Goal: Information Seeking & Learning: Find specific fact

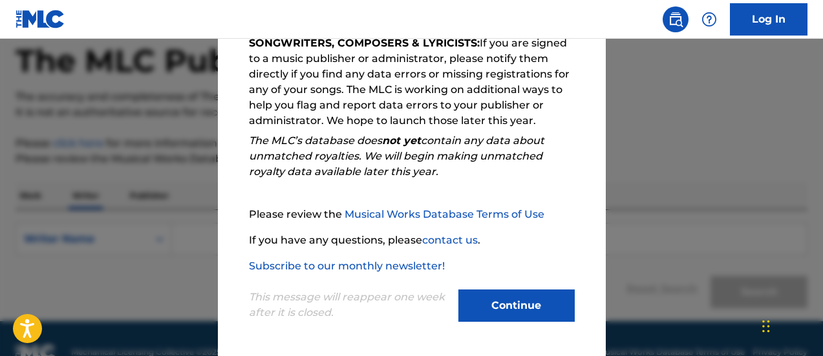
drag, startPoint x: 486, startPoint y: 300, endPoint x: 496, endPoint y: 301, distance: 9.7
click at [488, 300] on button "Continue" at bounding box center [517, 306] width 116 height 32
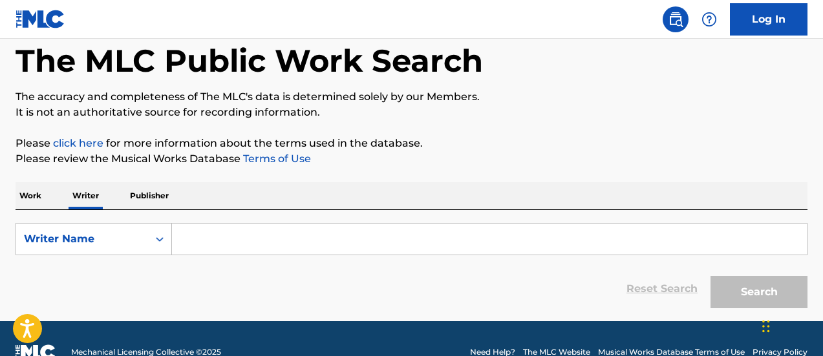
click at [216, 236] on input "Search Form" at bounding box center [489, 239] width 635 height 31
paste input "HUGO QUEREVALÚ"
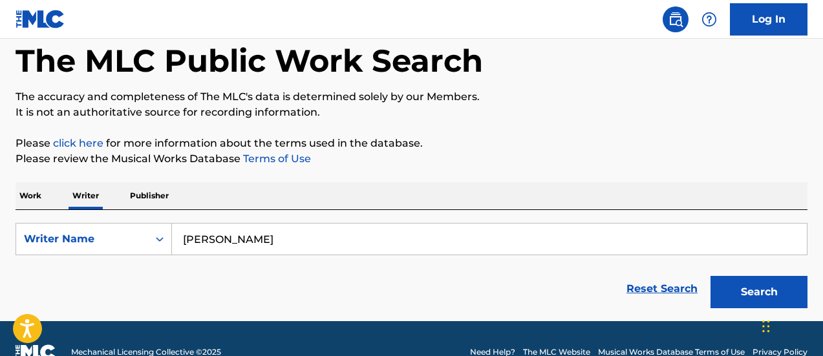
click at [711, 276] on button "Search" at bounding box center [759, 292] width 97 height 32
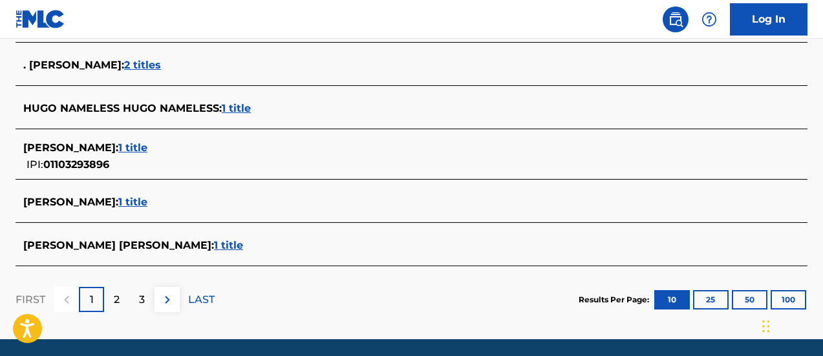
scroll to position [627, 0]
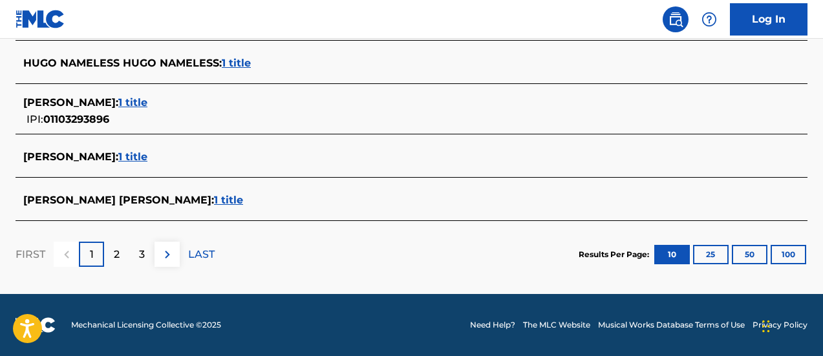
click at [793, 264] on button "100" at bounding box center [789, 254] width 36 height 19
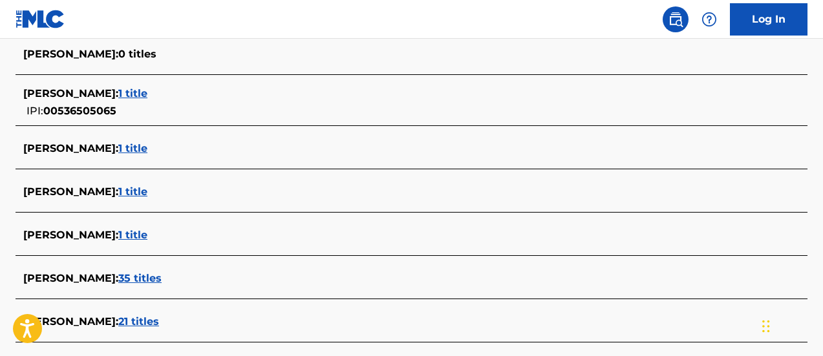
scroll to position [245, 0]
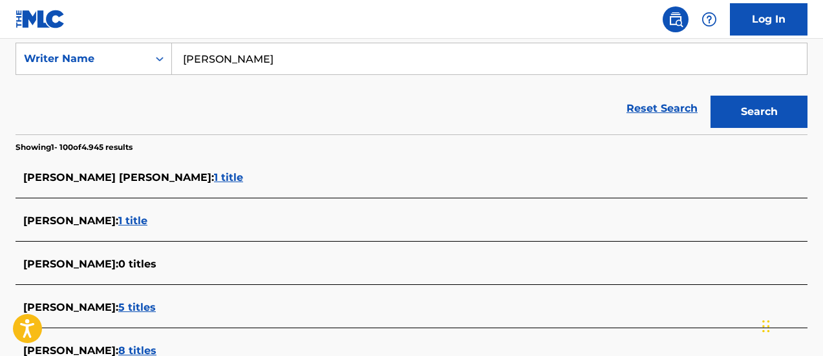
click at [448, 103] on div "Reset Search Search" at bounding box center [412, 109] width 792 height 52
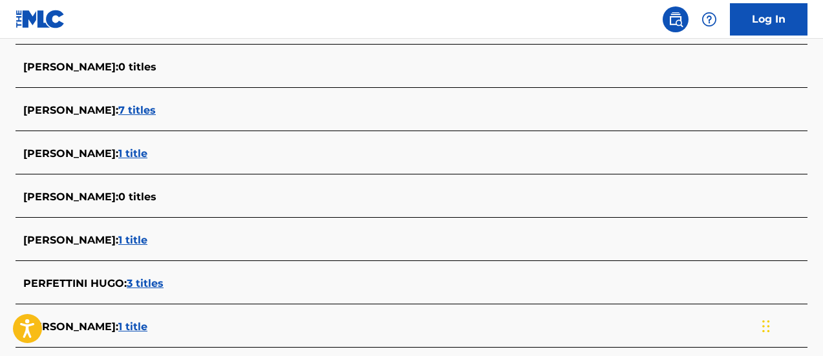
scroll to position [4639, 0]
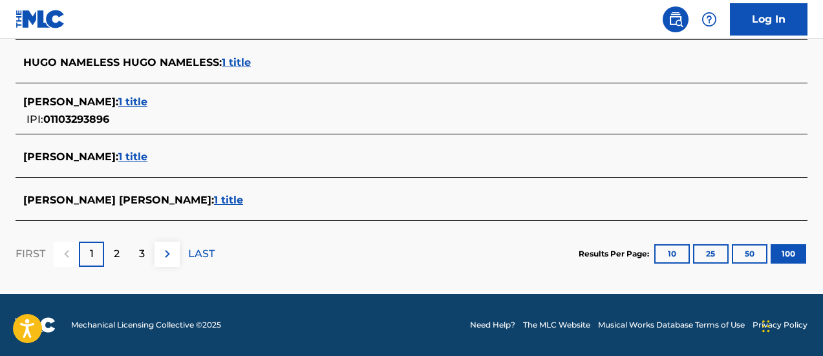
click at [120, 252] on div "2" at bounding box center [116, 254] width 25 height 25
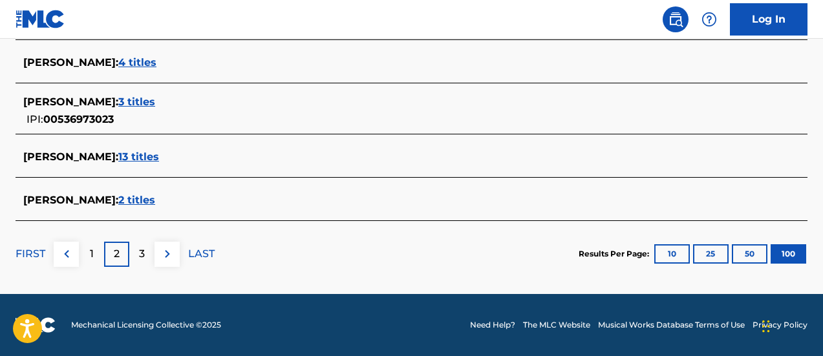
scroll to position [126, 0]
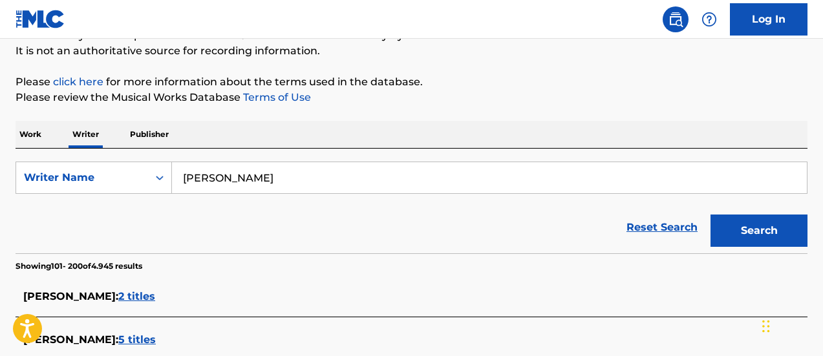
click at [481, 184] on input "HUGO QUEREVALÚ" at bounding box center [489, 177] width 635 height 31
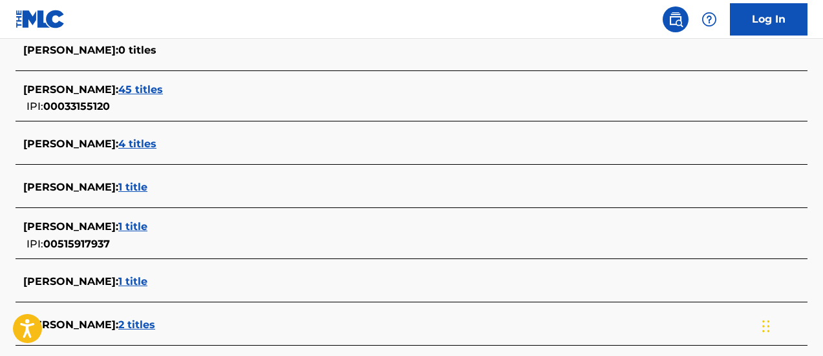
scroll to position [4580, 0]
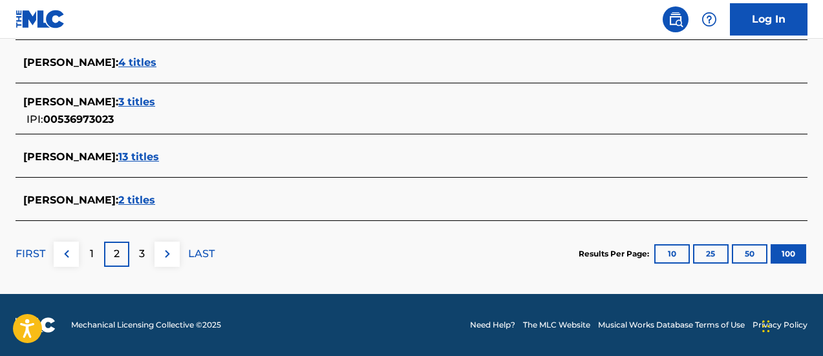
click at [144, 247] on p "3" at bounding box center [142, 254] width 6 height 16
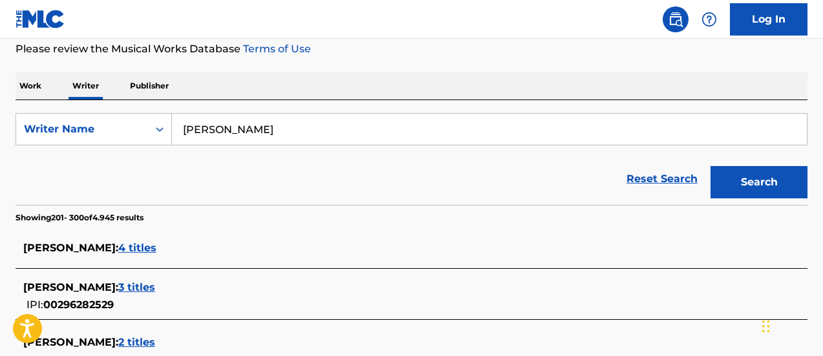
click at [470, 159] on div "Reset Search Search" at bounding box center [412, 179] width 792 height 52
drag, startPoint x: 312, startPoint y: 128, endPoint x: 199, endPoint y: 131, distance: 113.9
click at [199, 131] on input "HUGO QUEREVALÚ" at bounding box center [489, 129] width 635 height 31
click at [360, 120] on input "GO QUEREVALÚHU" at bounding box center [489, 129] width 635 height 31
drag, startPoint x: 354, startPoint y: 120, endPoint x: 182, endPoint y: 133, distance: 172.5
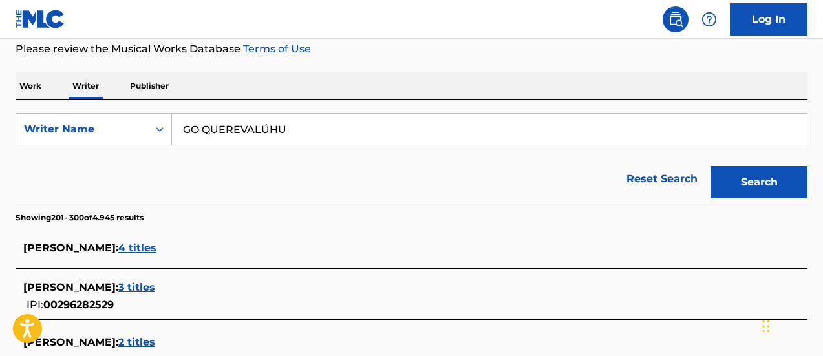
click at [182, 133] on input "GO QUEREVALÚHU" at bounding box center [489, 129] width 635 height 31
click at [318, 122] on input "GO QUEREVALÚHU" at bounding box center [489, 129] width 635 height 31
drag, startPoint x: 324, startPoint y: 131, endPoint x: 49, endPoint y: 136, distance: 274.9
click at [49, 136] on div "SearchWithCriteria0126adf3-5856-4d6b-874c-f68ea7002af2 Writer Name GO QUEREVALÚ…" at bounding box center [412, 129] width 792 height 32
paste input "HUGO QUEREVALU CARRASCO"
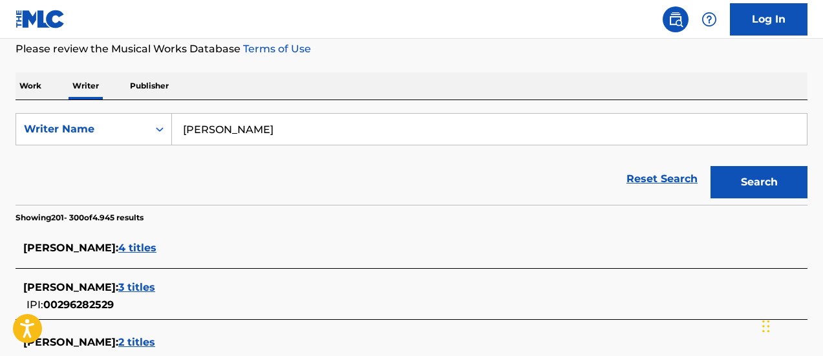
click at [777, 185] on button "Search" at bounding box center [759, 182] width 97 height 32
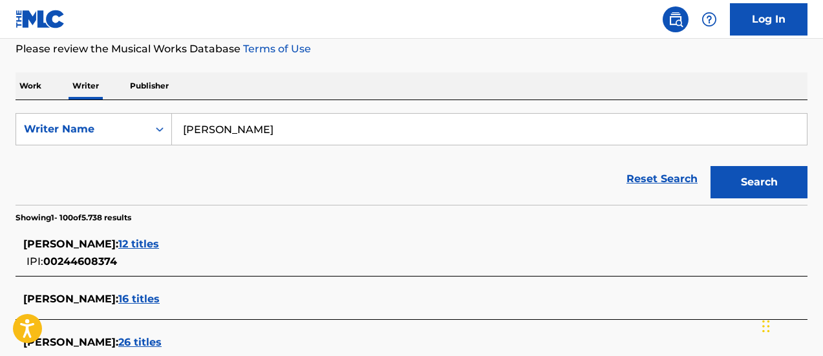
click at [281, 132] on input "HUGO QUEREVALU CARRASCO" at bounding box center [489, 129] width 635 height 31
click at [425, 127] on input "HUGO QUEREVALU CARRASCO" at bounding box center [489, 129] width 635 height 31
click at [390, 177] on div "Reset Search Search" at bounding box center [412, 179] width 792 height 52
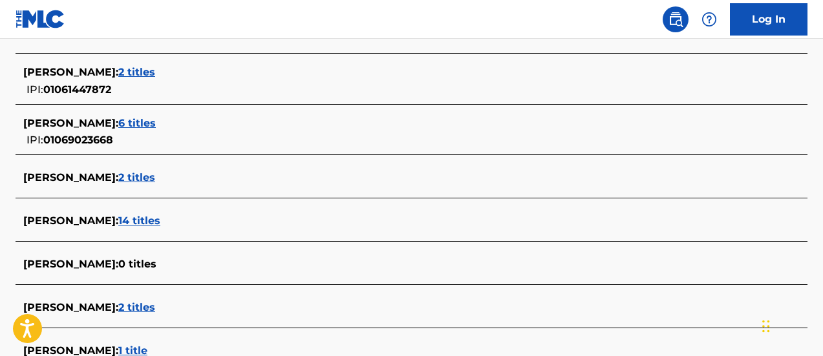
scroll to position [126, 0]
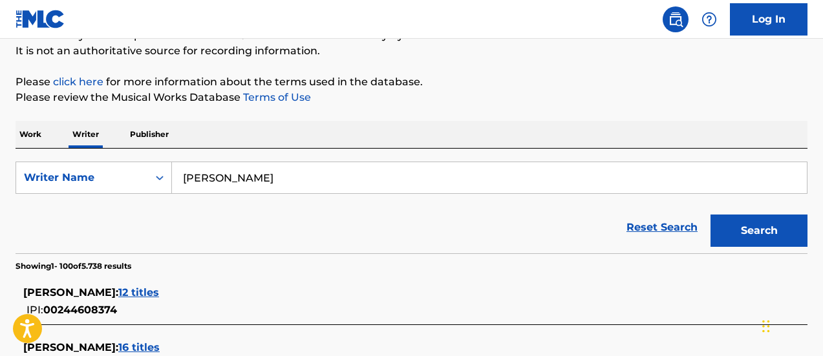
click at [413, 208] on div "Reset Search Search" at bounding box center [412, 228] width 792 height 52
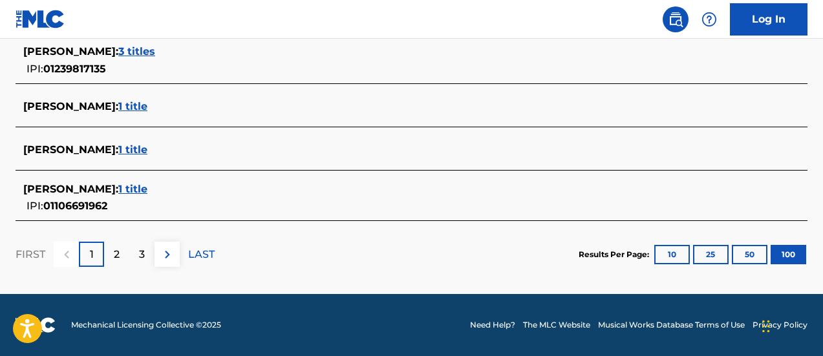
click at [118, 253] on p "2" at bounding box center [117, 255] width 6 height 16
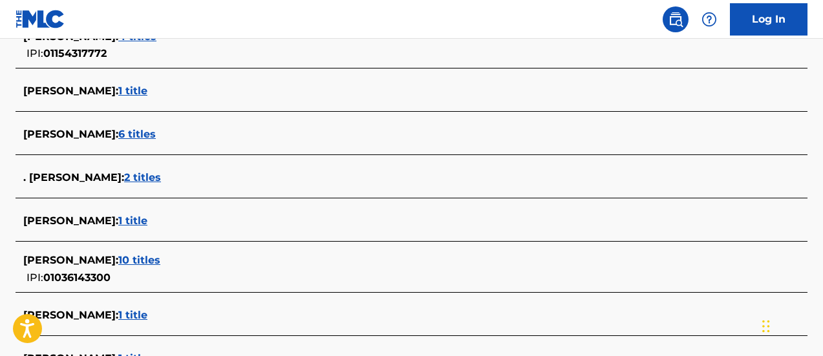
scroll to position [4657, 0]
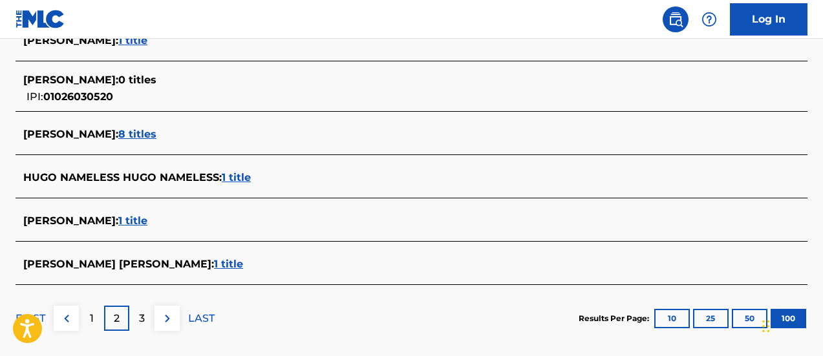
click at [134, 326] on div "3" at bounding box center [141, 318] width 25 height 25
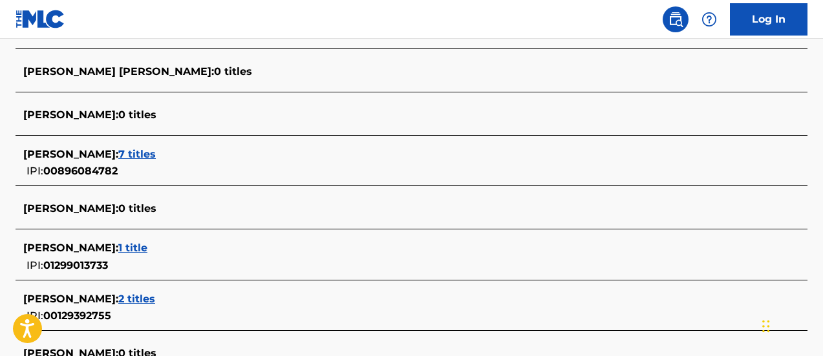
scroll to position [126, 0]
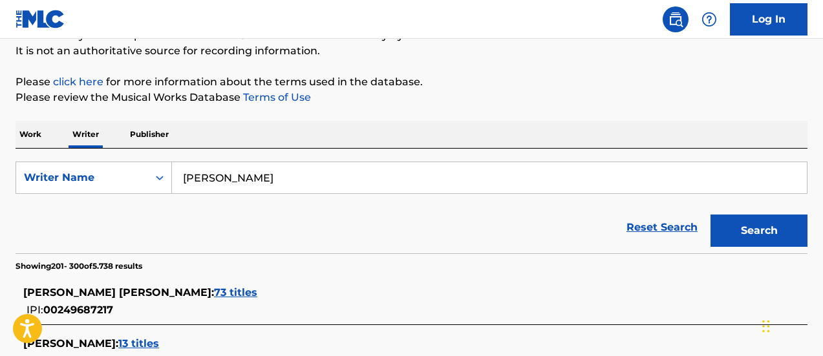
click at [495, 224] on div "Reset Search Search" at bounding box center [412, 228] width 792 height 52
drag, startPoint x: 381, startPoint y: 182, endPoint x: 131, endPoint y: 169, distance: 249.9
click at [131, 169] on div "SearchWithCriteria0126adf3-5856-4d6b-874c-f68ea7002af2 Writer Name HUGO QUEREVA…" at bounding box center [412, 178] width 792 height 32
paste input "CARLOS RINCON RUIZ"
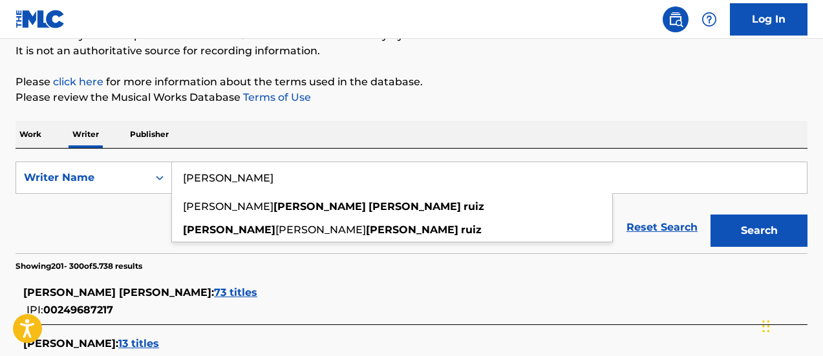
type input "CARLOS RINCON RUIZ"
click at [743, 226] on button "Search" at bounding box center [759, 231] width 97 height 32
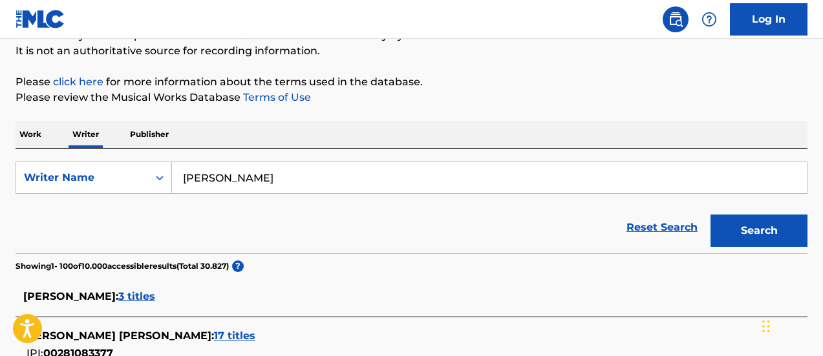
scroll to position [3351, 0]
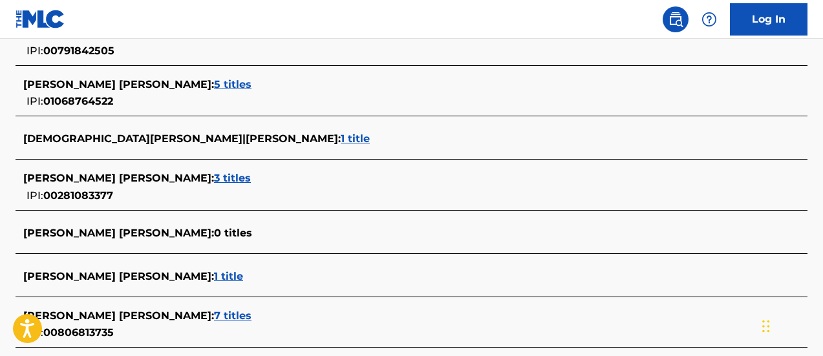
click at [194, 176] on span "ENRIQUE CARLOS RINCON RUIZ :" at bounding box center [118, 178] width 191 height 12
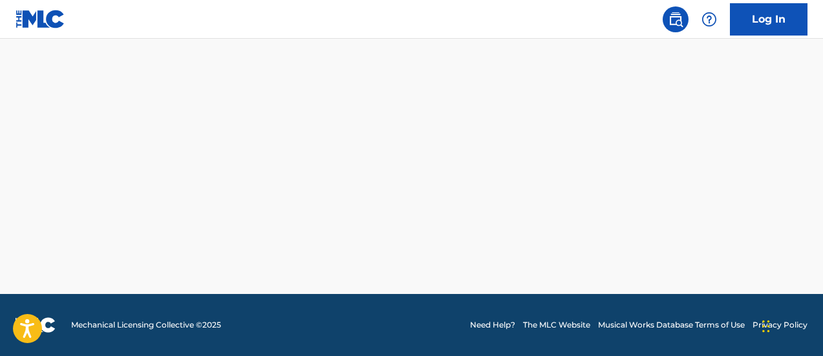
scroll to position [510, 0]
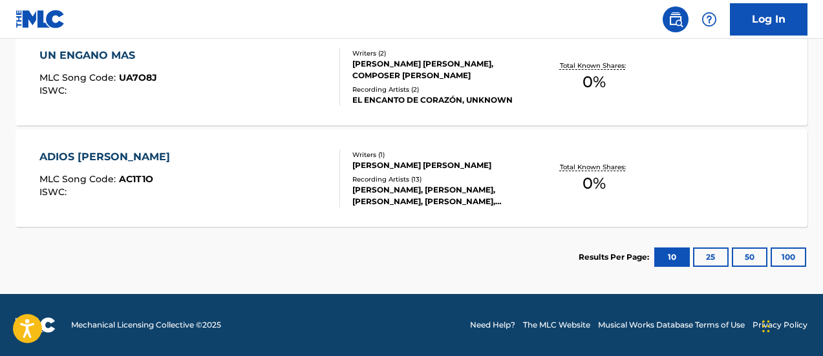
click at [598, 81] on span "0 %" at bounding box center [594, 81] width 23 height 23
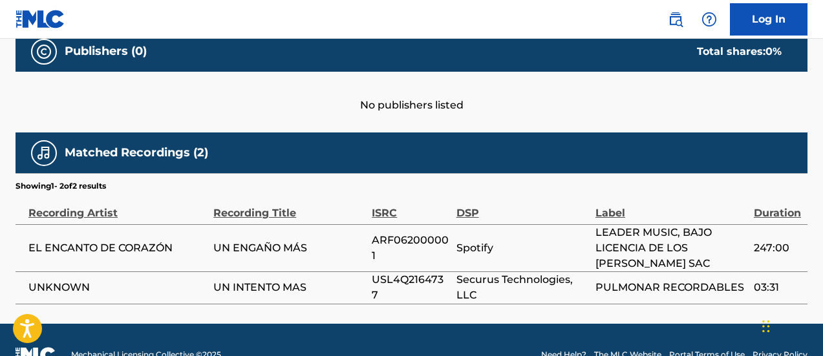
scroll to position [612, 0]
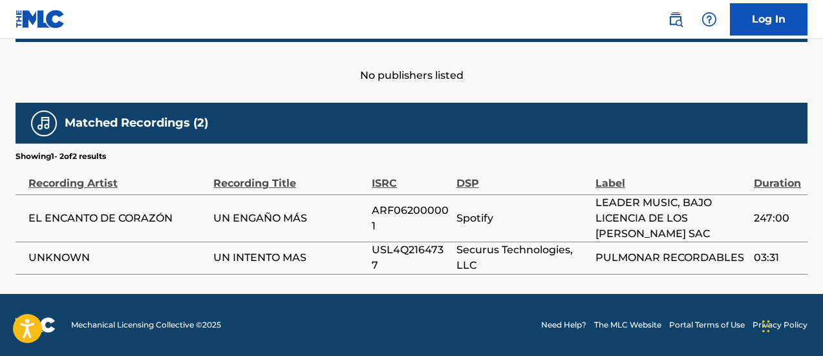
scroll to position [510, 0]
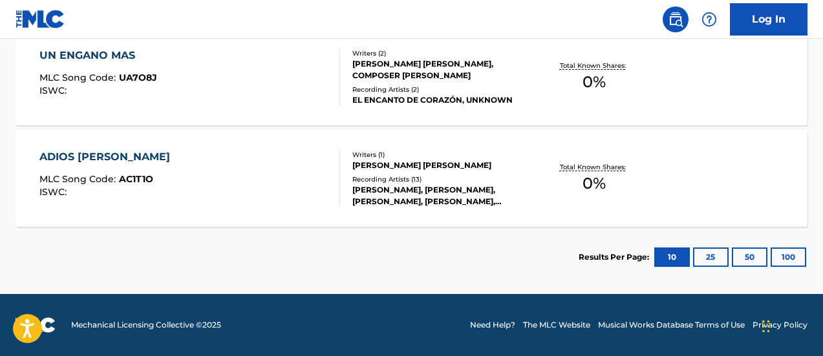
click at [260, 248] on section "Results Per Page: 10 25 50 100" at bounding box center [412, 257] width 792 height 61
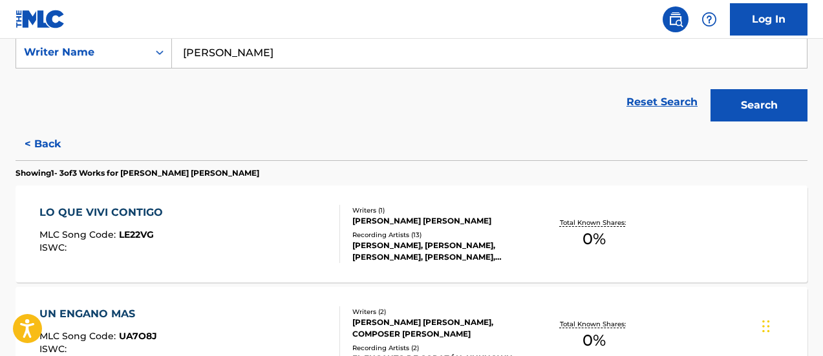
scroll to position [187, 0]
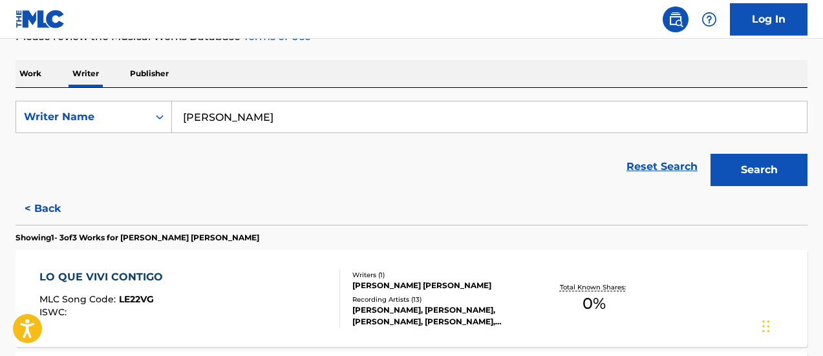
drag, startPoint x: 213, startPoint y: 126, endPoint x: 177, endPoint y: 130, distance: 36.4
click at [177, 130] on input "CARLOS RINCON RUIZ" at bounding box center [489, 117] width 635 height 31
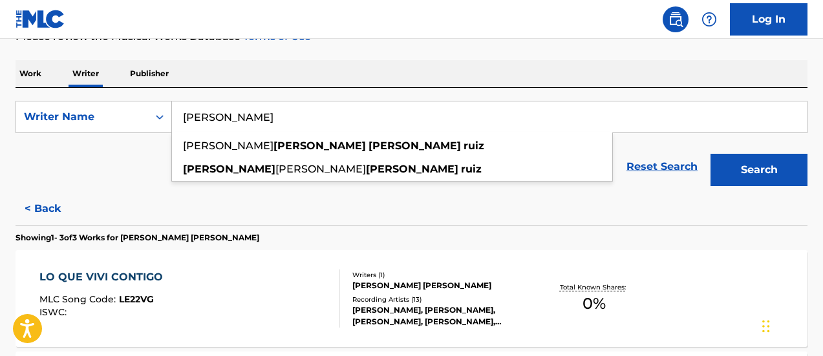
paste input "HUGO QUEREVALÚ"
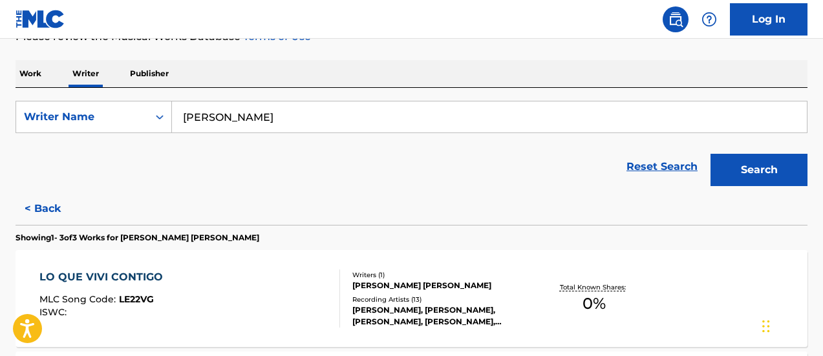
click at [352, 124] on input "HUGO QUEREVALÚ" at bounding box center [489, 117] width 635 height 31
click at [770, 166] on button "Search" at bounding box center [759, 170] width 97 height 32
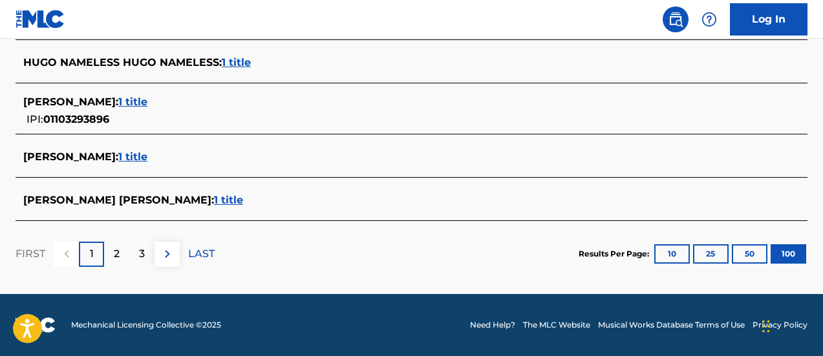
click at [105, 249] on div "2" at bounding box center [116, 254] width 25 height 25
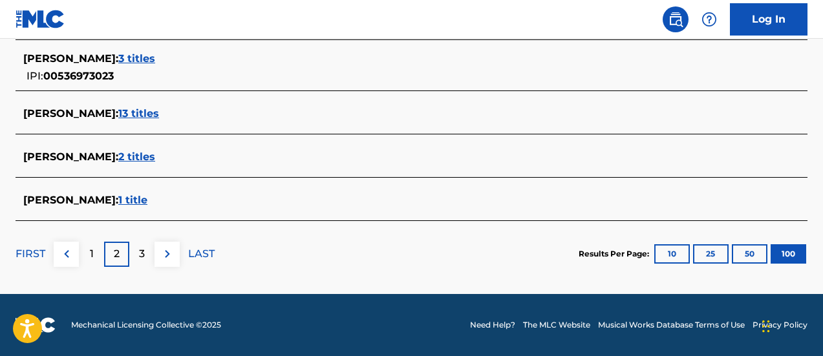
scroll to position [126, 0]
click at [142, 248] on p "3" at bounding box center [142, 254] width 6 height 16
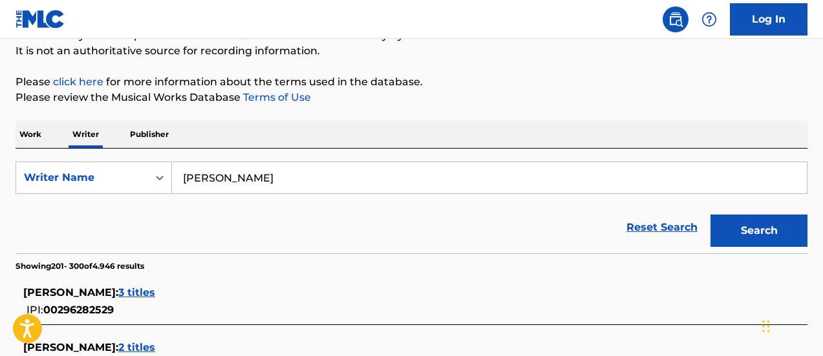
drag, startPoint x: 314, startPoint y: 178, endPoint x: 283, endPoint y: 177, distance: 31.1
click at [283, 177] on input "HUGO QUEREVALU" at bounding box center [489, 177] width 635 height 31
click at [332, 179] on input "HUGO QUEREVALU" at bounding box center [489, 177] width 635 height 31
drag, startPoint x: 332, startPoint y: 179, endPoint x: 195, endPoint y: 182, distance: 137.2
click at [195, 182] on input "HUGO QUEREVALU" at bounding box center [489, 177] width 635 height 31
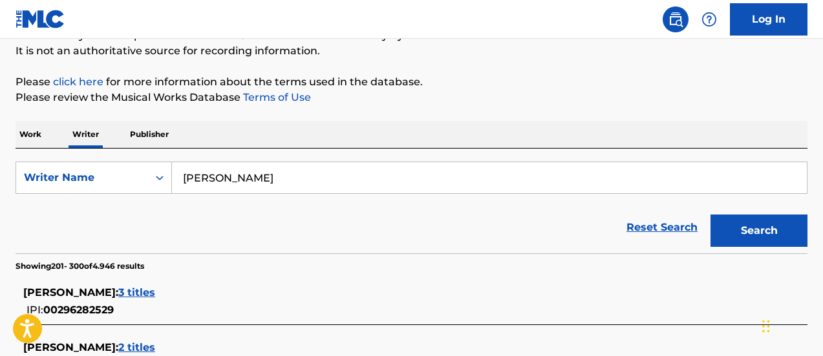
paste input "VÍCTOR DAZA"
click at [711, 215] on button "Search" at bounding box center [759, 231] width 97 height 32
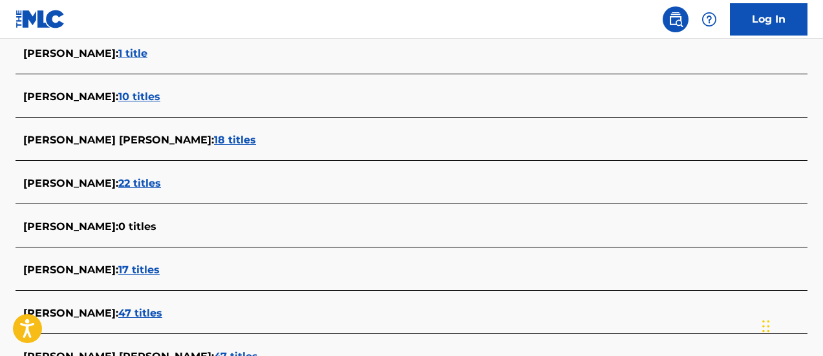
scroll to position [2309, 0]
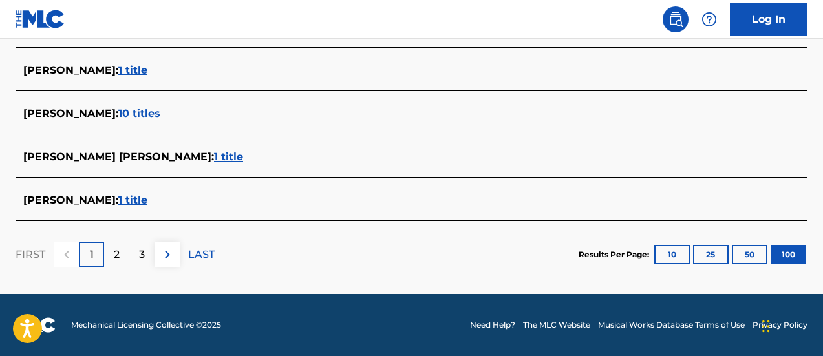
click at [124, 248] on div "2" at bounding box center [116, 254] width 25 height 25
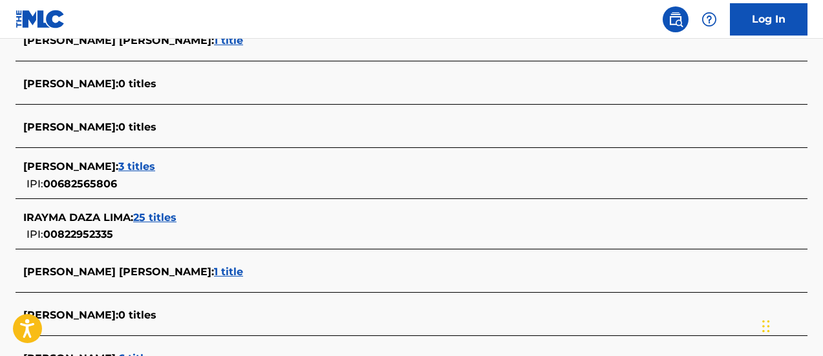
scroll to position [4721, 0]
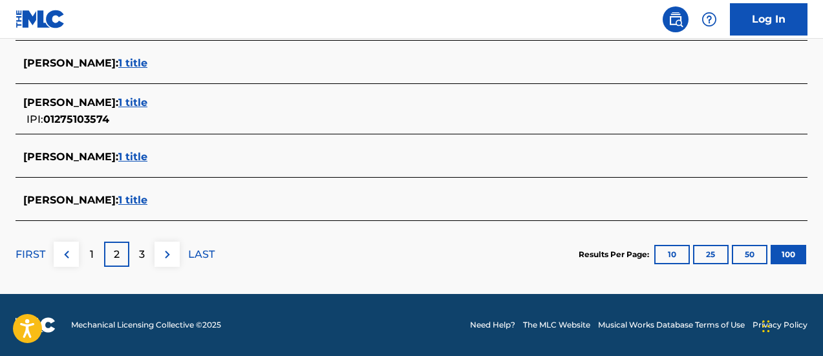
click at [151, 254] on div "3" at bounding box center [141, 254] width 25 height 25
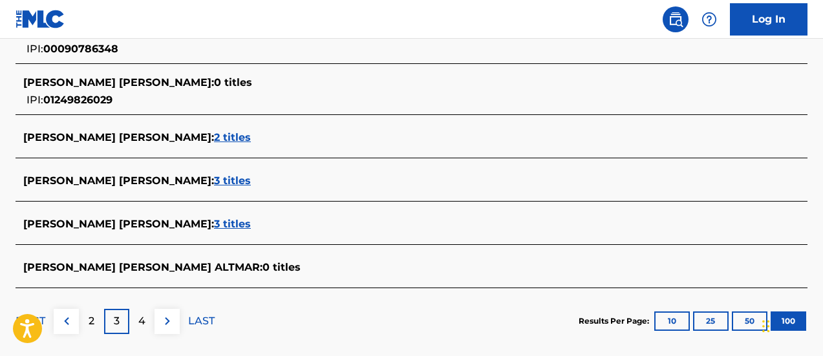
scroll to position [126, 0]
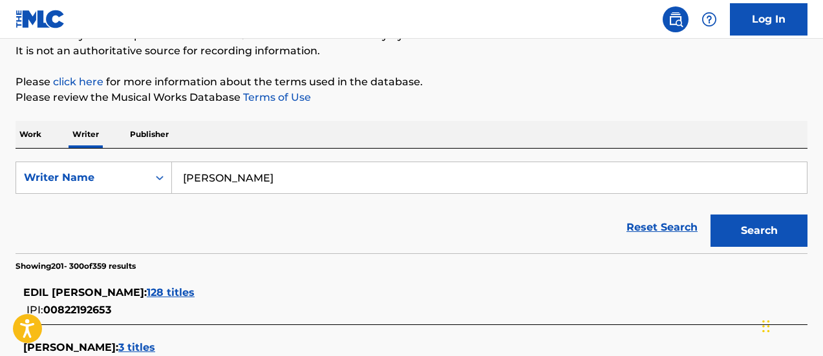
click at [196, 179] on input "VÍCTOR DAZA" at bounding box center [489, 177] width 635 height 31
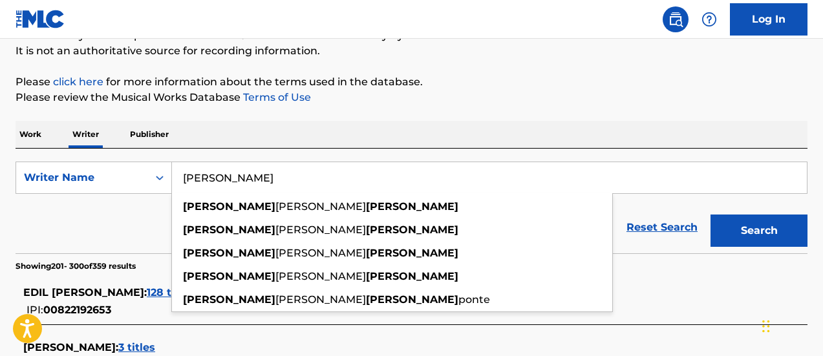
click at [765, 229] on button "Search" at bounding box center [759, 231] width 97 height 32
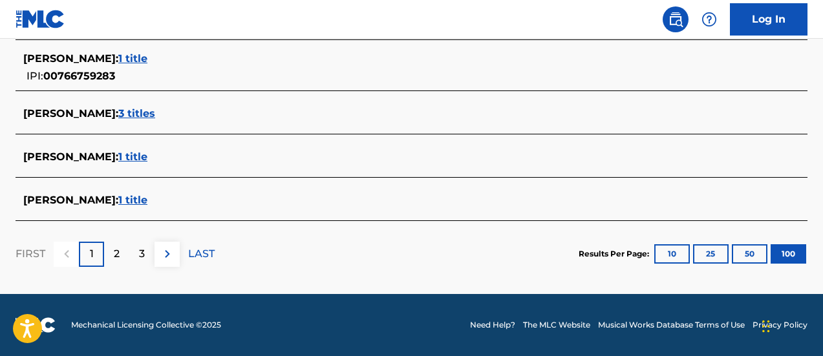
click at [122, 257] on div "2" at bounding box center [116, 254] width 25 height 25
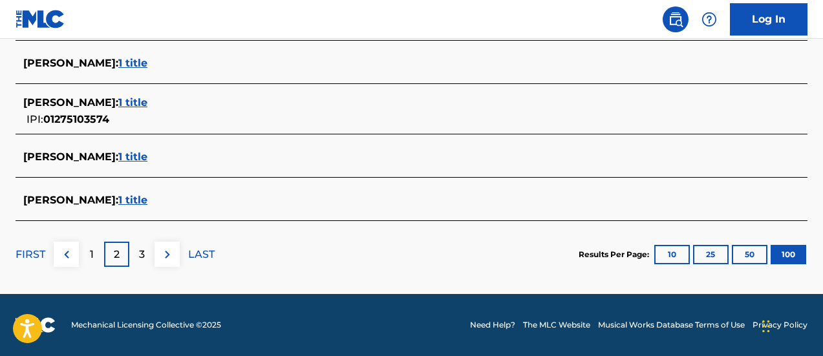
click at [138, 260] on div "3" at bounding box center [141, 254] width 25 height 25
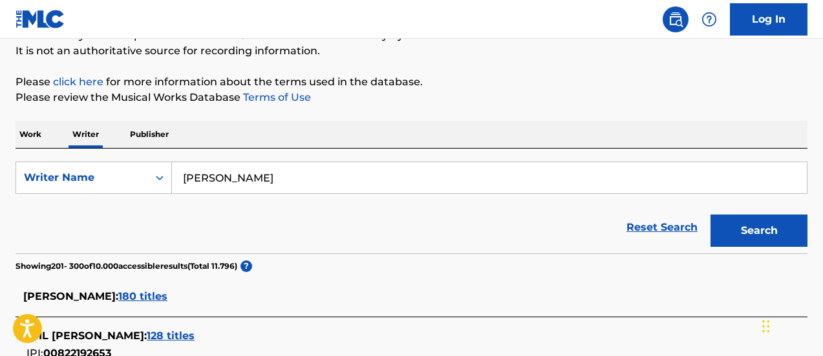
click at [745, 231] on button "Search" at bounding box center [759, 231] width 97 height 32
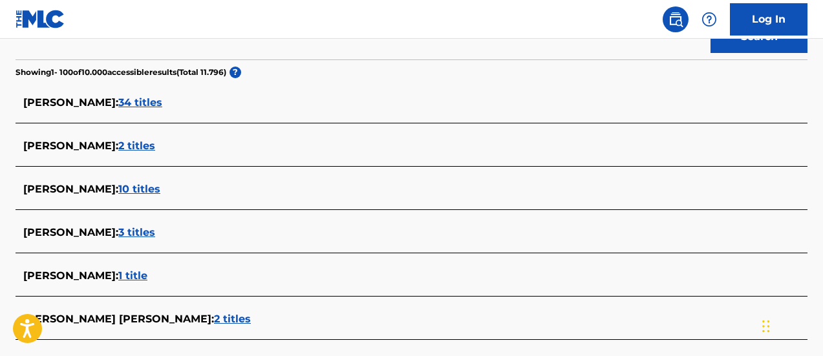
scroll to position [191, 0]
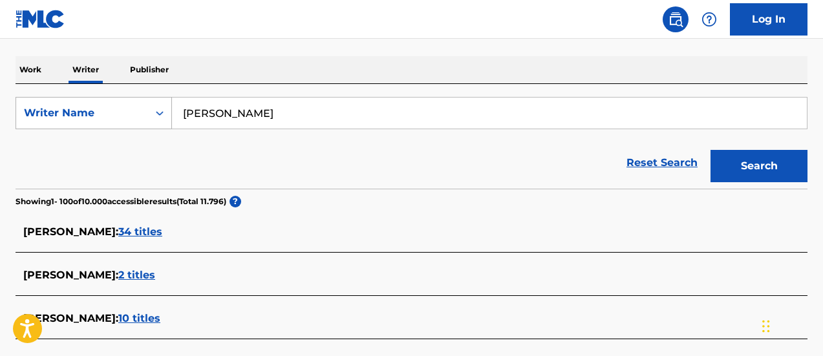
drag, startPoint x: 194, startPoint y: 125, endPoint x: 164, endPoint y: 125, distance: 29.8
click at [164, 125] on div "SearchWithCriteria0126adf3-5856-4d6b-874c-f68ea7002af2 Writer Name VICTOR DAZA" at bounding box center [412, 113] width 792 height 32
paste input "AGUA MARIN"
click at [790, 148] on div "Search" at bounding box center [755, 163] width 103 height 52
click at [788, 162] on button "Search" at bounding box center [759, 166] width 97 height 32
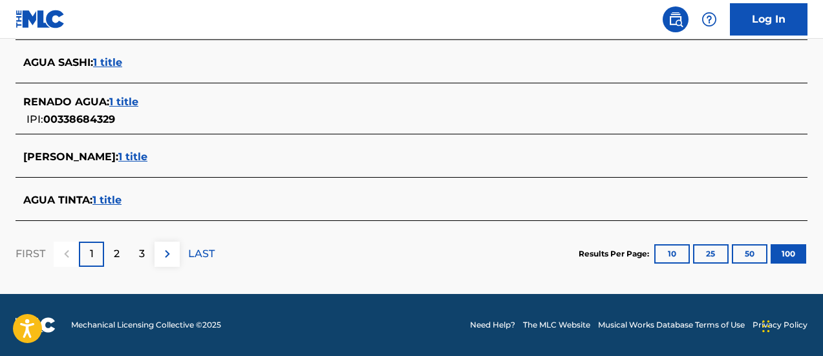
click at [119, 252] on p "2" at bounding box center [117, 254] width 6 height 16
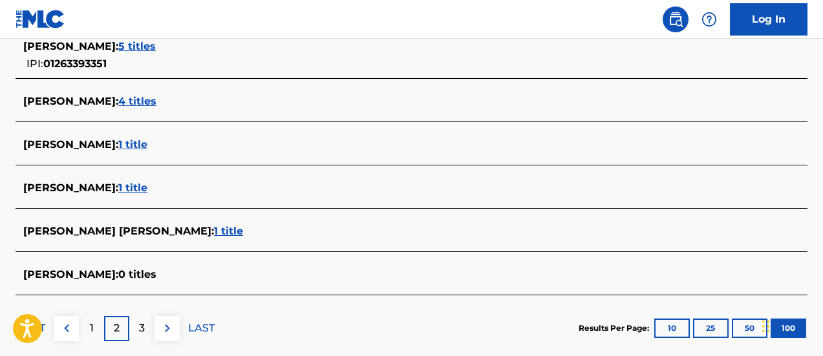
scroll to position [126, 0]
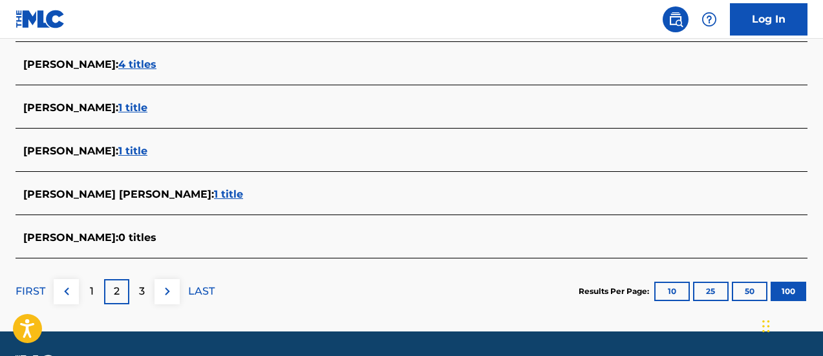
click at [142, 294] on p "3" at bounding box center [142, 292] width 6 height 16
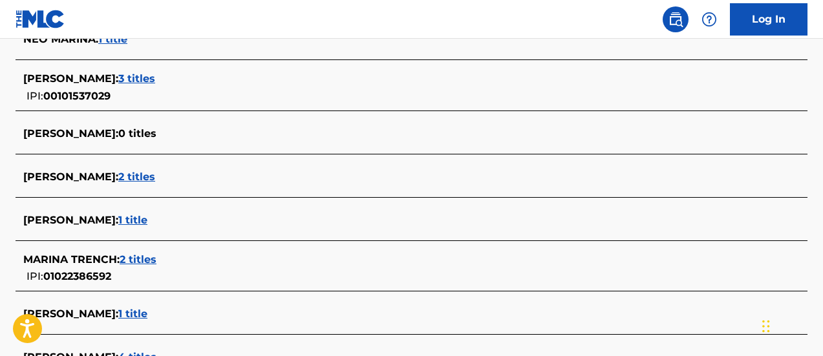
scroll to position [4869, 0]
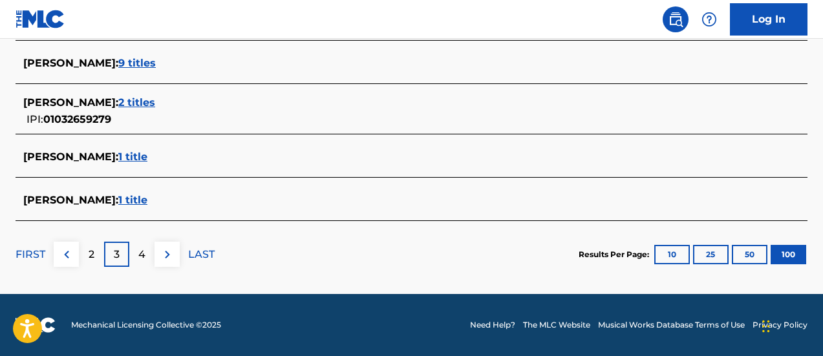
click at [147, 253] on div "4" at bounding box center [141, 254] width 25 height 25
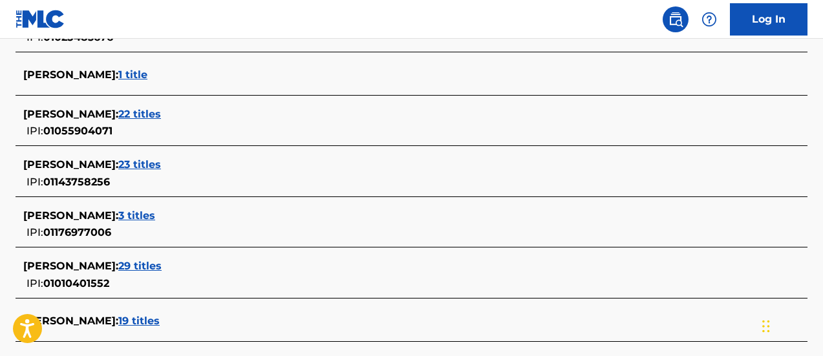
scroll to position [5071, 0]
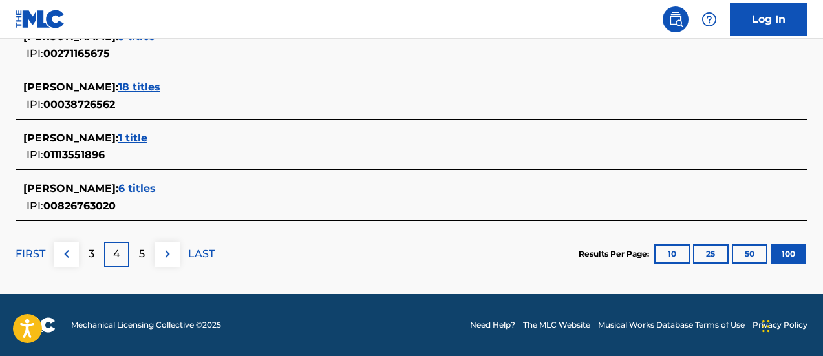
click at [144, 250] on p "5" at bounding box center [142, 254] width 6 height 16
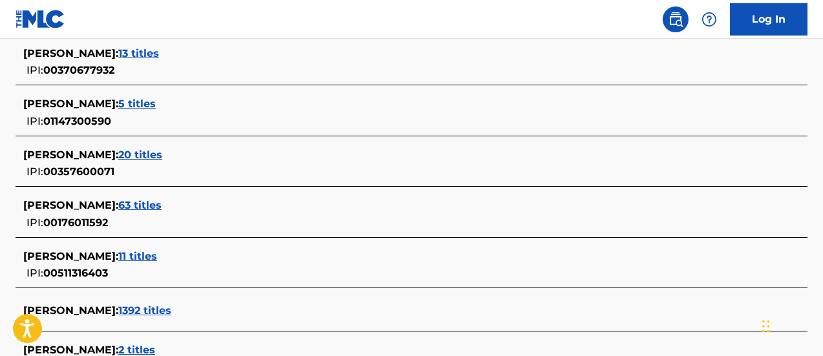
scroll to position [4959, 0]
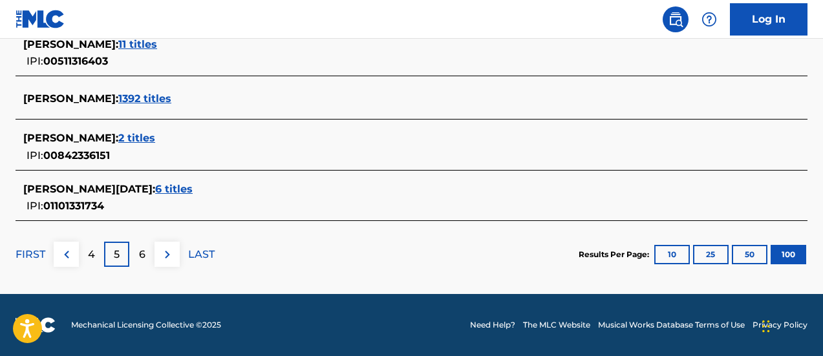
click at [153, 251] on div "6" at bounding box center [141, 254] width 25 height 25
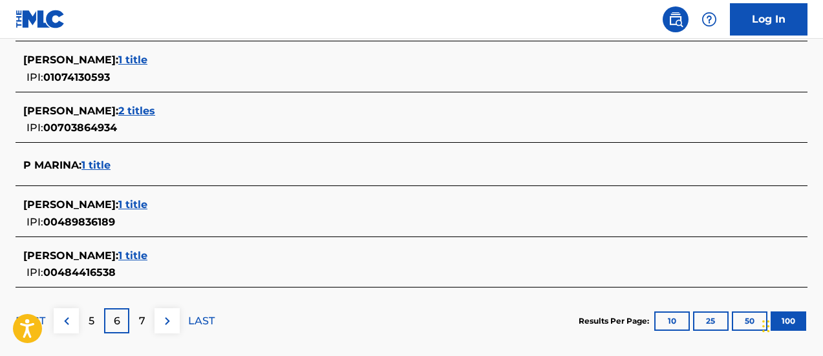
scroll to position [4840, 0]
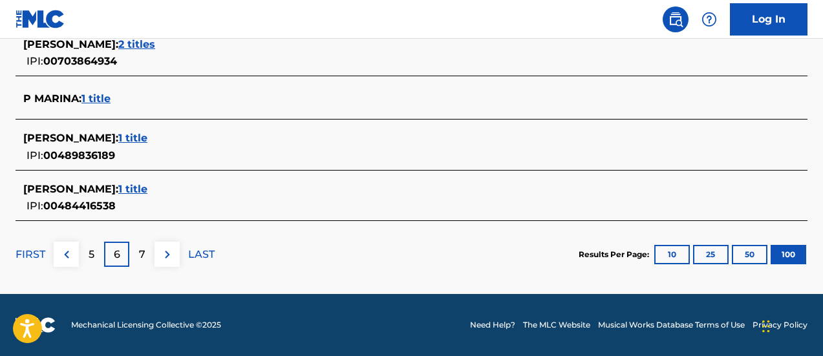
click at [166, 253] on img at bounding box center [168, 255] width 16 height 16
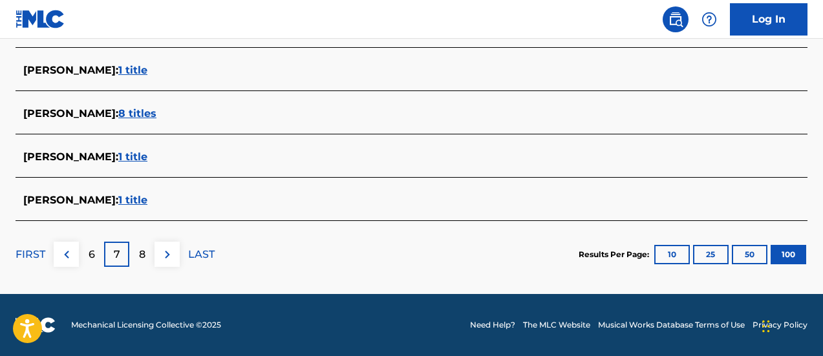
scroll to position [126, 0]
click at [141, 255] on p "8" at bounding box center [142, 255] width 6 height 16
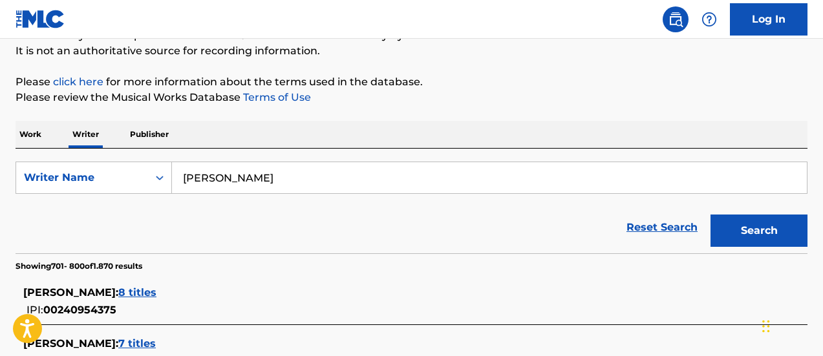
scroll to position [4788, 0]
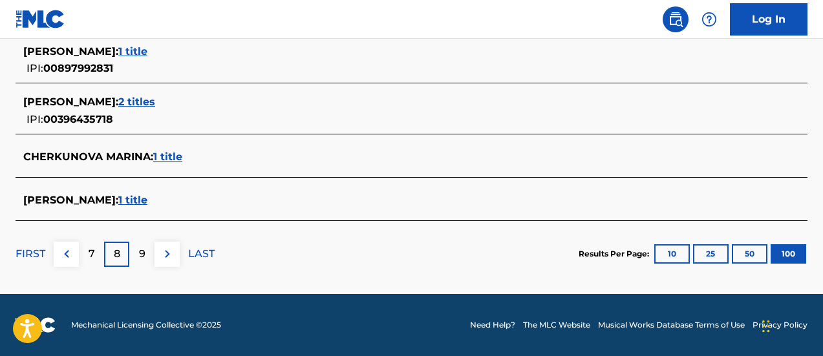
click at [151, 252] on div "9" at bounding box center [141, 254] width 25 height 25
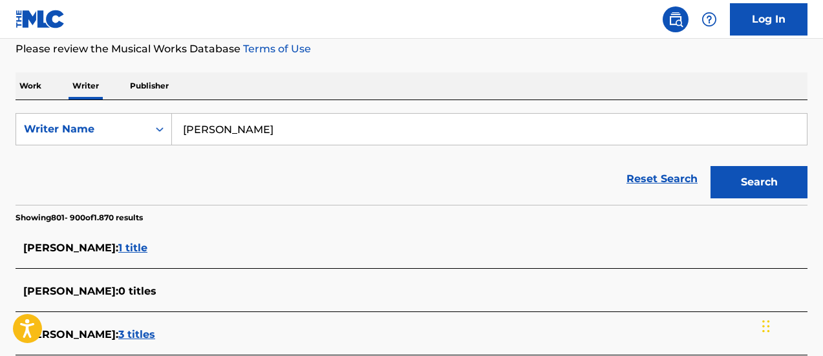
scroll to position [4669, 0]
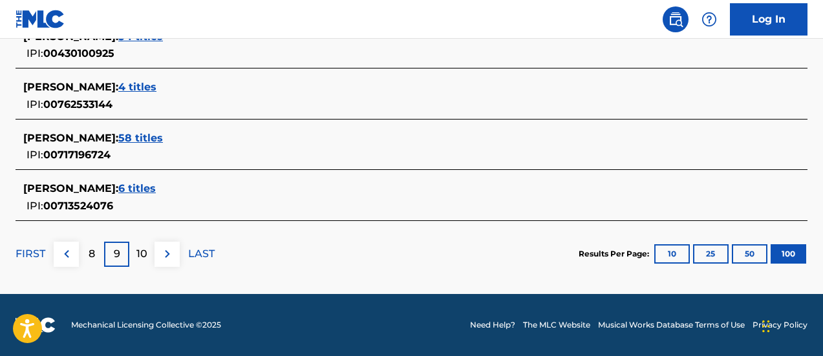
click at [153, 246] on div "10" at bounding box center [141, 254] width 25 height 25
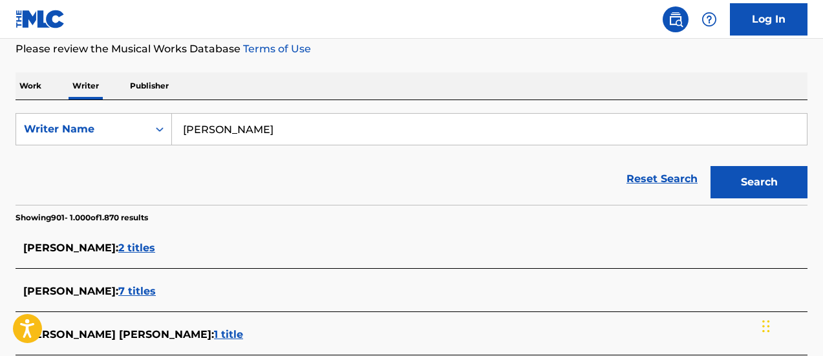
scroll to position [4780, 0]
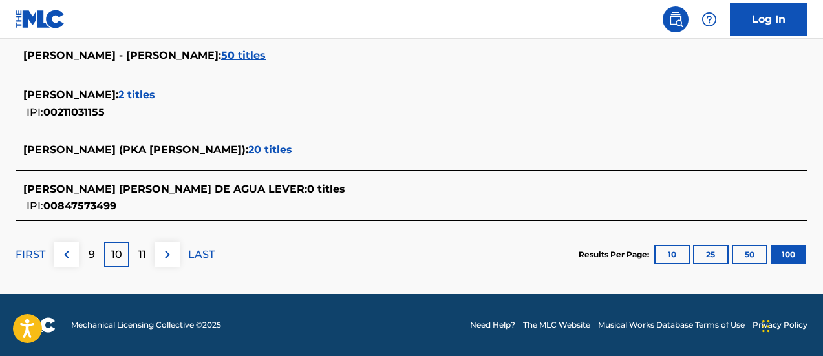
click at [142, 248] on p "11" at bounding box center [142, 255] width 8 height 16
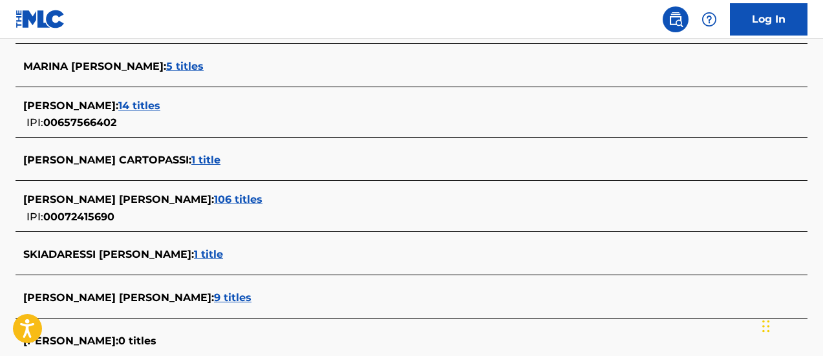
scroll to position [4773, 0]
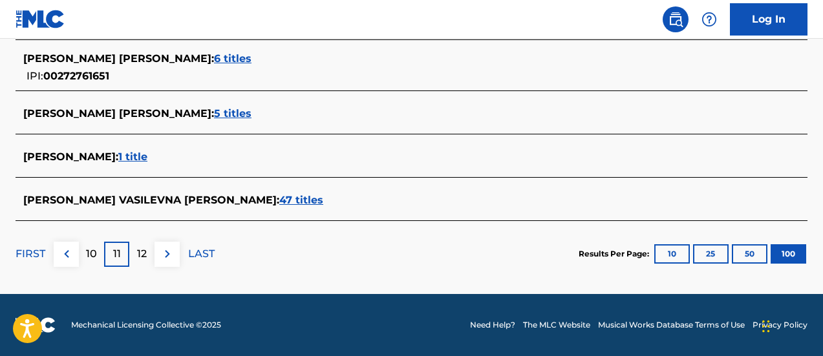
click at [150, 252] on div "12" at bounding box center [141, 254] width 25 height 25
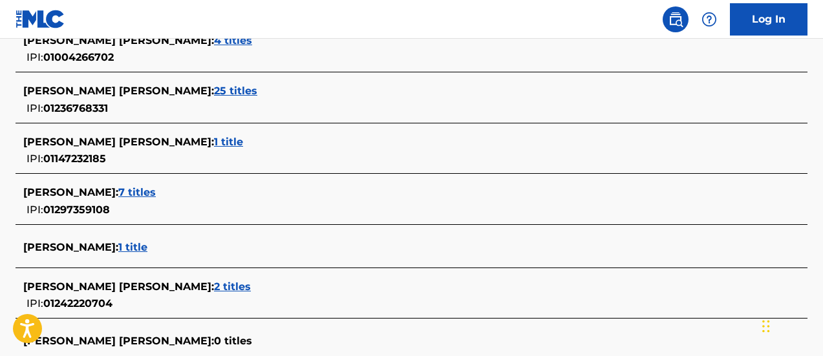
scroll to position [126, 0]
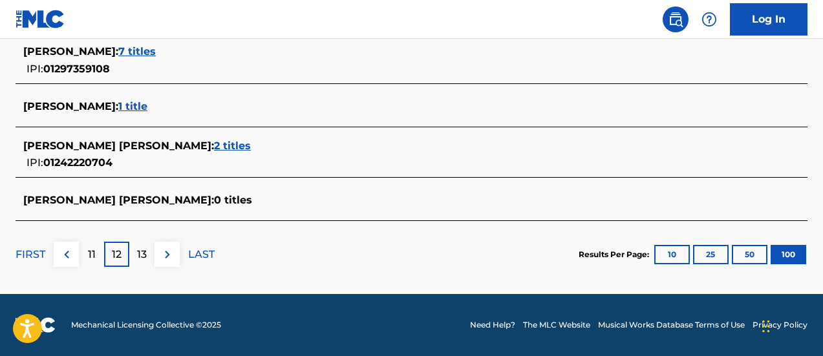
click at [144, 255] on p "13" at bounding box center [142, 255] width 10 height 16
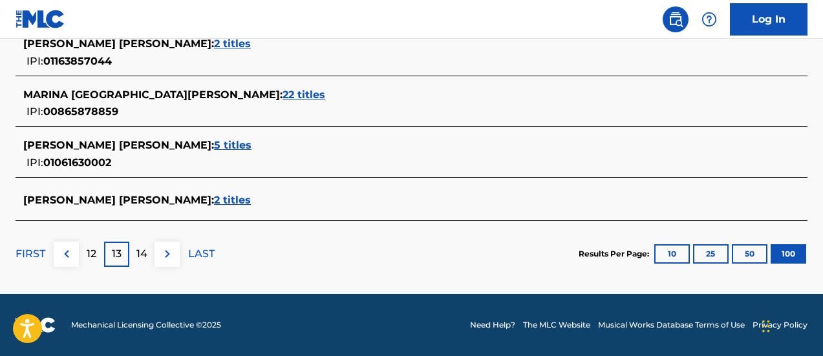
click at [136, 250] on div "14" at bounding box center [141, 254] width 25 height 25
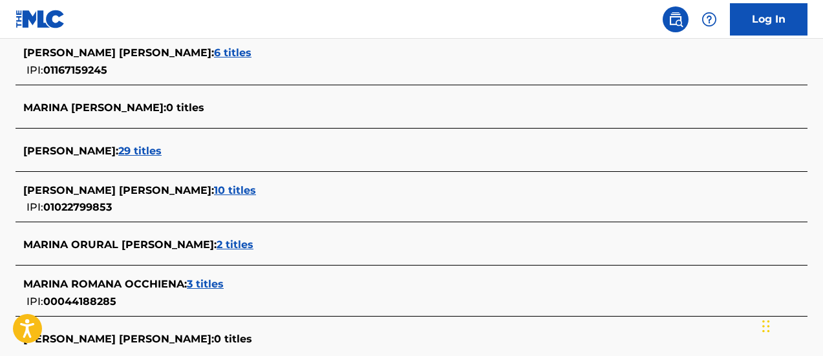
scroll to position [4952, 0]
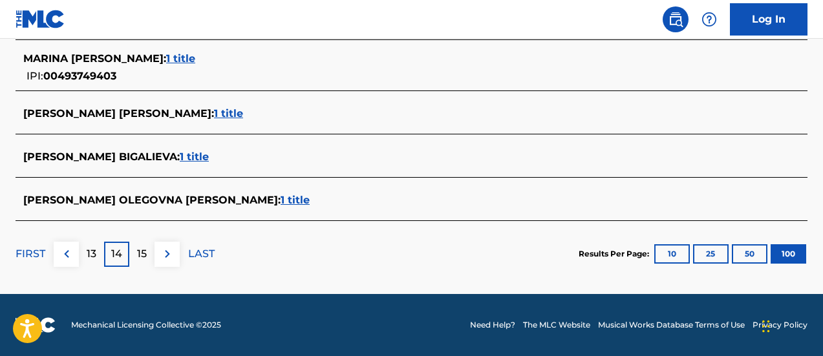
click at [151, 248] on div "15" at bounding box center [141, 254] width 25 height 25
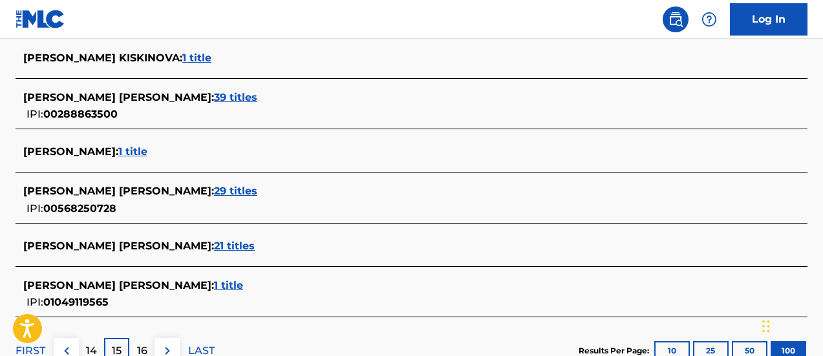
scroll to position [126, 0]
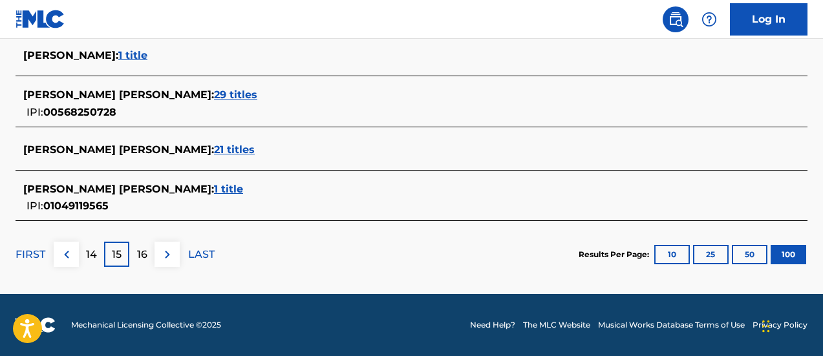
click at [138, 260] on p "16" at bounding box center [142, 255] width 10 height 16
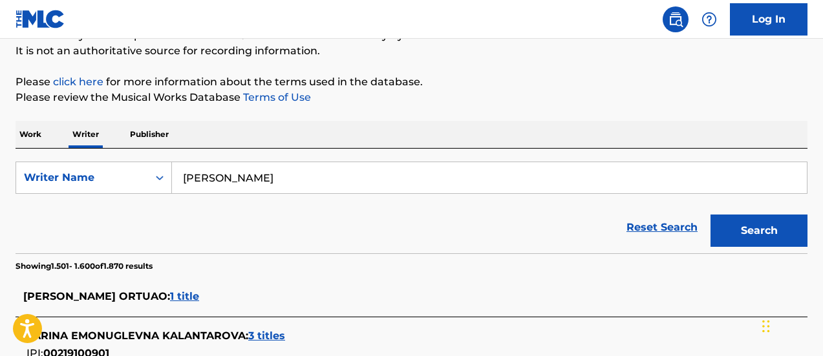
scroll to position [4706, 0]
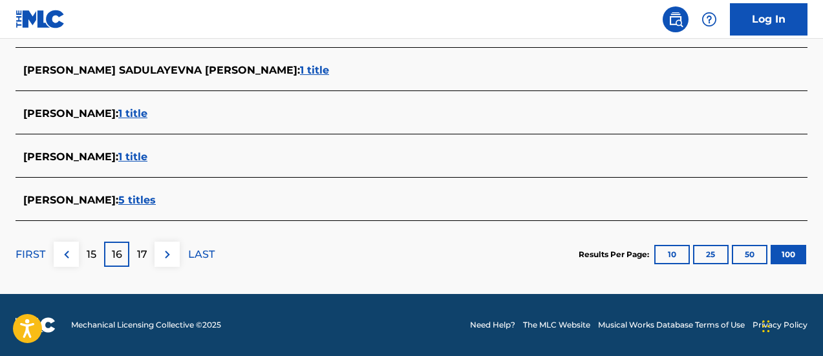
click at [154, 260] on div "17" at bounding box center [141, 254] width 25 height 25
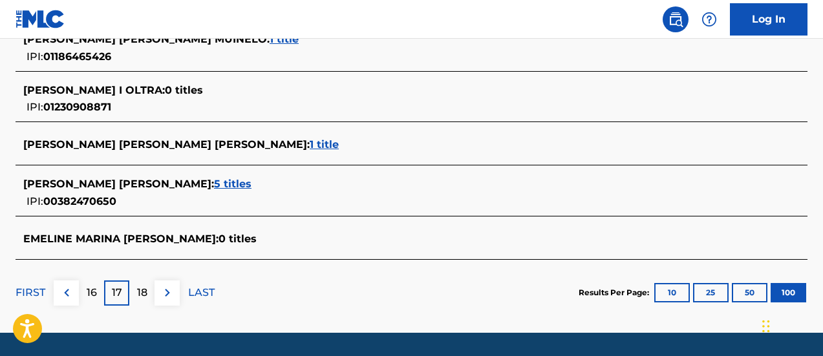
scroll to position [4942, 0]
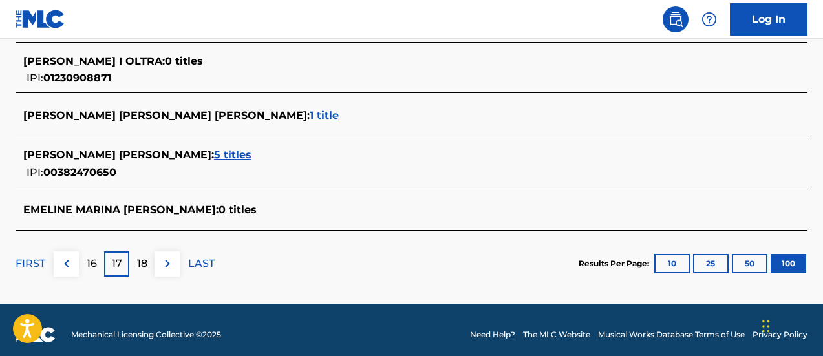
click at [150, 265] on div "18" at bounding box center [141, 264] width 25 height 25
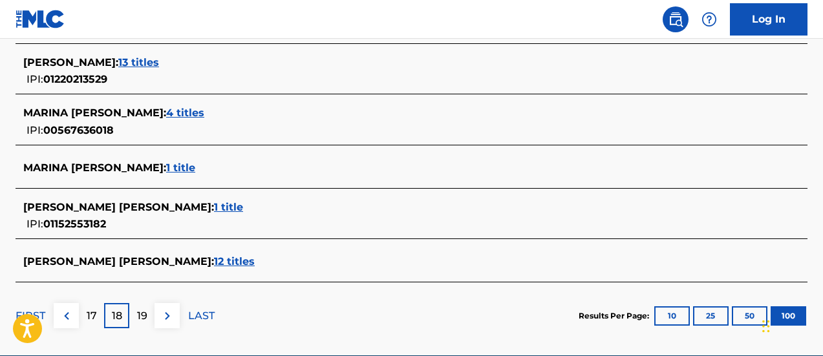
scroll to position [126, 0]
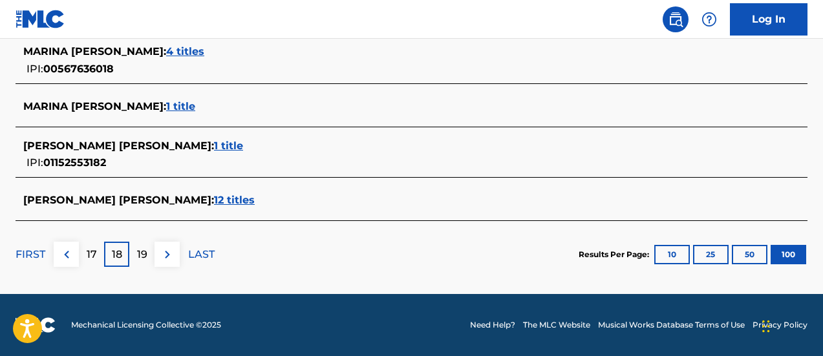
click at [144, 258] on p "19" at bounding box center [142, 255] width 10 height 16
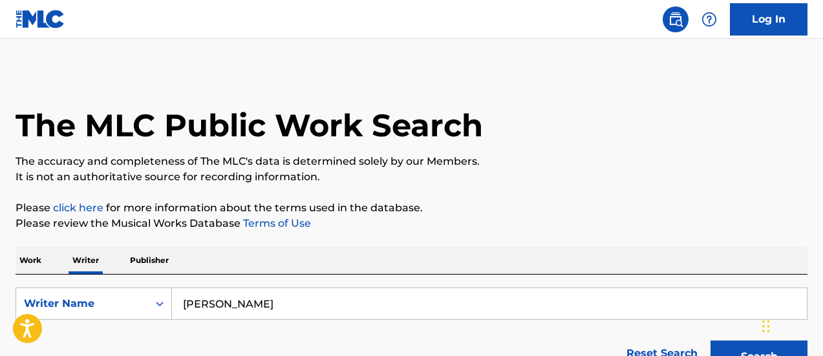
scroll to position [194, 0]
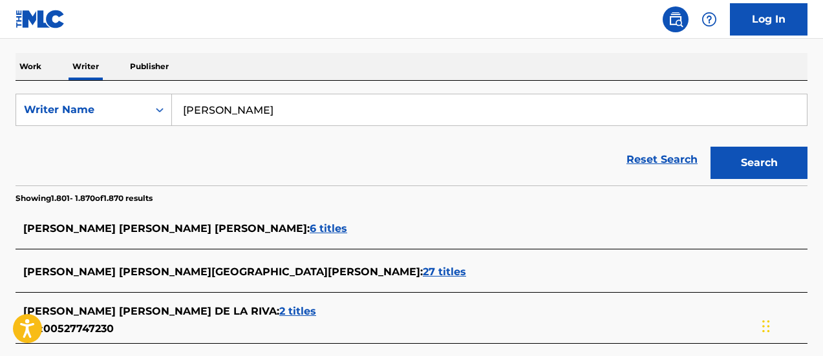
drag, startPoint x: 270, startPoint y: 109, endPoint x: 182, endPoint y: 124, distance: 89.1
click at [182, 124] on input "AGUA MARINA" at bounding box center [489, 109] width 635 height 31
paste input ".D.R"
click at [711, 147] on button "Search" at bounding box center [759, 163] width 97 height 32
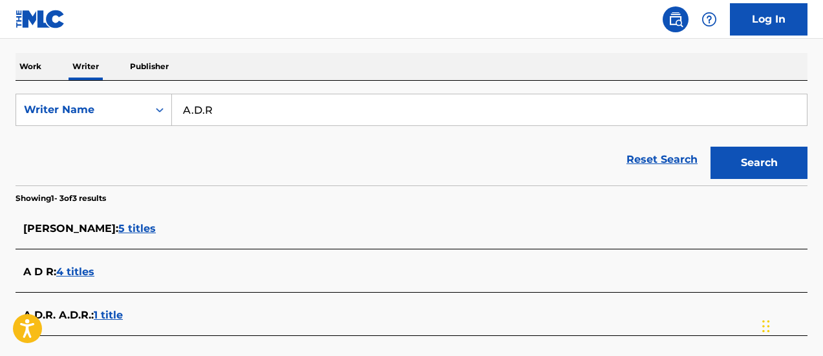
scroll to position [259, 0]
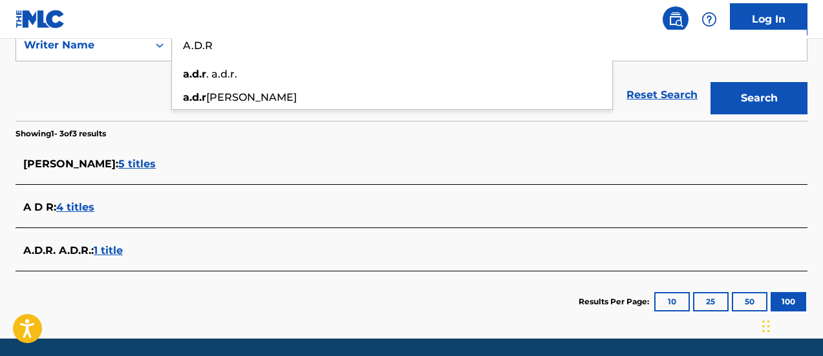
drag, startPoint x: 244, startPoint y: 42, endPoint x: 160, endPoint y: 45, distance: 84.8
click at [160, 45] on div "SearchWithCriteria0126adf3-5856-4d6b-874c-f68ea7002af2 Writer Name A.D.R a.d.r …" at bounding box center [412, 45] width 792 height 32
paste input "FERNANDO ARIAS"
click at [711, 82] on button "Search" at bounding box center [759, 98] width 97 height 32
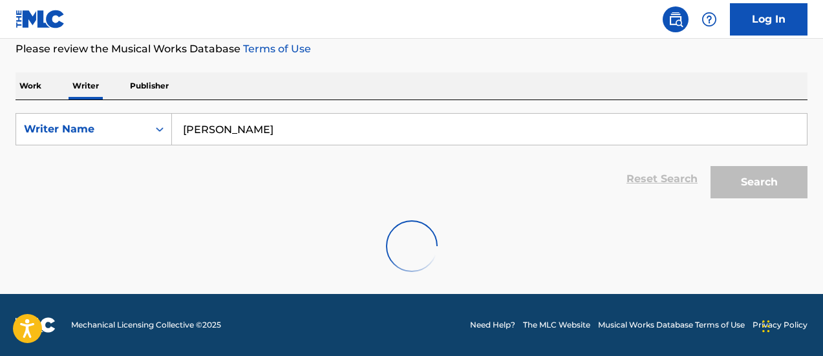
click at [314, 107] on div "SearchWithCriteria0126adf3-5856-4d6b-874c-f68ea7002af2 Writer Name FERNANDO ARI…" at bounding box center [412, 152] width 792 height 105
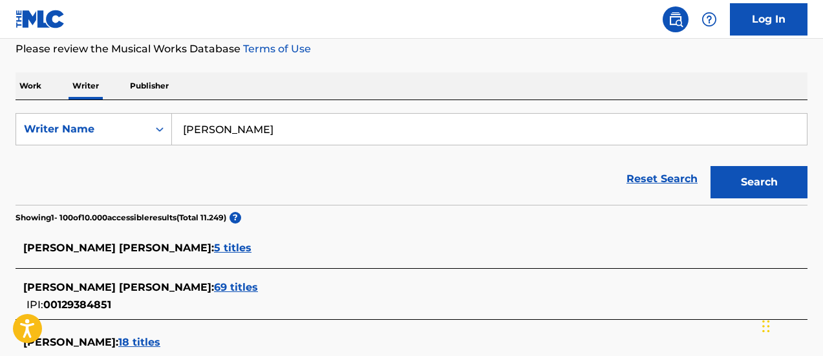
scroll to position [239, 0]
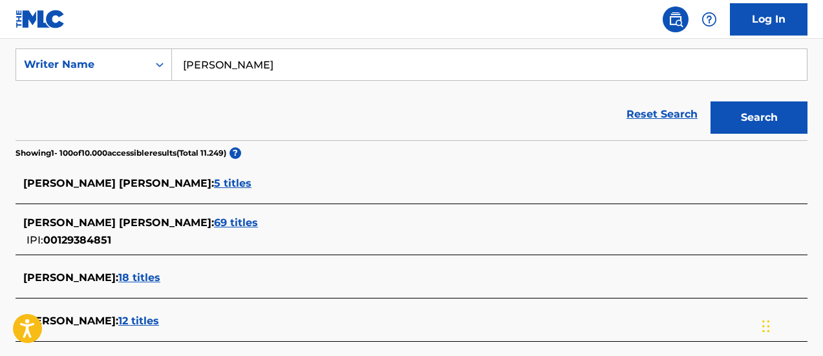
click at [153, 273] on span "18 titles" at bounding box center [139, 278] width 42 height 12
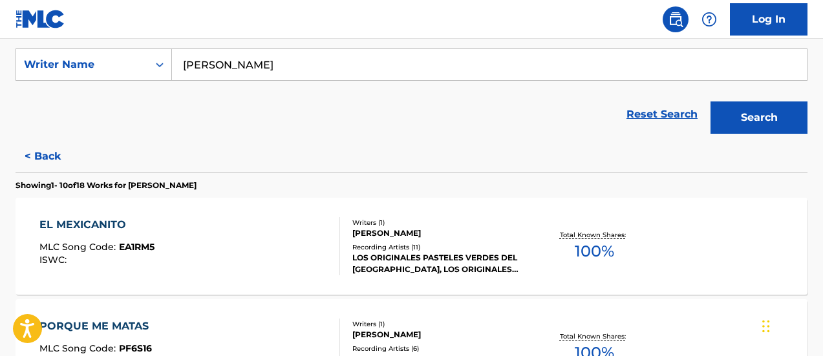
drag, startPoint x: 254, startPoint y: 60, endPoint x: 186, endPoint y: 78, distance: 70.1
click at [151, 56] on div "SearchWithCriteria0126adf3-5856-4d6b-874c-f68ea7002af2 Writer Name FERNANDO ARI…" at bounding box center [412, 65] width 792 height 32
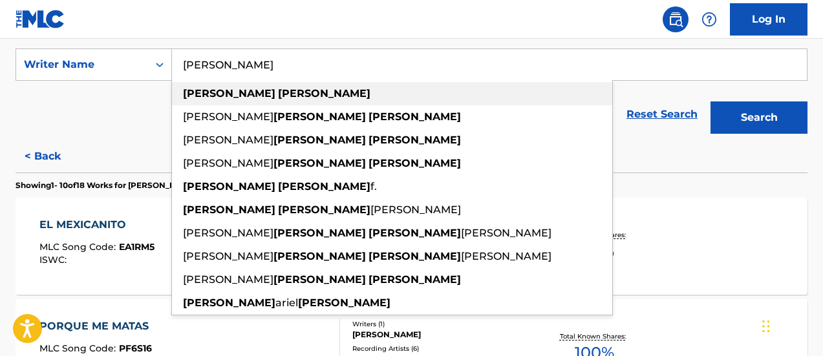
type input "v"
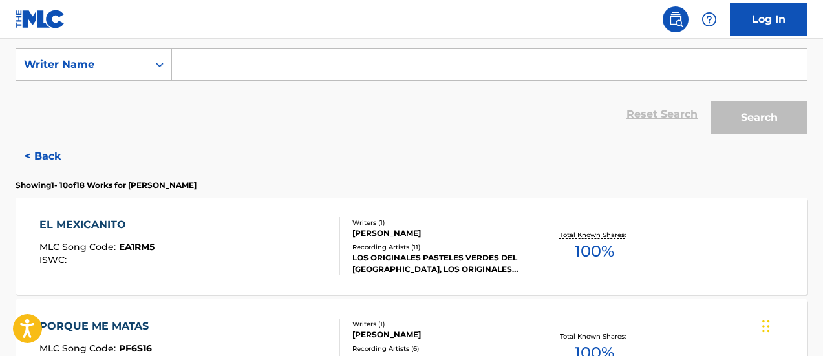
paste input "ESTANIS MOGOLLON"
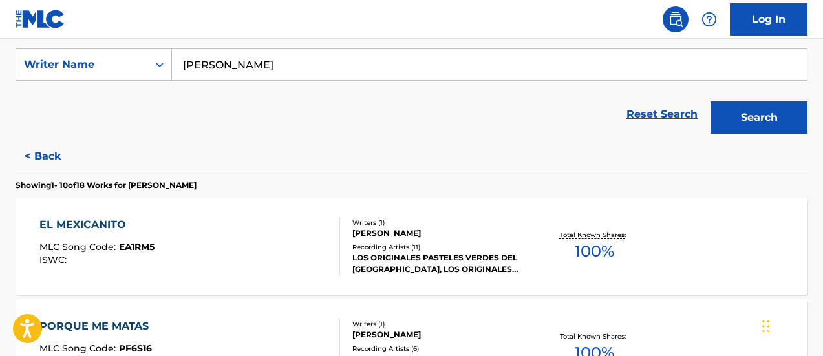
click at [711, 102] on button "Search" at bounding box center [759, 118] width 97 height 32
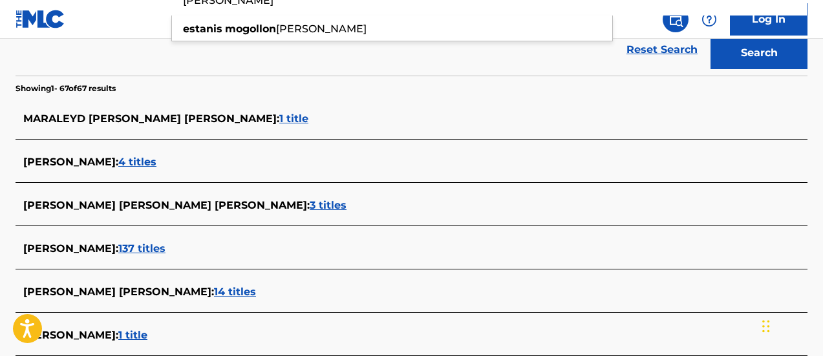
scroll to position [369, 0]
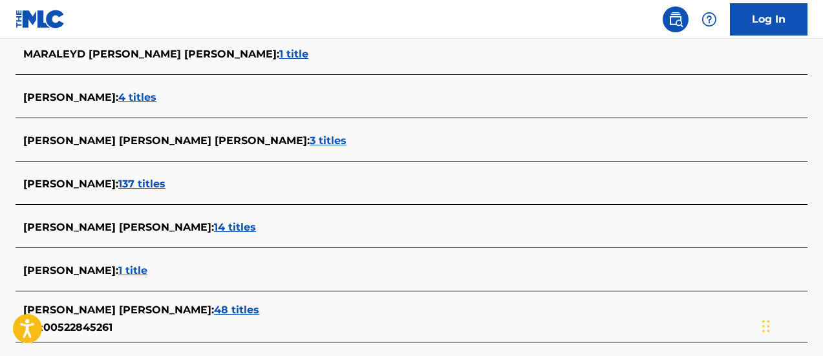
click at [166, 182] on span "137 titles" at bounding box center [141, 184] width 47 height 12
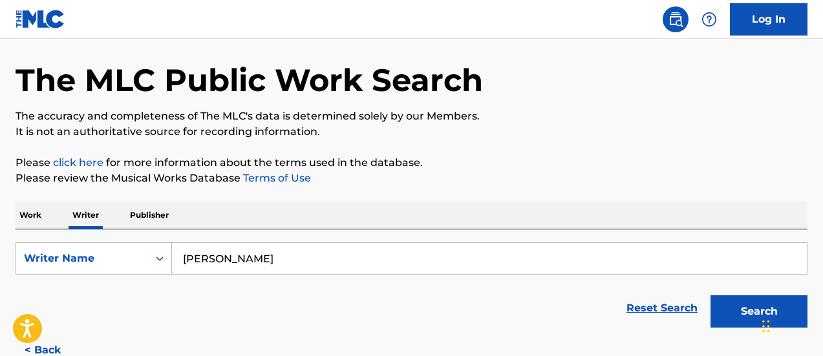
scroll to position [110, 0]
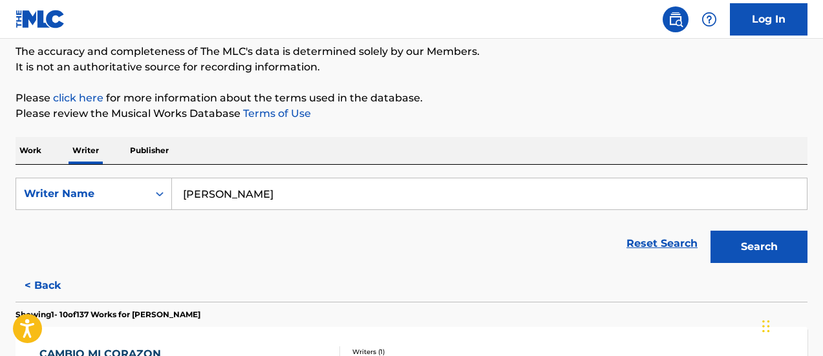
click at [763, 236] on button "Search" at bounding box center [759, 247] width 97 height 32
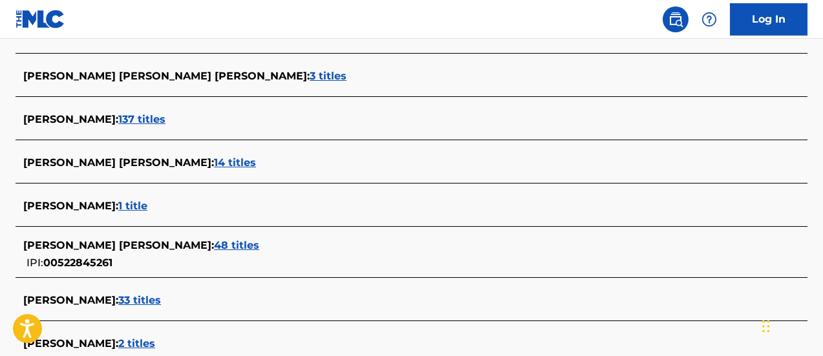
scroll to position [0, 0]
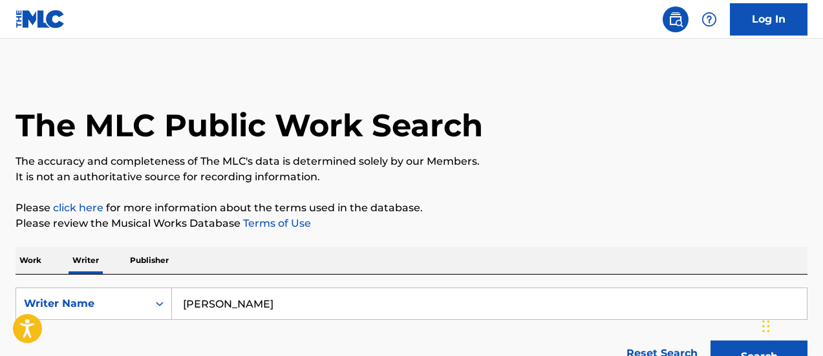
drag, startPoint x: 304, startPoint y: 303, endPoint x: 182, endPoint y: 279, distance: 123.9
click at [162, 298] on div "SearchWithCriteria0126adf3-5856-4d6b-874c-f68ea7002af2 Writer Name ESTANIS MOGO…" at bounding box center [412, 304] width 792 height 32
paste input "Ó"
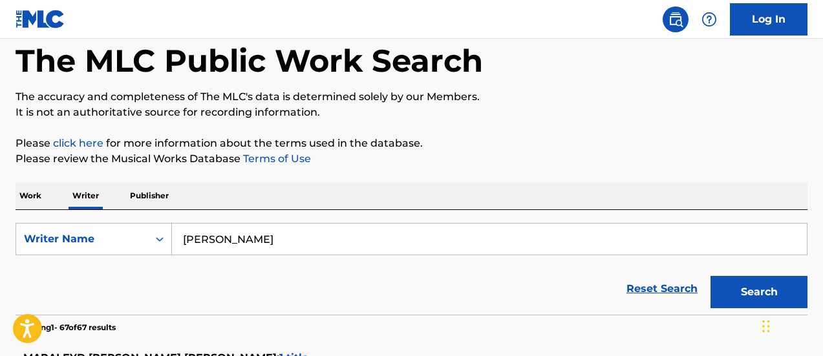
click at [739, 283] on button "Search" at bounding box center [759, 292] width 97 height 32
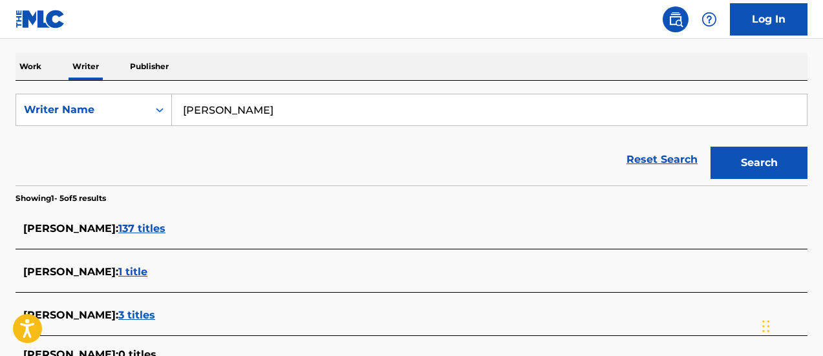
scroll to position [259, 0]
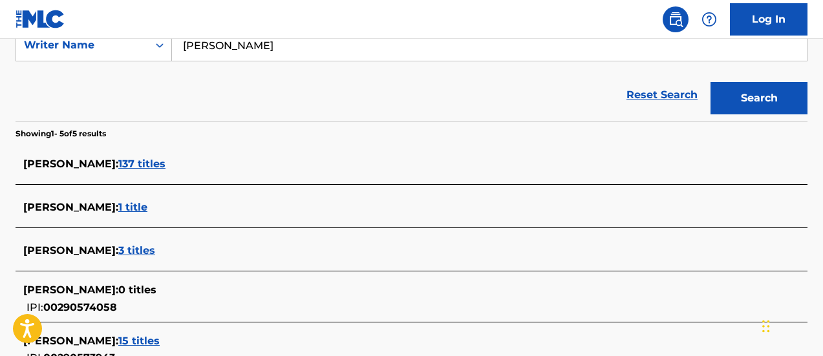
click at [166, 162] on span "137 titles" at bounding box center [141, 164] width 47 height 12
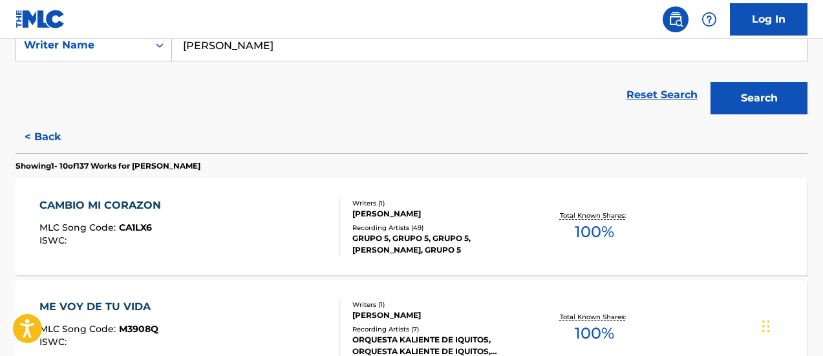
drag, startPoint x: 310, startPoint y: 50, endPoint x: 198, endPoint y: 51, distance: 111.9
click at [199, 50] on input "ESTANIS MOGOLLÓN" at bounding box center [489, 45] width 635 height 31
click at [337, 52] on input "ESTANIS MOGOLLÓN" at bounding box center [489, 45] width 635 height 31
click at [337, 50] on input "ESTANIS MOGOLLÓN" at bounding box center [489, 45] width 635 height 31
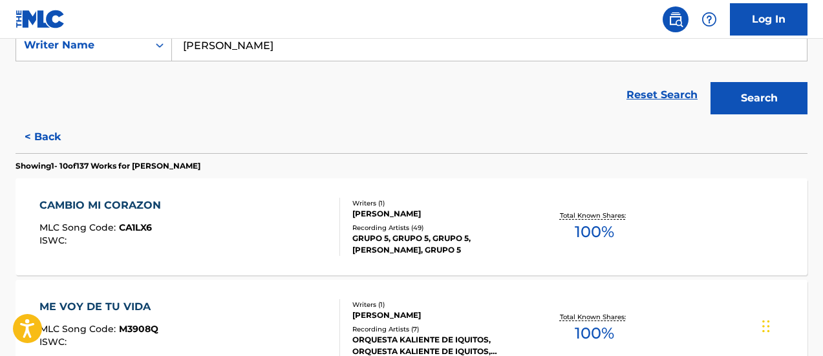
paste input "JOSÉ ORÉ"
click at [711, 82] on button "Search" at bounding box center [759, 98] width 97 height 32
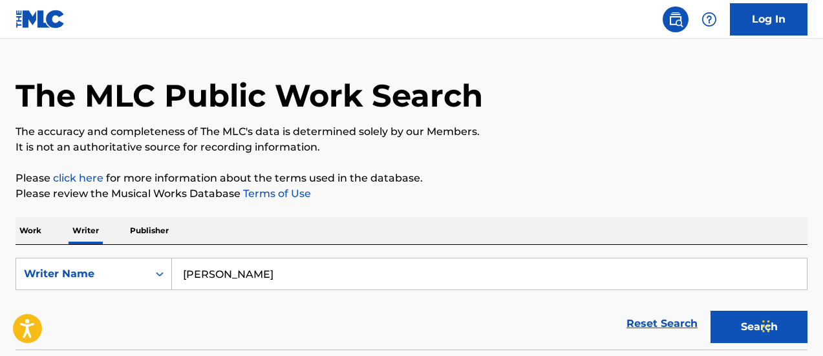
scroll to position [482, 0]
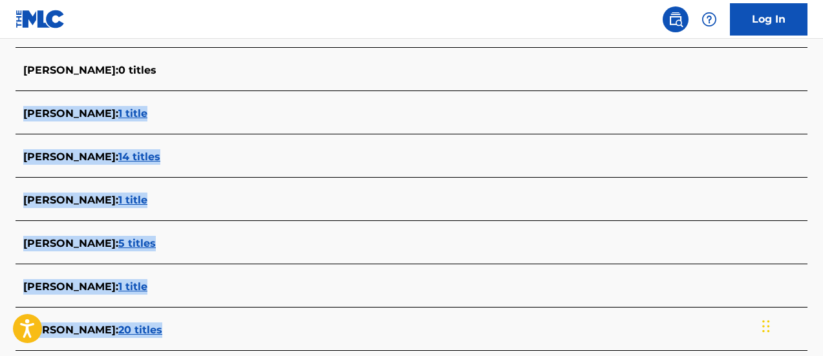
drag, startPoint x: 821, startPoint y: 53, endPoint x: 823, endPoint y: 330, distance: 277.5
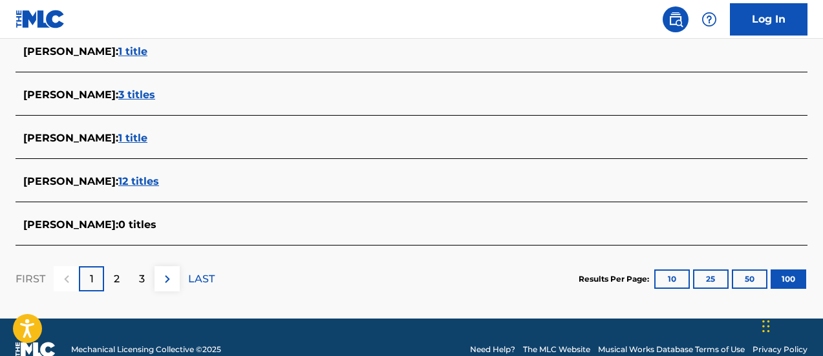
scroll to position [4527, 0]
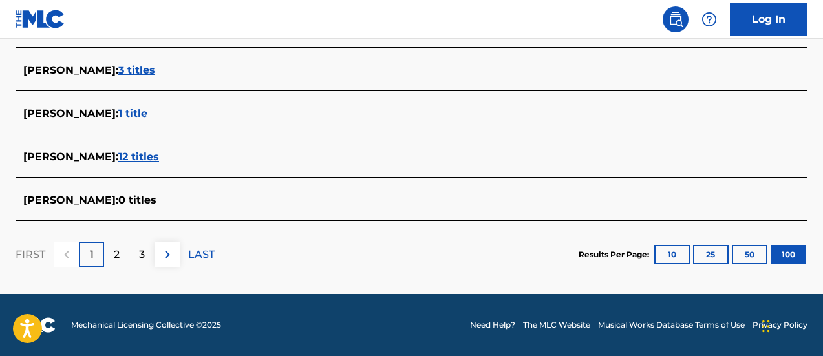
click at [125, 259] on div "2" at bounding box center [116, 254] width 25 height 25
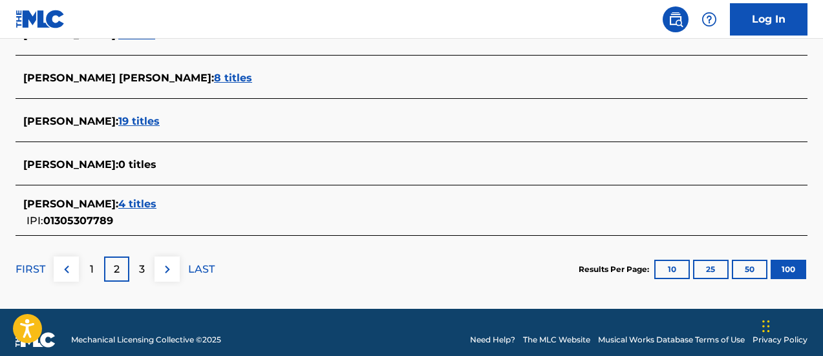
scroll to position [30, 0]
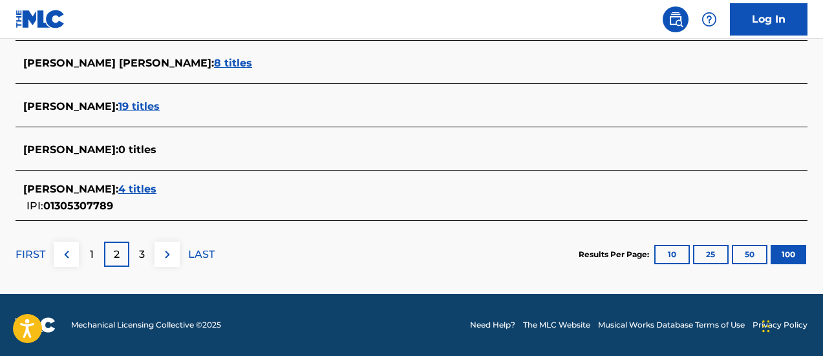
click at [138, 251] on div "3" at bounding box center [141, 254] width 25 height 25
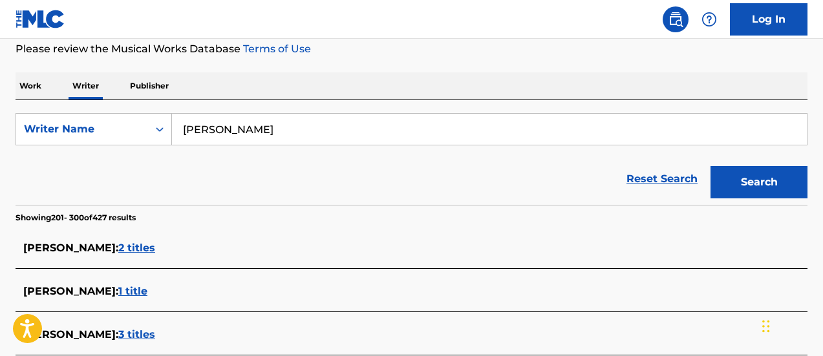
scroll to position [4542, 0]
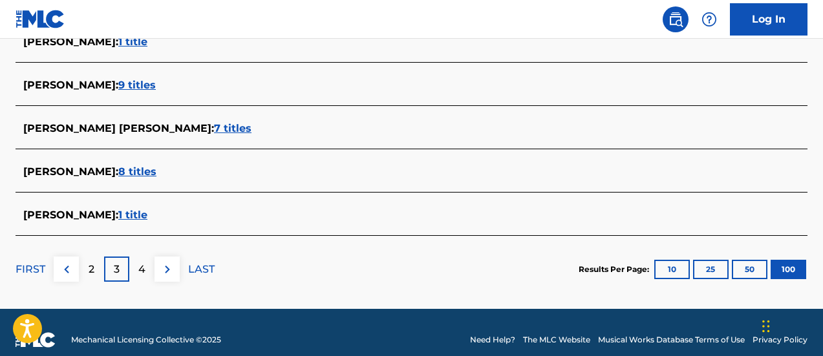
click at [147, 265] on div "4" at bounding box center [141, 269] width 25 height 25
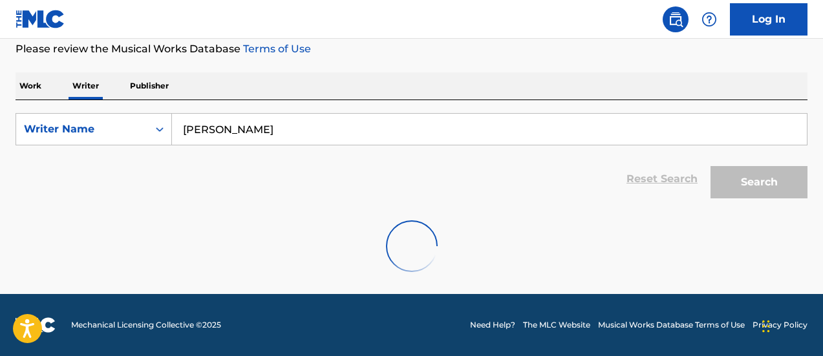
scroll to position [175, 0]
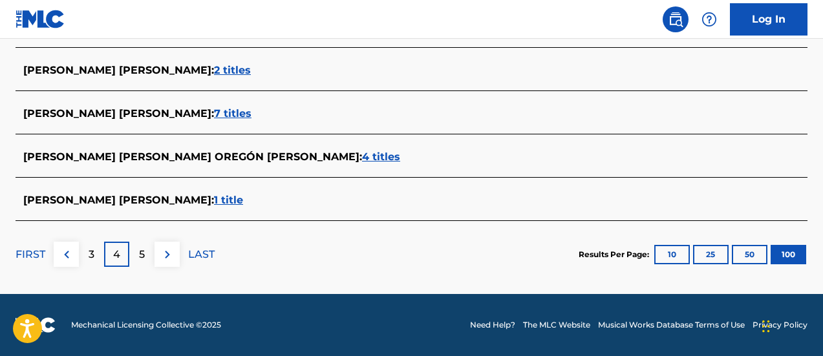
click at [129, 255] on div "5" at bounding box center [141, 254] width 25 height 25
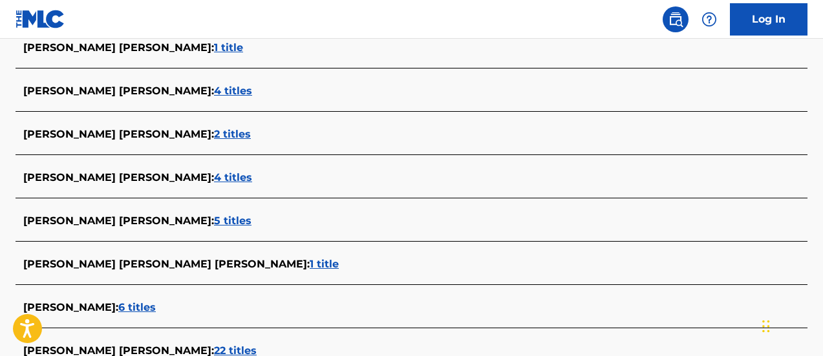
scroll to position [1198, 0]
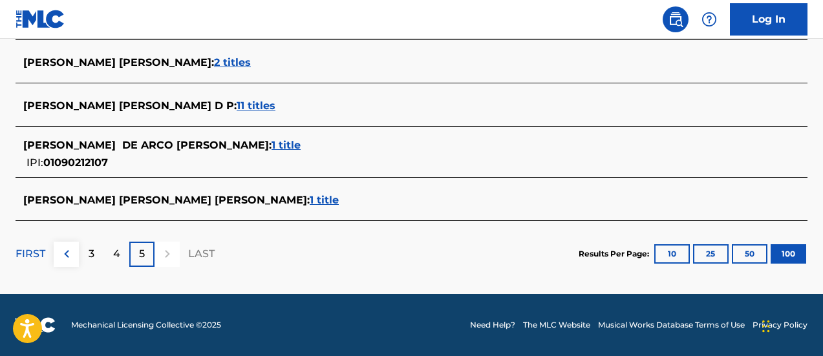
click at [122, 254] on div "4" at bounding box center [116, 254] width 25 height 25
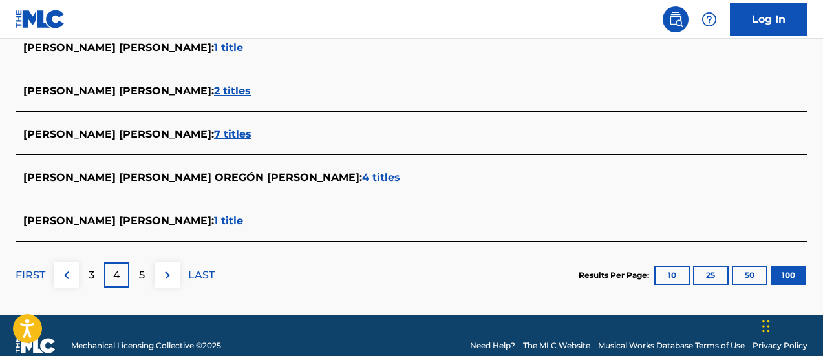
scroll to position [30, 0]
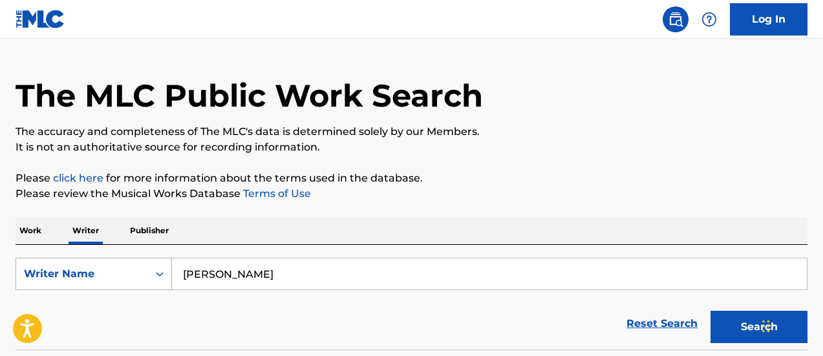
drag, startPoint x: 252, startPoint y: 275, endPoint x: 161, endPoint y: 271, distance: 91.3
click at [161, 271] on div "SearchWithCriteria0126adf3-5856-4d6b-874c-f68ea7002af2 Writer Name JOSÉ ORÉ" at bounding box center [412, 274] width 792 height 32
paste input "HÉCTOR SUAREZ"
type input "HÉCTOR SUAREZ"
click at [738, 327] on button "Search" at bounding box center [759, 327] width 97 height 32
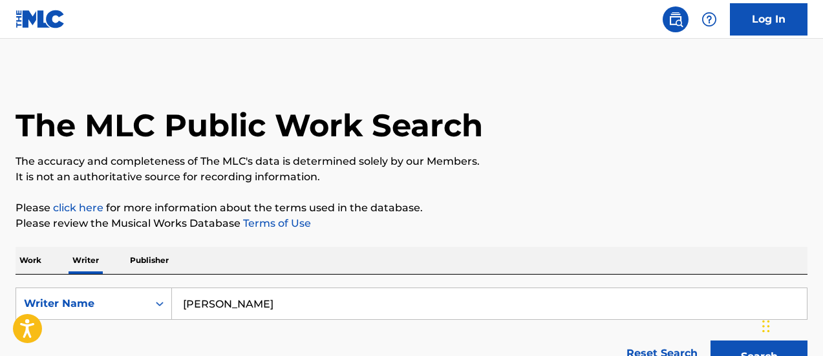
scroll to position [4168, 0]
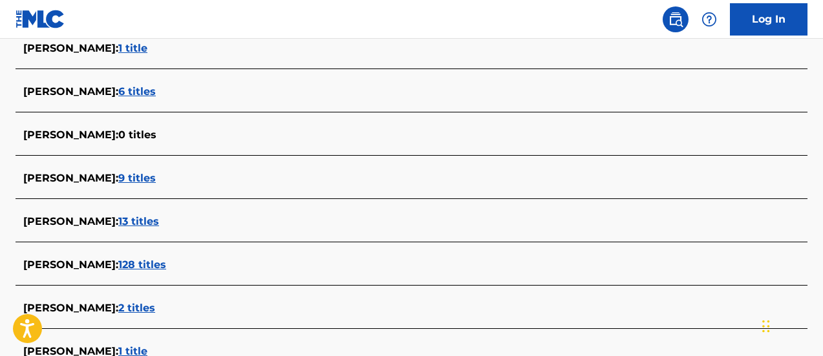
click at [142, 178] on span "9 titles" at bounding box center [137, 178] width 38 height 12
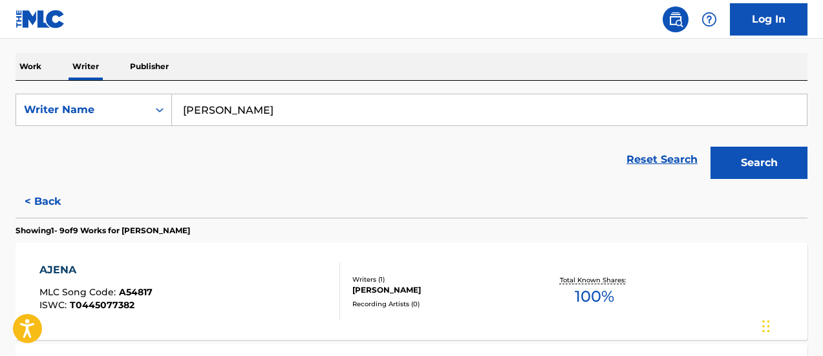
scroll to position [259, 0]
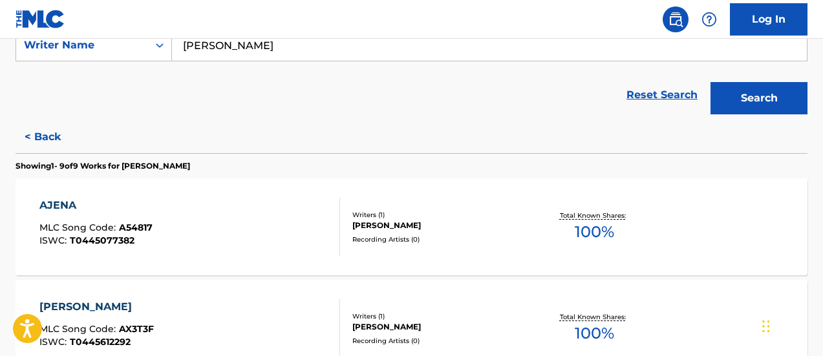
click at [554, 94] on div "Reset Search Search" at bounding box center [412, 95] width 792 height 52
click at [594, 233] on span "100 %" at bounding box center [594, 232] width 39 height 23
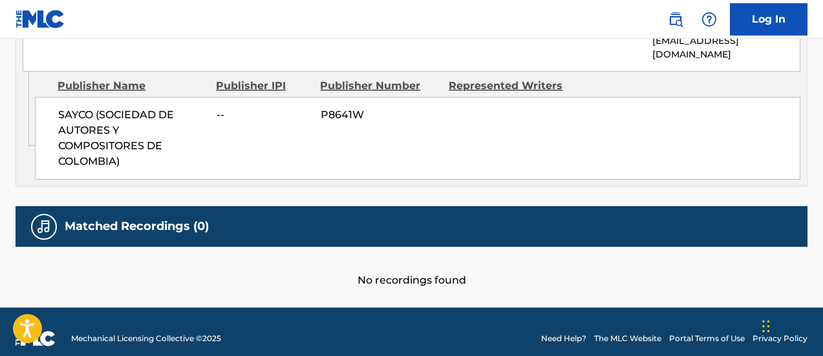
scroll to position [433, 0]
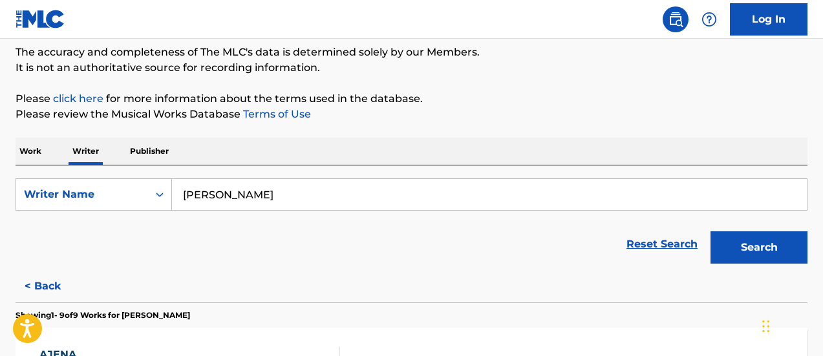
scroll to position [45, 0]
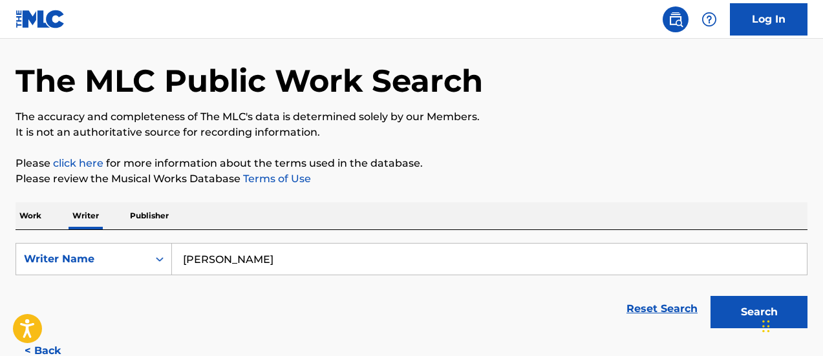
drag, startPoint x: 202, startPoint y: 250, endPoint x: 188, endPoint y: 248, distance: 14.3
click at [188, 248] on input "HÉCTOR SUAREZ" at bounding box center [489, 259] width 635 height 31
type input "H"
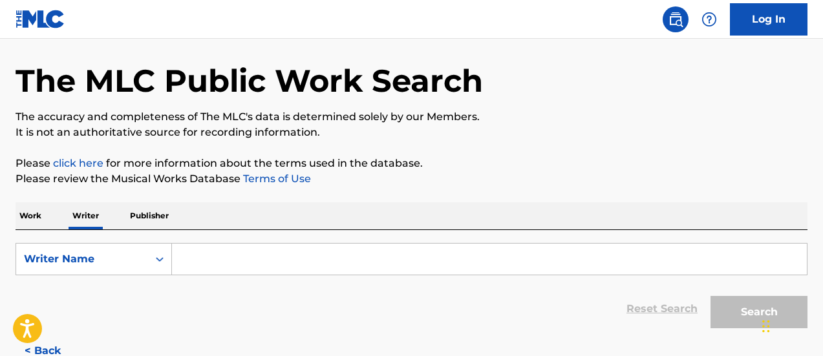
paste input "LUIS ZAMBRANO"
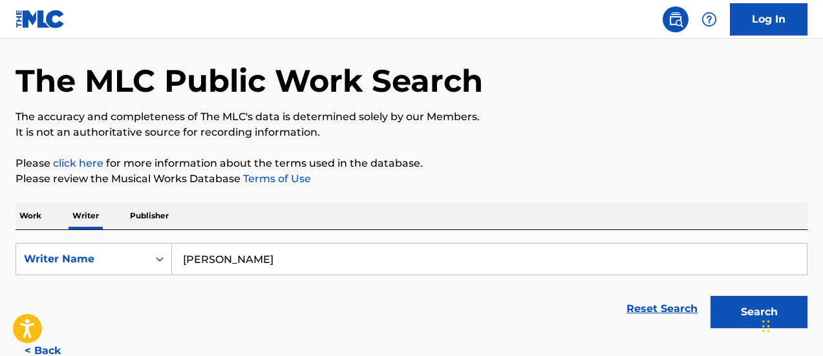
click at [711, 296] on button "Search" at bounding box center [759, 312] width 97 height 32
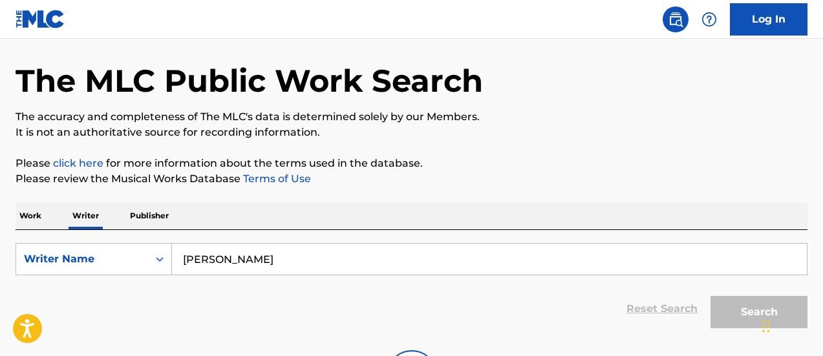
scroll to position [109, 0]
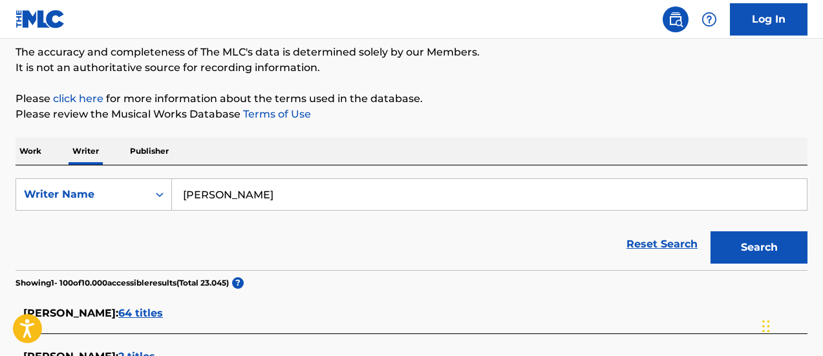
click at [107, 222] on div "Reset Search Search" at bounding box center [412, 245] width 792 height 52
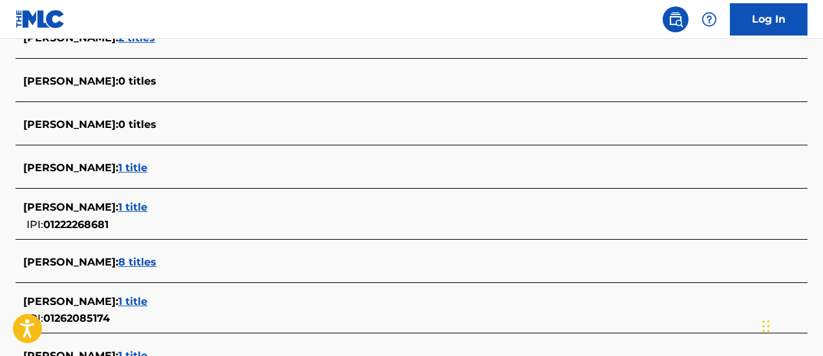
scroll to position [4691, 0]
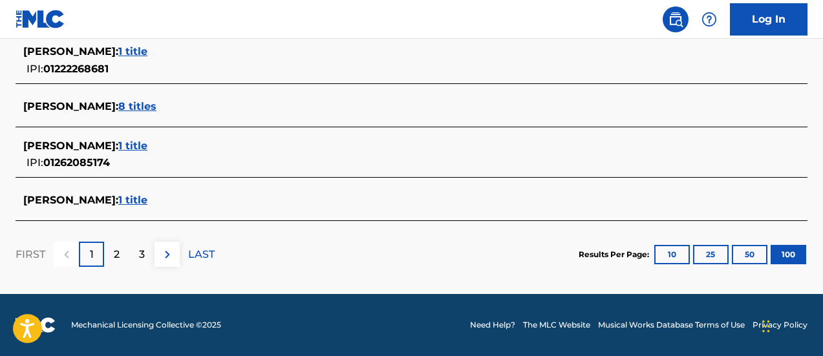
click at [116, 254] on p "2" at bounding box center [117, 255] width 6 height 16
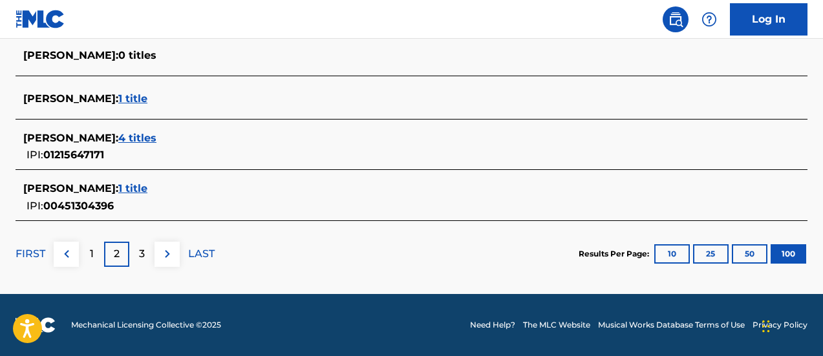
scroll to position [126, 0]
click at [145, 252] on div "3" at bounding box center [141, 254] width 25 height 25
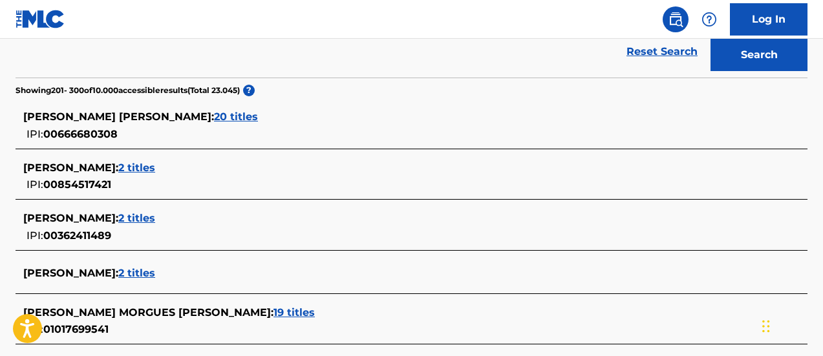
scroll to position [4833, 0]
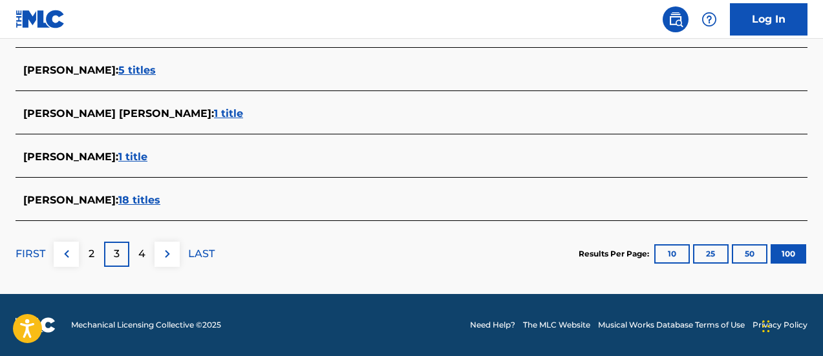
click at [138, 256] on div "4" at bounding box center [141, 254] width 25 height 25
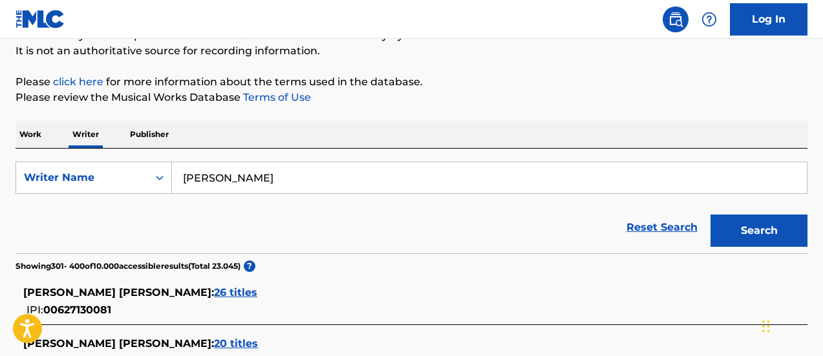
scroll to position [4758, 0]
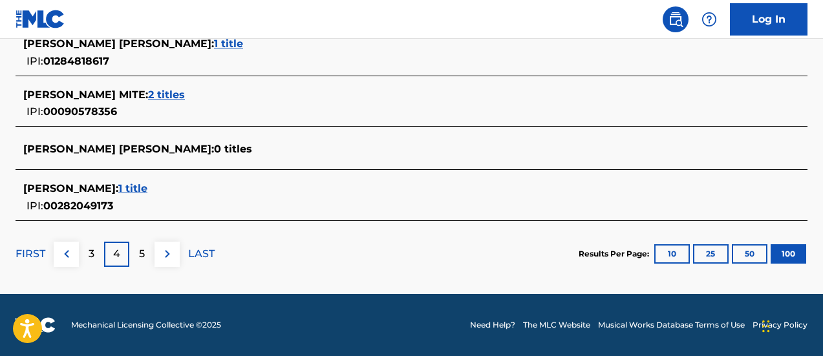
click at [146, 251] on div "5" at bounding box center [141, 254] width 25 height 25
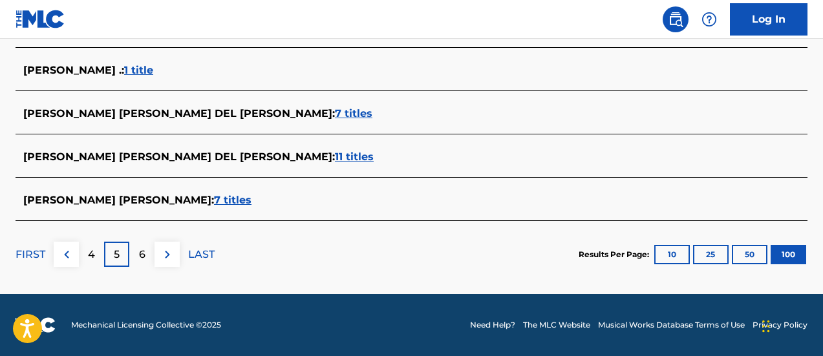
scroll to position [126, 0]
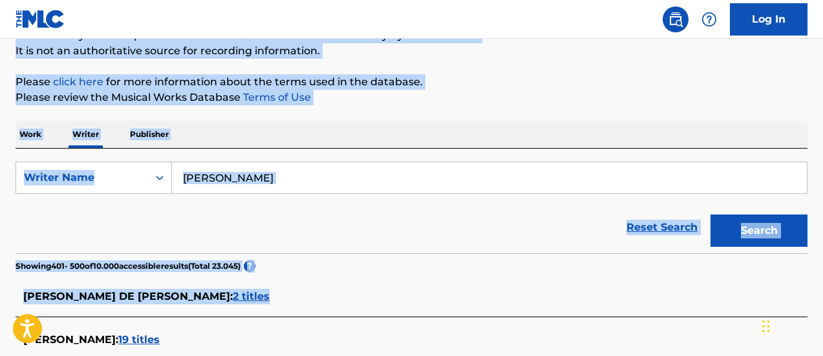
drag, startPoint x: 827, startPoint y: 71, endPoint x: 816, endPoint y: 233, distance: 162.1
click at [823, 230] on html "Accessibility Screen-Reader Guide, Feedback, and Issue Reporting | New window C…" at bounding box center [411, 52] width 823 height 356
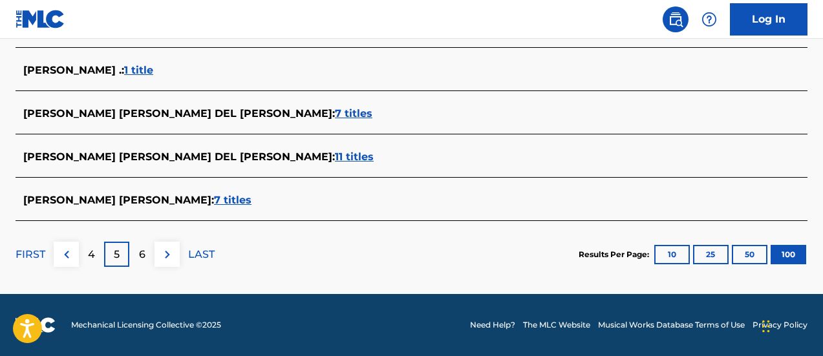
click at [149, 250] on div "6" at bounding box center [141, 254] width 25 height 25
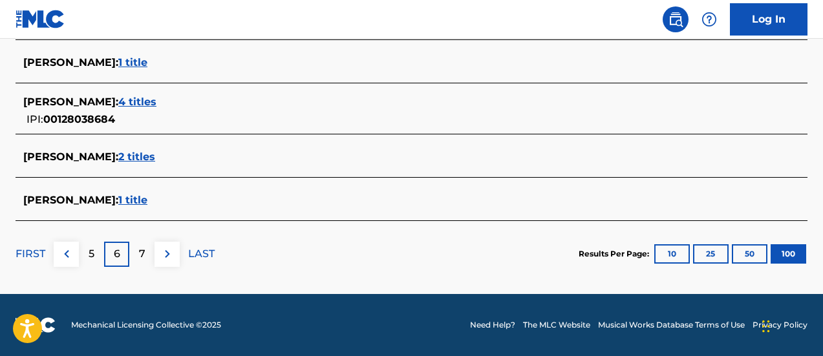
click at [139, 252] on p "7" at bounding box center [142, 254] width 6 height 16
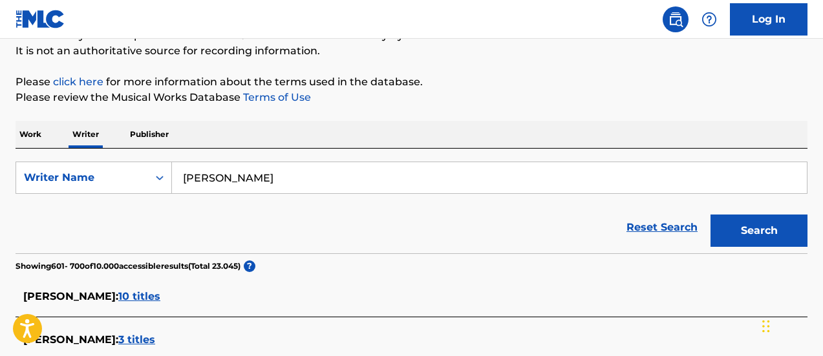
click at [305, 171] on input "LUIS ZAMBRANO" at bounding box center [489, 177] width 635 height 31
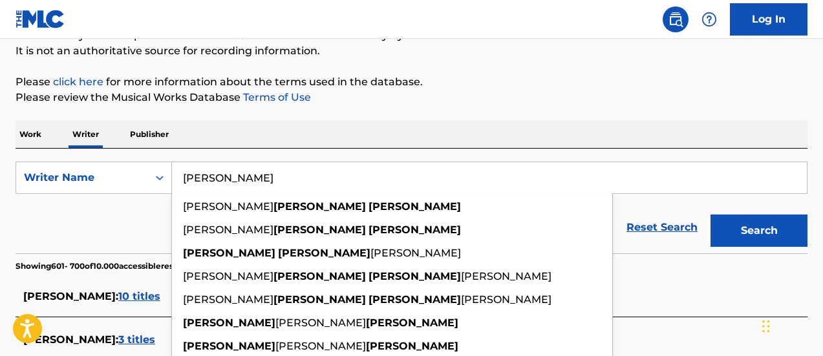
click at [305, 171] on input "LUIS ZAMBRANO" at bounding box center [489, 177] width 635 height 31
paste input "HECTOR SUAREZ"
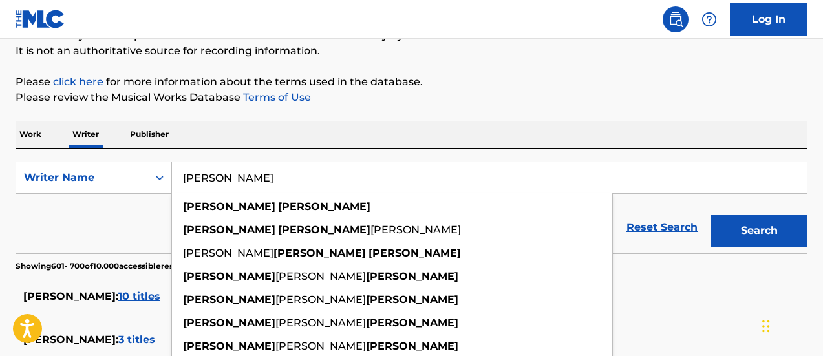
click at [748, 228] on button "Search" at bounding box center [759, 231] width 97 height 32
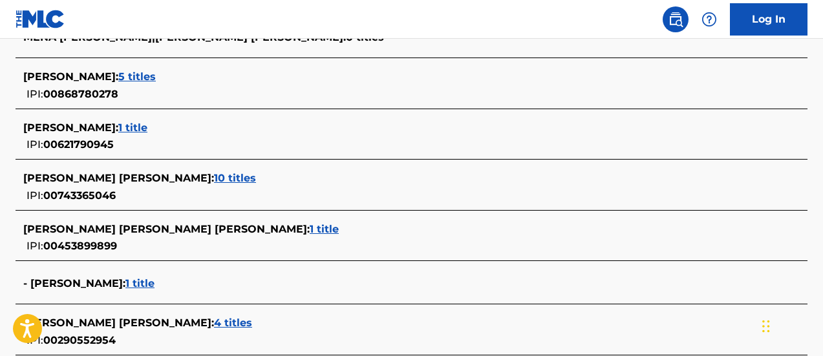
scroll to position [4589, 0]
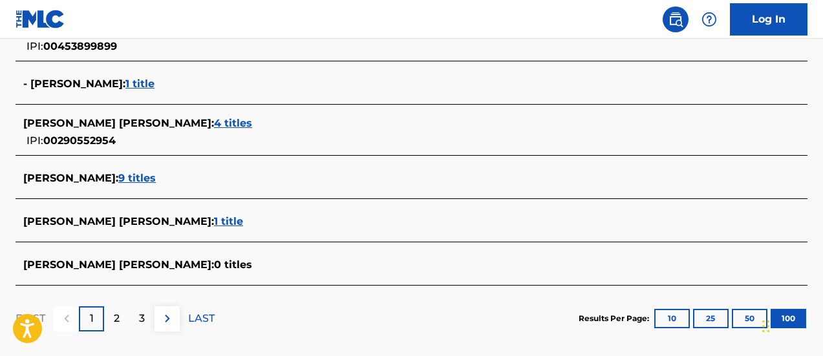
click at [142, 176] on span "9 titles" at bounding box center [137, 178] width 38 height 12
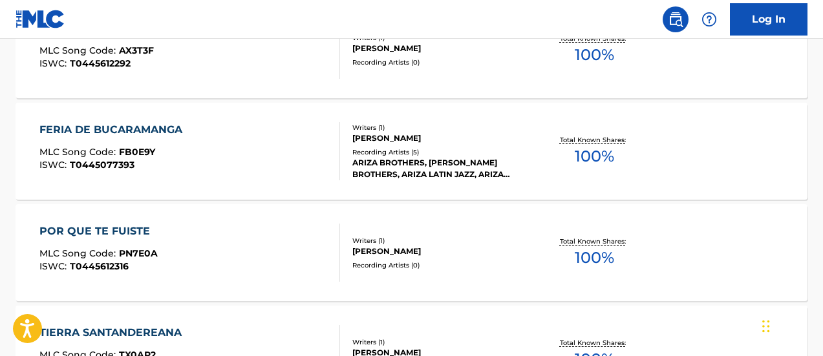
scroll to position [149, 0]
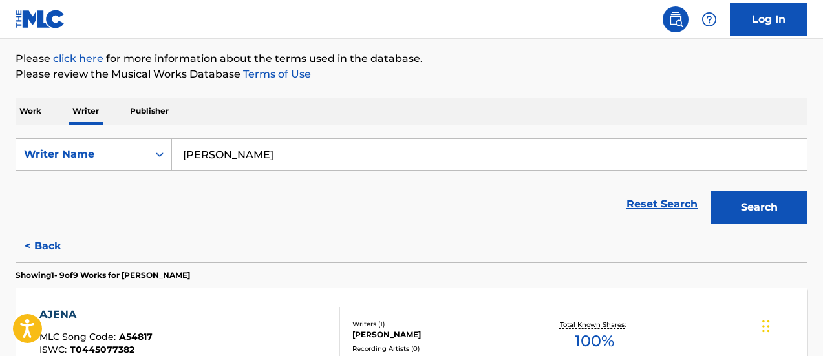
click at [314, 155] on input "HECTOR SUAREZ" at bounding box center [489, 154] width 635 height 31
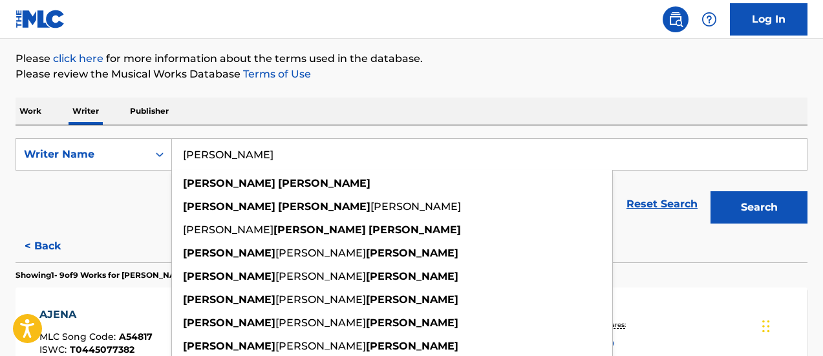
paste input "JOSE PAUL ORÉ TREJOS"
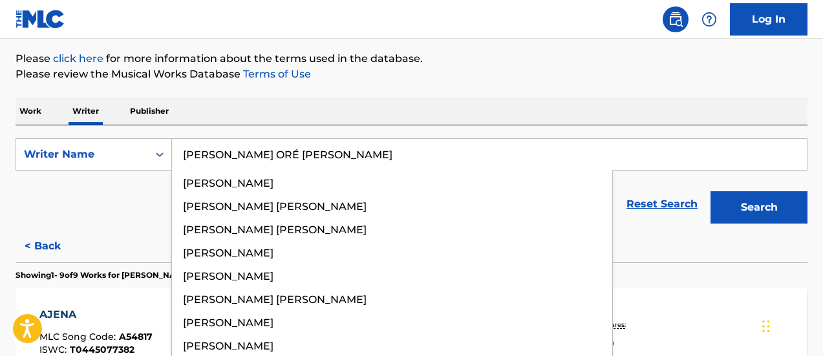
click at [711, 191] on button "Search" at bounding box center [759, 207] width 97 height 32
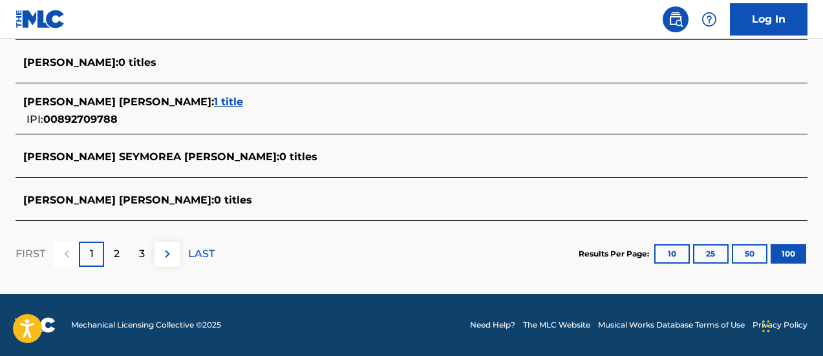
click at [118, 255] on p "2" at bounding box center [117, 254] width 6 height 16
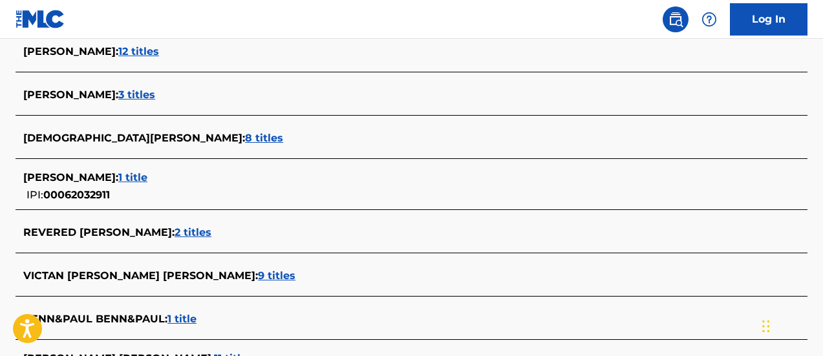
scroll to position [4587, 0]
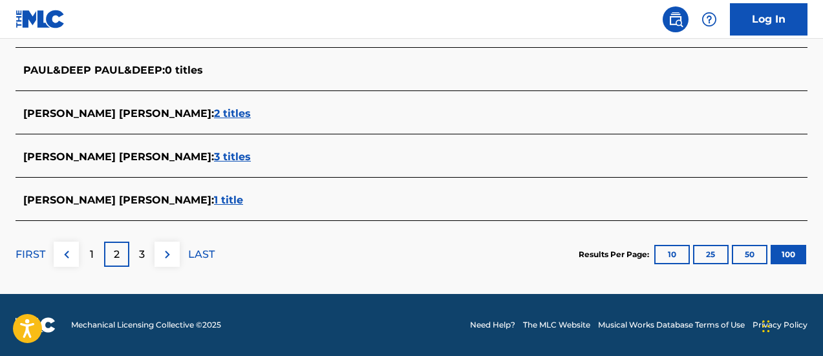
click at [146, 247] on div "3" at bounding box center [141, 254] width 25 height 25
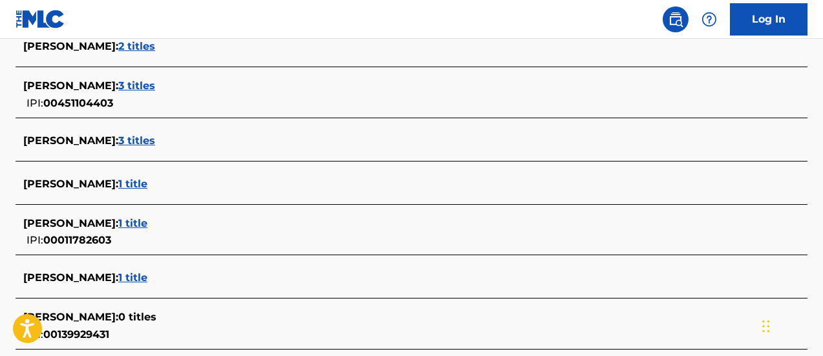
scroll to position [4728, 0]
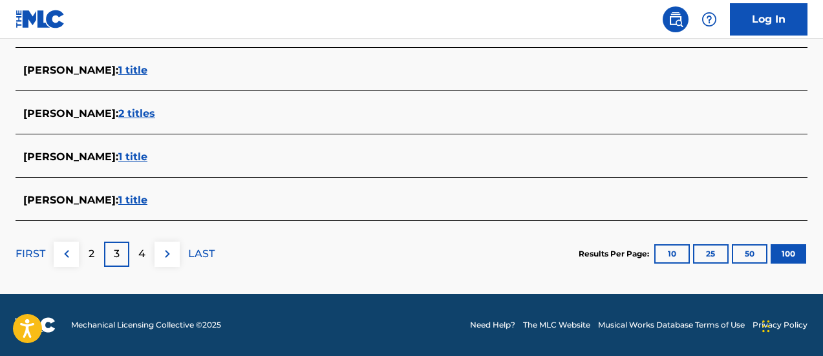
click at [146, 254] on div "4" at bounding box center [141, 254] width 25 height 25
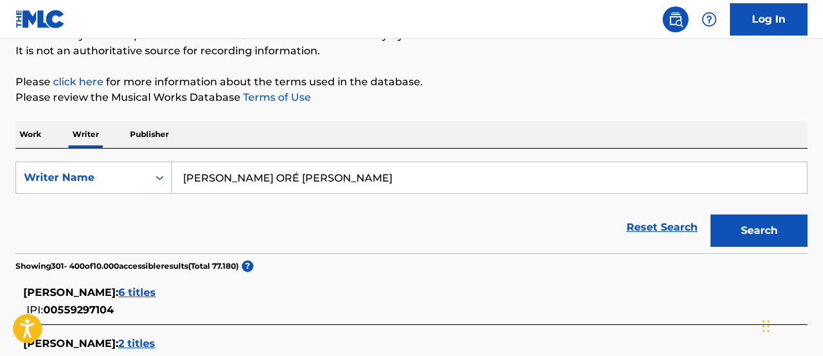
click at [332, 186] on input "JOSE PAUL ORÉ TREJOS" at bounding box center [489, 177] width 635 height 31
click at [330, 184] on input "JOSE PAUL ORÉ TREJOS" at bounding box center [489, 177] width 635 height 31
click at [330, 182] on input "JOSE PAUL ORÉ TREJOS" at bounding box center [489, 177] width 635 height 31
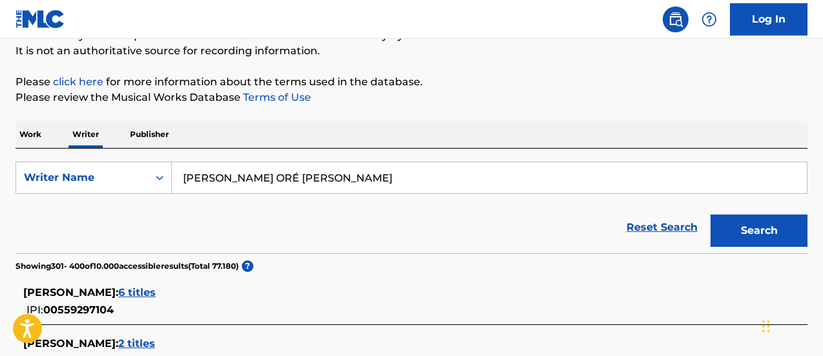
paste input "LUIS ZAMBRANO LUJAN"
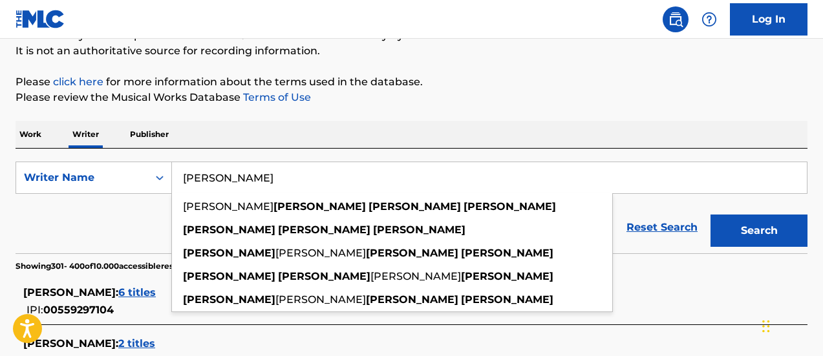
click at [776, 225] on button "Search" at bounding box center [759, 231] width 97 height 32
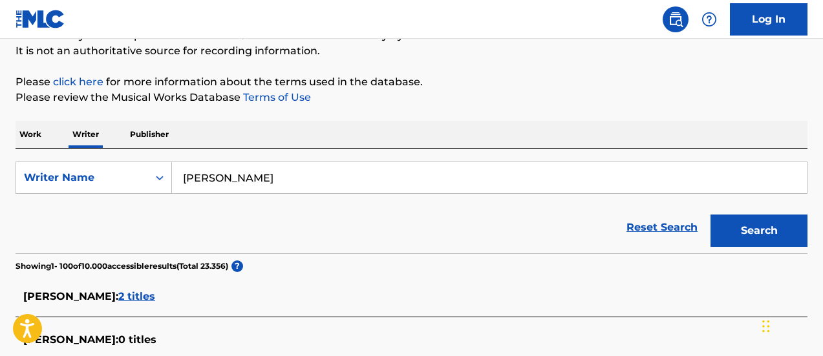
click at [369, 231] on div "Reset Search Search" at bounding box center [412, 228] width 792 height 52
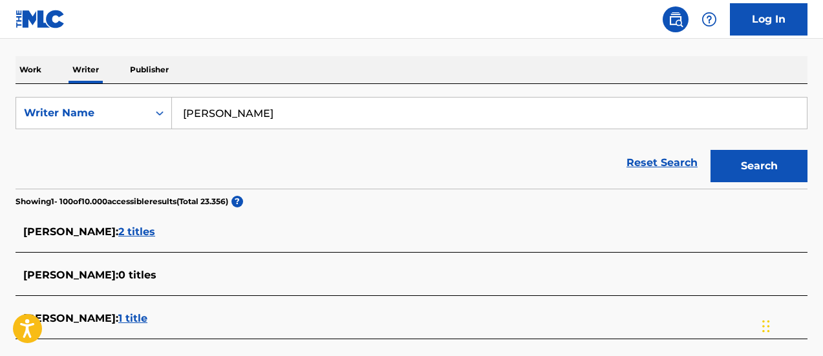
scroll to position [4291, 0]
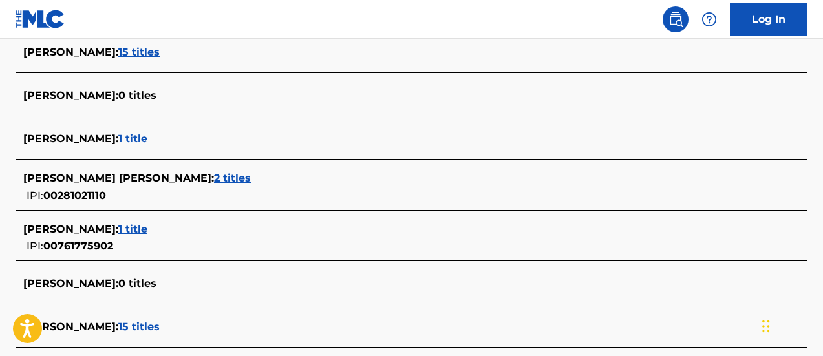
click at [221, 179] on span "2 titles" at bounding box center [232, 178] width 37 height 12
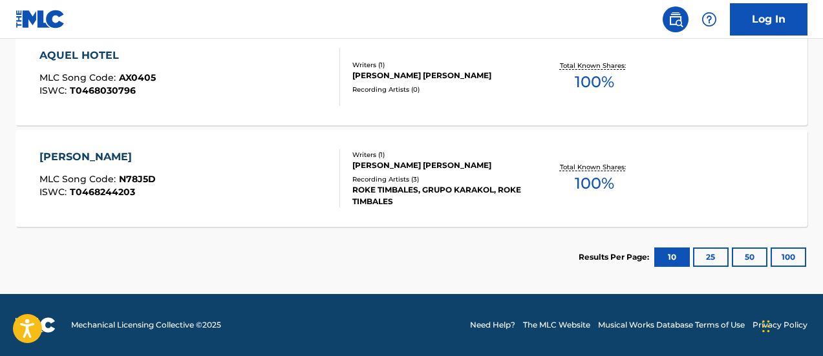
scroll to position [85, 0]
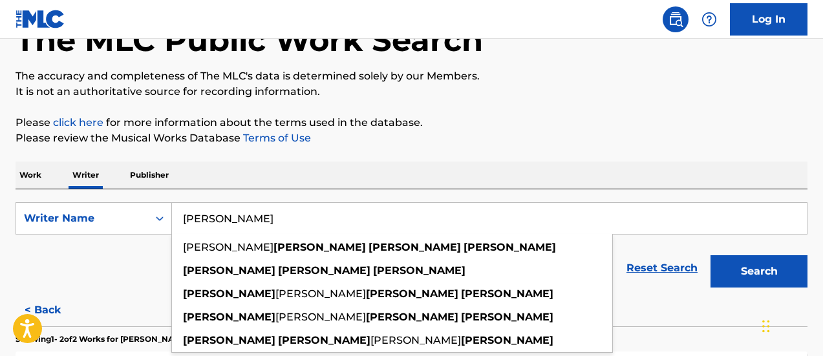
drag, startPoint x: 331, startPoint y: 228, endPoint x: 199, endPoint y: 230, distance: 132.6
click at [171, 231] on div "SearchWithCriteria0126adf3-5856-4d6b-874c-f68ea7002af2 Writer Name LUIS ZAMBRAN…" at bounding box center [412, 218] width 792 height 32
paste input "ALBERTO PAIVA"
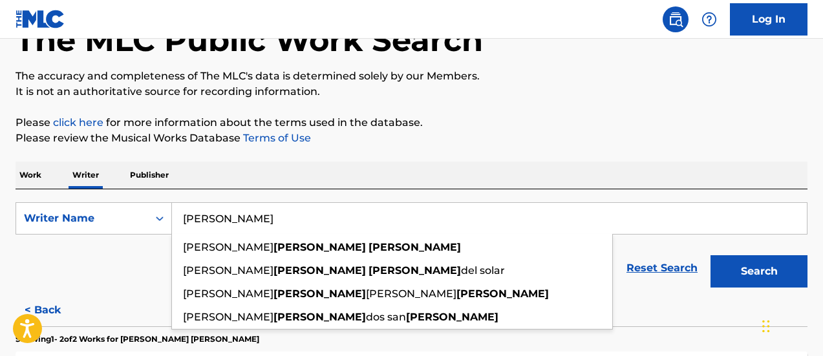
click at [711, 255] on button "Search" at bounding box center [759, 271] width 97 height 32
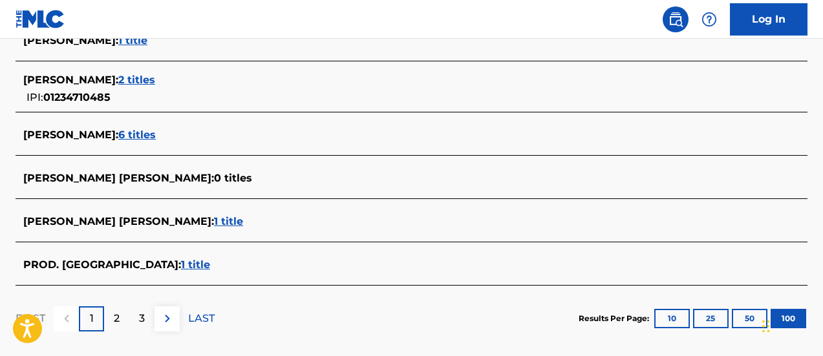
scroll to position [3947, 0]
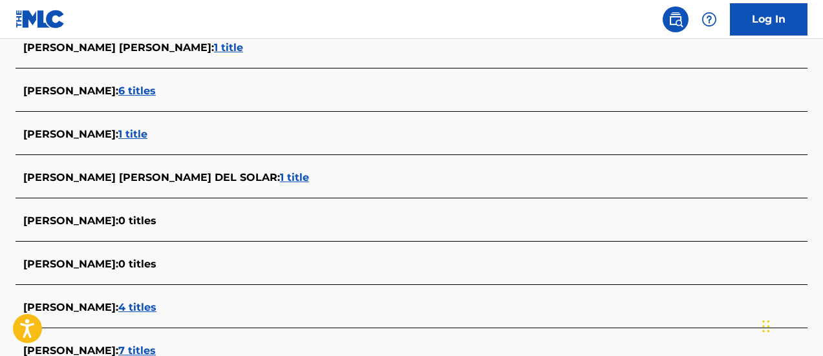
click at [244, 169] on div "BRUNO ALBERTO PAIVA DEL SOLAR : 1 title" at bounding box center [412, 179] width 792 height 30
click at [280, 173] on span "1 title" at bounding box center [294, 177] width 29 height 12
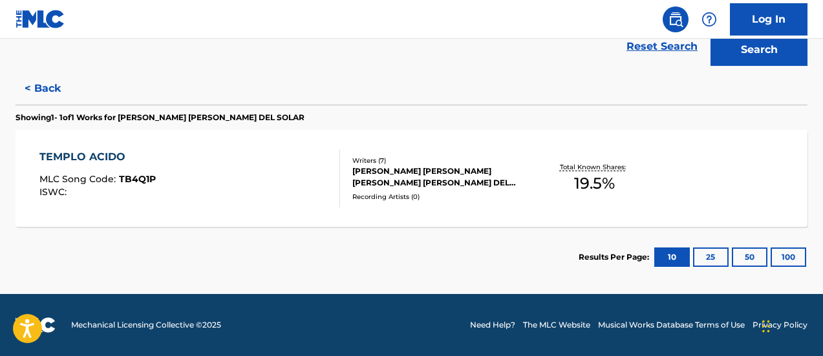
scroll to position [243, 0]
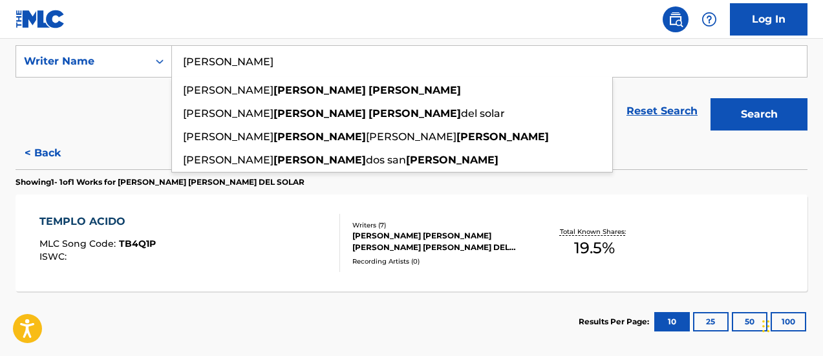
drag, startPoint x: 287, startPoint y: 65, endPoint x: 184, endPoint y: 68, distance: 102.2
click at [184, 68] on input "ALBERTO PAIVA" at bounding box center [489, 61] width 635 height 31
paste input "FREDO BAGNATI"
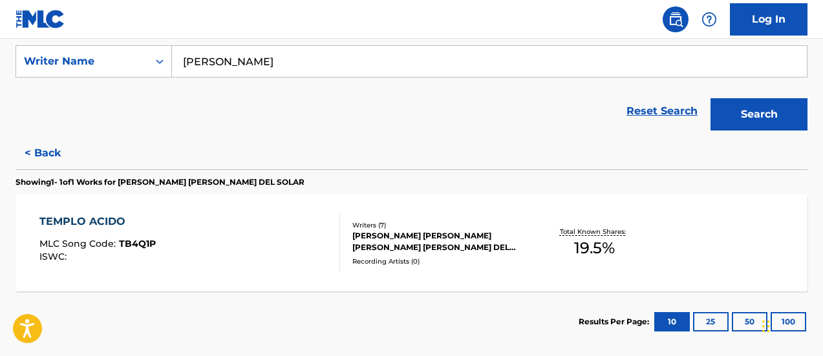
type input "ALFREDO BAGNATI"
click at [711, 98] on button "Search" at bounding box center [759, 114] width 97 height 32
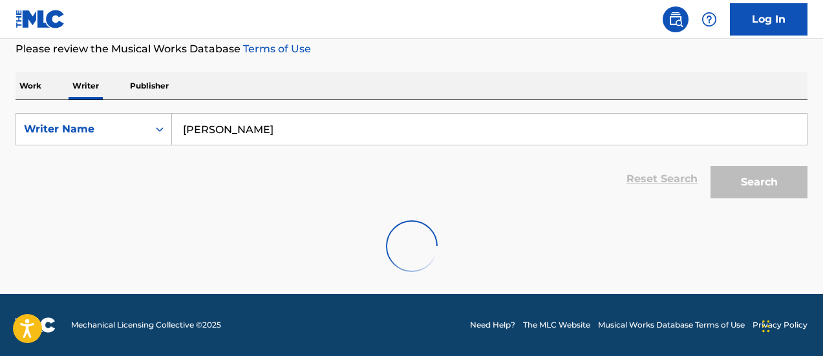
scroll to position [175, 0]
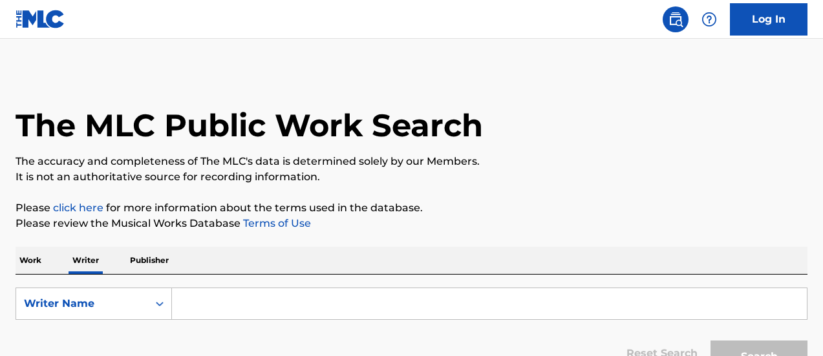
scroll to position [65, 0]
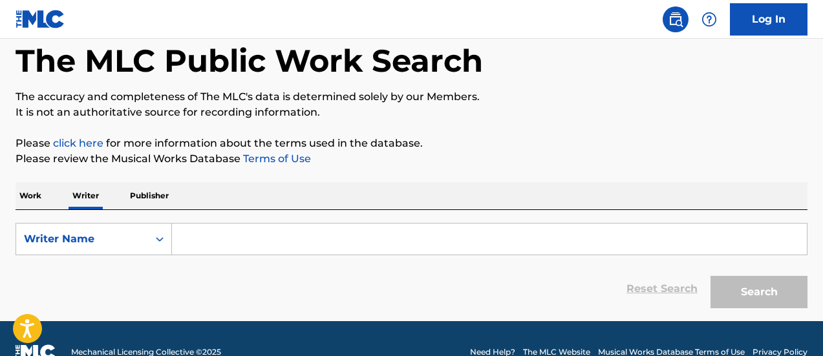
click at [303, 242] on input "Search Form" at bounding box center [489, 239] width 635 height 31
paste input "[PERSON_NAME]"
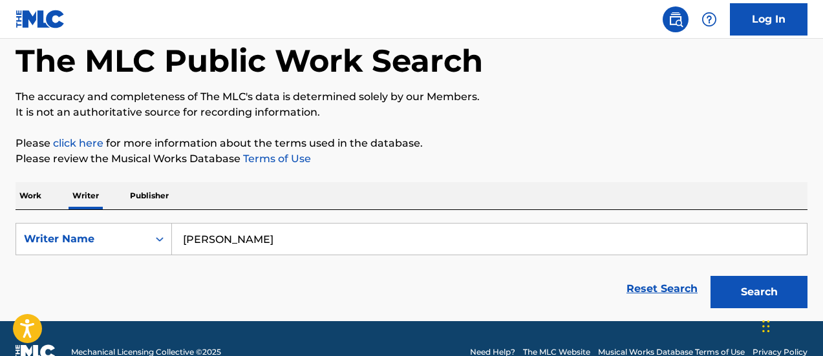
click at [711, 276] on button "Search" at bounding box center [759, 292] width 97 height 32
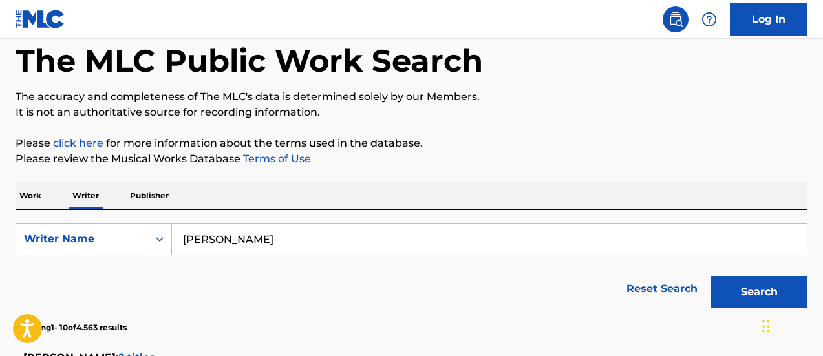
scroll to position [129, 0]
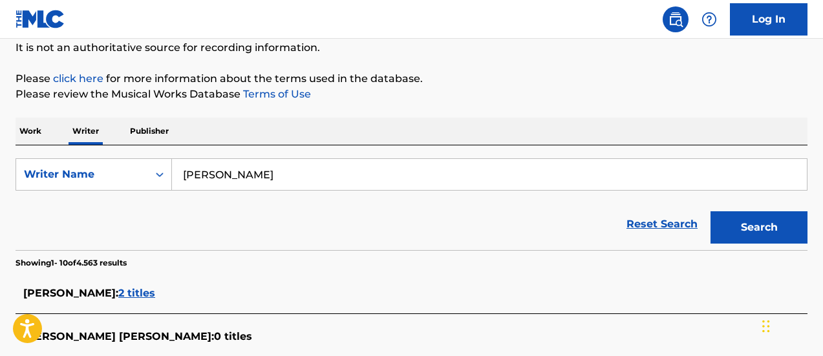
click at [385, 222] on div "Reset Search Search" at bounding box center [412, 225] width 792 height 52
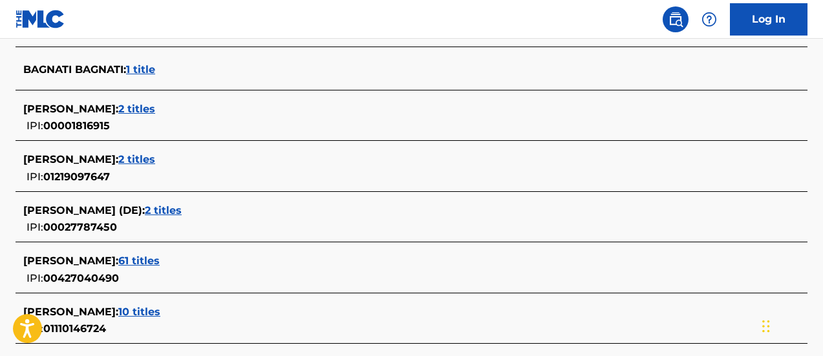
scroll to position [657, 0]
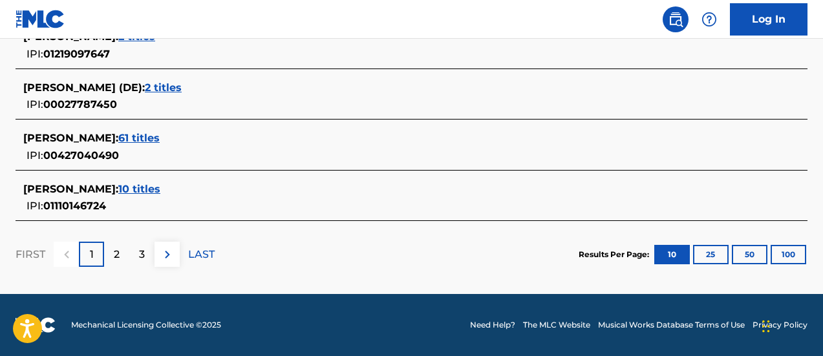
click at [788, 254] on button "100" at bounding box center [789, 254] width 36 height 19
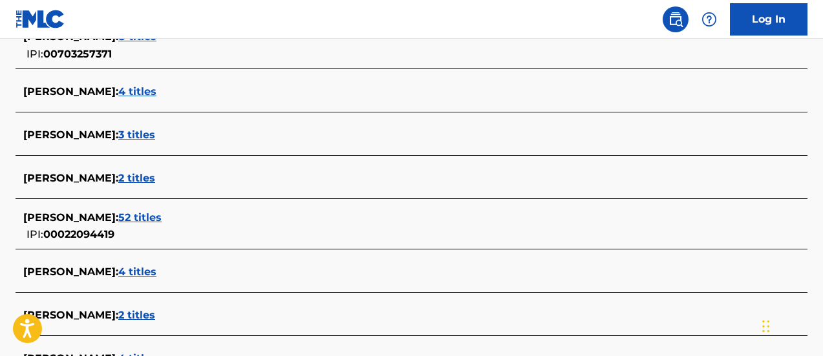
scroll to position [126, 0]
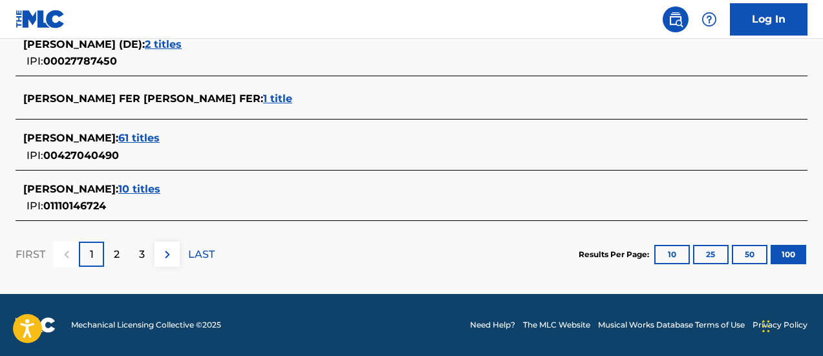
click at [119, 255] on p "2" at bounding box center [117, 255] width 6 height 16
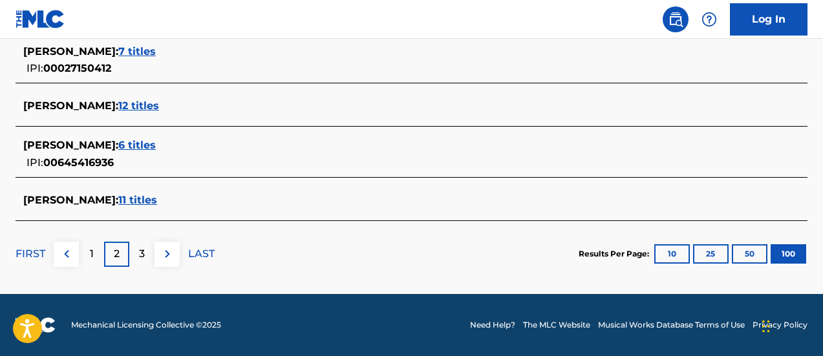
click at [147, 259] on div "3" at bounding box center [141, 254] width 25 height 25
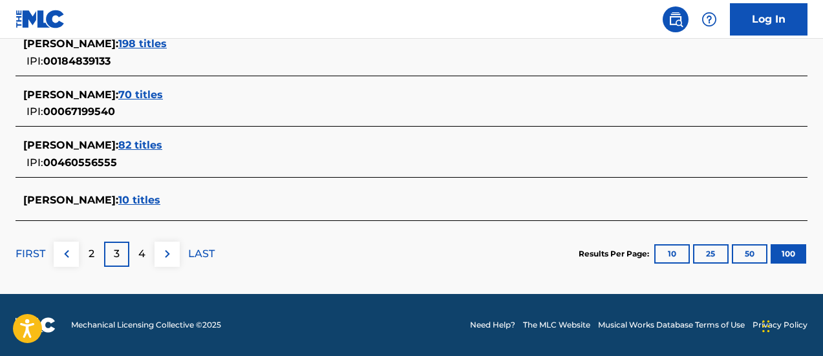
click at [129, 250] on div "4" at bounding box center [141, 254] width 25 height 25
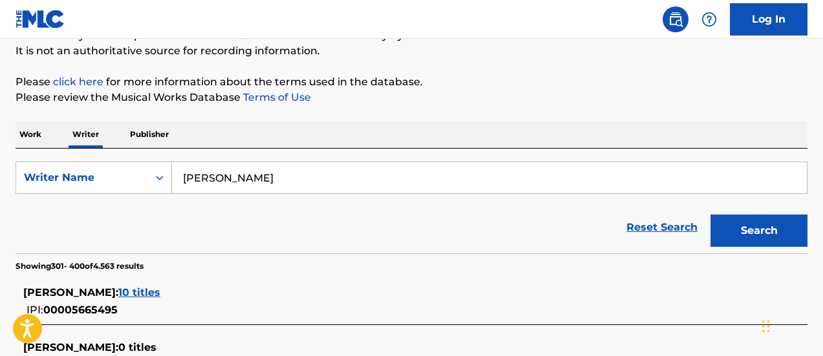
click at [310, 179] on input "ALFREDO BAGNATI" at bounding box center [489, 177] width 635 height 31
click at [310, 178] on input "ALFREDO BAGNATI" at bounding box center [489, 177] width 635 height 31
paste input "EDUARDO ARCINIEGAS"
click at [711, 215] on button "Search" at bounding box center [759, 231] width 97 height 32
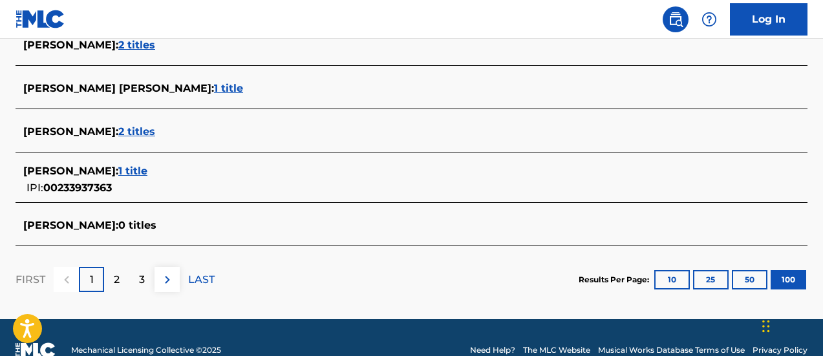
click at [113, 279] on div "2" at bounding box center [116, 279] width 25 height 25
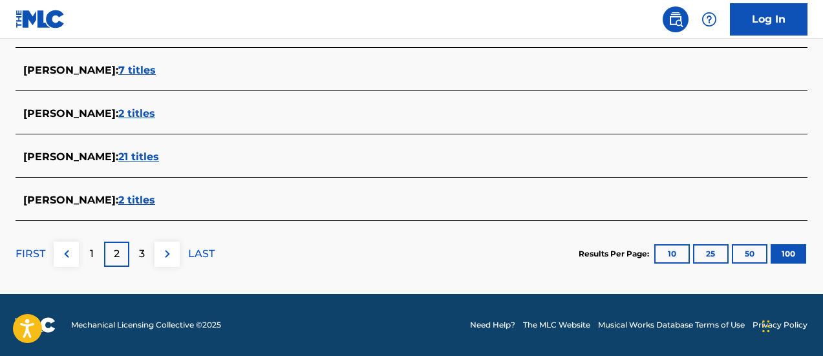
click at [153, 255] on div "3" at bounding box center [141, 254] width 25 height 25
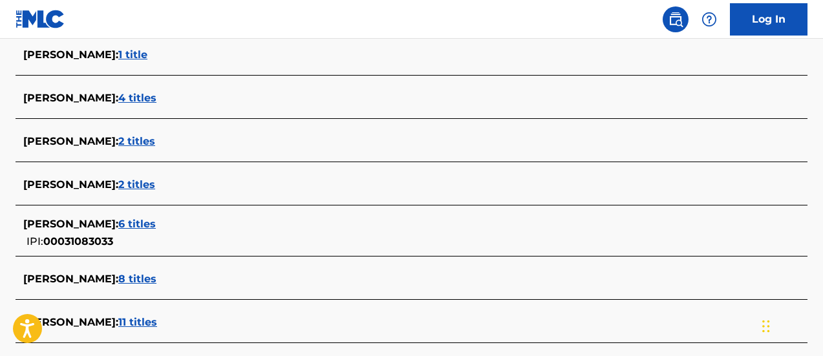
scroll to position [4631, 0]
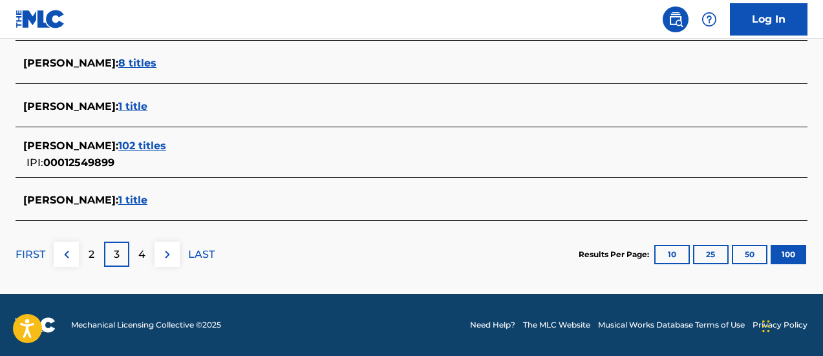
click at [135, 248] on div "4" at bounding box center [141, 254] width 25 height 25
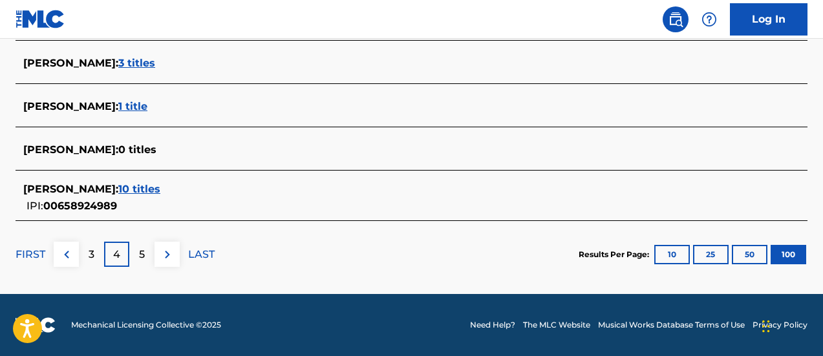
click at [149, 260] on div "5" at bounding box center [141, 254] width 25 height 25
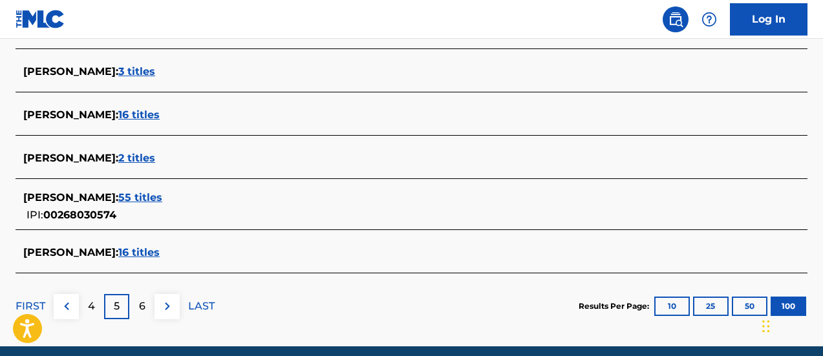
scroll to position [126, 0]
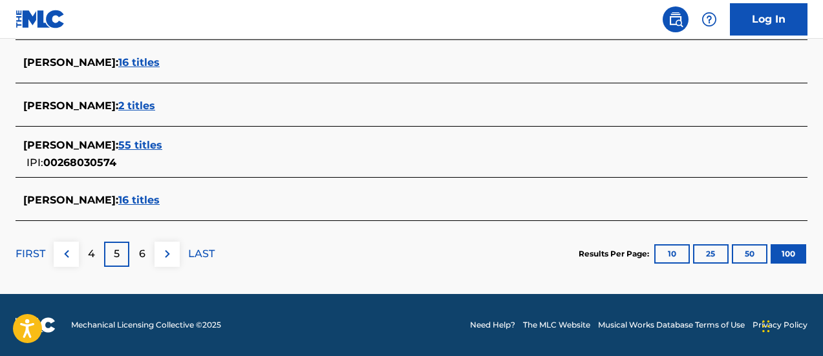
click at [135, 247] on div "6" at bounding box center [141, 254] width 25 height 25
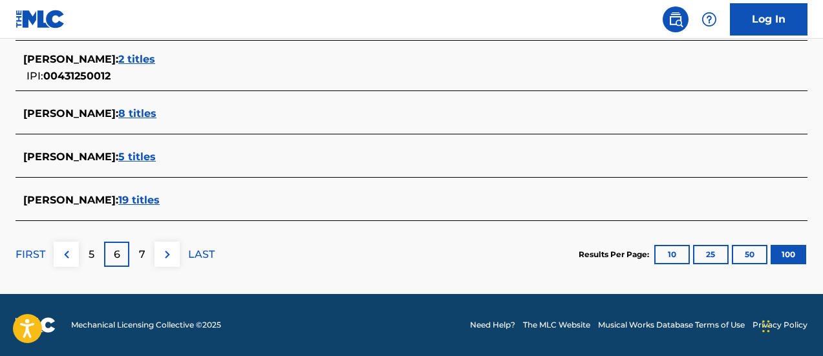
click at [149, 256] on div "7" at bounding box center [141, 254] width 25 height 25
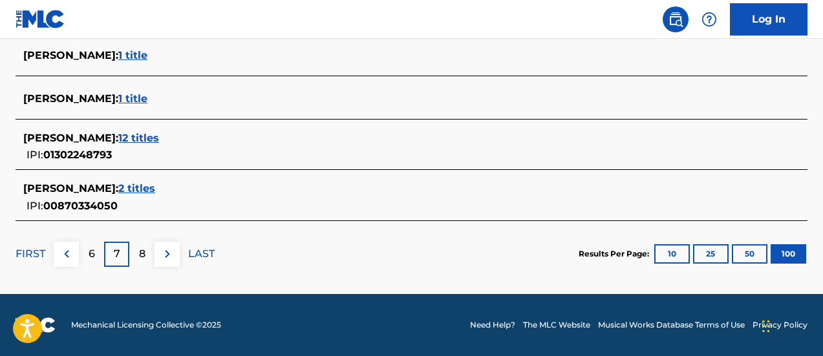
click at [131, 257] on div "8" at bounding box center [141, 254] width 25 height 25
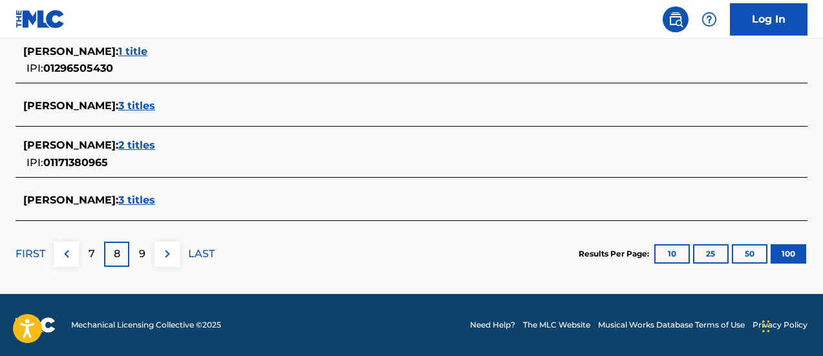
click at [151, 256] on div "9" at bounding box center [141, 254] width 25 height 25
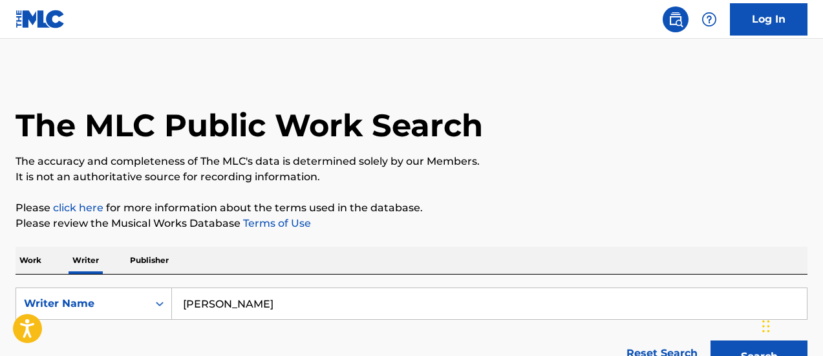
scroll to position [194, 0]
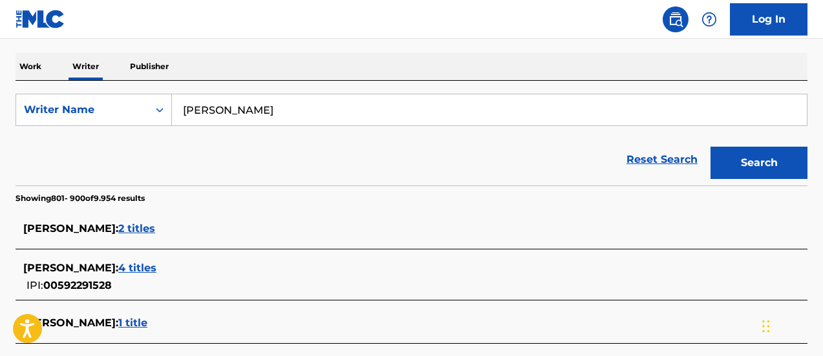
click at [334, 124] on input "EDUARDO ARCINIEGAS" at bounding box center [489, 109] width 635 height 31
drag, startPoint x: 246, startPoint y: 114, endPoint x: 182, endPoint y: 117, distance: 64.1
click at [182, 117] on input "EDUARDO ARCINIEGAS" at bounding box center [489, 109] width 635 height 31
paste input "ILANDRO ACEVEDO"
click at [711, 147] on button "Search" at bounding box center [759, 163] width 97 height 32
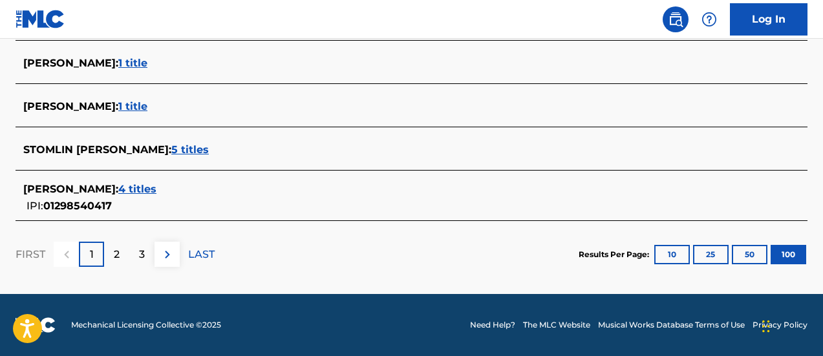
click at [125, 248] on div "2" at bounding box center [116, 254] width 25 height 25
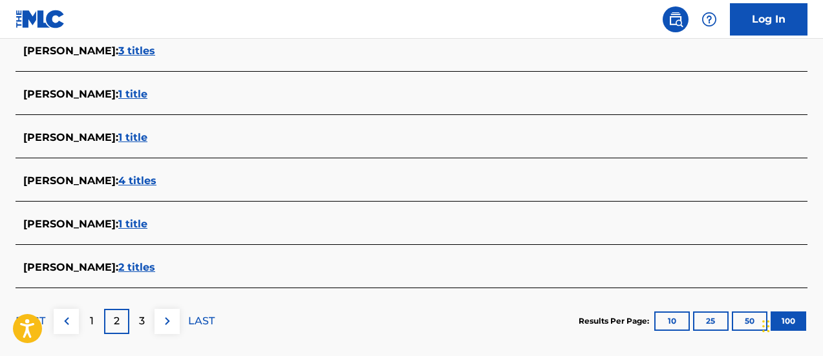
scroll to position [126, 0]
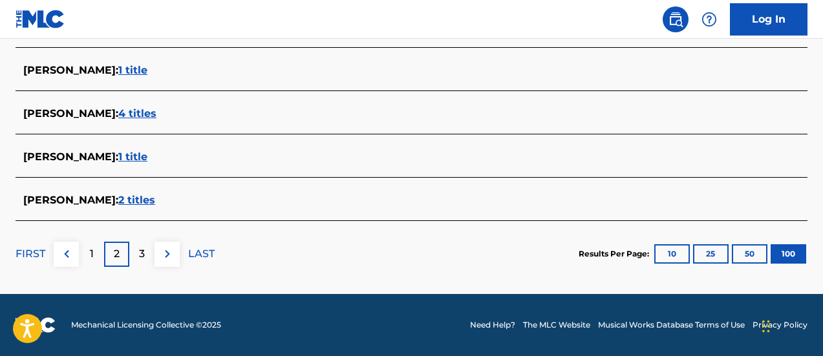
click at [131, 255] on div "3" at bounding box center [141, 254] width 25 height 25
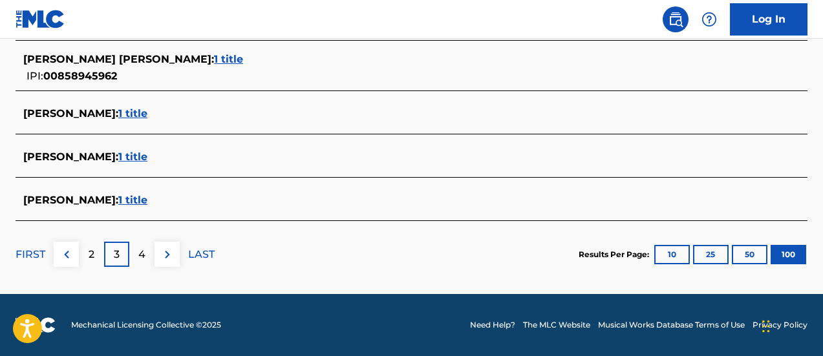
click at [141, 245] on div "4" at bounding box center [141, 254] width 25 height 25
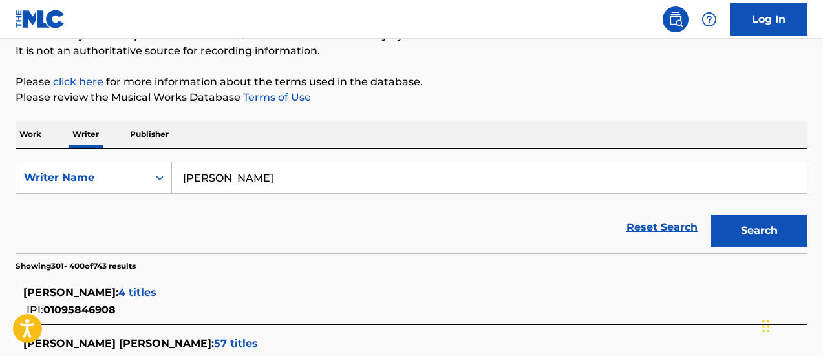
click at [321, 178] on input "ILANDRO ACEVEDO" at bounding box center [489, 177] width 635 height 31
paste input "JAIME AGUDEL"
click at [711, 215] on button "Search" at bounding box center [759, 231] width 97 height 32
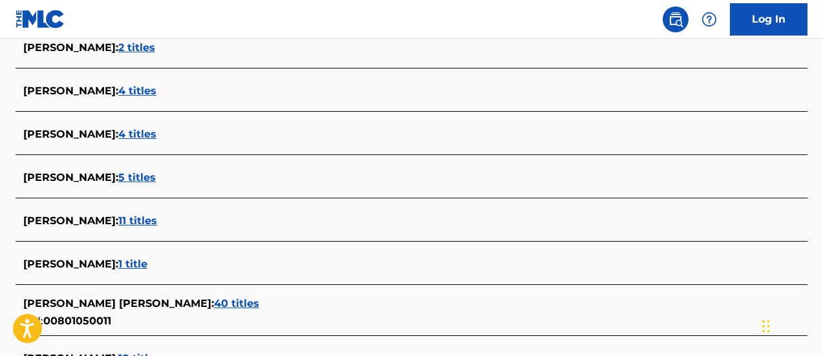
scroll to position [838, 0]
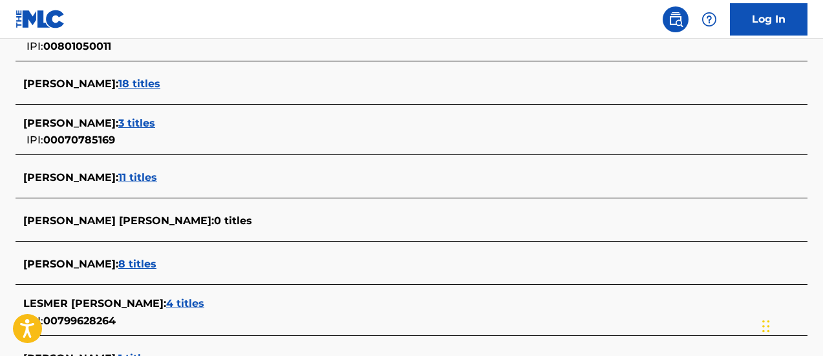
click at [137, 179] on span "11 titles" at bounding box center [137, 177] width 39 height 12
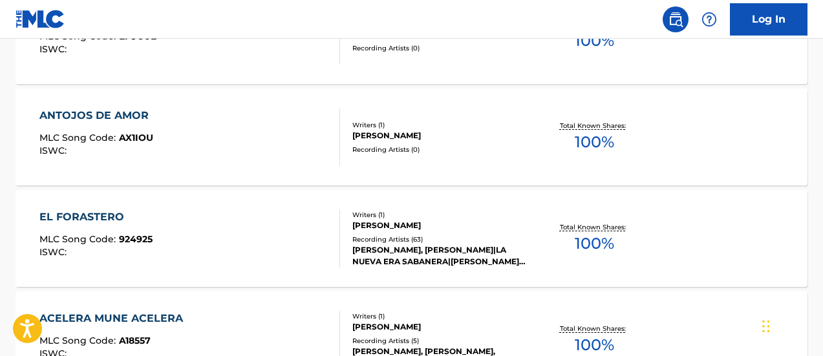
scroll to position [0, 0]
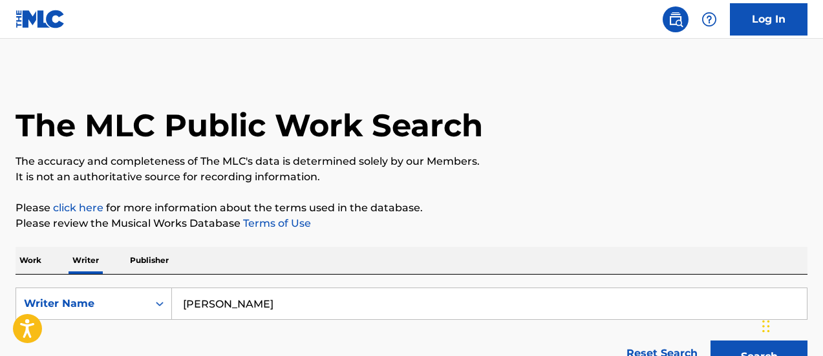
click at [285, 308] on input "JAIME AGUDELO" at bounding box center [489, 303] width 635 height 31
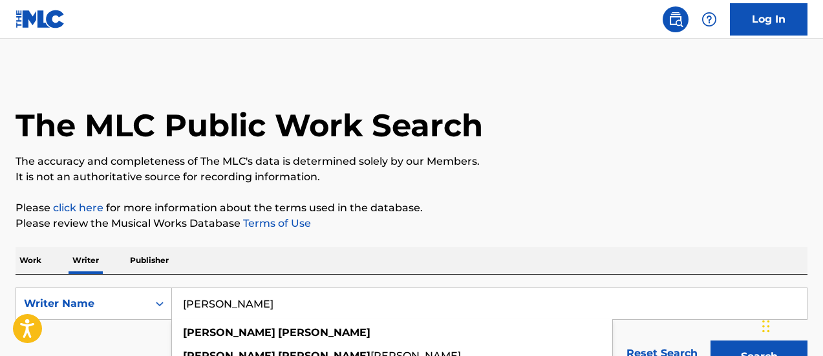
paste input "LLANDRO ACEVED"
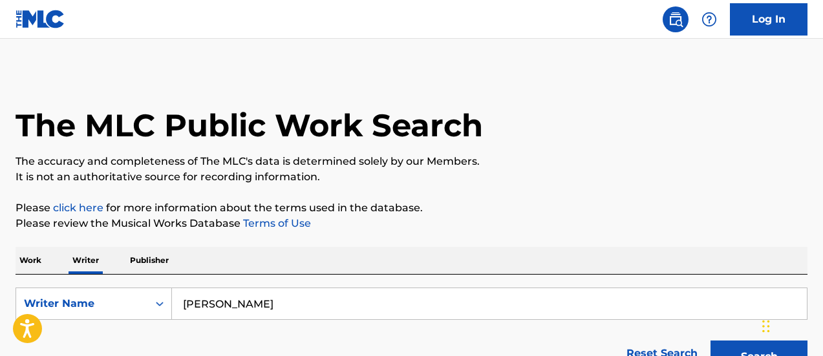
click at [711, 341] on button "Search" at bounding box center [759, 357] width 97 height 32
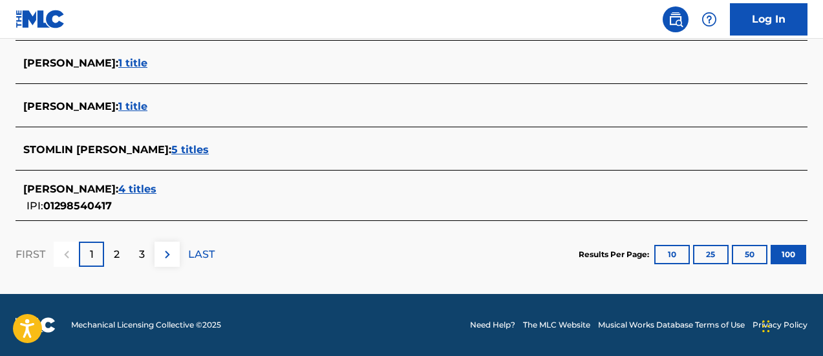
click at [114, 260] on p "2" at bounding box center [117, 255] width 6 height 16
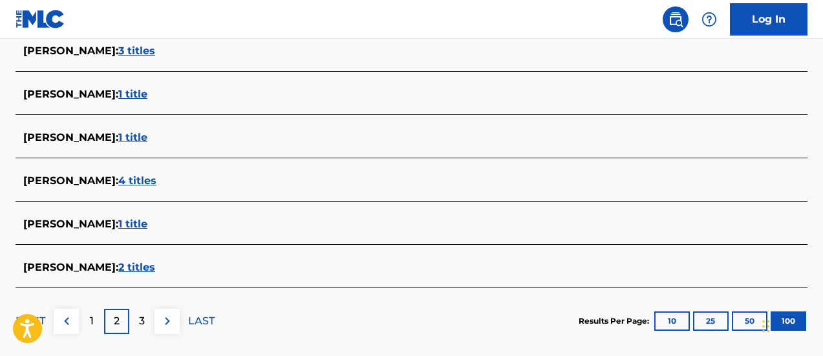
scroll to position [126, 0]
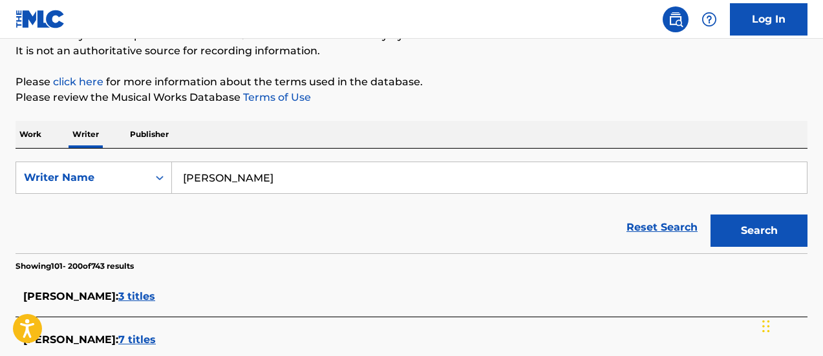
click at [329, 168] on input "LLANDRO ACEVEDO" at bounding box center [489, 177] width 635 height 31
paste input "JOSE DARIO MARTINEZ ACOSTA"
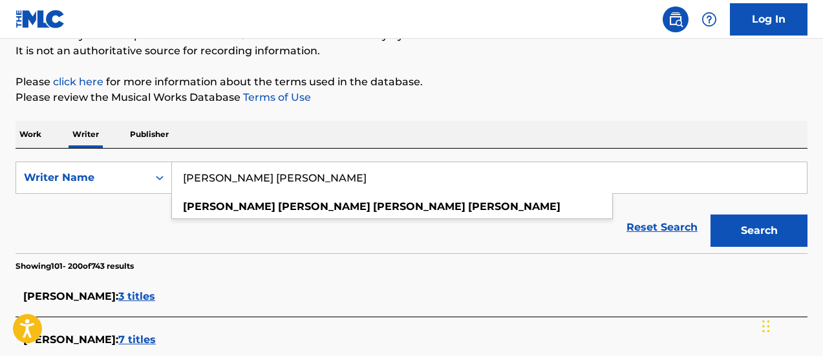
click at [711, 215] on button "Search" at bounding box center [759, 231] width 97 height 32
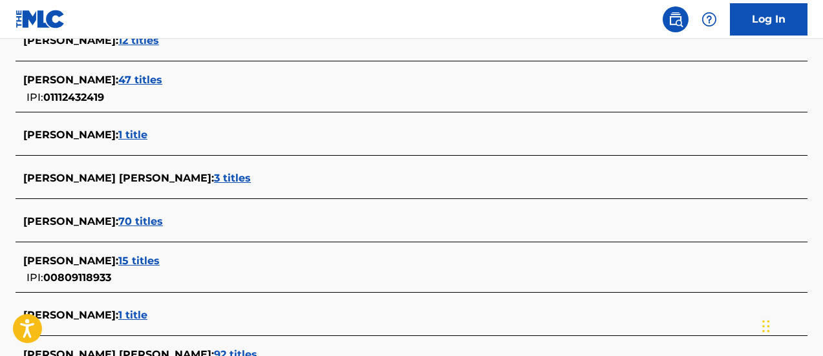
scroll to position [645, 0]
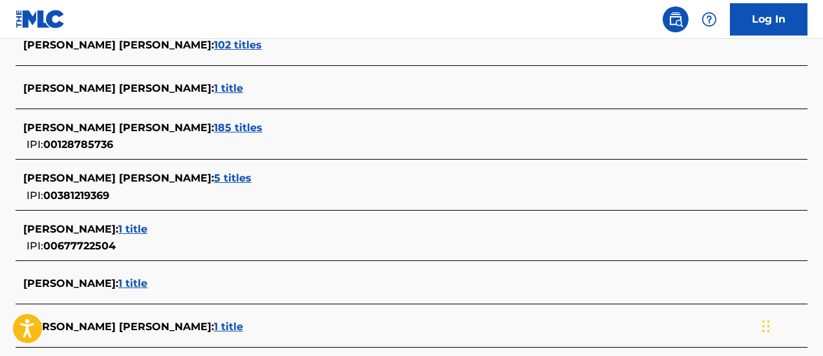
click at [226, 175] on span "5 titles" at bounding box center [233, 178] width 38 height 12
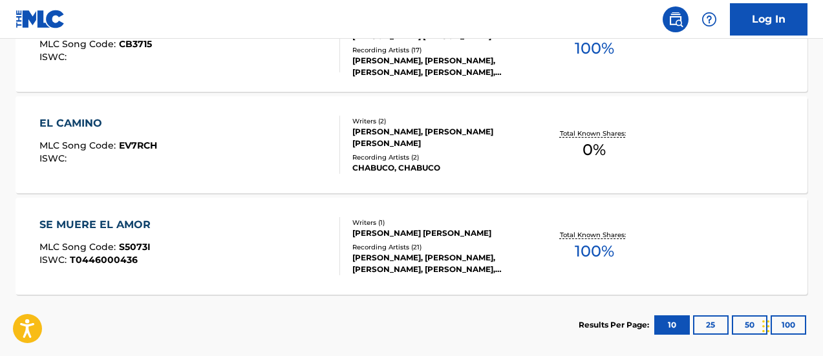
scroll to position [193, 0]
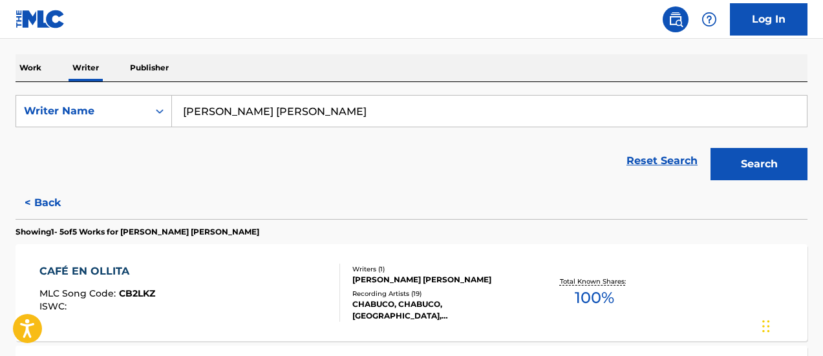
click at [304, 112] on input "JOSE DARIO MARTINEZ ACOSTA" at bounding box center [489, 111] width 635 height 31
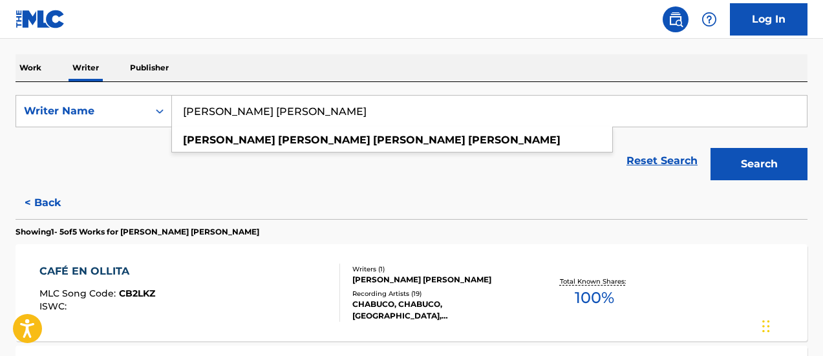
click at [304, 112] on input "JOSE DARIO MARTINEZ ACOSTA" at bounding box center [489, 111] width 635 height 31
paste input "MANUEL MANTILL"
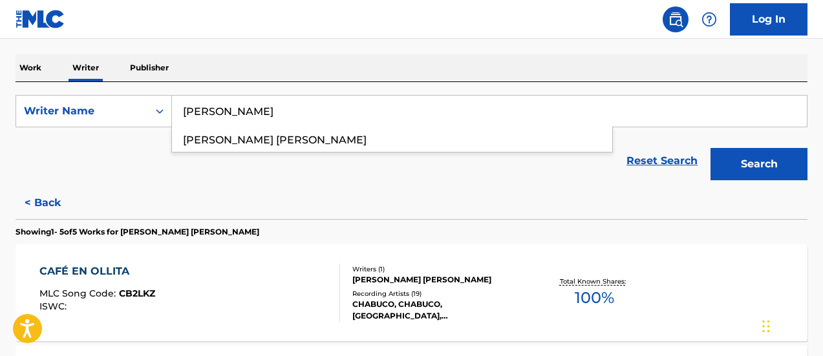
click at [711, 148] on button "Search" at bounding box center [759, 164] width 97 height 32
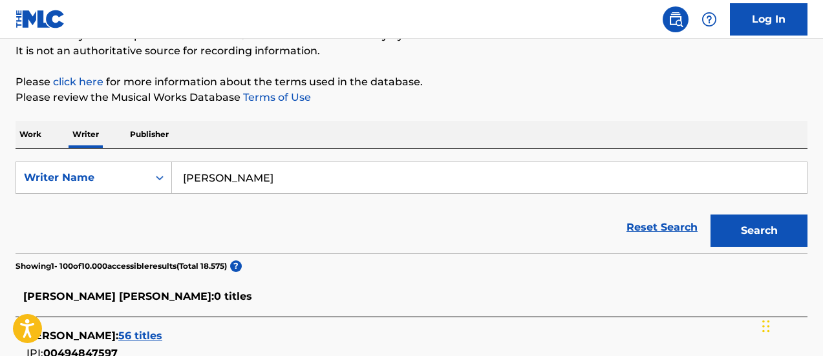
scroll to position [838, 0]
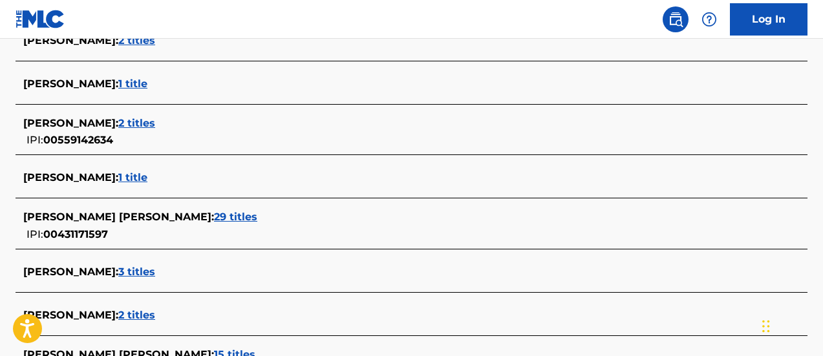
click at [155, 314] on span "2 titles" at bounding box center [136, 315] width 37 height 12
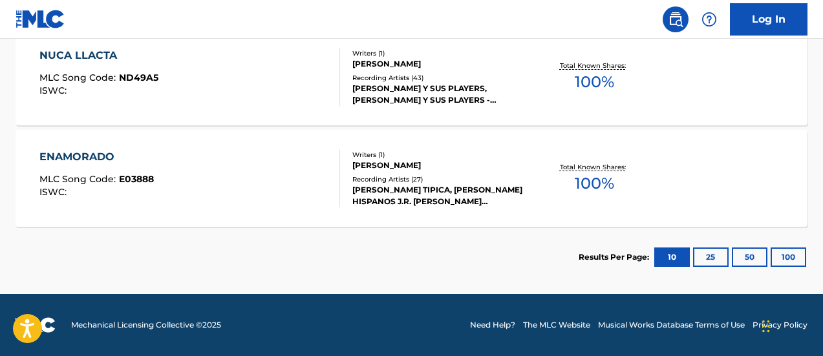
scroll to position [21, 0]
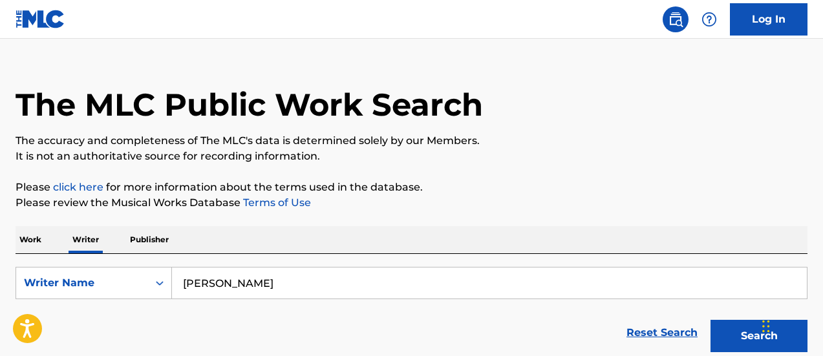
drag, startPoint x: 260, startPoint y: 283, endPoint x: 186, endPoint y: 272, distance: 75.1
click at [179, 280] on input "MANUEL MANTILLA" at bounding box center [489, 283] width 635 height 31
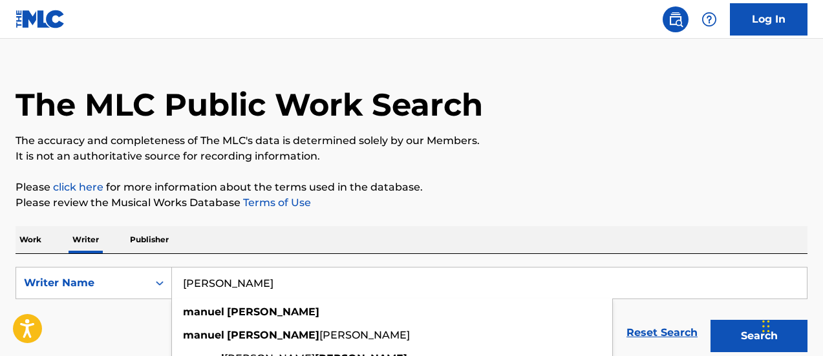
paste input "ARMANDO MASSE"
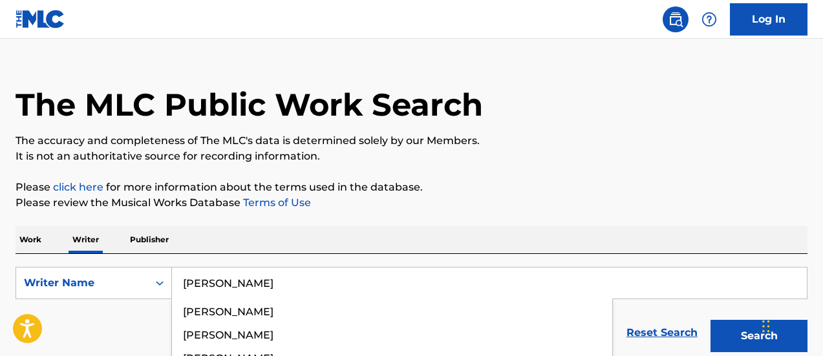
click at [711, 320] on button "Search" at bounding box center [759, 336] width 97 height 32
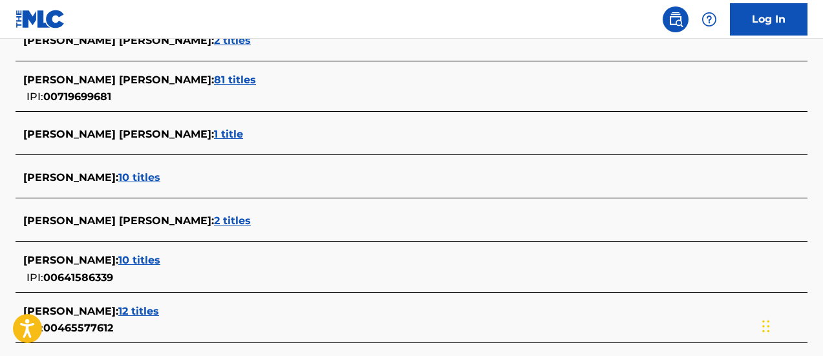
scroll to position [665, 0]
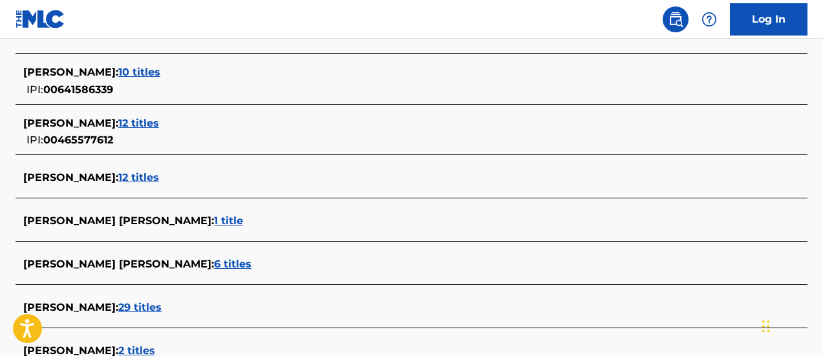
click at [135, 174] on span "12 titles" at bounding box center [138, 177] width 41 height 12
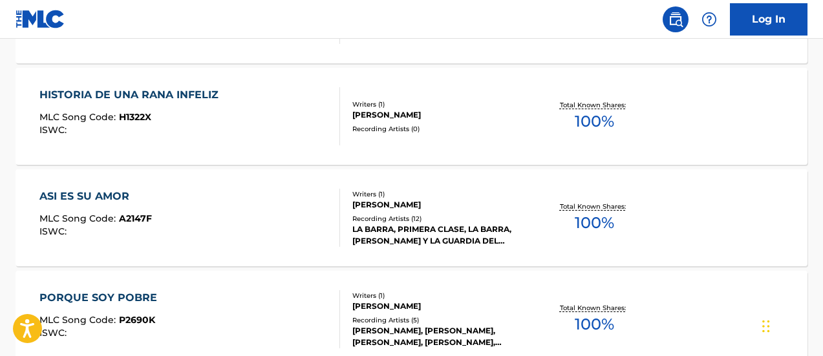
scroll to position [147, 0]
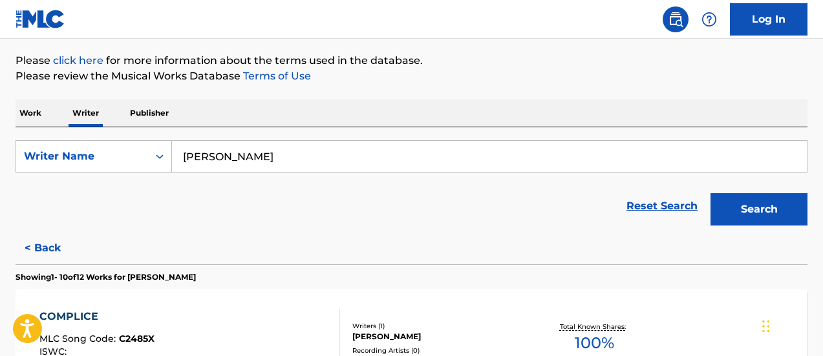
click at [274, 158] on input "ARMANDO MASSE" at bounding box center [489, 156] width 635 height 31
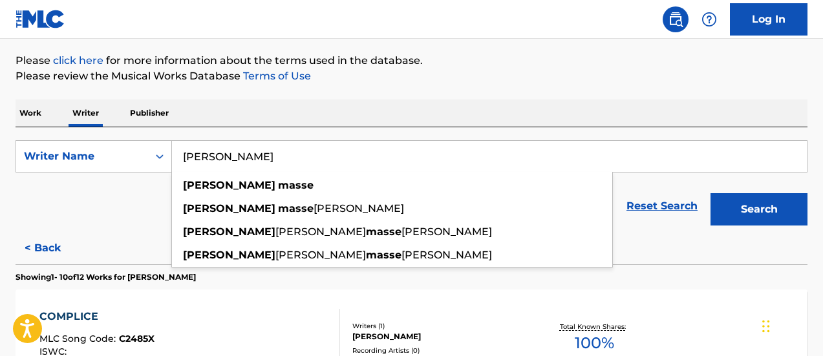
click at [274, 158] on input "ARMANDO MASSE" at bounding box center [489, 156] width 635 height 31
drag, startPoint x: 274, startPoint y: 158, endPoint x: 356, endPoint y: 165, distance: 82.4
click at [274, 158] on input "ARMANDO MASSE" at bounding box center [489, 156] width 635 height 31
paste input "É"
type input "ARMANDO MASSÉ"
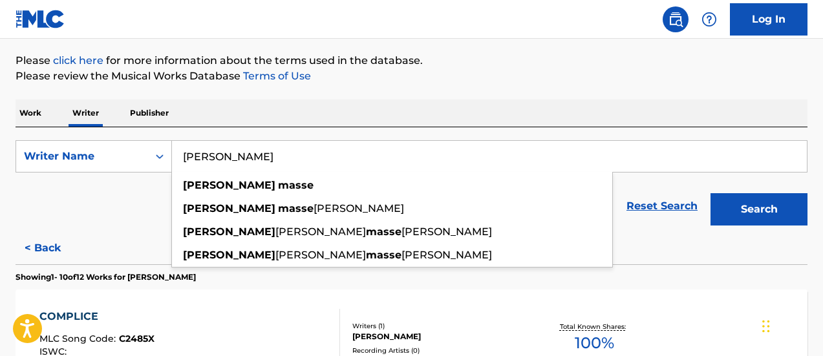
click at [711, 193] on button "Search" at bounding box center [759, 209] width 97 height 32
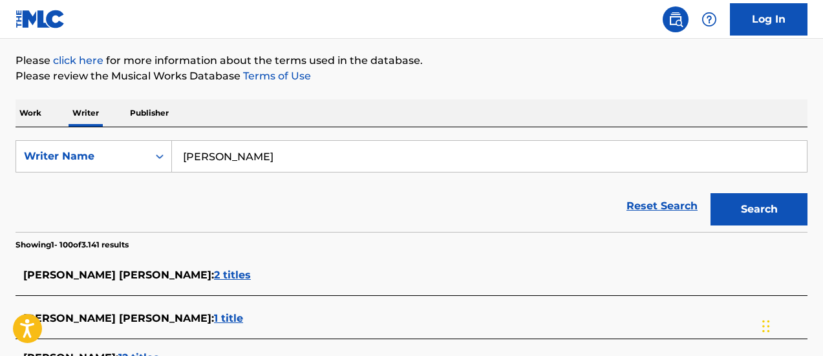
scroll to position [382, 0]
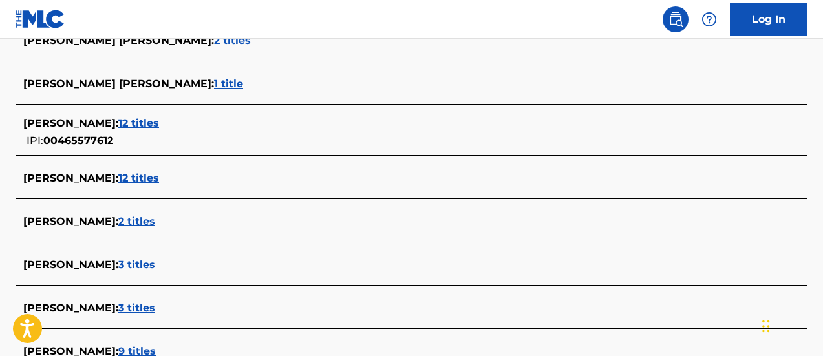
click at [156, 175] on span "12 titles" at bounding box center [138, 178] width 41 height 12
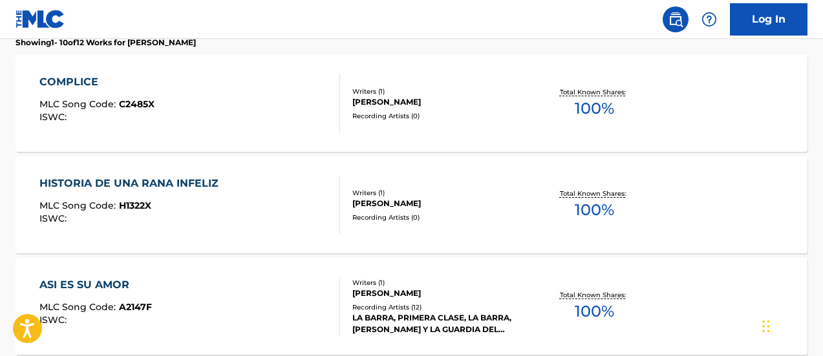
click at [279, 24] on nav "Log In" at bounding box center [411, 19] width 823 height 39
drag, startPoint x: 255, startPoint y: 32, endPoint x: 240, endPoint y: 1, distance: 35.0
click at [255, 32] on nav "Log In" at bounding box center [411, 19] width 823 height 39
click at [600, 103] on span "100 %" at bounding box center [594, 108] width 39 height 23
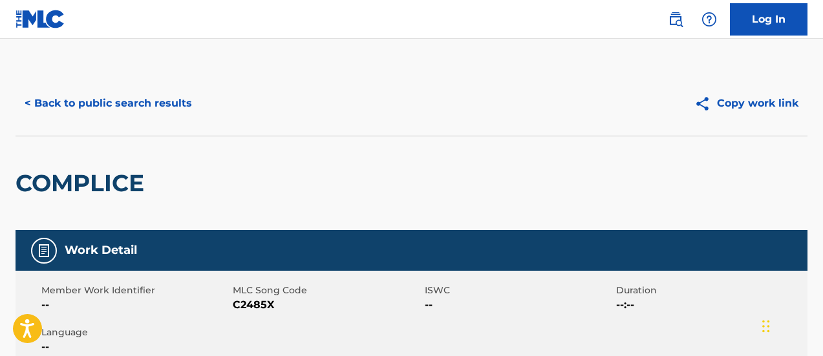
click at [374, 165] on div "COMPLICE" at bounding box center [412, 183] width 792 height 94
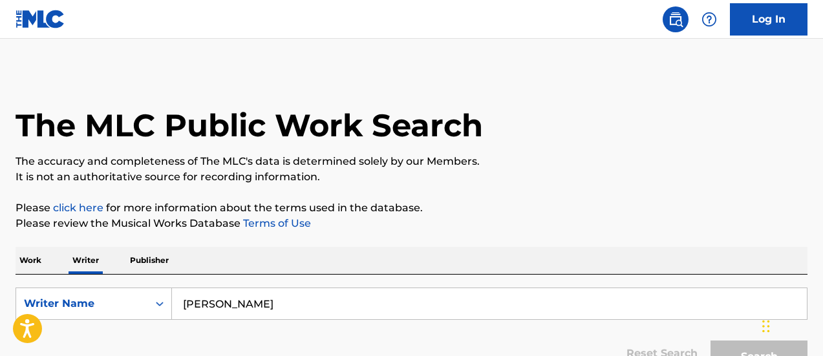
scroll to position [131, 0]
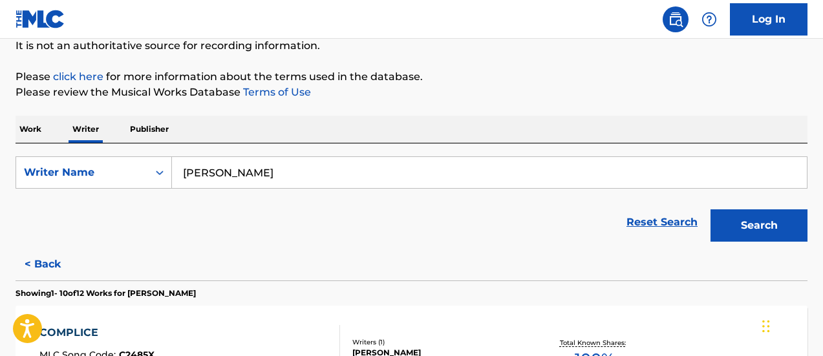
click at [244, 172] on input "ARMANDO MASSÉ" at bounding box center [489, 172] width 635 height 31
paste input "CARLOS RINCÓN"
type input "CARLOS RINCÓN"
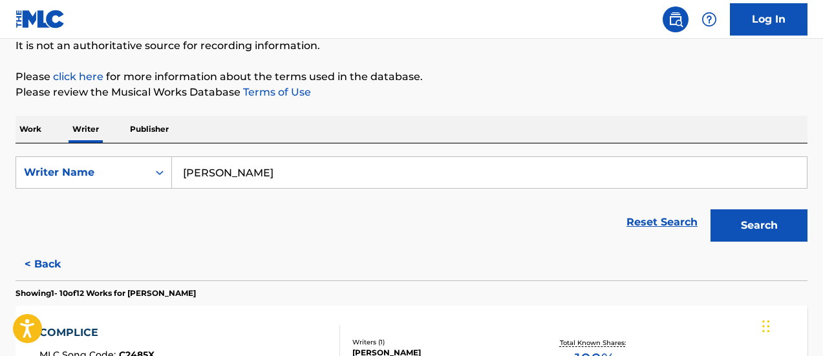
click at [711, 210] on button "Search" at bounding box center [759, 226] width 97 height 32
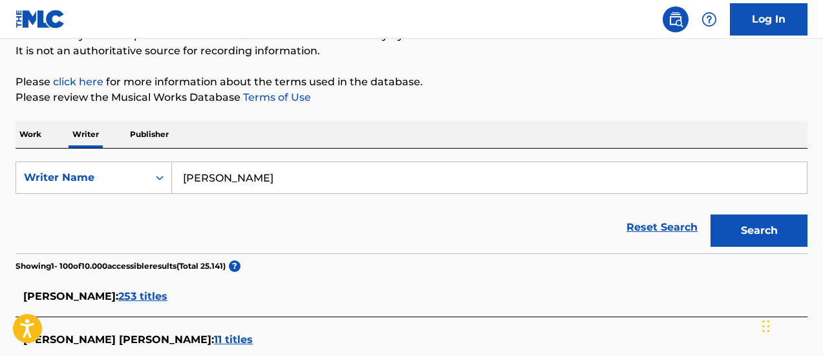
scroll to position [772, 0]
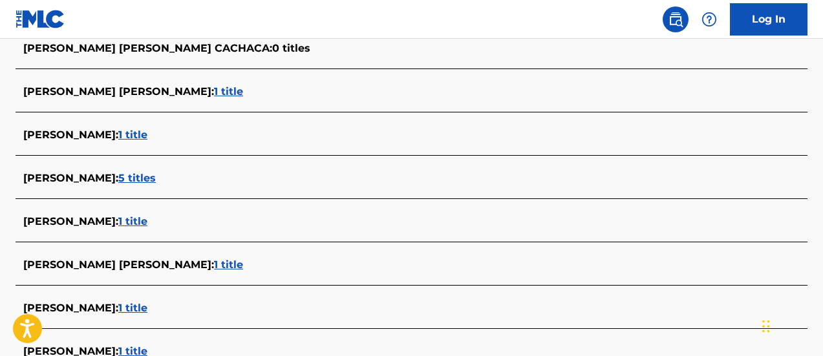
click at [142, 175] on span "5 titles" at bounding box center [137, 178] width 38 height 12
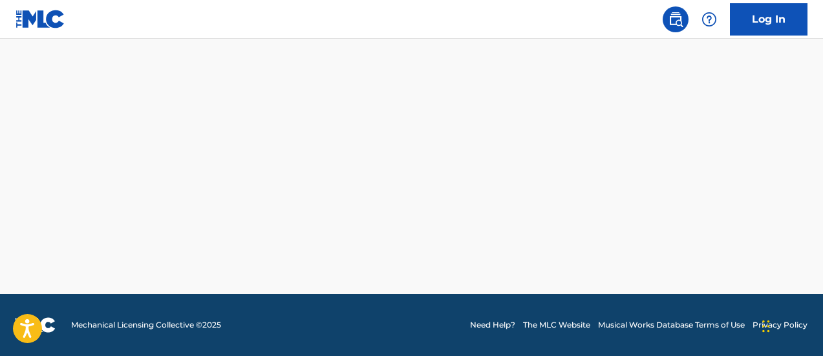
scroll to position [713, 0]
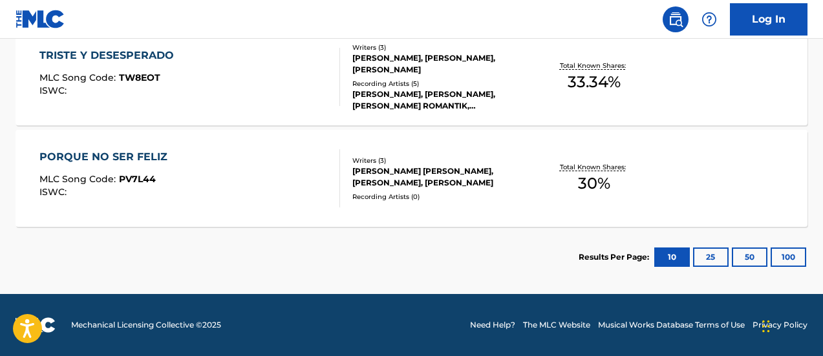
click at [678, 109] on div "TRISTE Y DESESPERADO MLC Song Code : TW8EOT ISWC : Writers ( 3 ) CARLOS QUIROZ,…" at bounding box center [412, 76] width 792 height 97
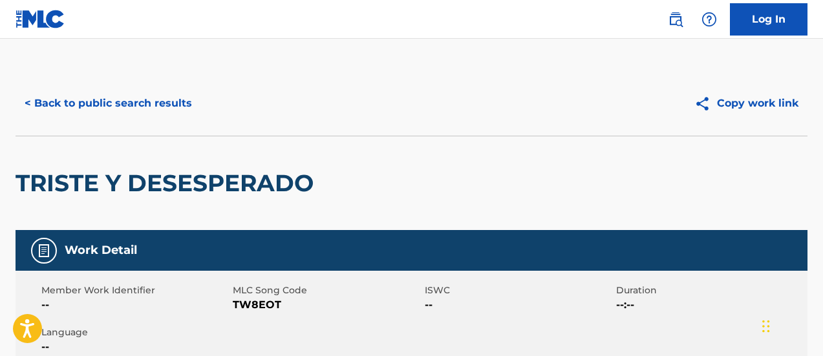
click at [441, 228] on div "TRISTE Y DESESPERADO" at bounding box center [412, 183] width 792 height 94
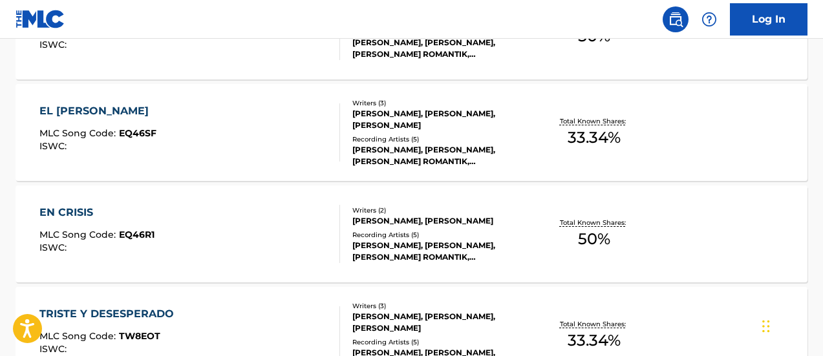
scroll to position [325, 0]
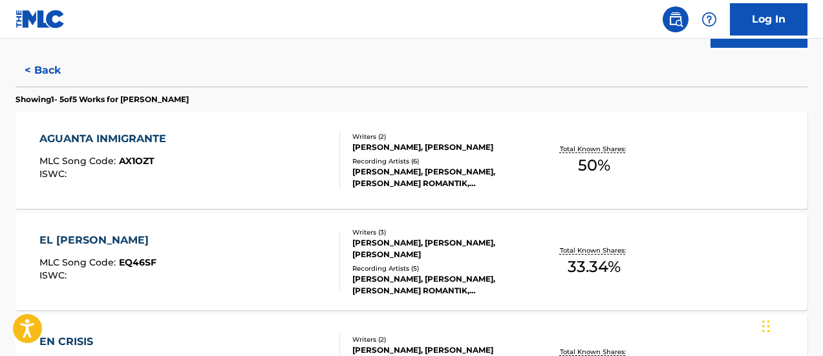
click at [590, 168] on span "50 %" at bounding box center [594, 165] width 32 height 23
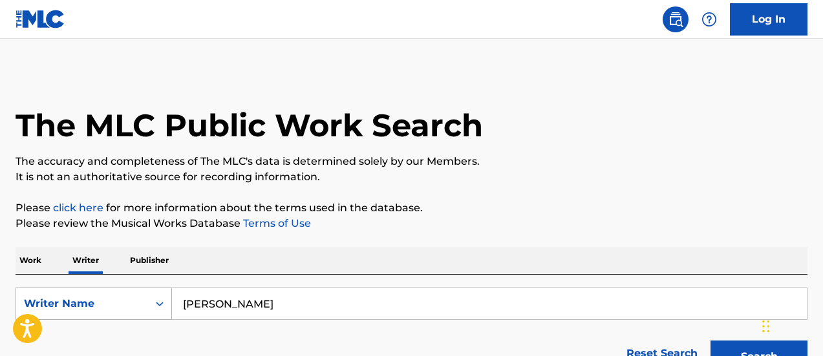
drag, startPoint x: 199, startPoint y: 298, endPoint x: 163, endPoint y: 288, distance: 36.7
click at [168, 290] on div "SearchWithCriteriaaa5f61a0-1684-4b30-b6b0-1c80c98ead02 Writer Name CARLOS RINCÓN" at bounding box center [412, 304] width 792 height 32
paste input "WALTER SALAZAR"
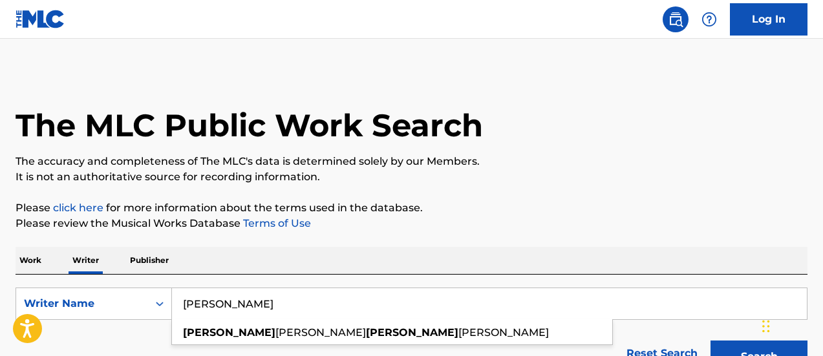
click at [711, 341] on button "Search" at bounding box center [759, 357] width 97 height 32
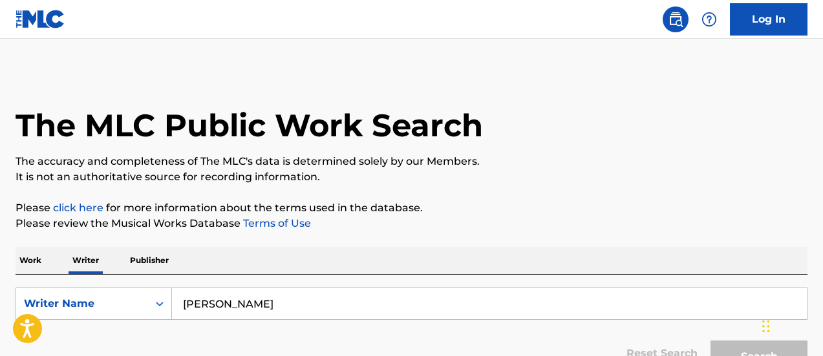
scroll to position [129, 0]
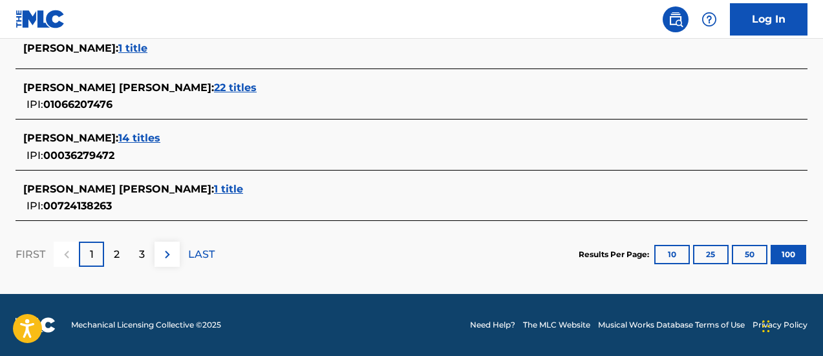
click at [117, 256] on p "2" at bounding box center [117, 255] width 6 height 16
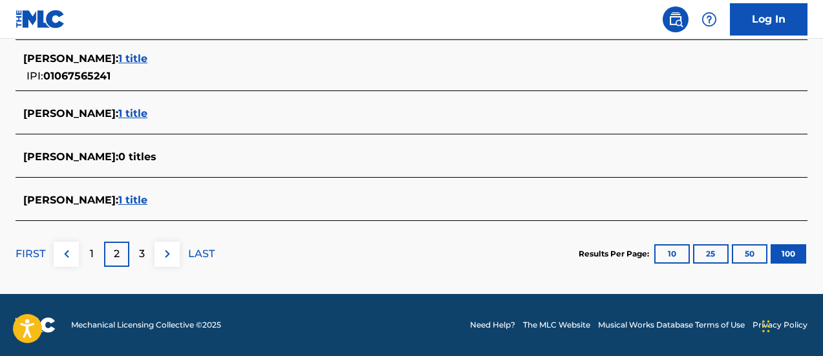
scroll to position [126, 0]
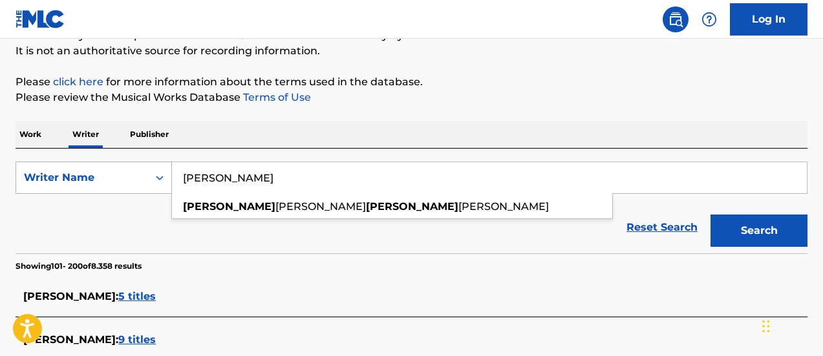
drag, startPoint x: 295, startPoint y: 180, endPoint x: 163, endPoint y: 185, distance: 132.0
click at [162, 185] on div "SearchWithCriteriaaa5f61a0-1684-4b30-b6b0-1c80c98ead02 Writer Name WALTER SALAZ…" at bounding box center [412, 178] width 792 height 32
paste input "EDUARDO ZAPATA"
type input "EDUARDO ZAPATA"
click at [711, 215] on button "Search" at bounding box center [759, 231] width 97 height 32
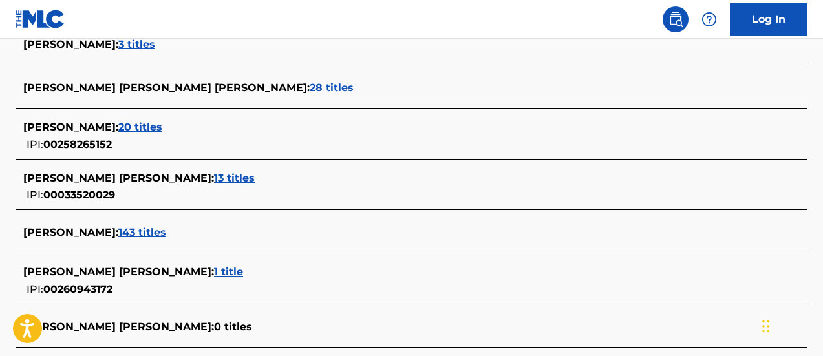
scroll to position [4149, 0]
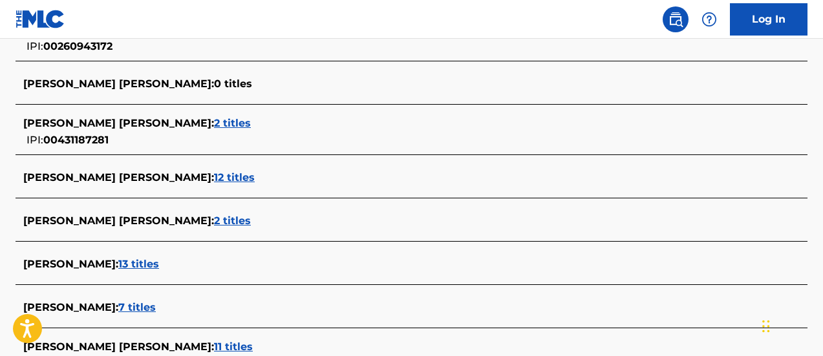
click at [159, 262] on span "13 titles" at bounding box center [138, 264] width 41 height 12
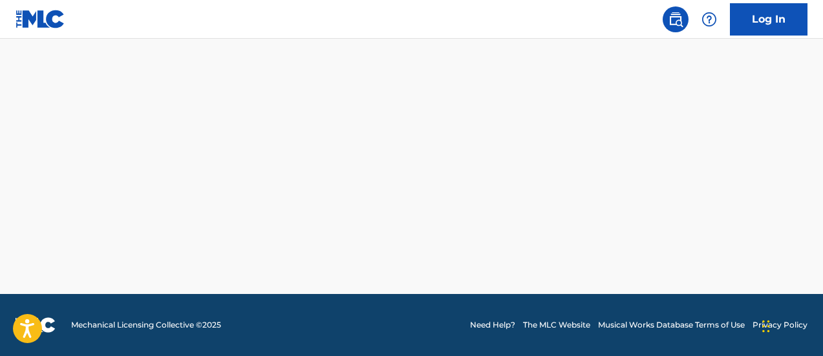
scroll to position [1227, 0]
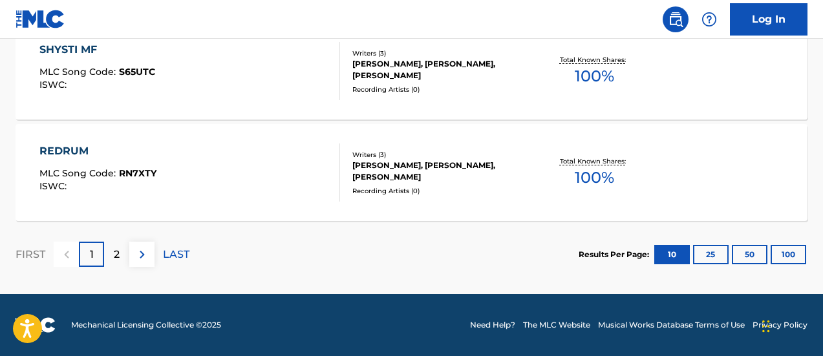
click at [593, 74] on span "100 %" at bounding box center [594, 76] width 39 height 23
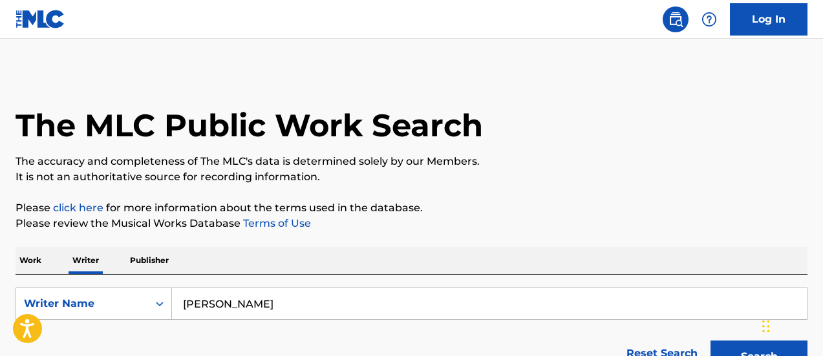
scroll to position [131, 0]
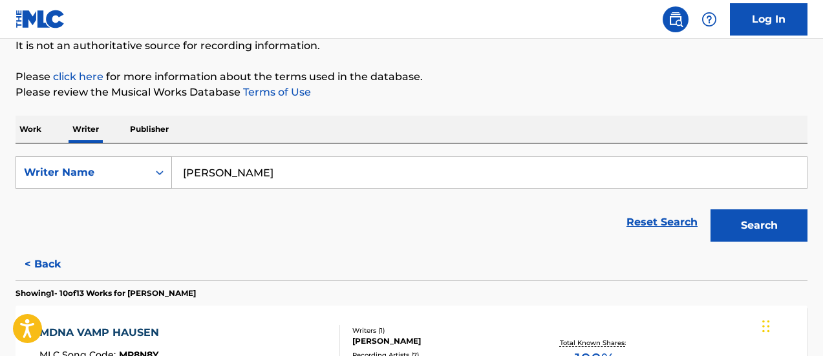
drag, startPoint x: 330, startPoint y: 168, endPoint x: 169, endPoint y: 175, distance: 161.2
click at [169, 175] on div "SearchWithCriteriaaa5f61a0-1684-4b30-b6b0-1c80c98ead02 Writer Name EDUARDO ZAPA…" at bounding box center [412, 173] width 792 height 32
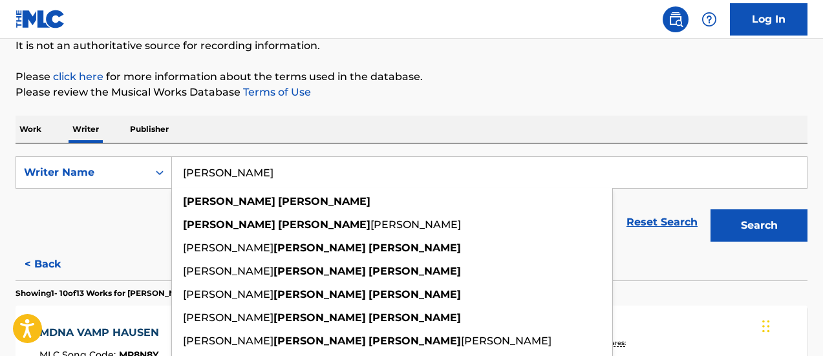
paste input "HECTOR SUÁREZ"
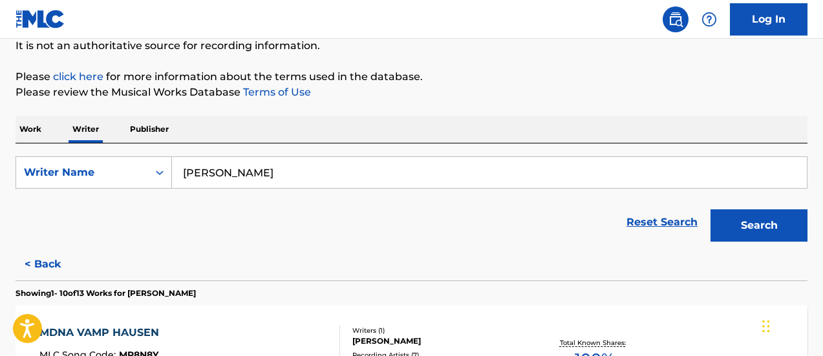
click at [711, 210] on button "Search" at bounding box center [759, 226] width 97 height 32
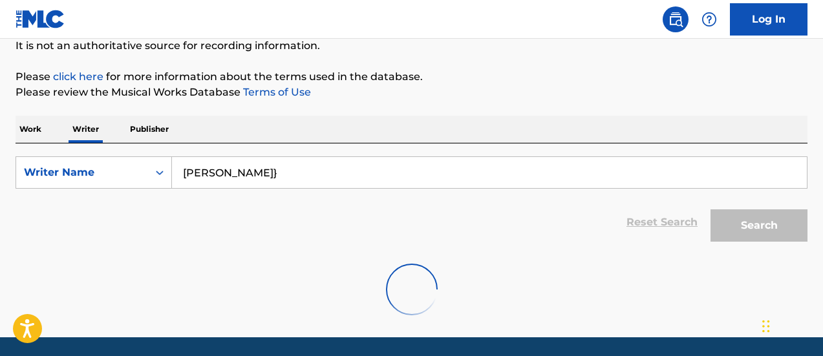
type input "HECTOR SUÁREZ"
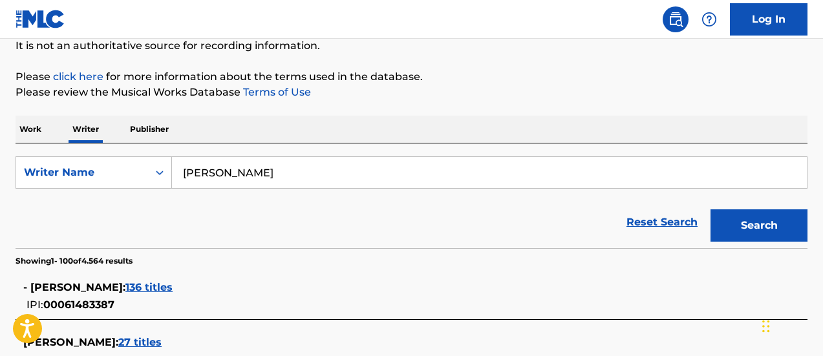
scroll to position [4452, 0]
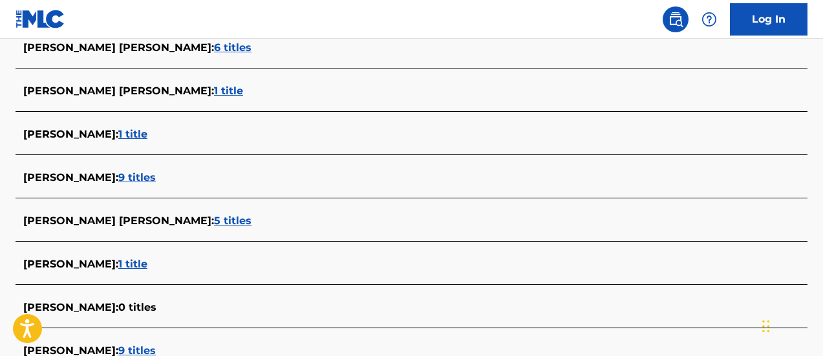
click at [144, 175] on span "9 titles" at bounding box center [137, 177] width 38 height 12
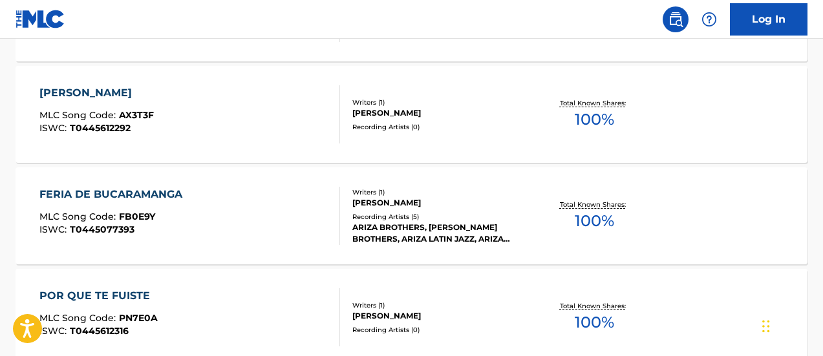
scroll to position [279, 0]
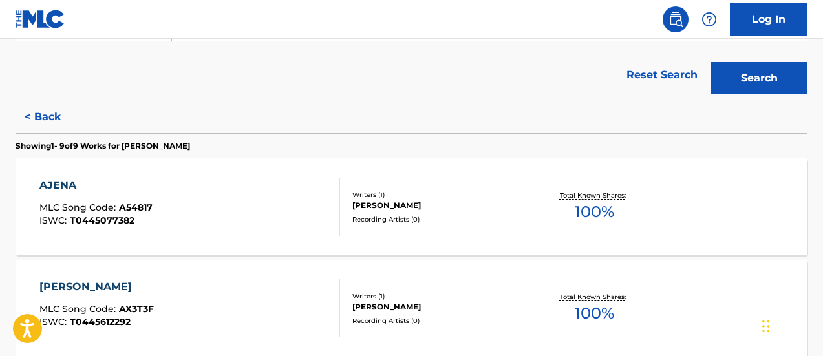
click at [595, 205] on span "100 %" at bounding box center [594, 211] width 39 height 23
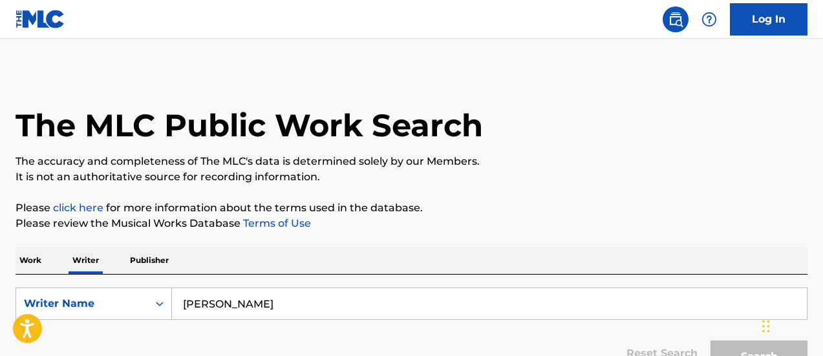
scroll to position [131, 0]
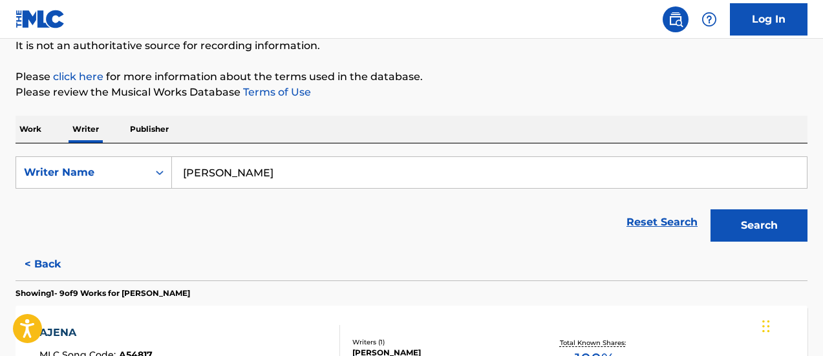
drag, startPoint x: 200, startPoint y: 171, endPoint x: 199, endPoint y: 163, distance: 7.9
click at [165, 170] on div "SearchWithCriteriaaa5f61a0-1684-4b30-b6b0-1c80c98ead02 Writer Name HECTOR SUÁREZ" at bounding box center [412, 173] width 792 height 32
paste input "UGO ALMANZA"
type input "HUGO ALMANZA"
click at [711, 210] on button "Search" at bounding box center [759, 226] width 97 height 32
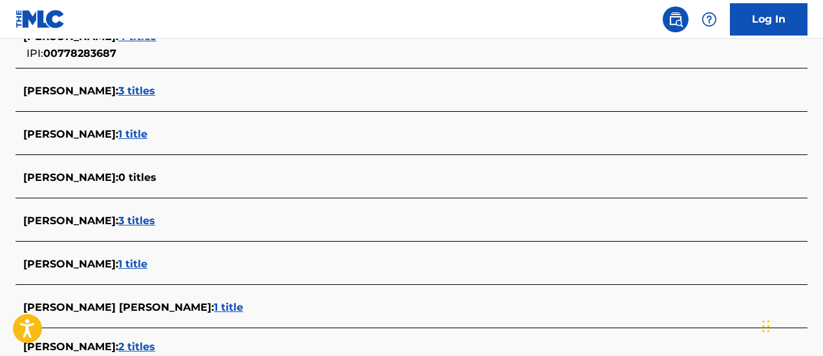
scroll to position [3956, 0]
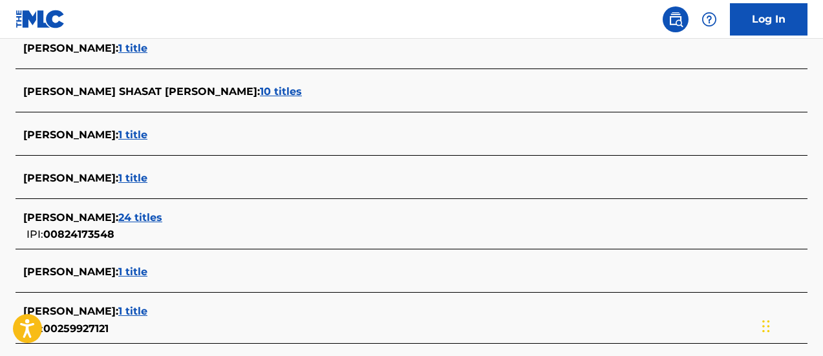
click at [133, 173] on span "1 title" at bounding box center [132, 178] width 29 height 12
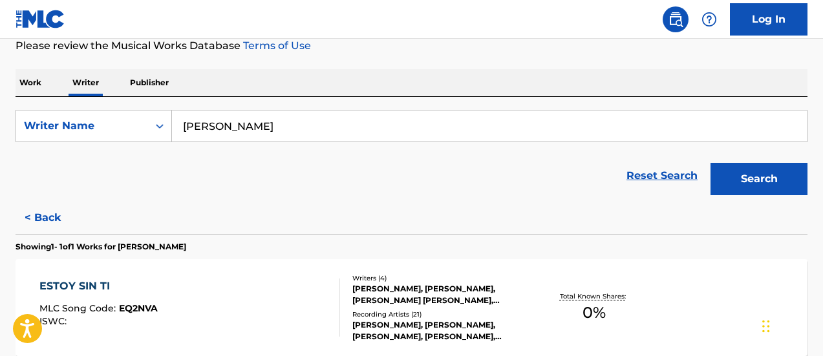
scroll to position [307, 0]
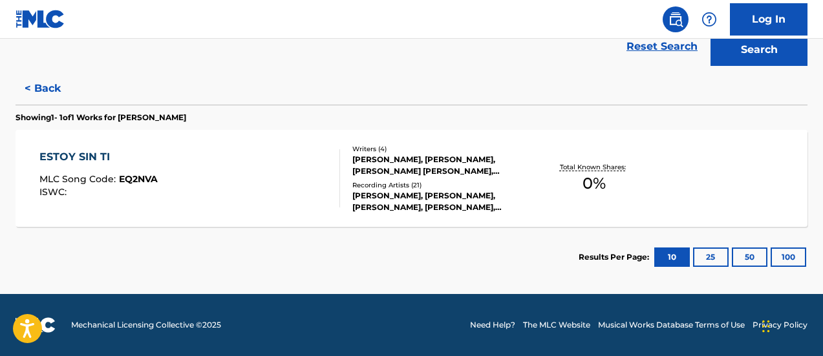
click at [595, 186] on span "0 %" at bounding box center [594, 183] width 23 height 23
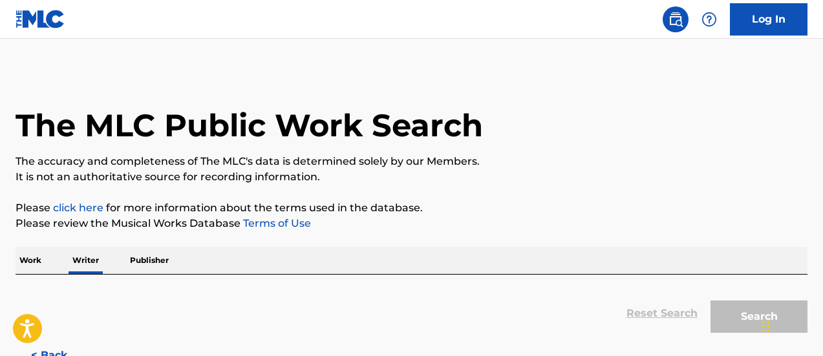
scroll to position [131, 0]
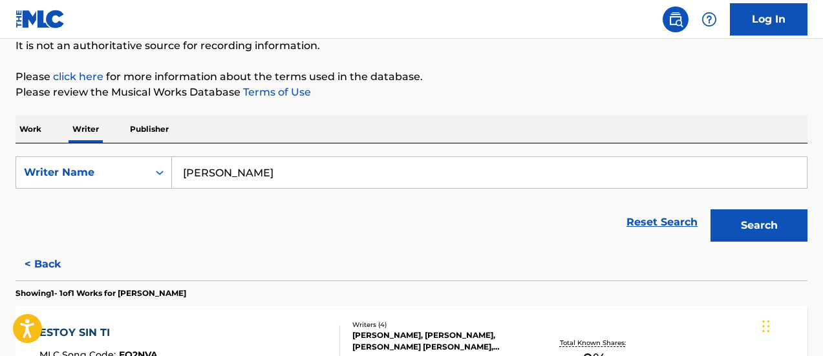
drag, startPoint x: 293, startPoint y: 174, endPoint x: 177, endPoint y: 177, distance: 116.4
click at [177, 176] on input "HUGO ALMANZA" at bounding box center [489, 172] width 635 height 31
paste input "JUAN NIHCHEZ"
click at [711, 210] on button "Search" at bounding box center [759, 226] width 97 height 32
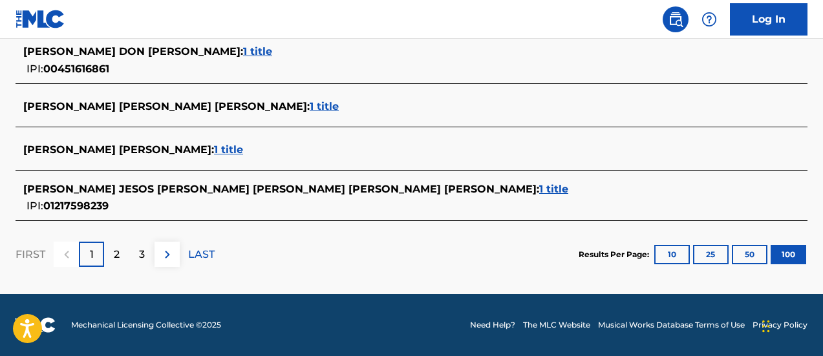
click at [114, 256] on p "2" at bounding box center [117, 255] width 6 height 16
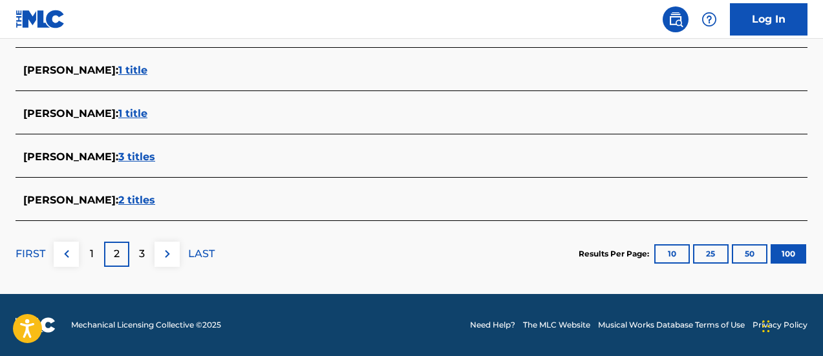
scroll to position [126, 0]
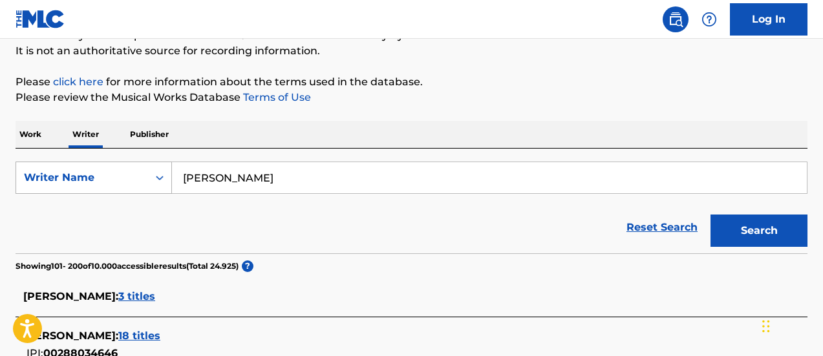
drag, startPoint x: 301, startPoint y: 174, endPoint x: 158, endPoint y: 182, distance: 142.5
click at [158, 182] on div "SearchWithCriteriaaa5f61a0-1684-4b30-b6b0-1c80c98ead02 Writer Name JUAN NIHCHEZ" at bounding box center [412, 178] width 792 height 32
paste input "ANNA CESPEDES"
click at [186, 176] on input "ANNA CESPEDES" at bounding box center [489, 177] width 635 height 31
click at [778, 238] on button "Search" at bounding box center [759, 231] width 97 height 32
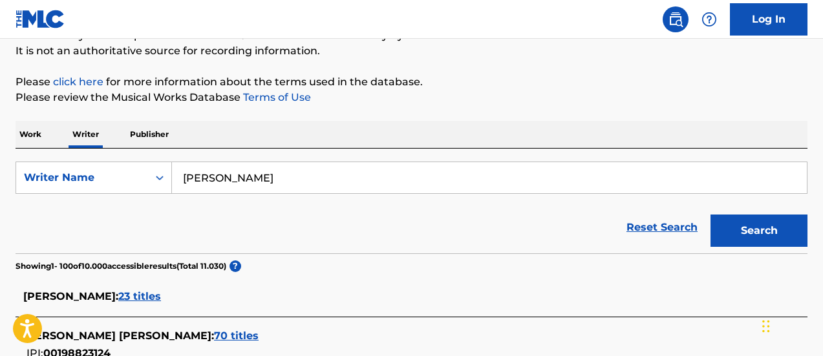
drag, startPoint x: 294, startPoint y: 182, endPoint x: 157, endPoint y: 198, distance: 138.1
click at [159, 192] on div "SearchWithCriteriaaa5f61a0-1684-4b30-b6b0-1c80c98ead02 Writer Name ANNA CESPEDES" at bounding box center [412, 178] width 792 height 32
paste input "HRISTINA C"
click at [711, 215] on button "Search" at bounding box center [759, 231] width 97 height 32
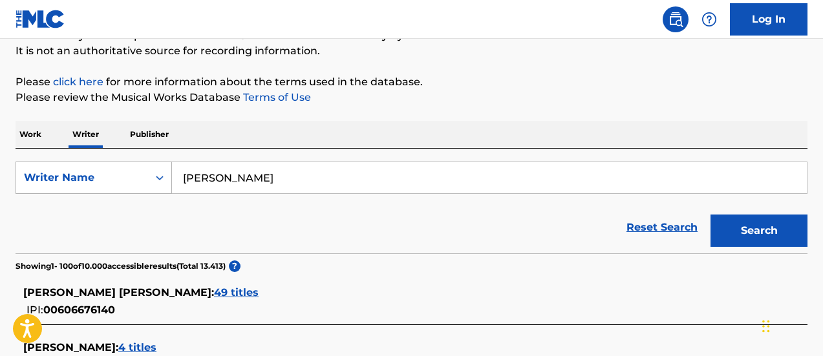
drag, startPoint x: 343, startPoint y: 173, endPoint x: 137, endPoint y: 177, distance: 206.4
click at [137, 177] on div "SearchWithCriteriaaa5f61a0-1684-4b30-b6b0-1c80c98ead02 Writer Name ANNA CHRISTI…" at bounding box center [412, 178] width 792 height 32
paste input "MANUEL MANTILLA P."
type input "MANUEL MANTILLA P."
click at [711, 215] on button "Search" at bounding box center [759, 231] width 97 height 32
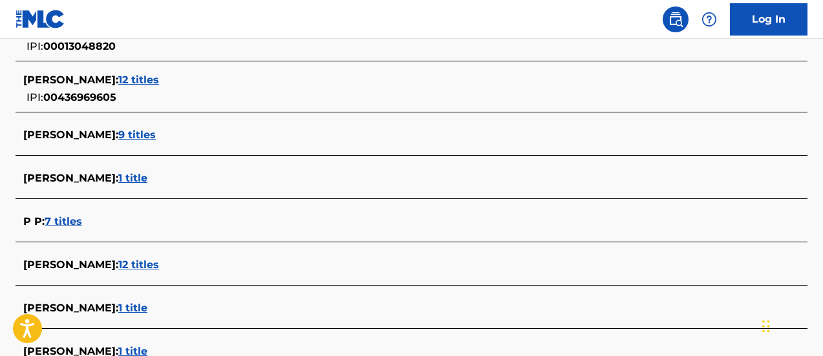
scroll to position [1004, 0]
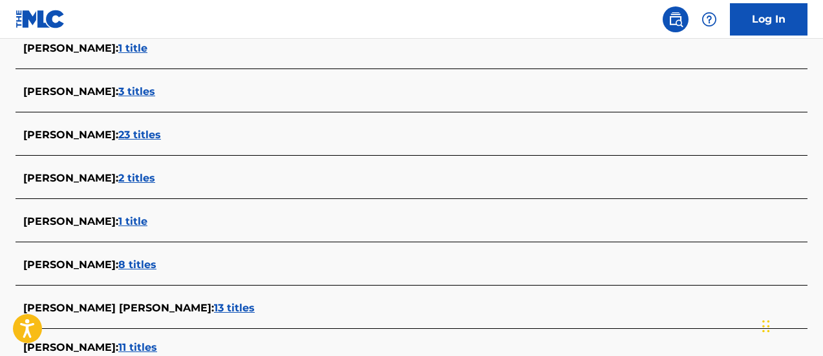
click at [147, 47] on span "1 title" at bounding box center [132, 48] width 29 height 12
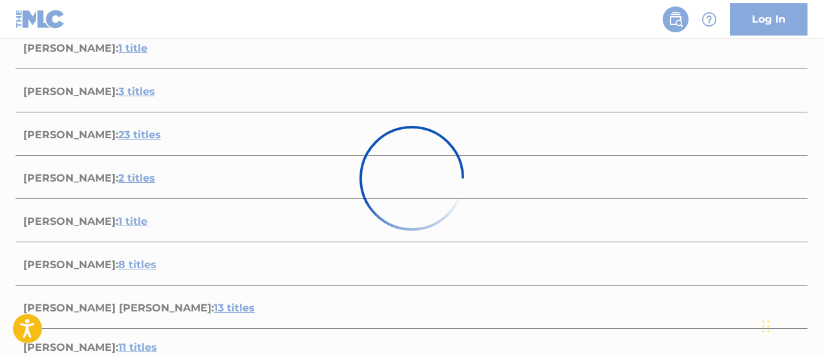
scroll to position [307, 0]
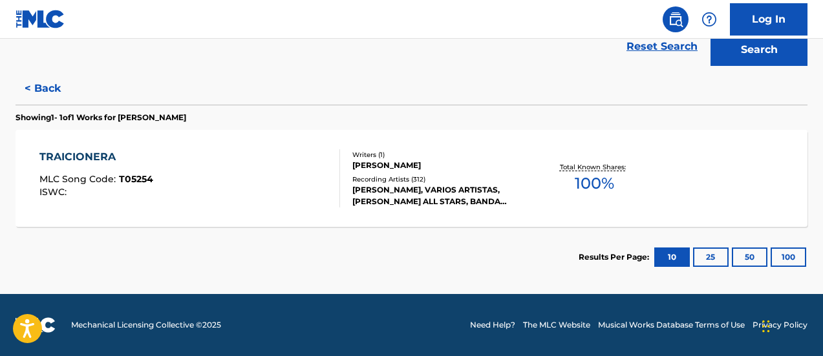
click at [601, 184] on span "100 %" at bounding box center [594, 183] width 39 height 23
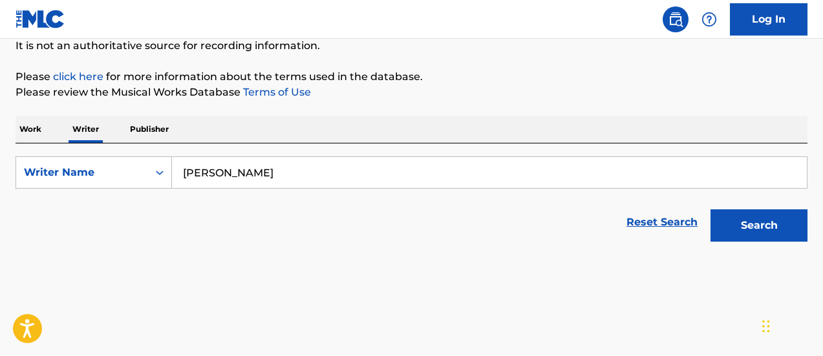
scroll to position [2, 0]
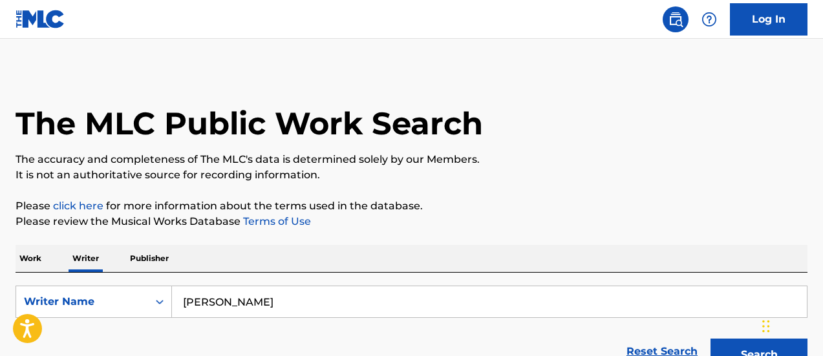
drag, startPoint x: 332, startPoint y: 312, endPoint x: 220, endPoint y: 255, distance: 125.5
click at [200, 287] on input "MANUEL MANTILLA P." at bounding box center [489, 302] width 635 height 31
type input "M"
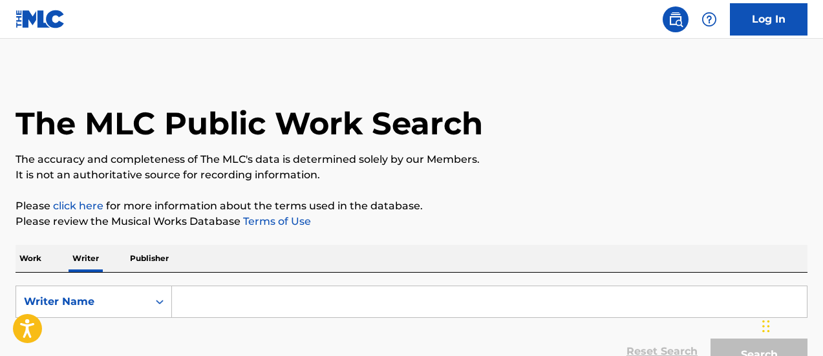
paste input "MENTOR ACOSTA"
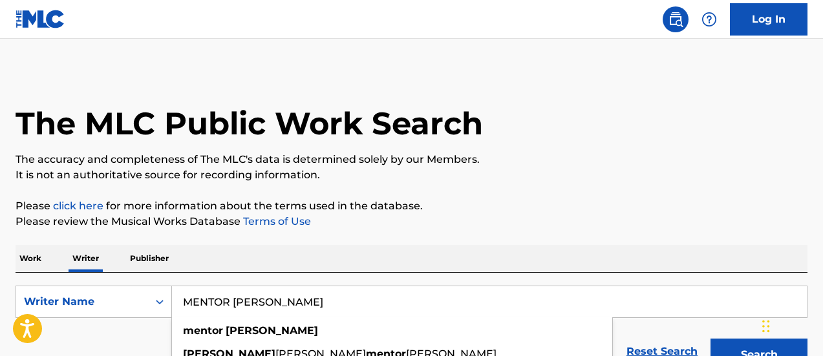
scroll to position [196, 0]
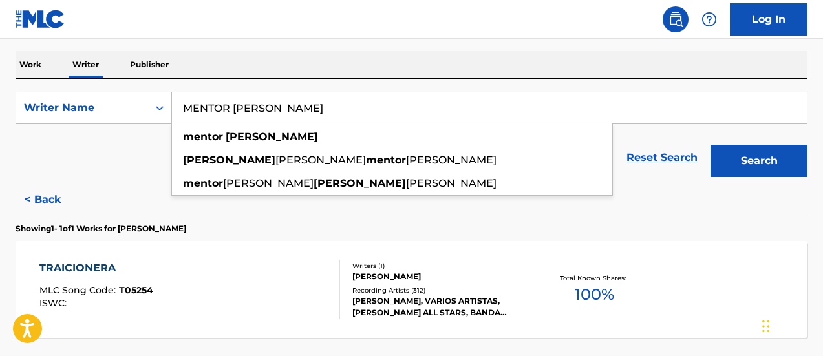
type input "MENTOR ACOSTA"
click at [758, 162] on button "Search" at bounding box center [759, 161] width 97 height 32
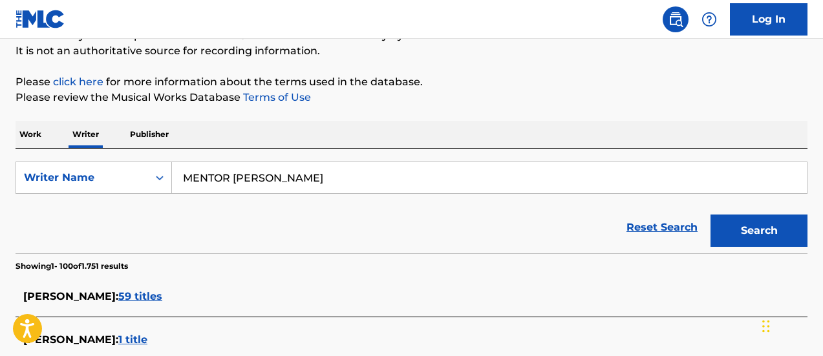
scroll to position [3817, 0]
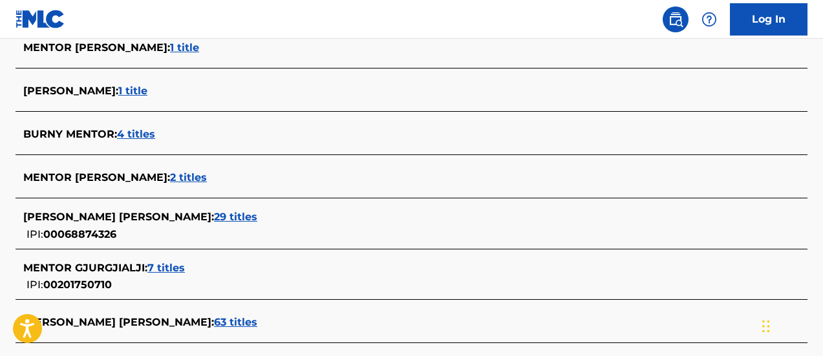
click at [170, 173] on span "2 titles" at bounding box center [188, 177] width 37 height 12
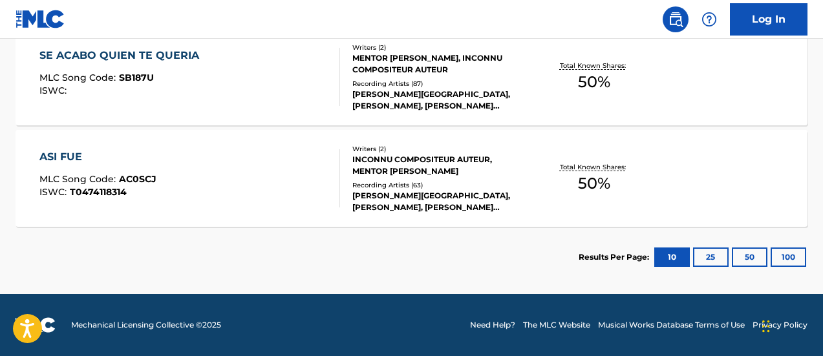
scroll to position [344, 0]
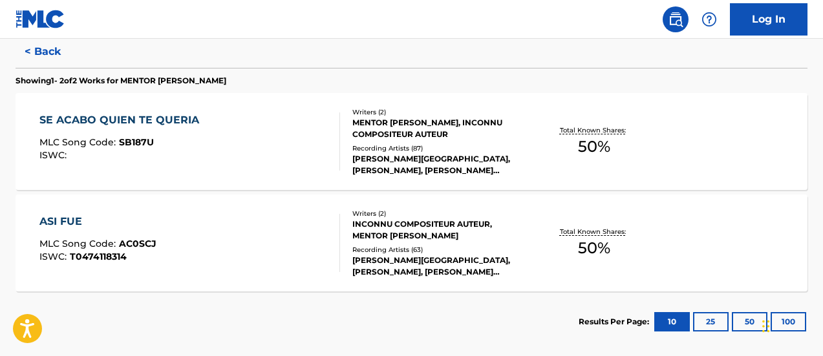
click at [592, 137] on span "50 %" at bounding box center [594, 146] width 32 height 23
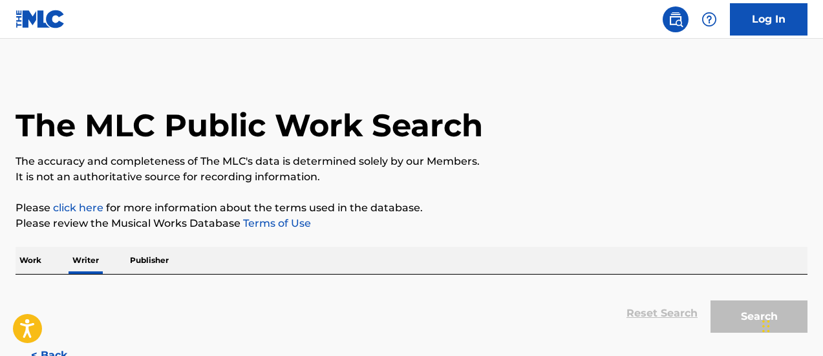
scroll to position [131, 0]
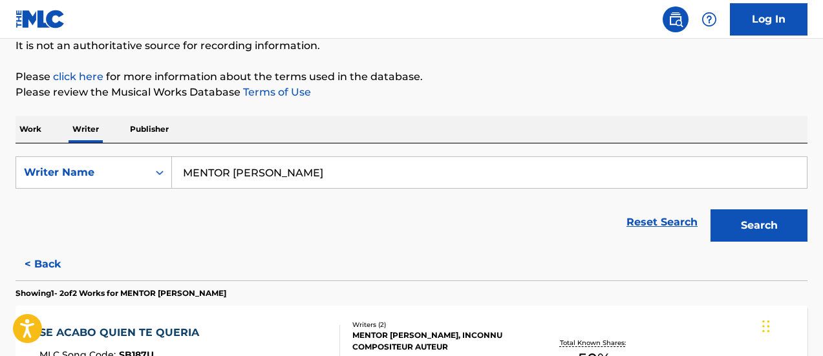
drag, startPoint x: 224, startPoint y: 181, endPoint x: 182, endPoint y: 182, distance: 41.4
click at [182, 182] on input "MENTOR ACOSTA" at bounding box center [489, 172] width 635 height 31
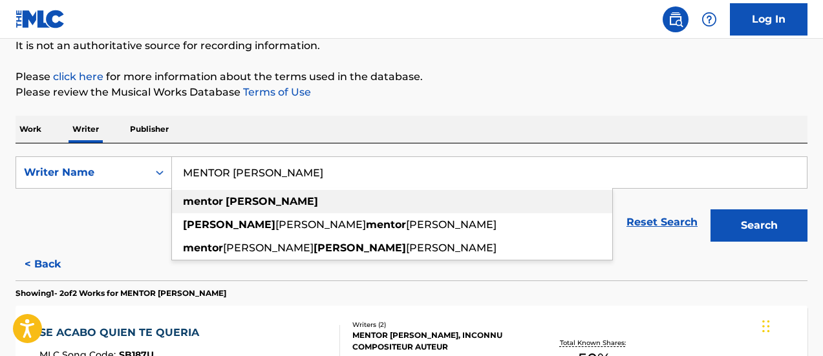
paste input "SERGIO DAMBROSIO"
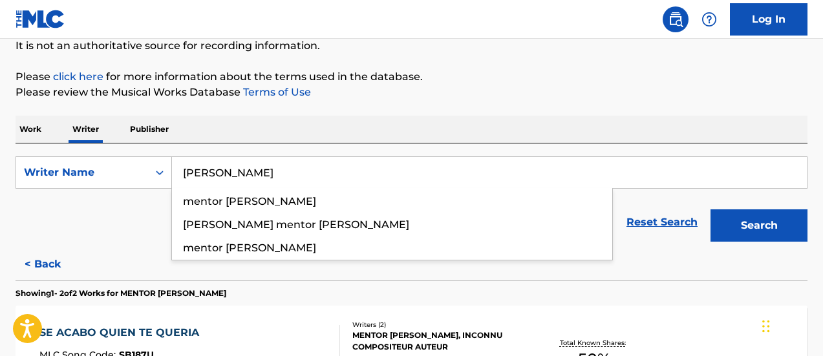
type input "SERGIO DAMBROSIO"
click at [711, 210] on button "Search" at bounding box center [759, 226] width 97 height 32
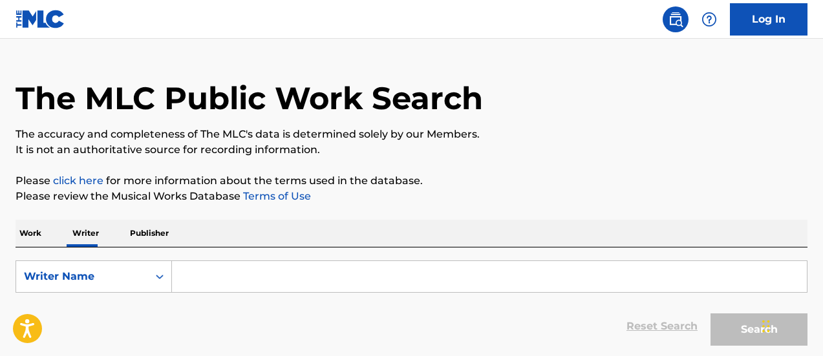
scroll to position [92, 0]
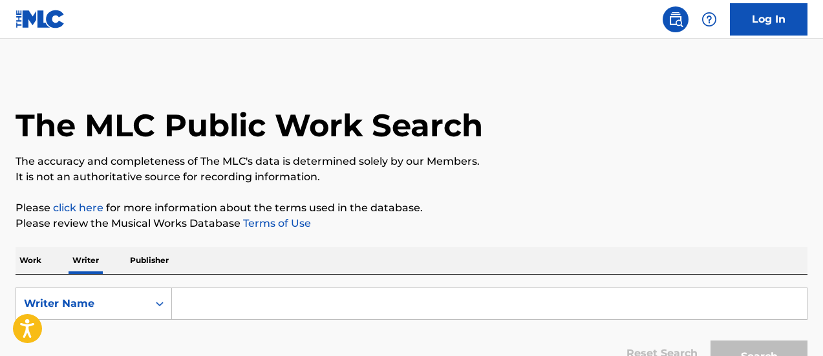
click at [266, 292] on input "Search Form" at bounding box center [489, 303] width 635 height 31
paste input "[PERSON_NAME]"
click at [711, 341] on button "Search" at bounding box center [759, 357] width 97 height 32
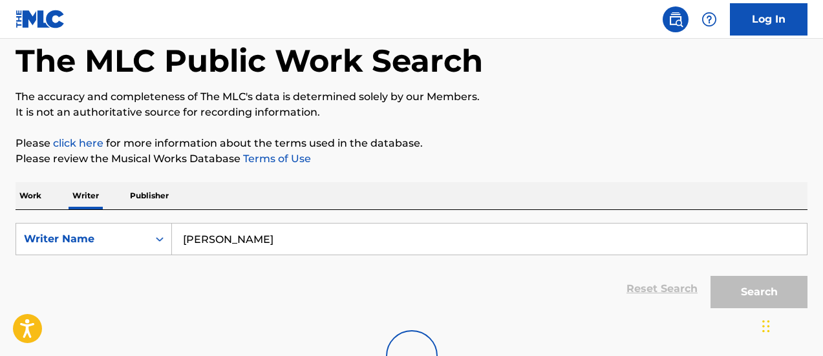
scroll to position [129, 0]
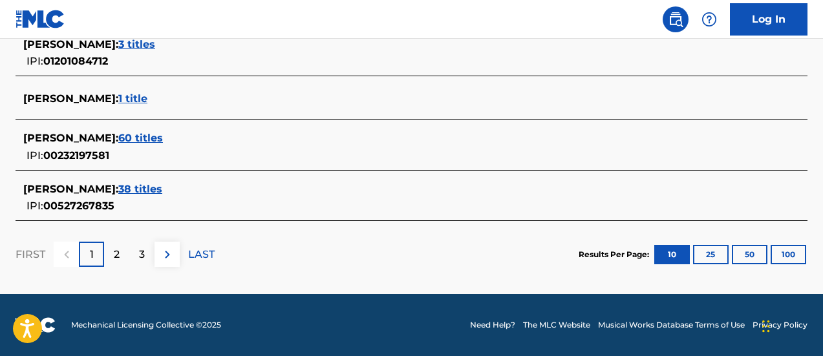
click at [792, 251] on button "100" at bounding box center [789, 254] width 36 height 19
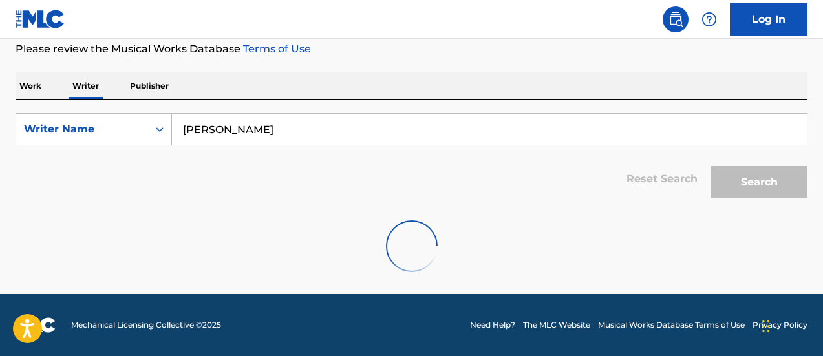
scroll to position [175, 0]
click at [307, 131] on input "[PERSON_NAME]" at bounding box center [489, 129] width 635 height 31
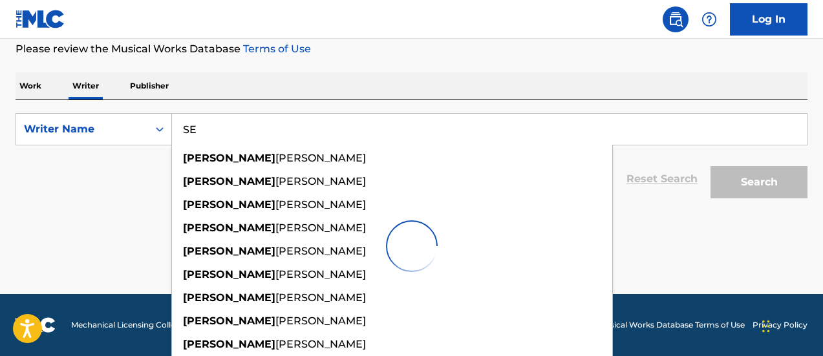
type input "S"
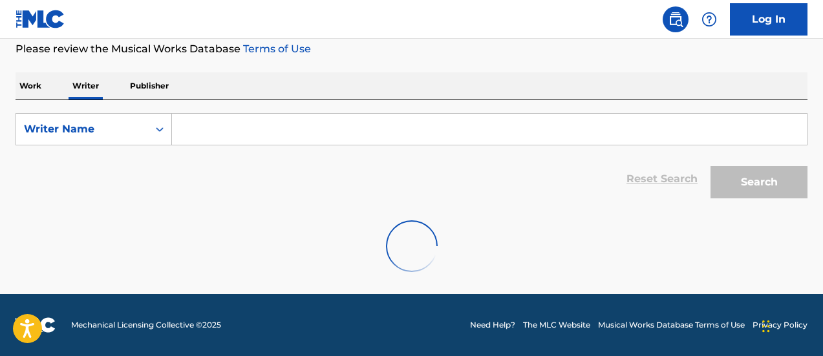
paste input "[PERSON_NAME]"
type input "[PERSON_NAME]"
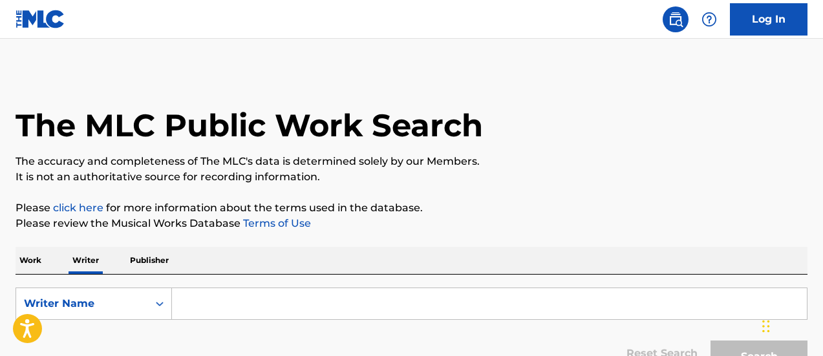
scroll to position [92, 0]
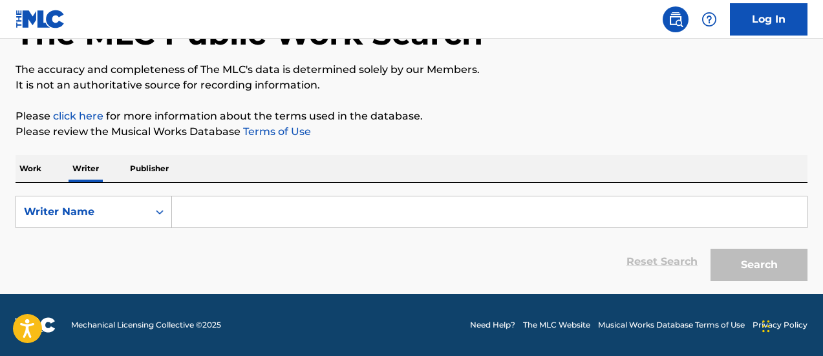
click at [231, 213] on input "Search Form" at bounding box center [489, 212] width 635 height 31
paste input "[PERSON_NAME]"
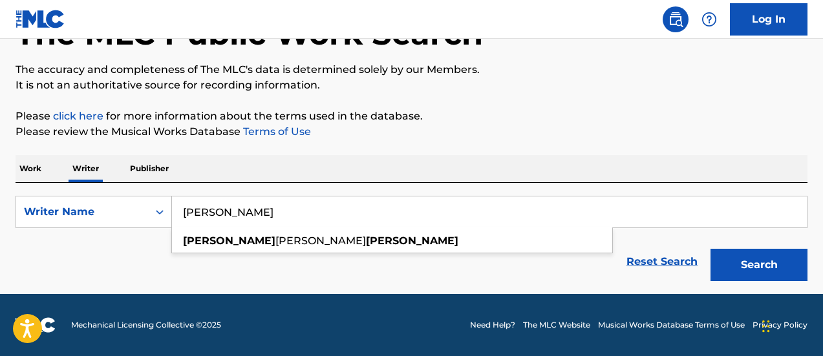
click at [711, 249] on button "Search" at bounding box center [759, 265] width 97 height 32
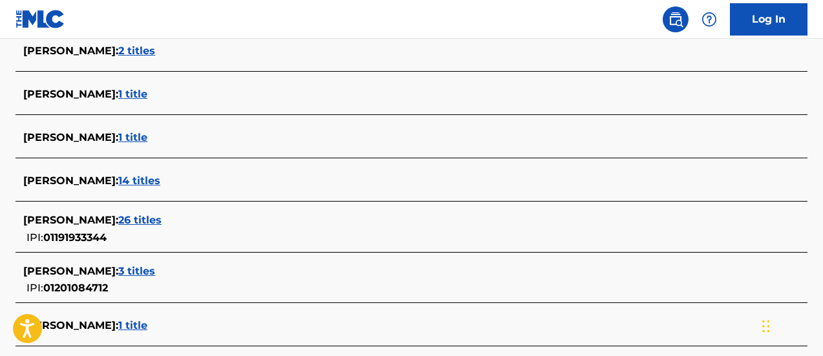
scroll to position [609, 0]
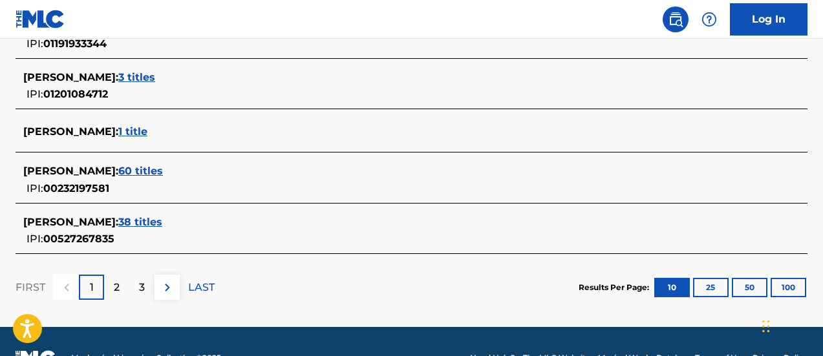
click at [785, 290] on button "100" at bounding box center [789, 287] width 36 height 19
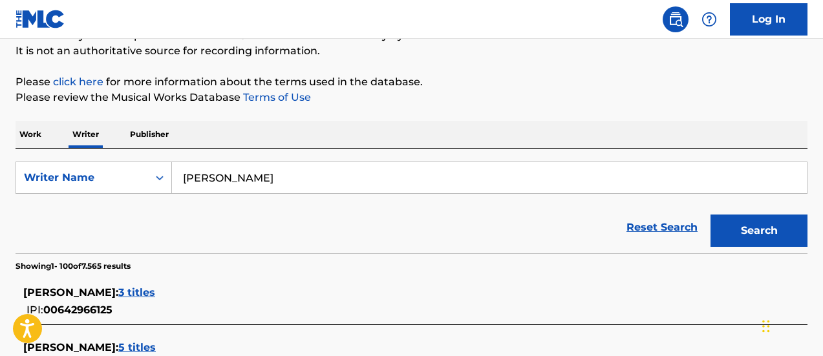
scroll to position [61, 0]
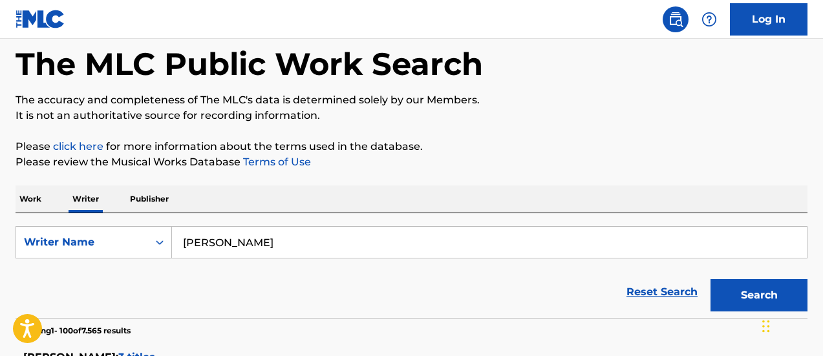
click at [233, 247] on input "[PERSON_NAME]" at bounding box center [489, 242] width 635 height 31
click at [711, 279] on button "Search" at bounding box center [759, 295] width 97 height 32
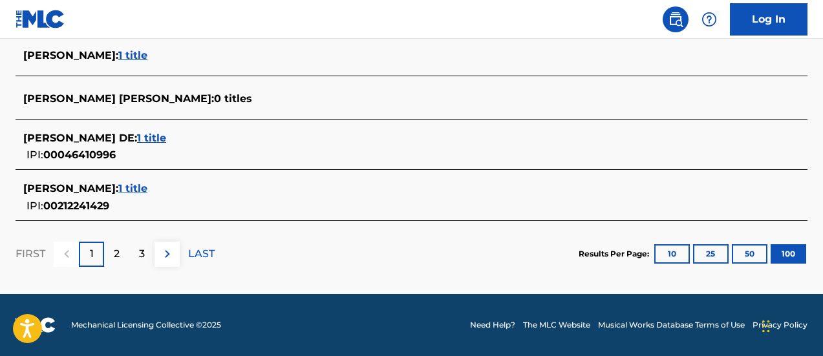
click at [673, 254] on button "10" at bounding box center [673, 253] width 36 height 19
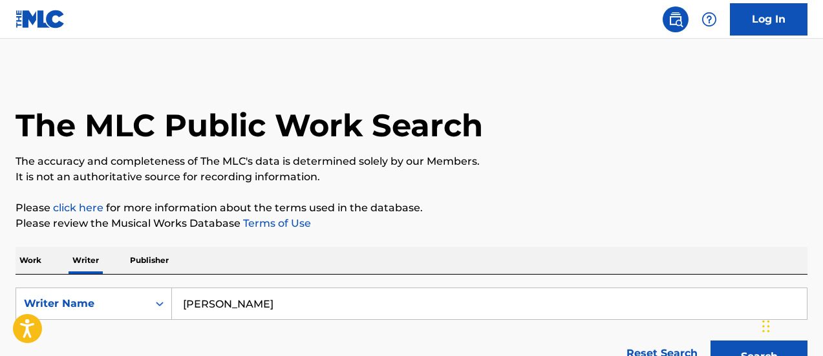
scroll to position [259, 0]
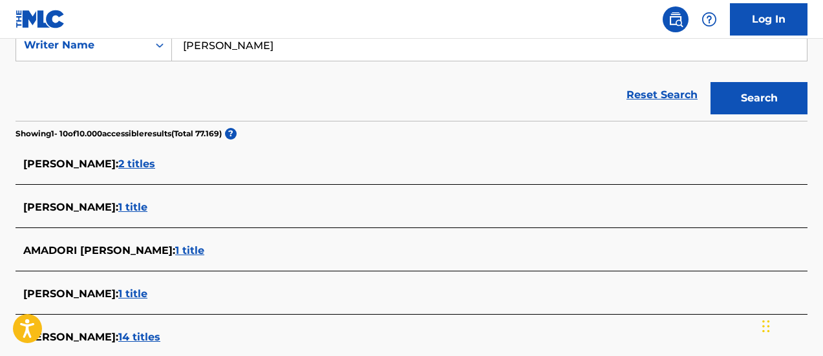
click at [240, 51] on input "[PERSON_NAME]" at bounding box center [489, 45] width 635 height 31
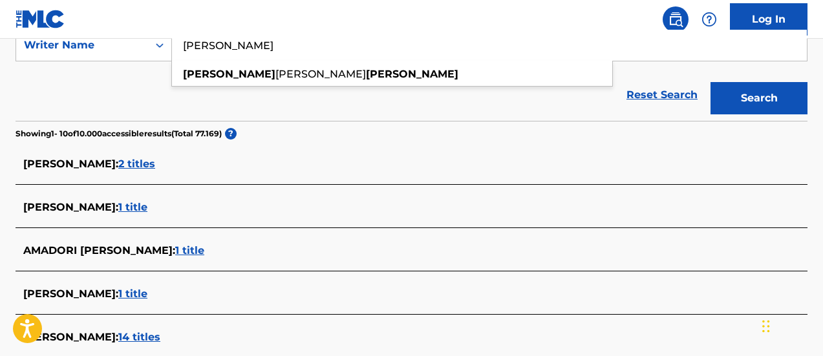
click at [711, 82] on button "Search" at bounding box center [759, 98] width 97 height 32
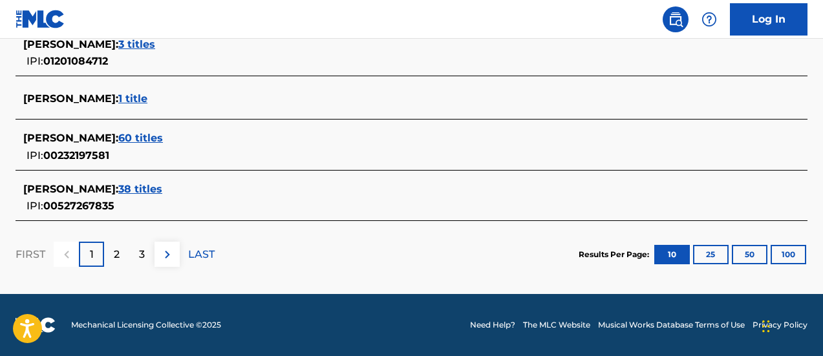
click at [791, 256] on button "100" at bounding box center [789, 254] width 36 height 19
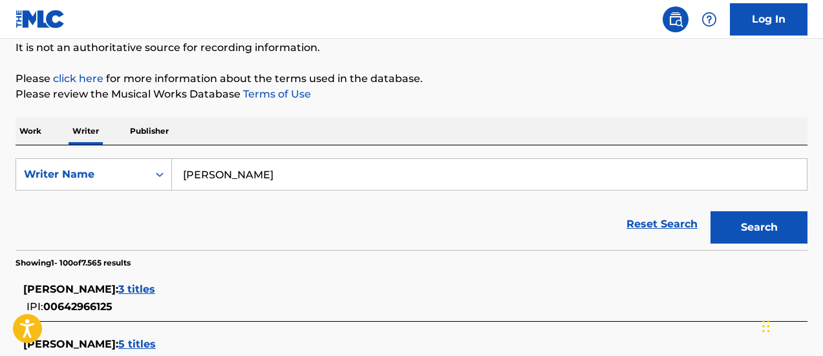
scroll to position [259, 0]
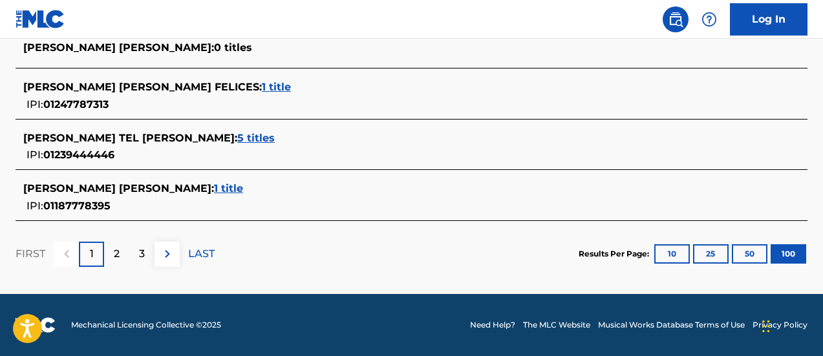
click at [129, 254] on div "2" at bounding box center [116, 254] width 25 height 25
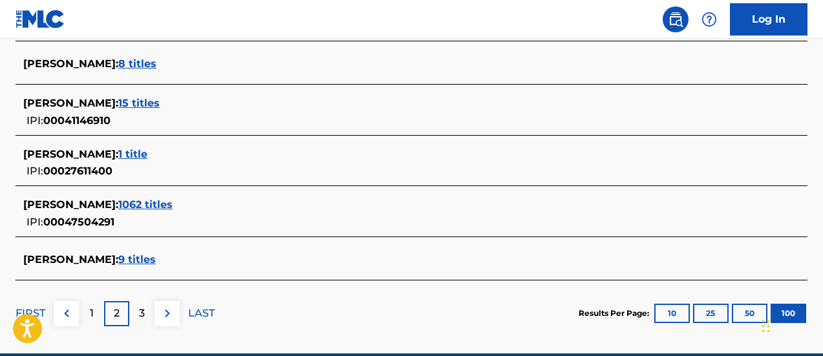
scroll to position [126, 0]
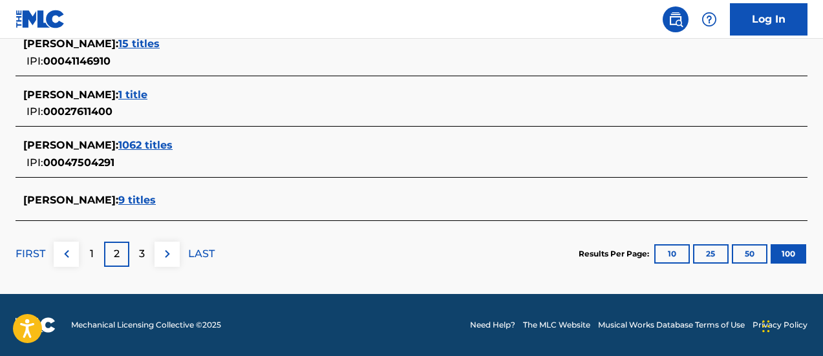
click at [144, 253] on p "3" at bounding box center [142, 254] width 6 height 16
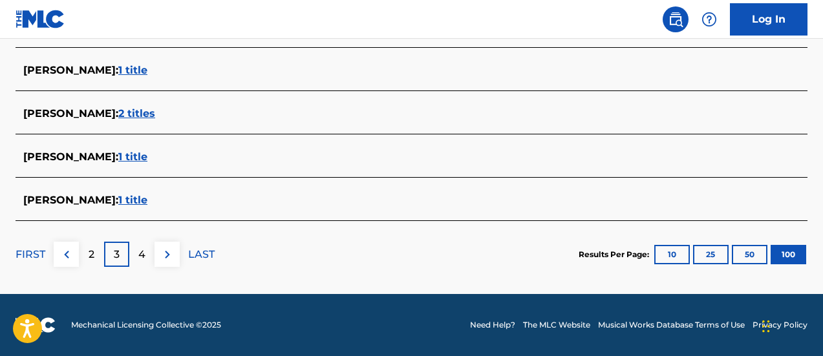
click at [138, 244] on div "4" at bounding box center [141, 254] width 25 height 25
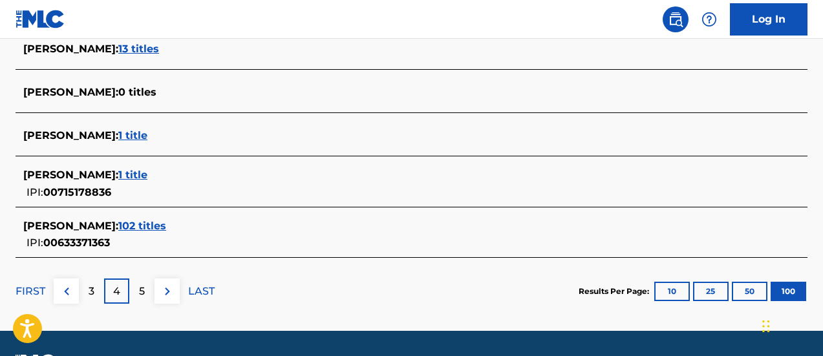
scroll to position [4721, 0]
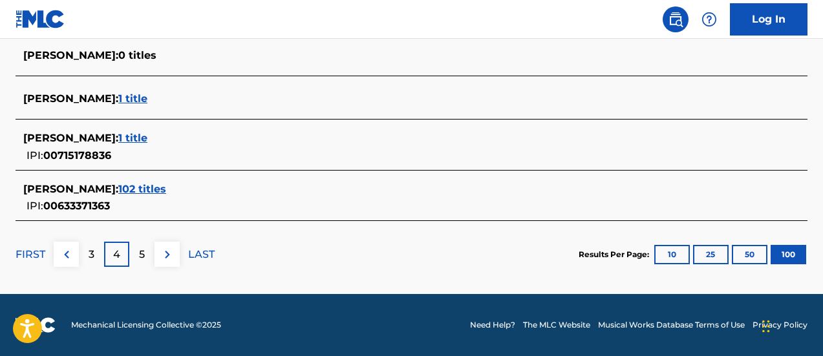
click at [150, 250] on div "5" at bounding box center [141, 254] width 25 height 25
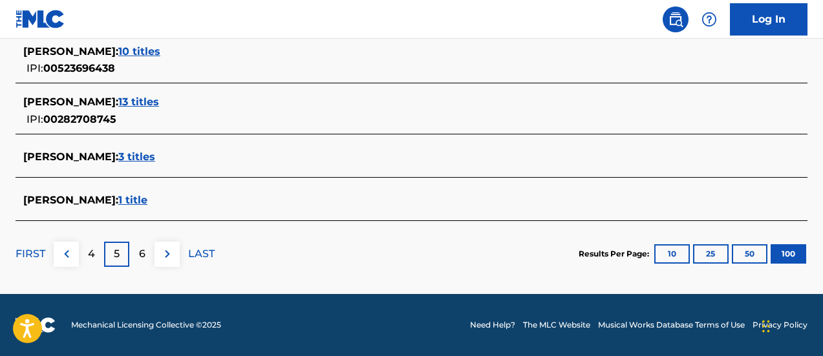
scroll to position [126, 0]
click at [149, 243] on div "6" at bounding box center [141, 254] width 25 height 25
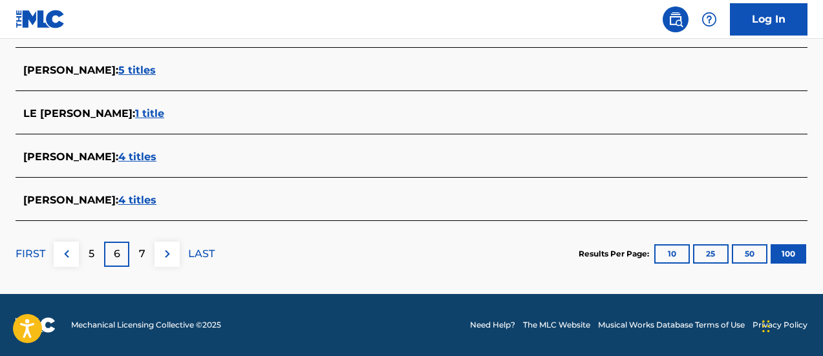
click at [143, 254] on p "7" at bounding box center [142, 254] width 6 height 16
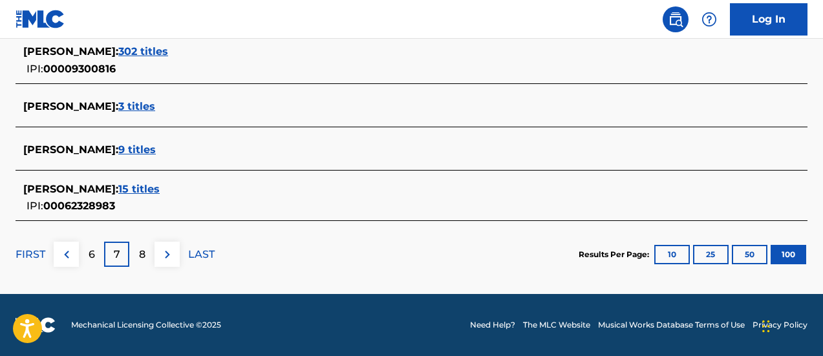
click at [137, 250] on div "8" at bounding box center [141, 254] width 25 height 25
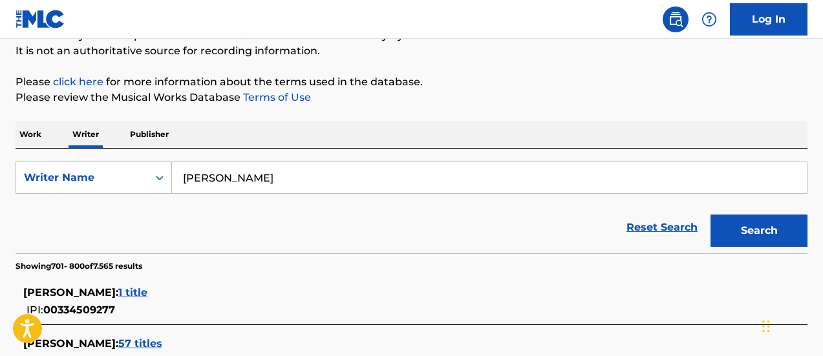
scroll to position [4855, 0]
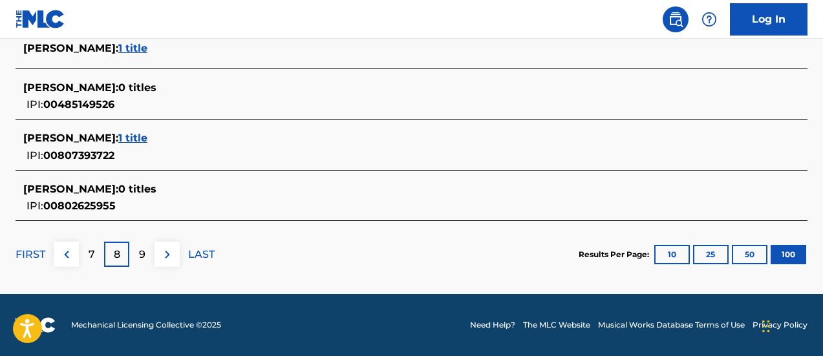
click at [151, 257] on div "9" at bounding box center [141, 254] width 25 height 25
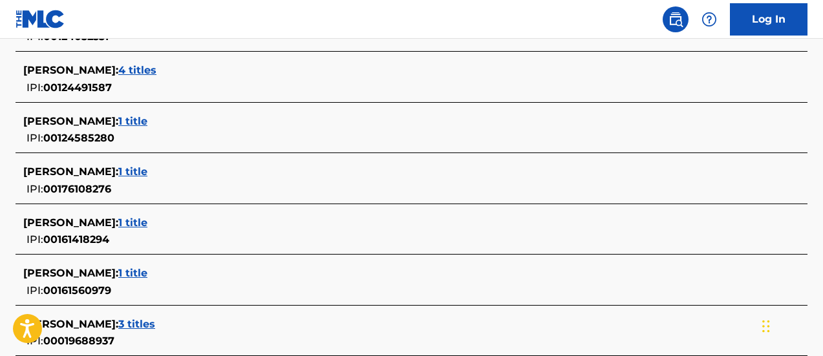
scroll to position [126, 0]
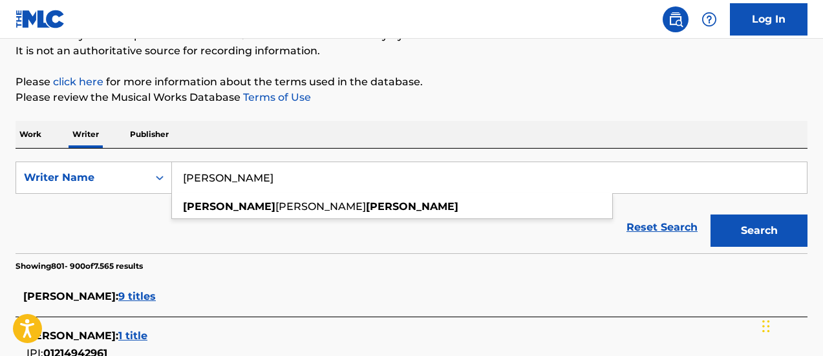
drag, startPoint x: 317, startPoint y: 175, endPoint x: 179, endPoint y: 186, distance: 138.2
click at [179, 186] on input "[PERSON_NAME]" at bounding box center [489, 177] width 635 height 31
paste input "[PERSON_NAME]"
type input "[PERSON_NAME]"
click at [711, 215] on button "Search" at bounding box center [759, 231] width 97 height 32
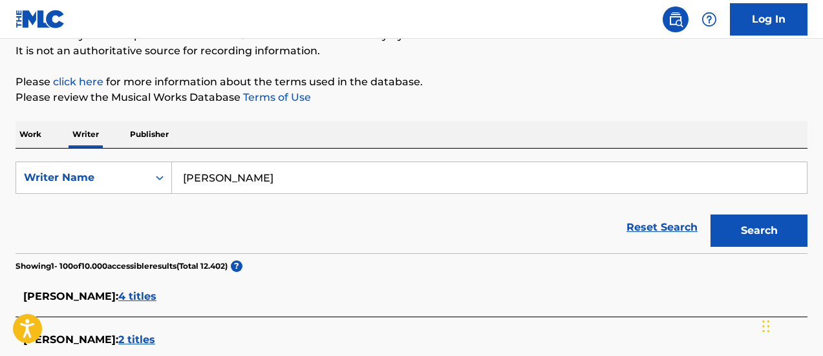
scroll to position [4604, 0]
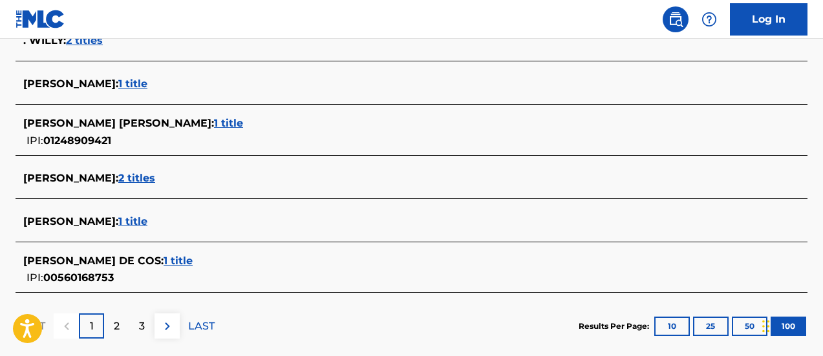
click at [138, 176] on span "2 titles" at bounding box center [136, 178] width 37 height 12
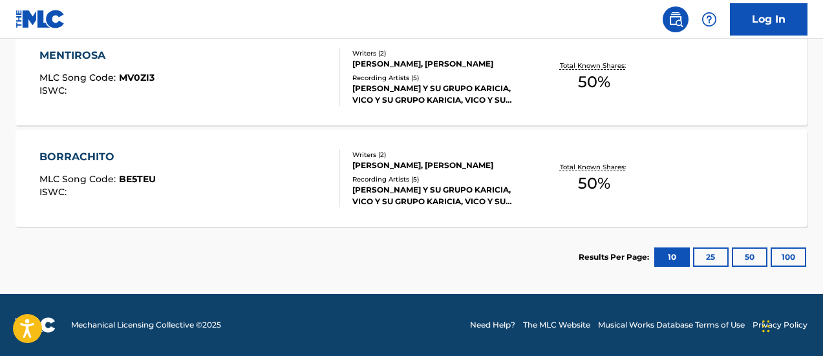
scroll to position [215, 0]
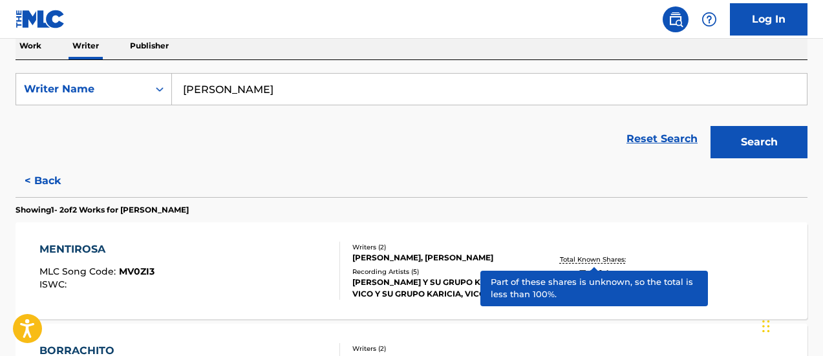
click at [603, 268] on span "50 %" at bounding box center [594, 276] width 32 height 23
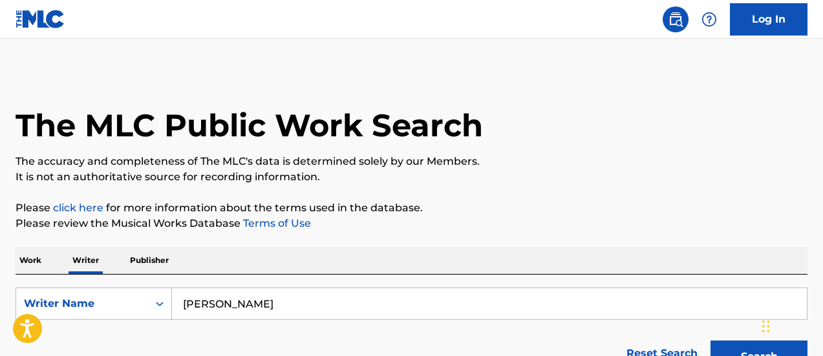
scroll to position [131, 0]
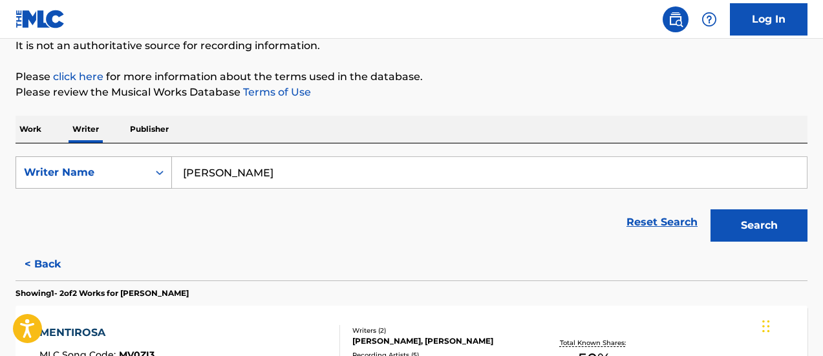
drag, startPoint x: 281, startPoint y: 174, endPoint x: 171, endPoint y: 180, distance: 110.1
click at [171, 180] on div "SearchWithCriteria7a87843d-ab4b-4131-ab0b-70eb05145d35 Writer Name WILLY SANCHEZ" at bounding box center [412, 173] width 792 height 32
paste input "VICTOR DAZA"
click at [711, 210] on button "Search" at bounding box center [759, 226] width 97 height 32
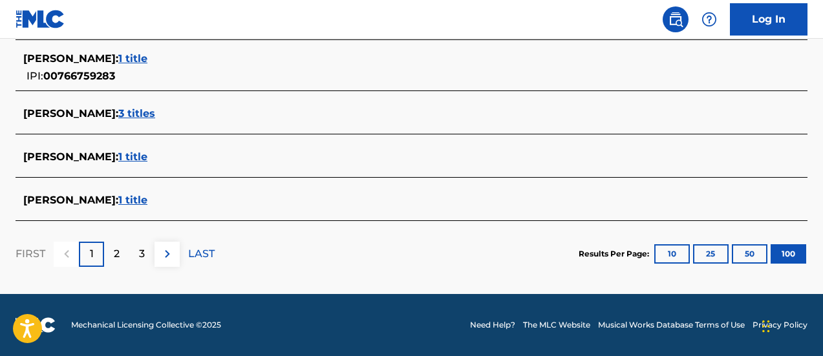
click at [113, 257] on div "2" at bounding box center [116, 254] width 25 height 25
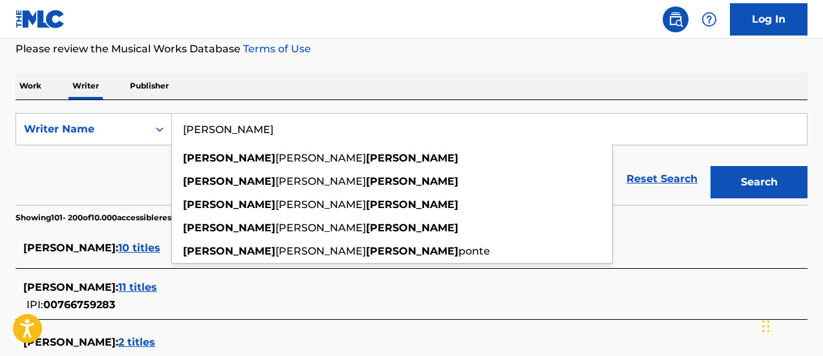
drag, startPoint x: 291, startPoint y: 127, endPoint x: 182, endPoint y: 134, distance: 108.8
click at [182, 134] on input "VICTOR DAZA" at bounding box center [489, 129] width 635 height 31
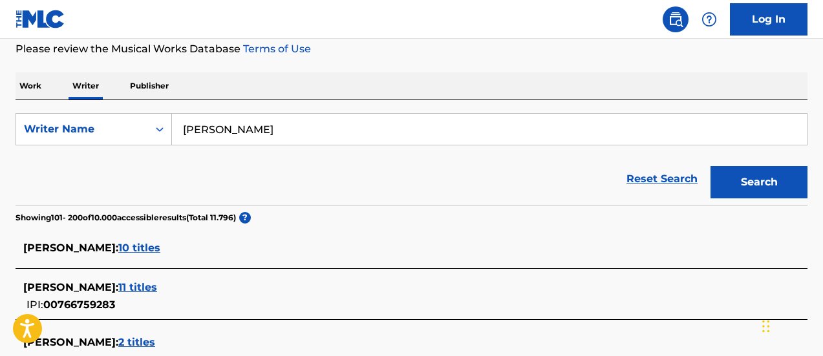
scroll to position [4795, 0]
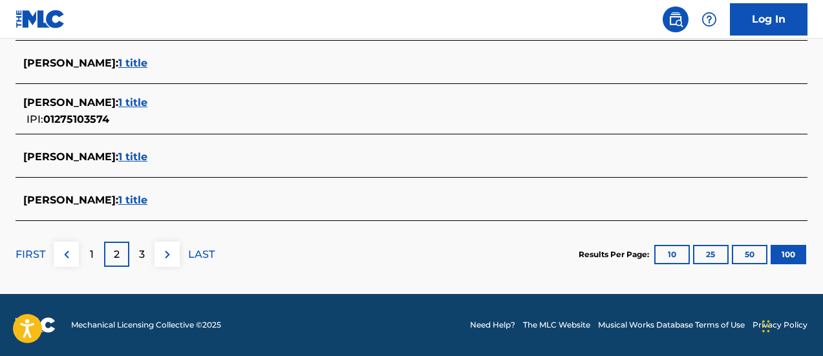
click at [132, 253] on div "3" at bounding box center [141, 254] width 25 height 25
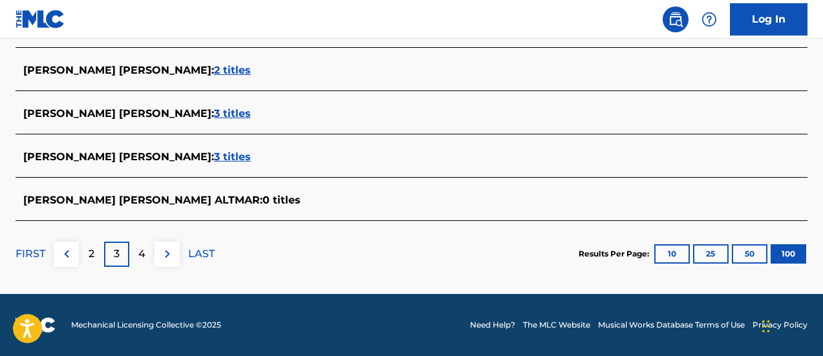
scroll to position [126, 0]
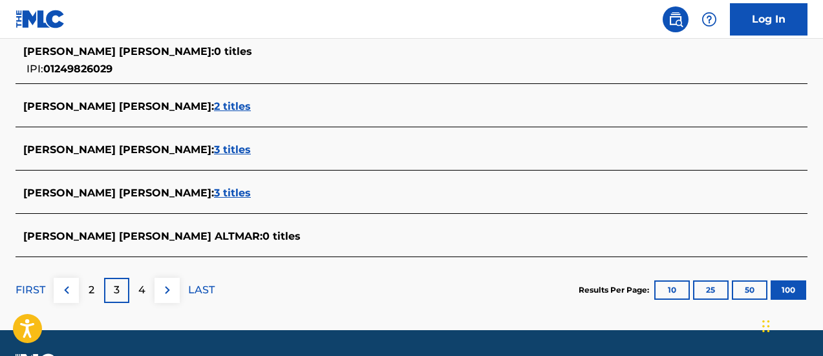
click at [148, 284] on div "4" at bounding box center [141, 290] width 25 height 25
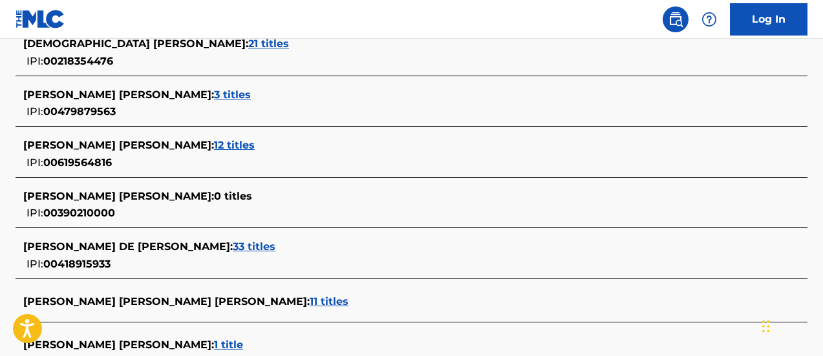
scroll to position [4855, 0]
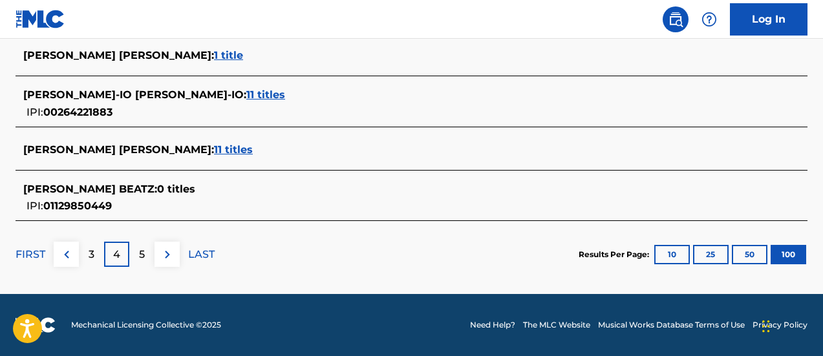
click at [138, 257] on div "5" at bounding box center [141, 254] width 25 height 25
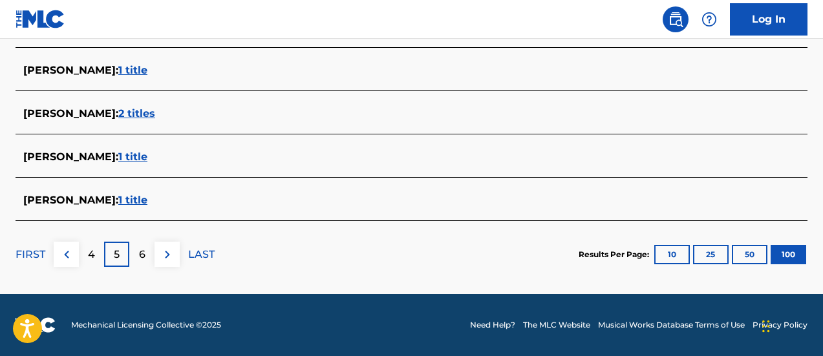
scroll to position [126, 0]
click at [155, 265] on button at bounding box center [167, 254] width 25 height 25
click at [137, 249] on div "7" at bounding box center [141, 254] width 25 height 25
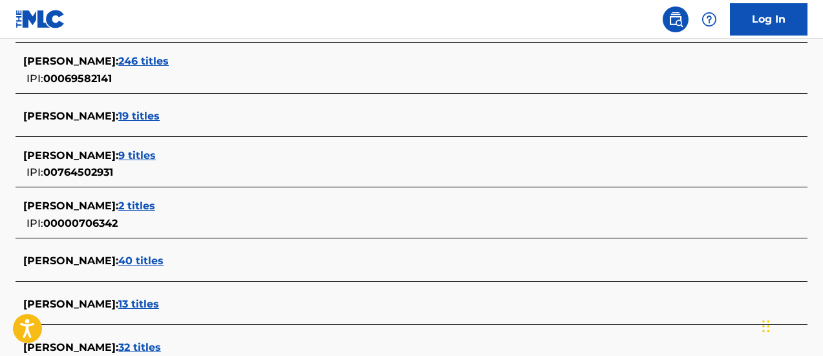
scroll to position [4637, 0]
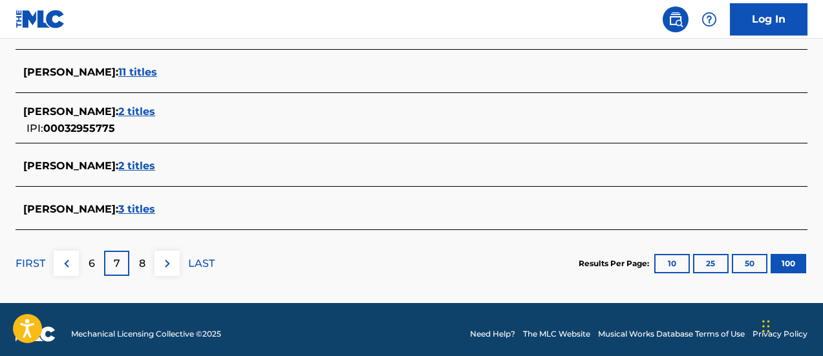
click at [127, 259] on div "7" at bounding box center [116, 263] width 25 height 25
click at [136, 266] on div "8" at bounding box center [141, 263] width 25 height 25
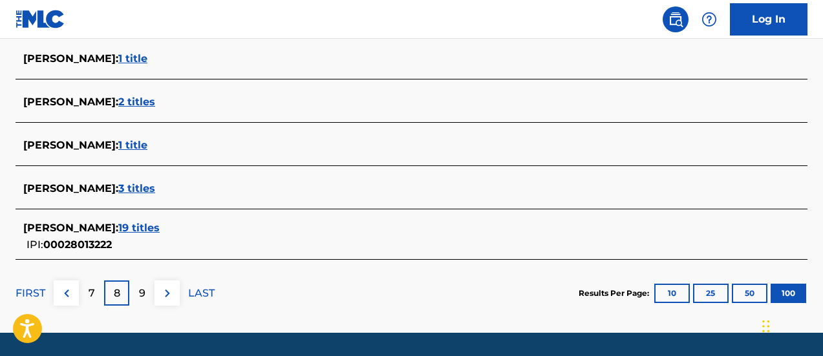
scroll to position [126, 0]
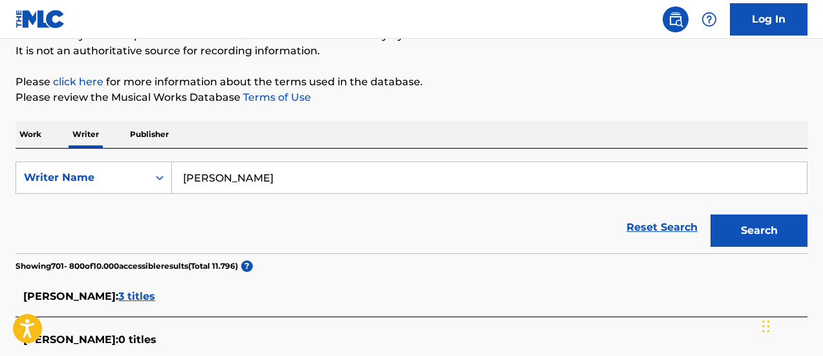
drag, startPoint x: 270, startPoint y: 178, endPoint x: 160, endPoint y: 150, distance: 112.8
click at [163, 158] on div "SearchWithCriteria7a87843d-ab4b-4131-ab0b-70eb05145d35 Writer Name VICTOR DAZA …" at bounding box center [412, 201] width 792 height 105
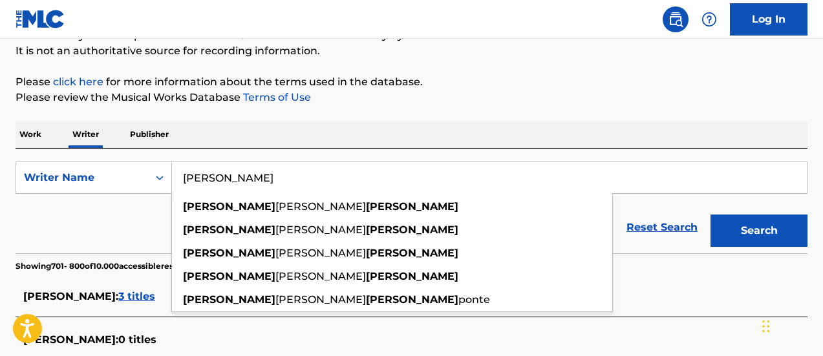
paste input "JUAN MINCHEZ"
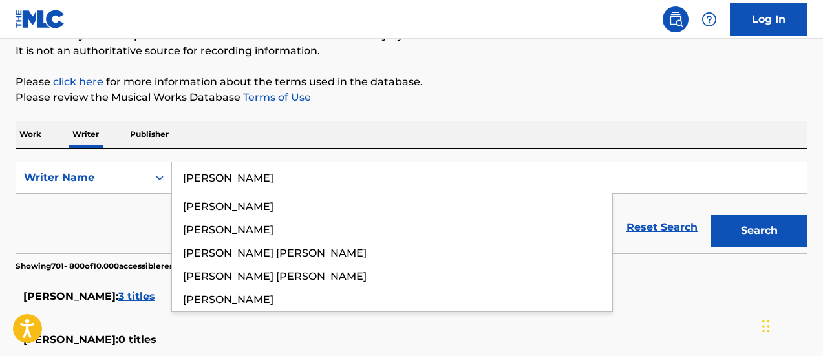
click at [711, 215] on button "Search" at bounding box center [759, 231] width 97 height 32
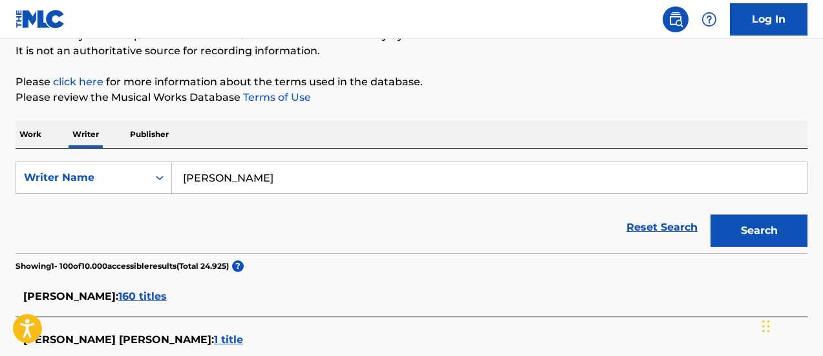
drag, startPoint x: 294, startPoint y: 173, endPoint x: 184, endPoint y: 177, distance: 109.4
click at [184, 177] on input "JUAN MINCHEZ" at bounding box center [489, 177] width 635 height 31
paste input "VICTOR GALINDO"
type input "VICTOR GALINDO"
click at [711, 215] on button "Search" at bounding box center [759, 231] width 97 height 32
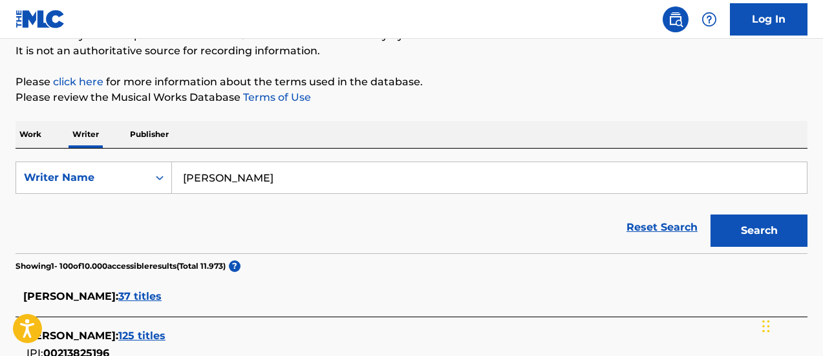
scroll to position [3158, 0]
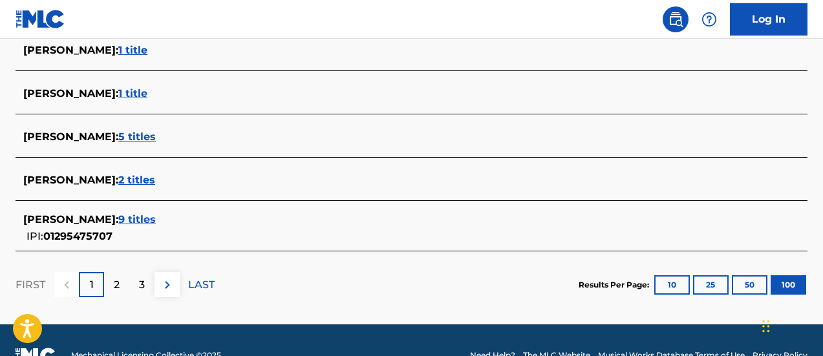
click at [113, 285] on div "2" at bounding box center [116, 284] width 25 height 25
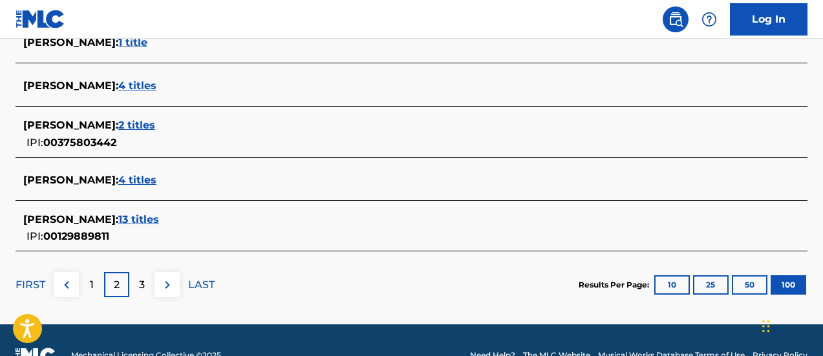
scroll to position [126, 0]
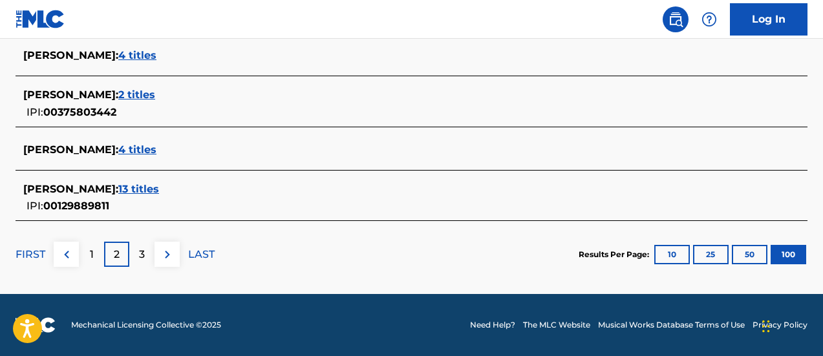
click at [90, 246] on div "1" at bounding box center [91, 254] width 25 height 25
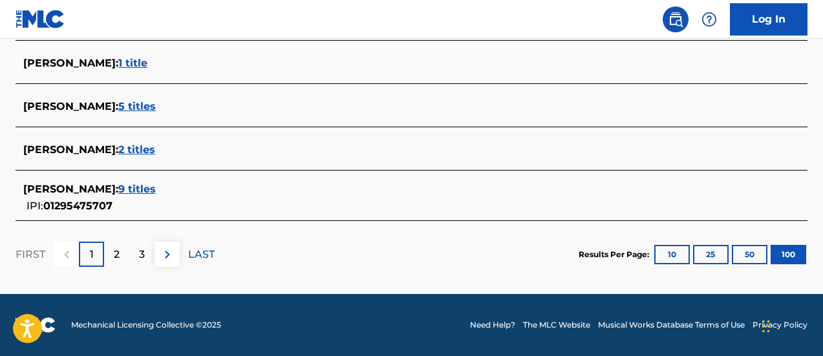
scroll to position [3158, 0]
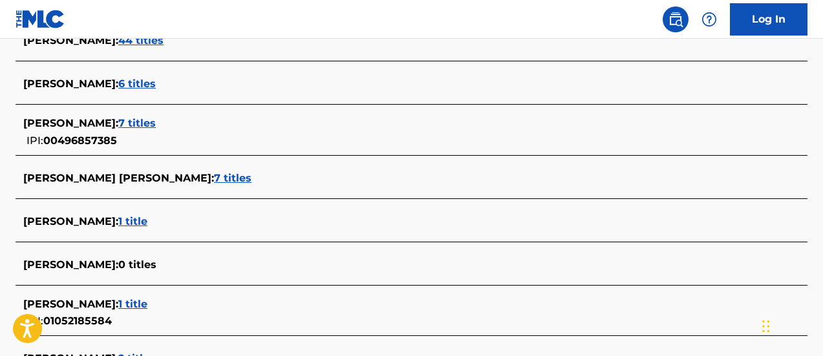
click at [214, 175] on span "7 titles" at bounding box center [233, 178] width 38 height 12
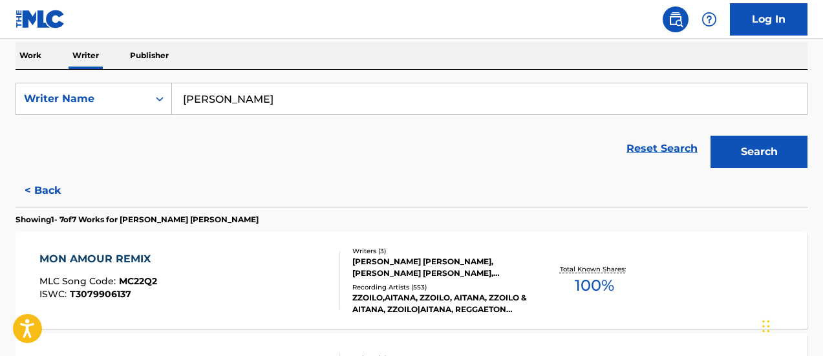
scroll to position [334, 0]
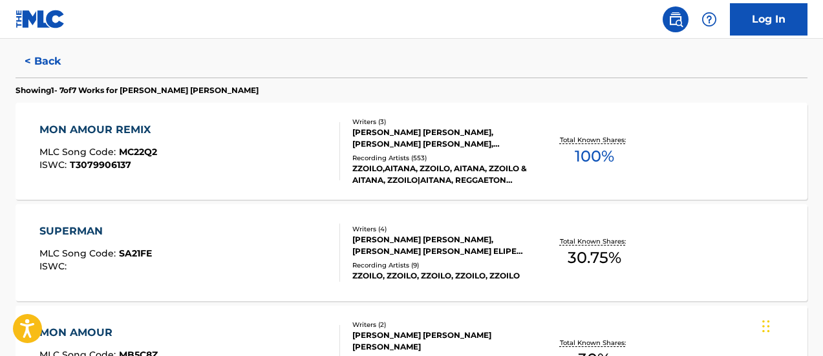
click at [605, 151] on span "100 %" at bounding box center [594, 156] width 39 height 23
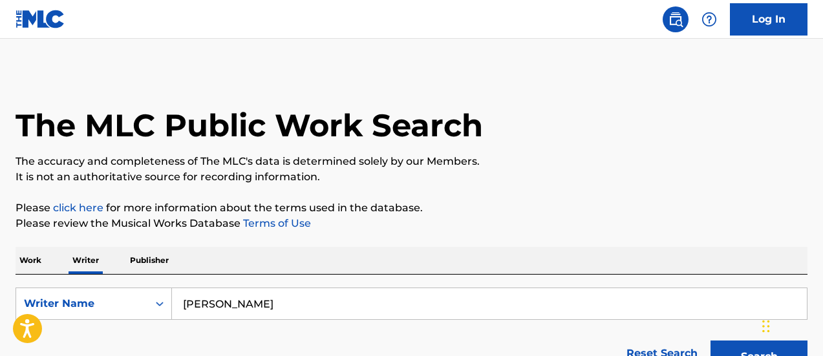
scroll to position [131, 0]
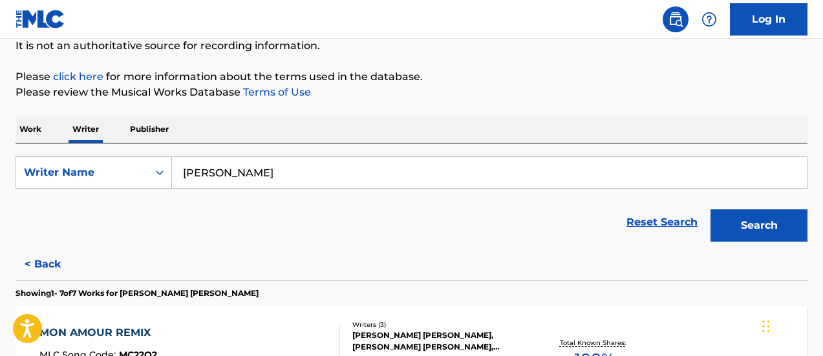
click at [301, 174] on input "VICTOR GALINDO" at bounding box center [489, 172] width 635 height 31
click at [711, 210] on button "Search" at bounding box center [759, 226] width 97 height 32
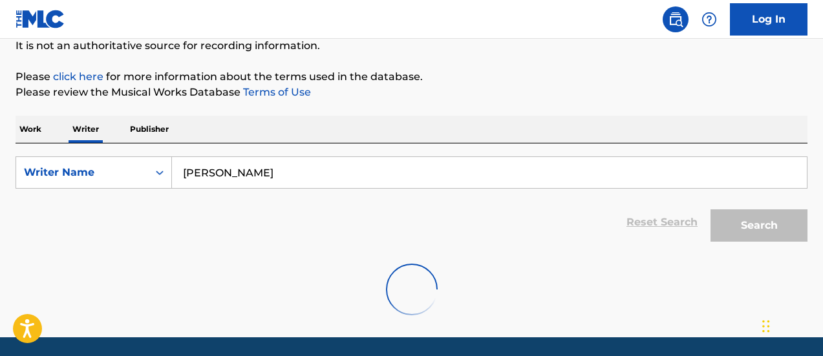
drag, startPoint x: 309, startPoint y: 174, endPoint x: 537, endPoint y: 38, distance: 265.1
click at [188, 176] on input "VICTOR GALINDO DAZA" at bounding box center [489, 172] width 635 height 31
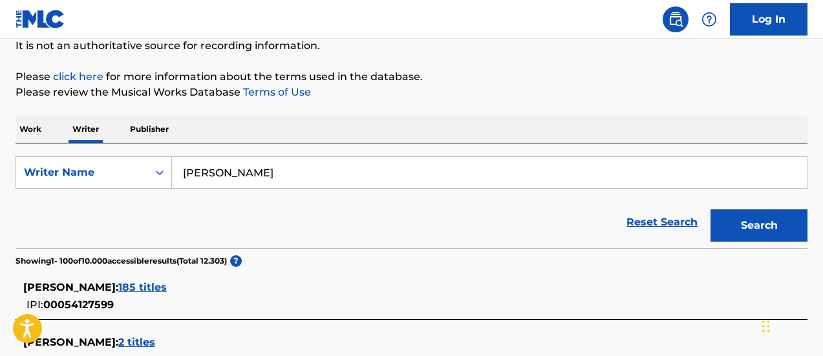
drag, startPoint x: 232, startPoint y: 176, endPoint x: 189, endPoint y: 179, distance: 42.8
click at [189, 179] on input "VICTOR GALINDO DAZA" at bounding box center [489, 172] width 635 height 31
type input "V"
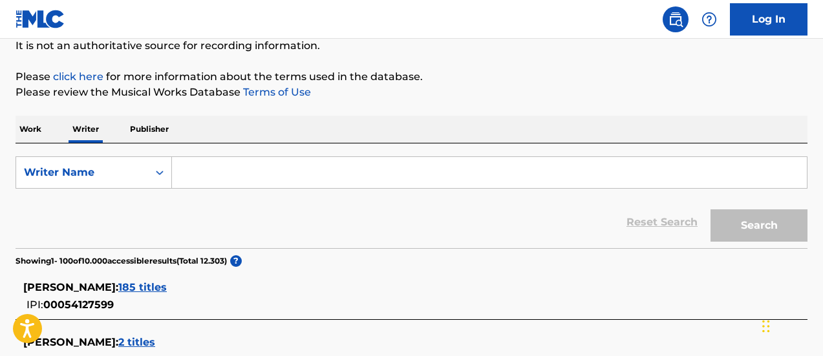
paste input "WILLY SANCHEZ ESTRADA"
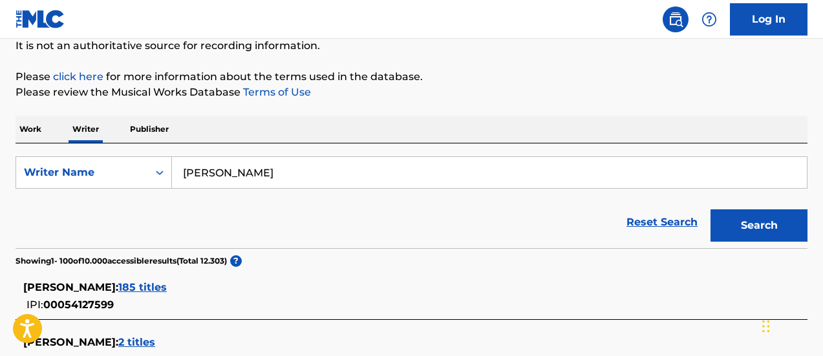
type input "WILLY SANCHEZ ESTRADA"
click at [744, 217] on button "Search" at bounding box center [759, 226] width 97 height 32
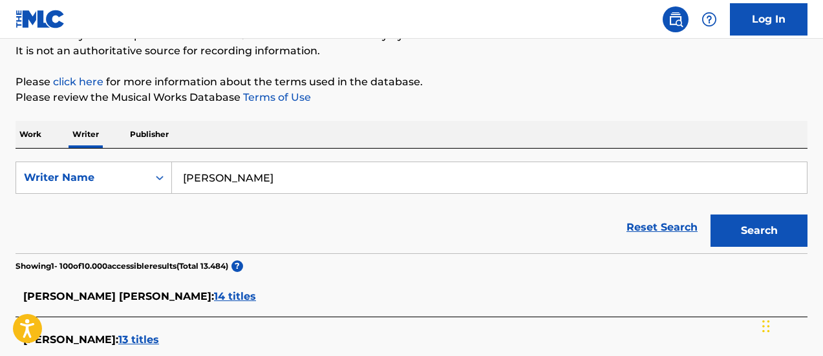
scroll to position [4510, 0]
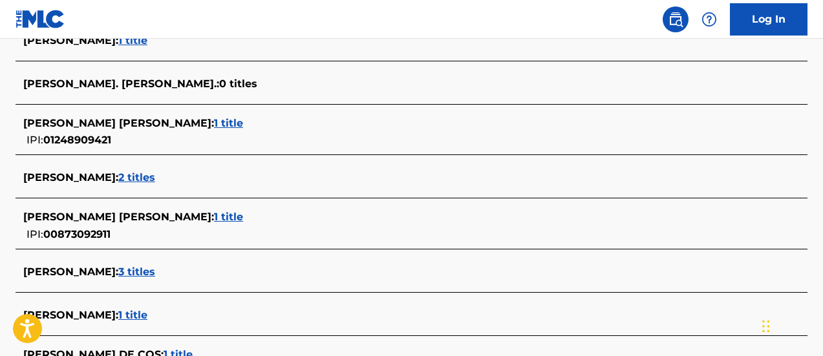
click at [136, 174] on span "2 titles" at bounding box center [136, 177] width 37 height 12
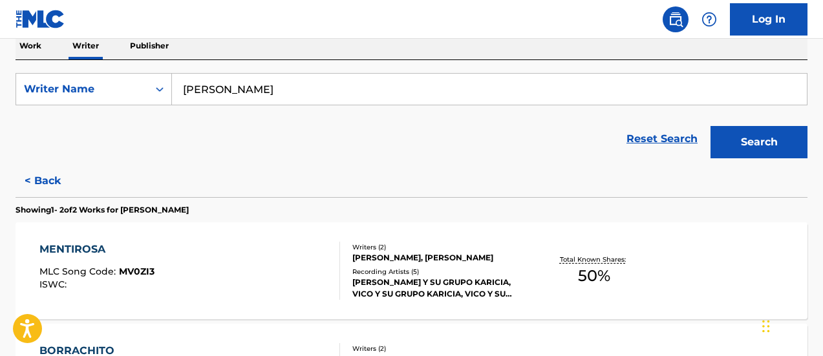
scroll to position [344, 0]
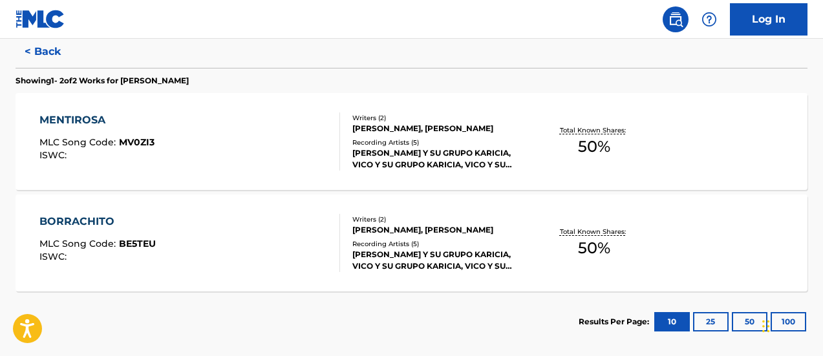
click at [594, 155] on span "50 %" at bounding box center [594, 146] width 32 height 23
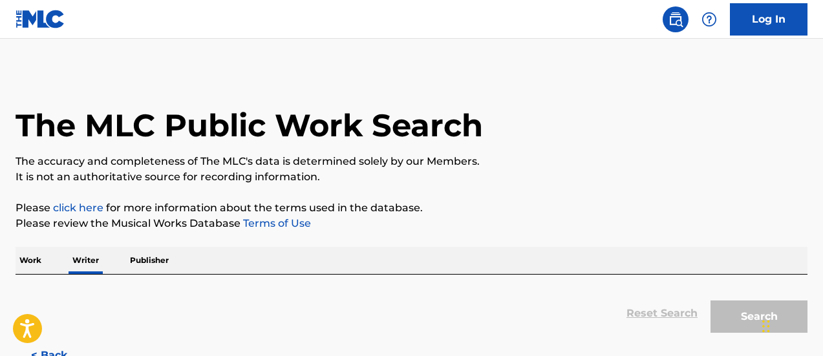
scroll to position [131, 0]
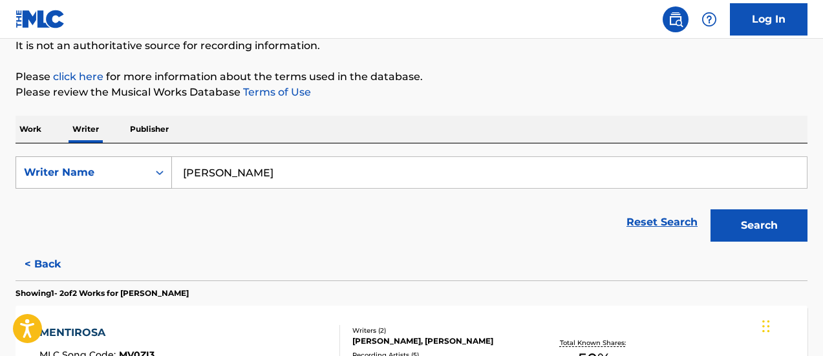
drag, startPoint x: 213, startPoint y: 178, endPoint x: 158, endPoint y: 177, distance: 55.0
click at [158, 177] on div "SearchWithCriteria7a87843d-ab4b-4131-ab0b-70eb05145d35 Writer Name WILLY SANCHE…" at bounding box center [412, 173] width 792 height 32
paste input "EMANUEL CALLIRGOS"
type input "EMANUEL CALLIRGOS"
click at [711, 210] on button "Search" at bounding box center [759, 226] width 97 height 32
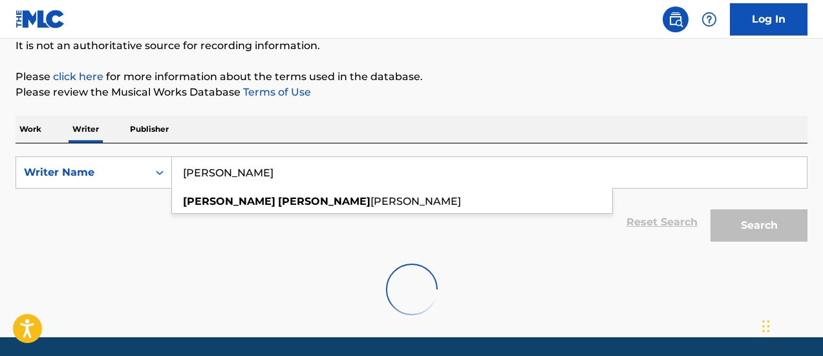
click at [449, 122] on div "Work Writer Publisher" at bounding box center [412, 129] width 792 height 27
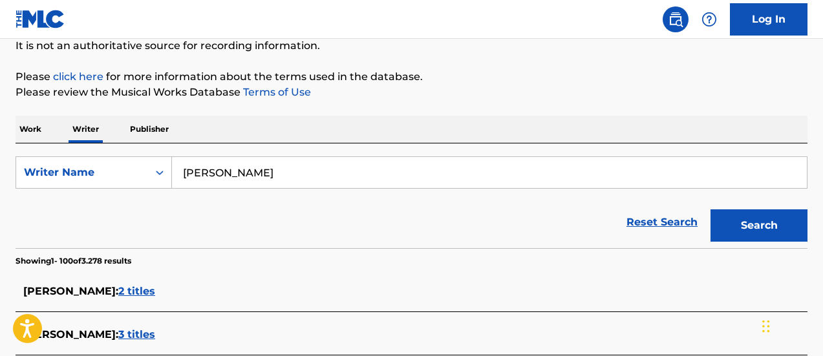
scroll to position [4676, 0]
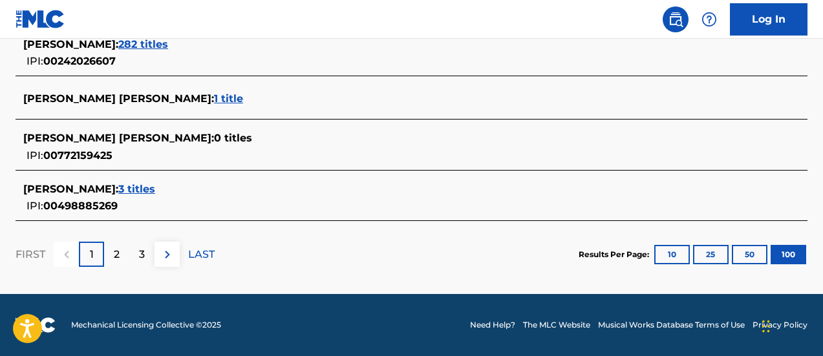
click at [155, 191] on span "3 titles" at bounding box center [136, 189] width 37 height 12
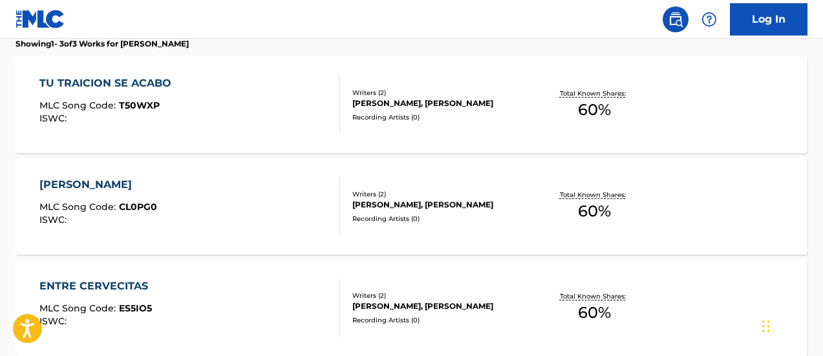
scroll to position [187, 0]
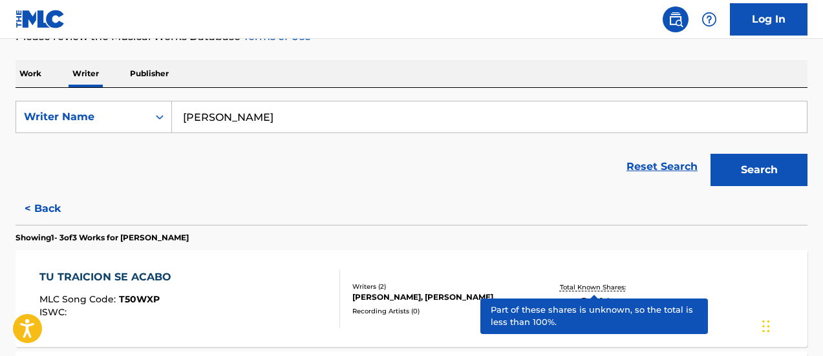
click at [590, 310] on span "60 %" at bounding box center [594, 303] width 33 height 23
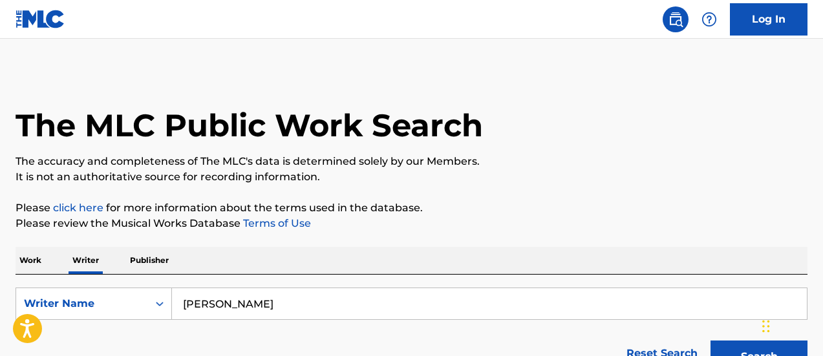
scroll to position [131, 0]
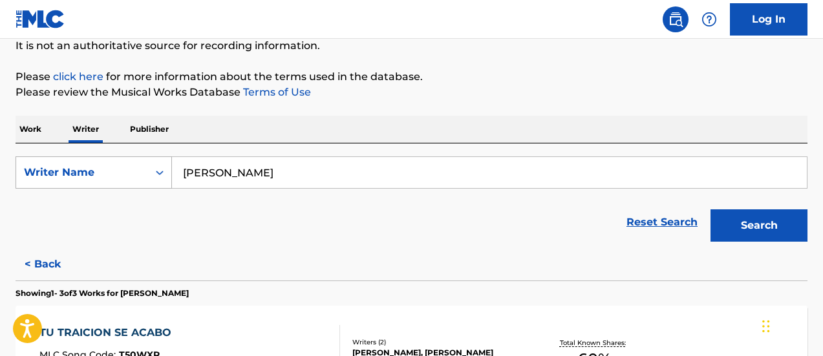
drag, startPoint x: 310, startPoint y: 178, endPoint x: 105, endPoint y: 164, distance: 206.1
click at [105, 164] on div "SearchWithCriteria7a87843d-ab4b-4131-ab0b-70eb05145d35 Writer Name EMANUEL CALL…" at bounding box center [412, 173] width 792 height 32
paste input "MARCIA VASQUÉZ"
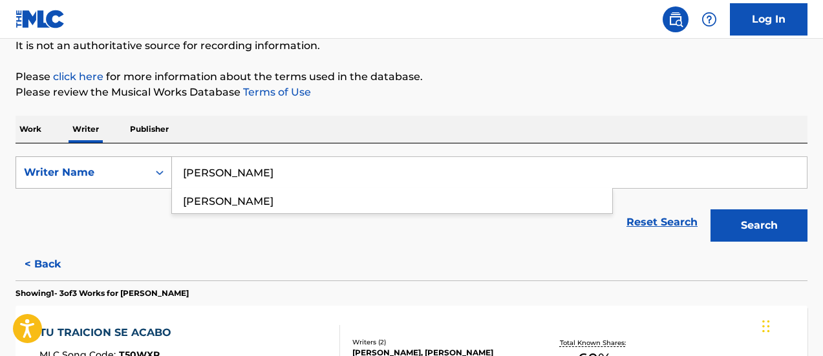
type input "MARCIA VASQUÉZ"
click at [711, 210] on button "Search" at bounding box center [759, 226] width 97 height 32
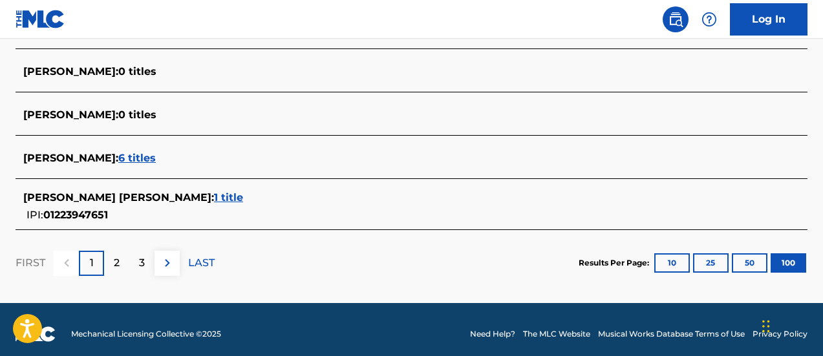
scroll to position [4639, 0]
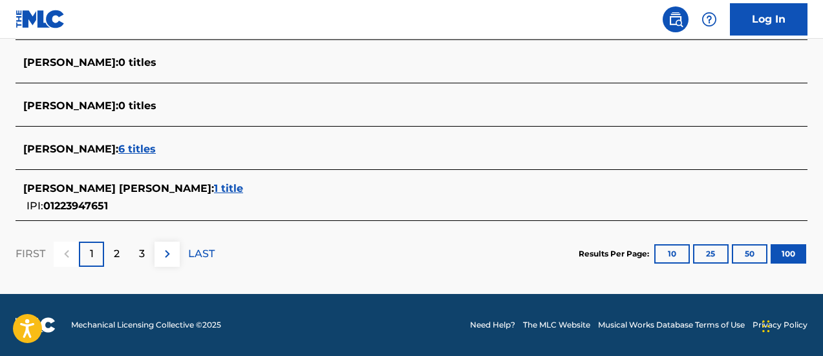
click at [118, 150] on span "6 titles" at bounding box center [137, 149] width 38 height 12
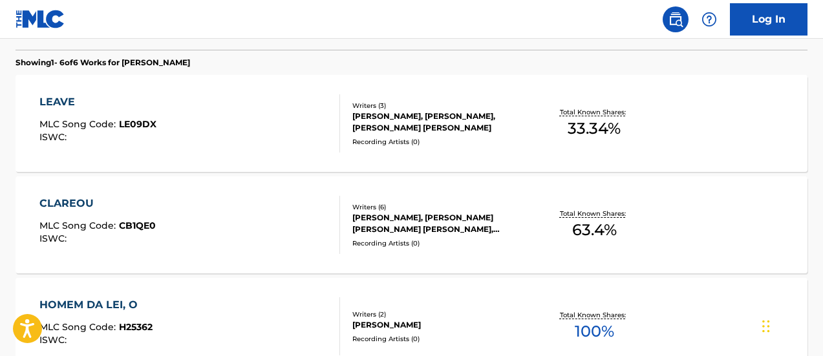
scroll to position [556, 0]
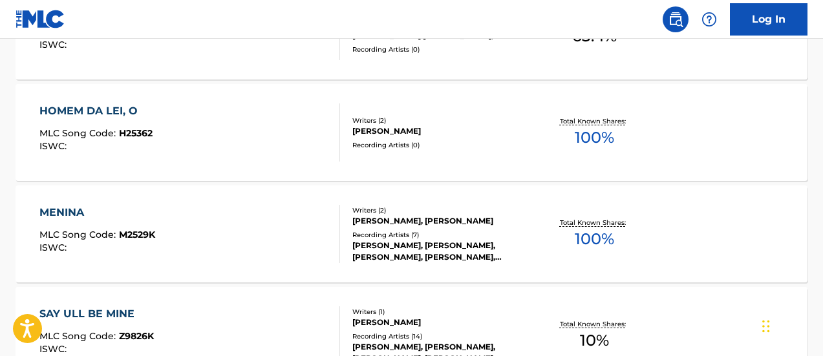
click at [589, 157] on div "HOMEM DA LEI, O MLC Song Code : H25362 ISWC : Writers ( 2 ) OLIVEIRA, MARCIA Re…" at bounding box center [412, 132] width 792 height 97
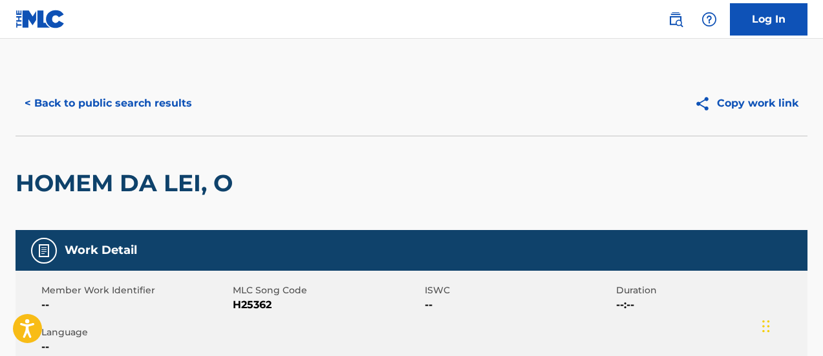
scroll to position [131, 0]
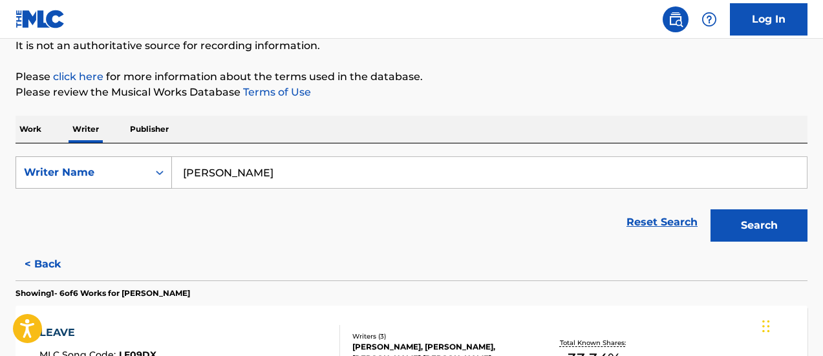
drag, startPoint x: 316, startPoint y: 172, endPoint x: 160, endPoint y: 180, distance: 156.1
click at [160, 180] on div "SearchWithCriteria7a87843d-ab4b-4131-ab0b-70eb05145d35 Writer Name MARCIA VASQU…" at bounding box center [412, 173] width 792 height 32
paste input "IA VASQUE"
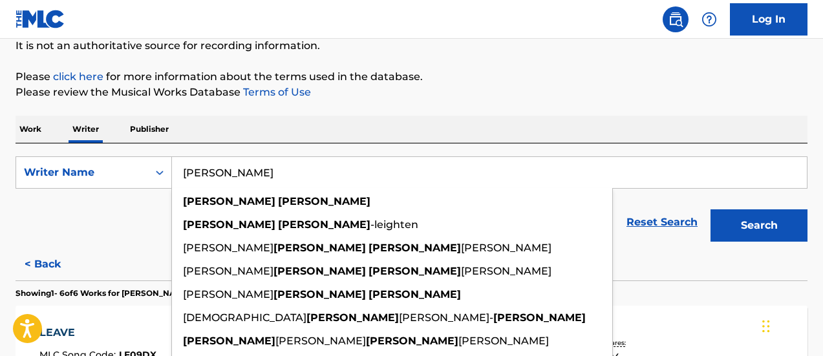
type input "MARIA VASQUEZ"
click at [711, 210] on button "Search" at bounding box center [759, 226] width 97 height 32
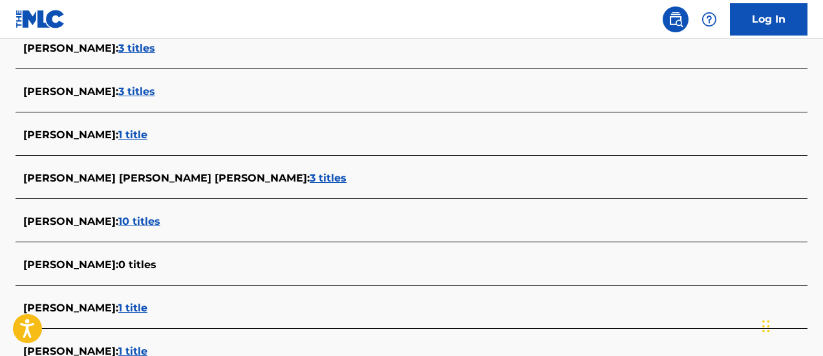
scroll to position [3851, 0]
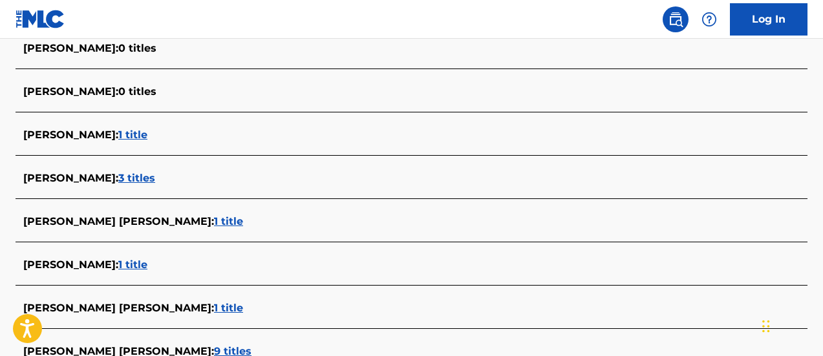
click at [151, 178] on span "3 titles" at bounding box center [136, 178] width 37 height 12
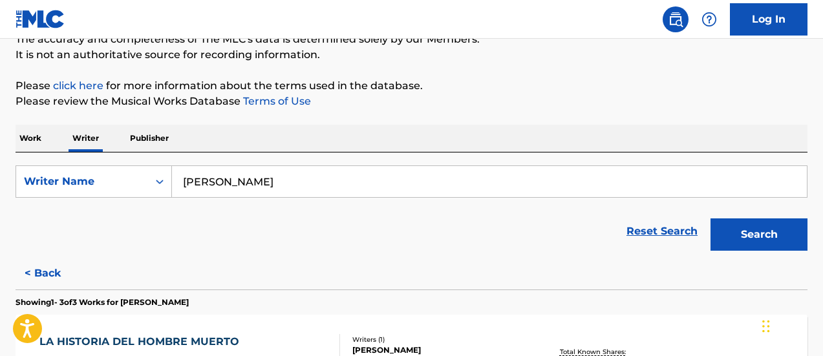
scroll to position [252, 0]
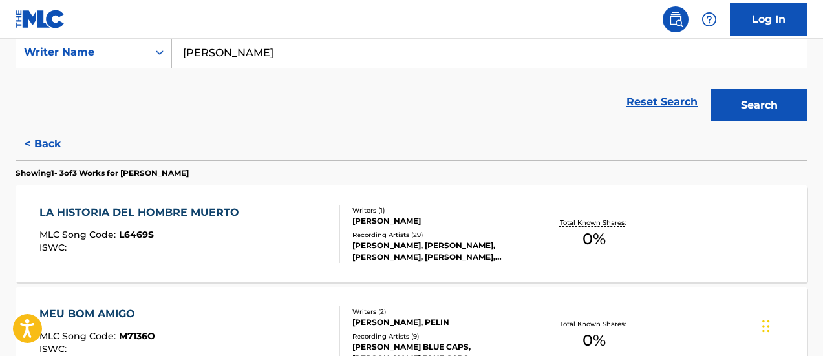
click at [601, 241] on span "0 %" at bounding box center [594, 239] width 23 height 23
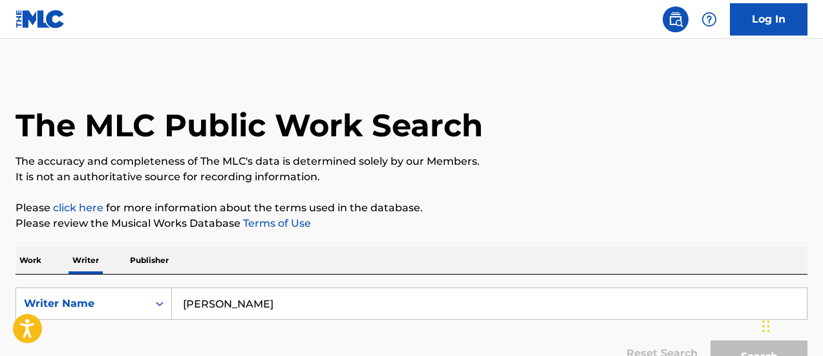
scroll to position [131, 0]
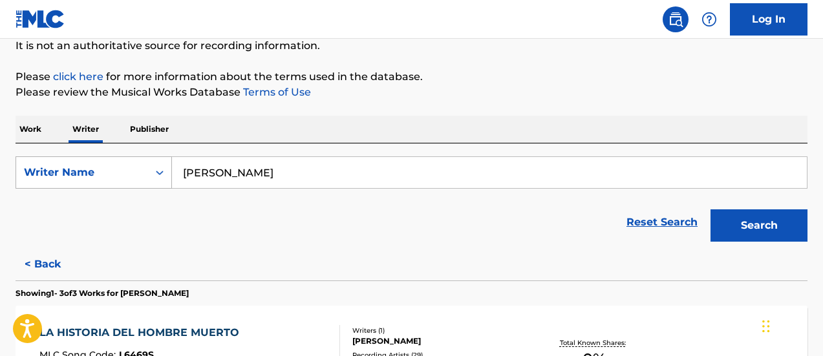
drag, startPoint x: 280, startPoint y: 180, endPoint x: 156, endPoint y: 174, distance: 124.3
click at [142, 179] on div "SearchWithCriteria7a87843d-ab4b-4131-ab0b-70eb05145d35 Writer Name MARIA VASQUEZ" at bounding box center [412, 173] width 792 height 32
paste input "CESAR MORE"
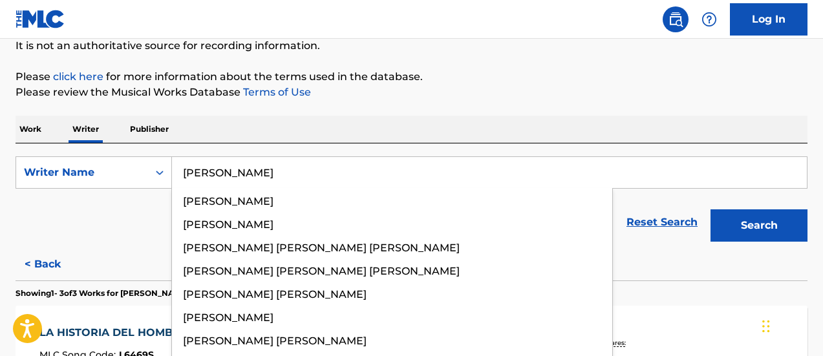
click at [711, 210] on button "Search" at bounding box center [759, 226] width 97 height 32
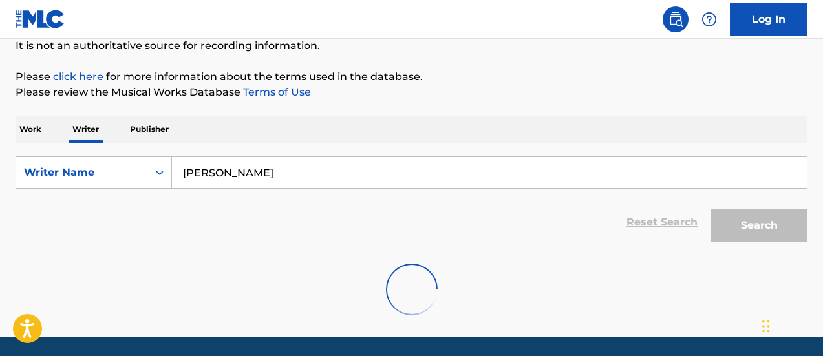
scroll to position [175, 0]
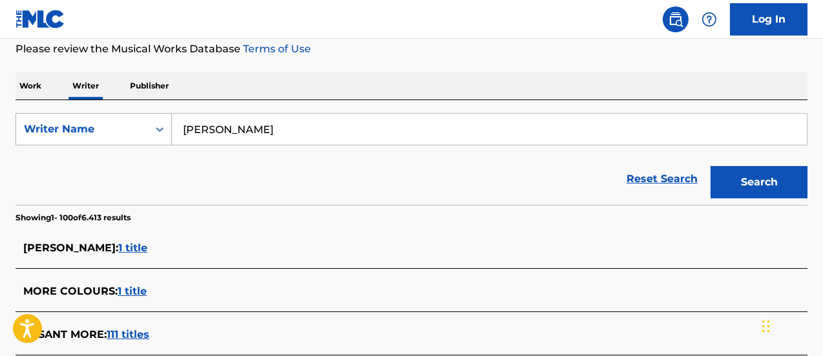
drag, startPoint x: 273, startPoint y: 129, endPoint x: 162, endPoint y: 136, distance: 110.8
click at [162, 136] on div "SearchWithCriteria7a87843d-ab4b-4131-ab0b-70eb05145d35 Writer Name CESAR MORE" at bounding box center [412, 129] width 792 height 32
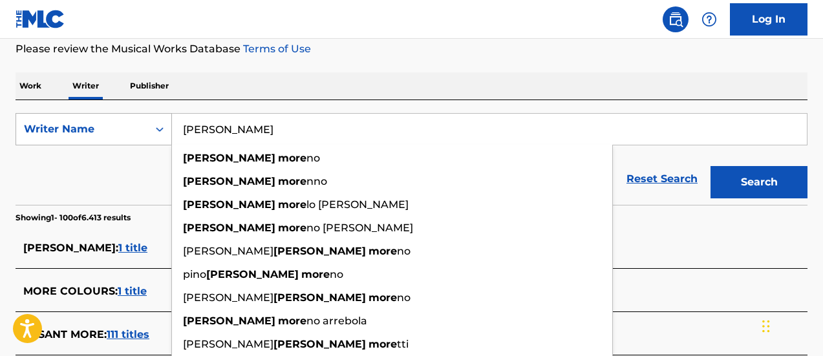
paste input "WILMER IPANAQU"
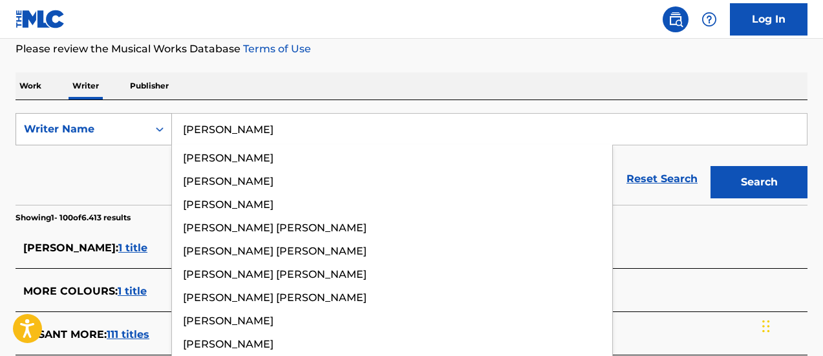
click at [711, 166] on button "Search" at bounding box center [759, 182] width 97 height 32
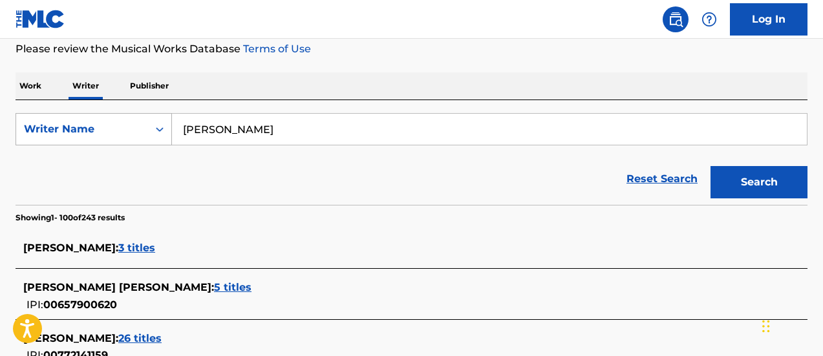
drag, startPoint x: 303, startPoint y: 129, endPoint x: 146, endPoint y: 144, distance: 157.9
click at [146, 144] on div "SearchWithCriteria7a87843d-ab4b-4131-ab0b-70eb05145d35 Writer Name WILMER IPANA…" at bounding box center [412, 129] width 792 height 32
paste input "CLAUDIO FABIAN SUAREZ"
click at [711, 166] on button "Search" at bounding box center [759, 182] width 97 height 32
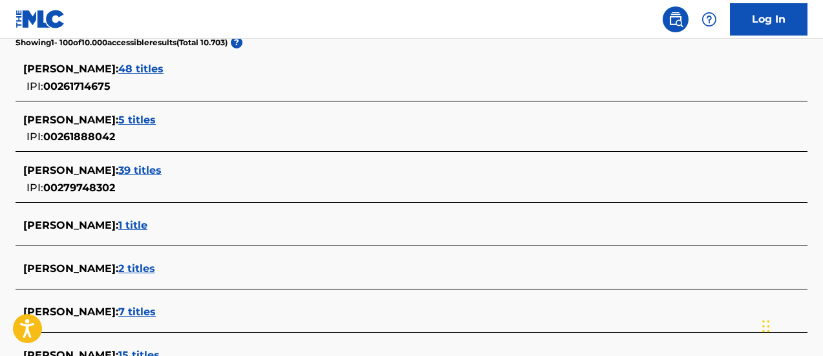
scroll to position [0, 0]
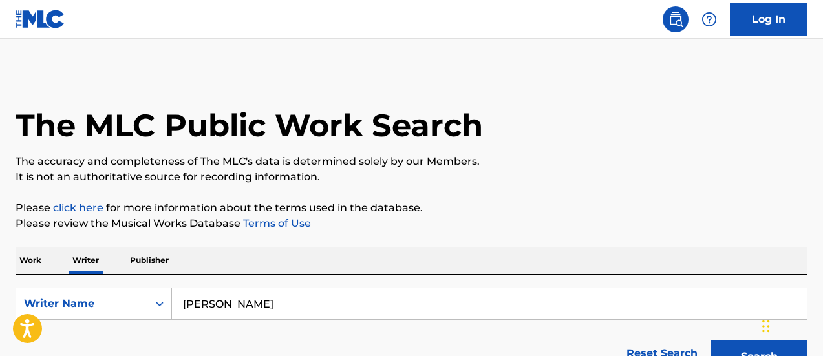
drag, startPoint x: 363, startPoint y: 293, endPoint x: 307, endPoint y: 290, distance: 56.3
click at [307, 290] on input "CLAUDIO FABIAN SUAREZ" at bounding box center [489, 303] width 635 height 31
click at [388, 315] on input "CLAUDIO FABIAN SUAREZ" at bounding box center [489, 303] width 635 height 31
drag, startPoint x: 388, startPoint y: 315, endPoint x: 123, endPoint y: 315, distance: 265.2
click at [123, 315] on div "SearchWithCriteria7a87843d-ab4b-4131-ab0b-70eb05145d35 Writer Name CLAUDIO FABI…" at bounding box center [412, 304] width 792 height 32
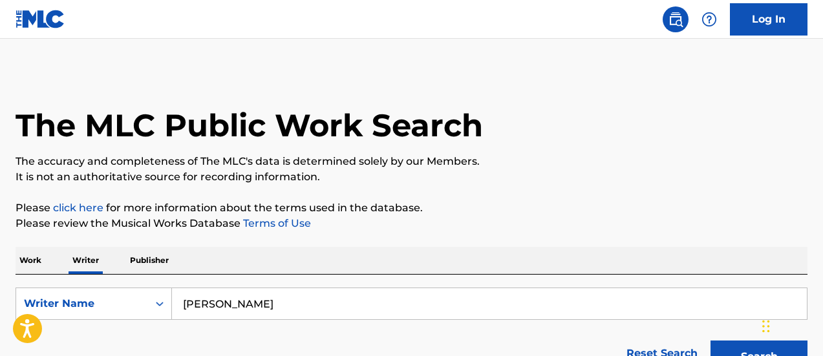
paste input "GONZALO FERRER"
type input "GONZALO FERRER"
click at [711, 341] on button "Search" at bounding box center [759, 357] width 97 height 32
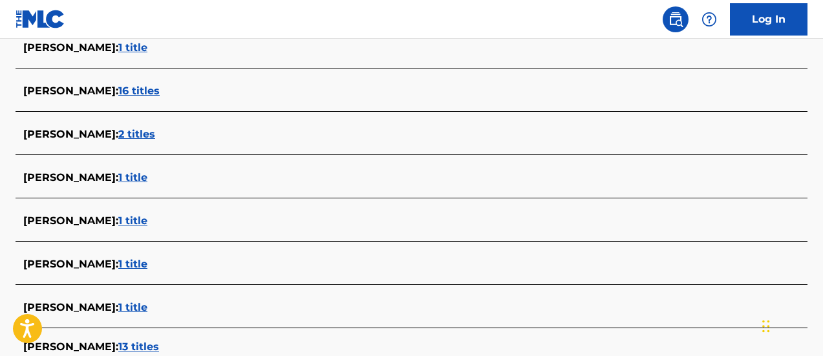
scroll to position [4582, 0]
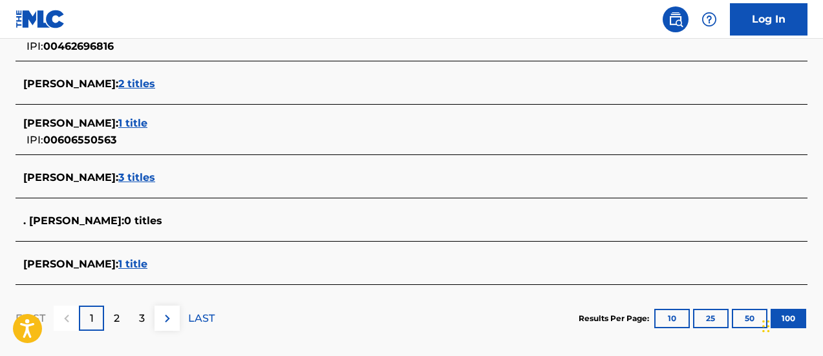
click at [152, 175] on span "3 titles" at bounding box center [136, 177] width 37 height 12
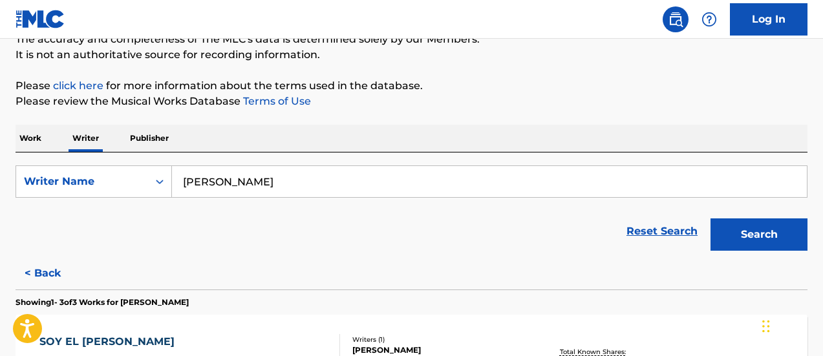
scroll to position [252, 0]
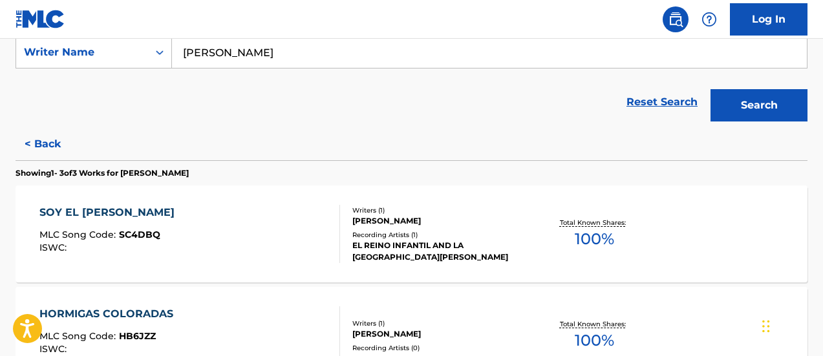
click at [595, 218] on p "Total Known Shares:" at bounding box center [594, 223] width 69 height 10
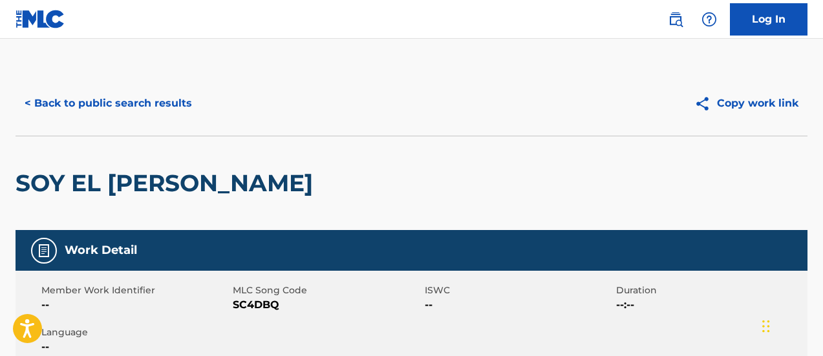
scroll to position [131, 0]
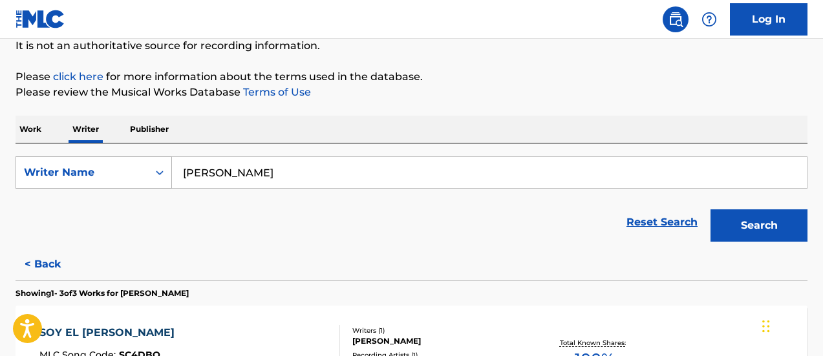
drag, startPoint x: 293, startPoint y: 173, endPoint x: 167, endPoint y: 164, distance: 126.5
click at [167, 164] on div "SearchWithCriteria7a87843d-ab4b-4131-ab0b-70eb05145d35 Writer Name GONZALO FERR…" at bounding box center [412, 173] width 792 height 32
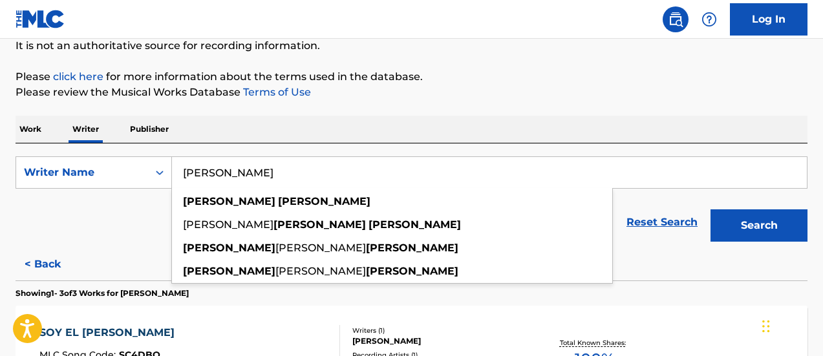
paste input "LUIS ALBERTO HARRA"
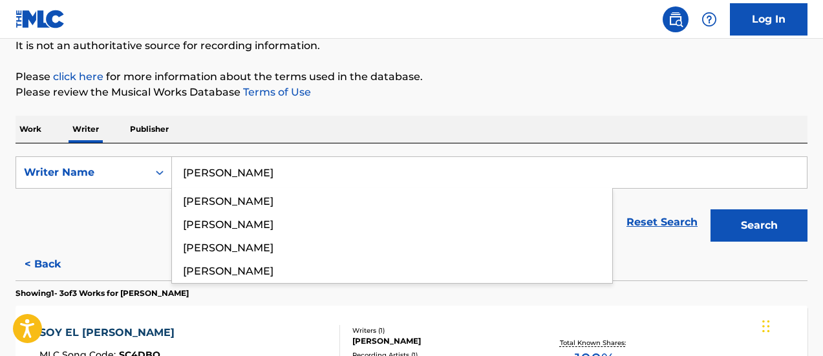
type input "LUIS ALBERTO HARRA"
click at [711, 210] on button "Search" at bounding box center [759, 226] width 97 height 32
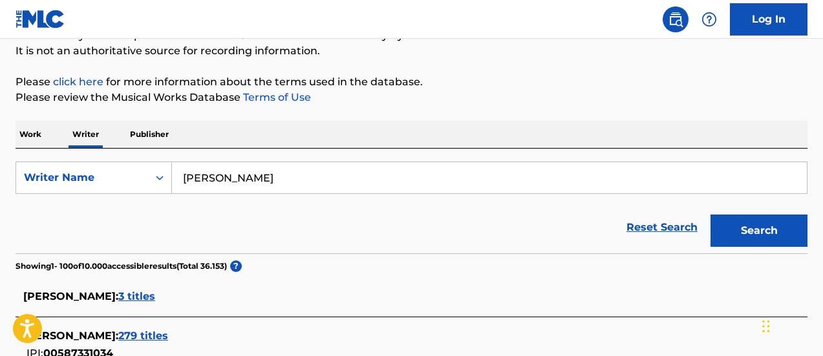
scroll to position [1533, 0]
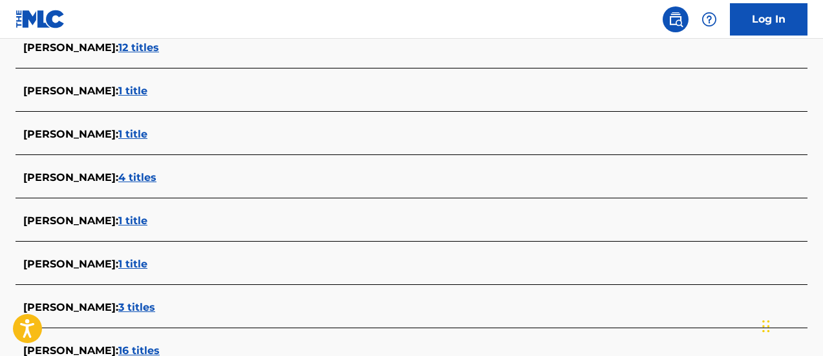
click at [157, 180] on span "4 titles" at bounding box center [137, 177] width 38 height 12
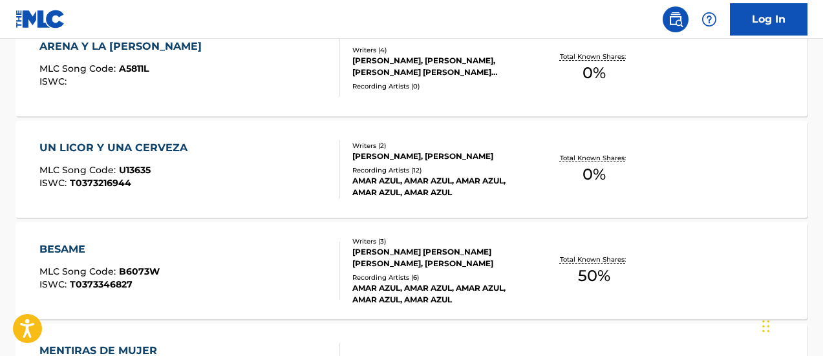
scroll to position [547, 0]
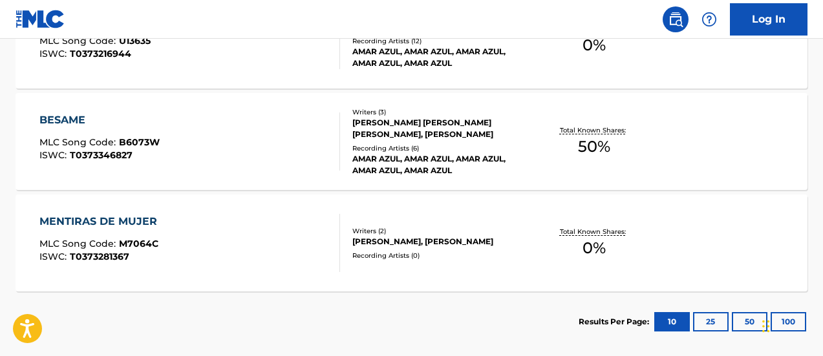
click at [594, 146] on span "50 %" at bounding box center [594, 146] width 32 height 23
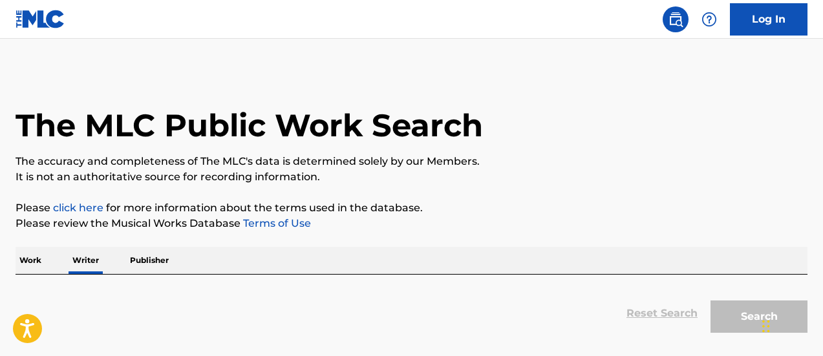
scroll to position [131, 0]
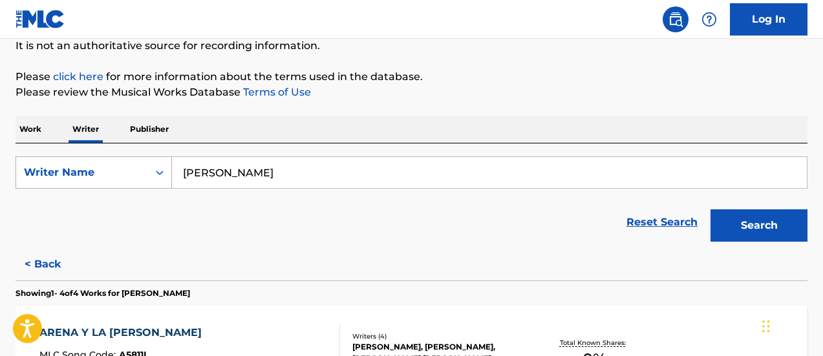
drag, startPoint x: 149, startPoint y: 182, endPoint x: 130, endPoint y: 182, distance: 18.8
click at [130, 182] on div "SearchWithCriteria7a87843d-ab4b-4131-ab0b-70eb05145d35 Writer Name LUIS ALBERTO…" at bounding box center [412, 173] width 792 height 32
paste input "SERGIO ANDRES SCHMIDT"
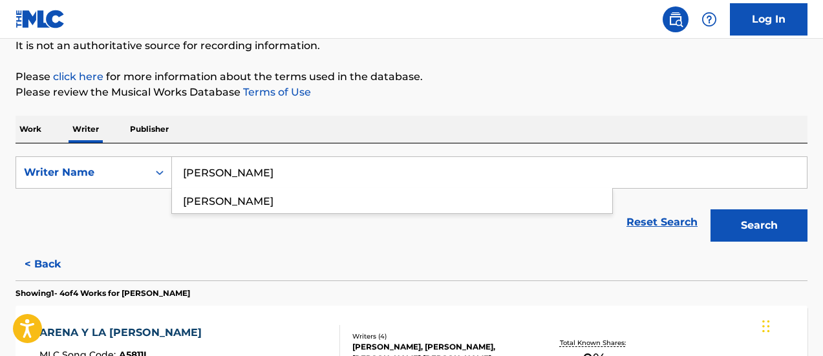
click at [711, 210] on button "Search" at bounding box center [759, 226] width 97 height 32
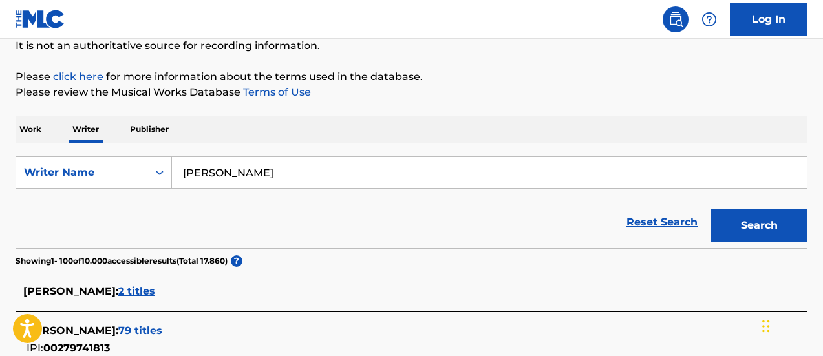
drag, startPoint x: 233, startPoint y: 180, endPoint x: 173, endPoint y: 164, distance: 62.3
click at [175, 175] on input "SERGIO ANDRES SCHMIDT" at bounding box center [489, 172] width 635 height 31
paste input "GONZALO CESAR FERRER"
type input "GONZALO CESAR FERRER"
click at [711, 210] on button "Search" at bounding box center [759, 226] width 97 height 32
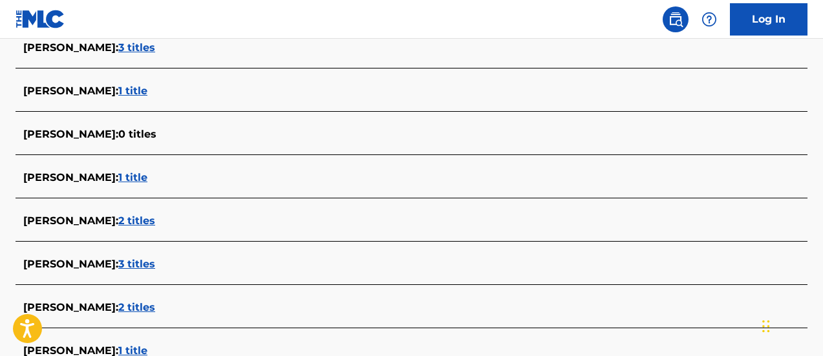
scroll to position [2409, 0]
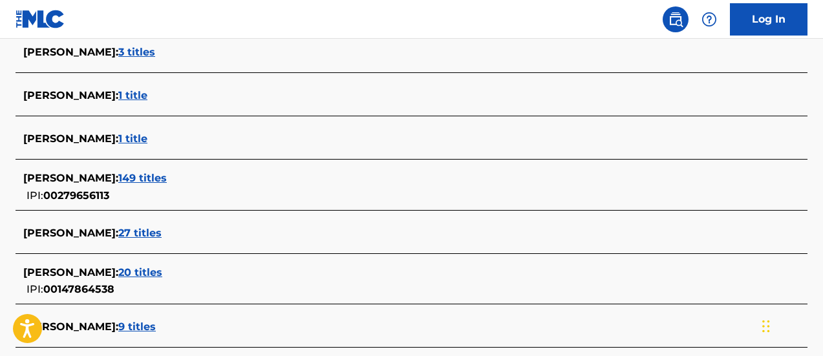
click at [167, 177] on span "149 titles" at bounding box center [142, 178] width 49 height 12
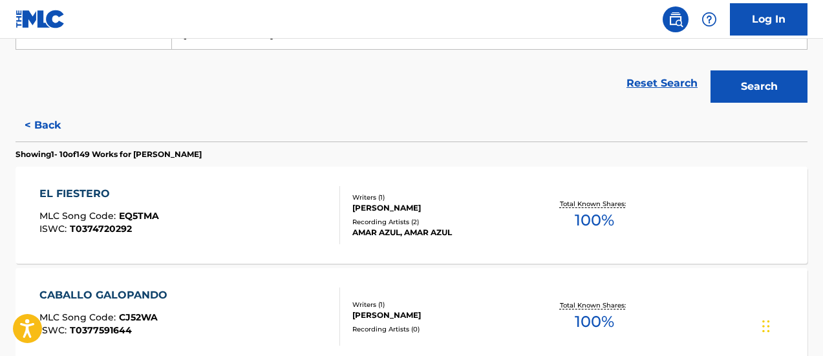
scroll to position [414, 0]
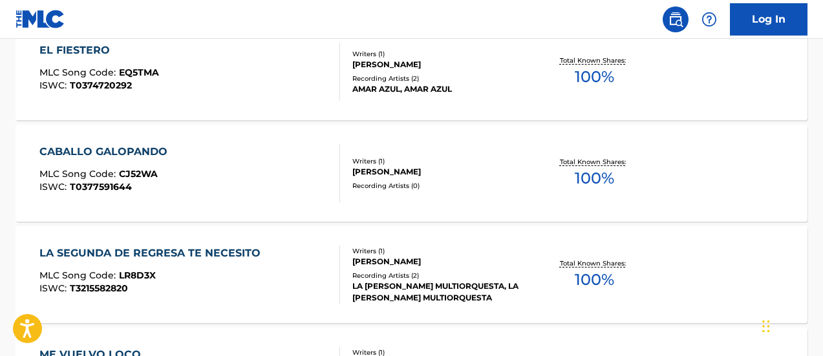
click at [601, 81] on span "100 %" at bounding box center [594, 76] width 39 height 23
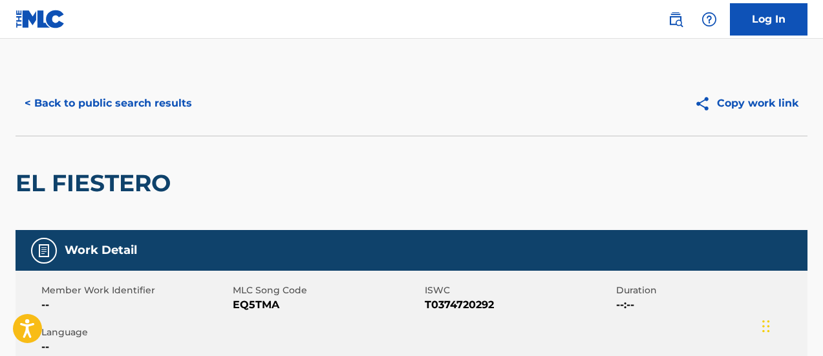
scroll to position [131, 0]
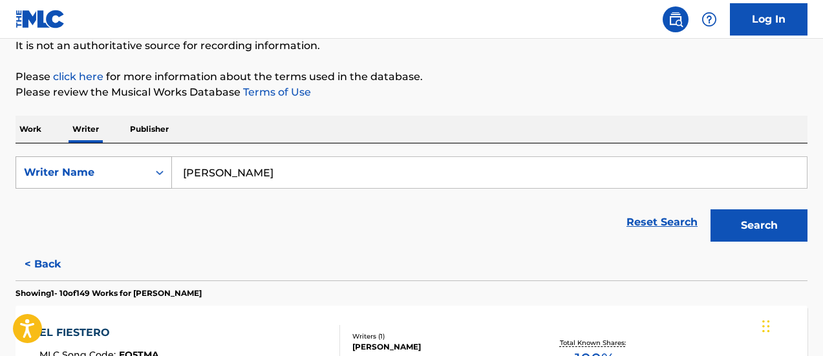
drag, startPoint x: 256, startPoint y: 164, endPoint x: 147, endPoint y: 175, distance: 109.2
click at [147, 175] on div "SearchWithCriteria7a87843d-ab4b-4131-ab0b-70eb05145d35 Writer Name GONZALO CESA…" at bounding box center [412, 173] width 792 height 32
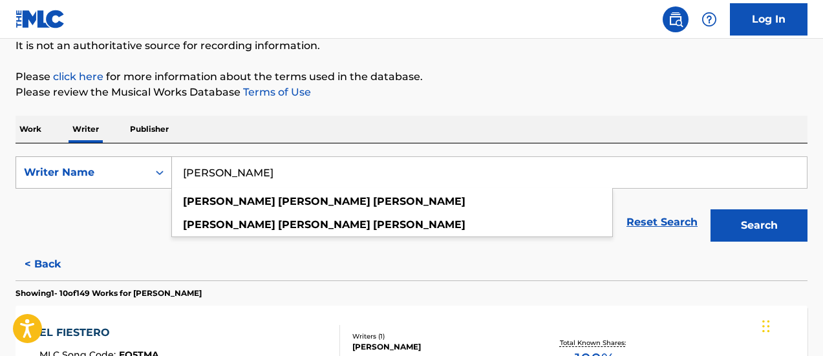
paste input "MIGUEL ANGEL D´ANIBALE"
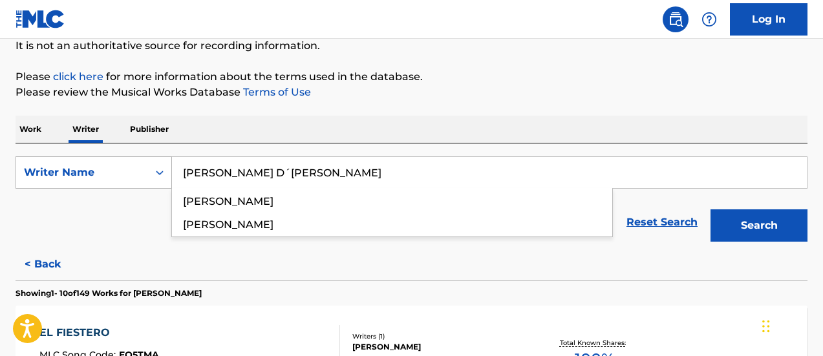
type input "MIGUEL ANGEL D´ANIBALE"
click at [711, 210] on button "Search" at bounding box center [759, 226] width 97 height 32
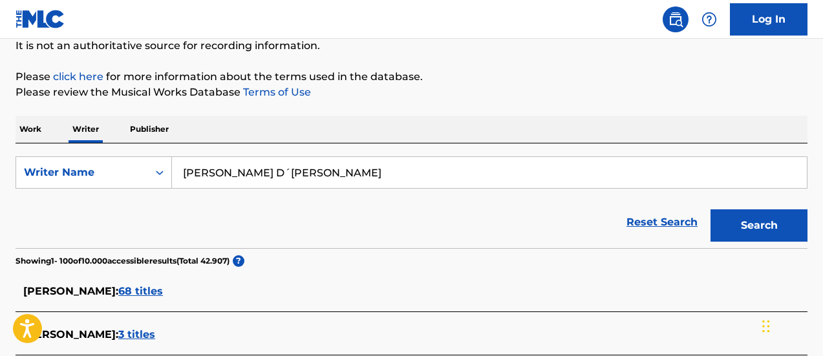
scroll to position [196, 0]
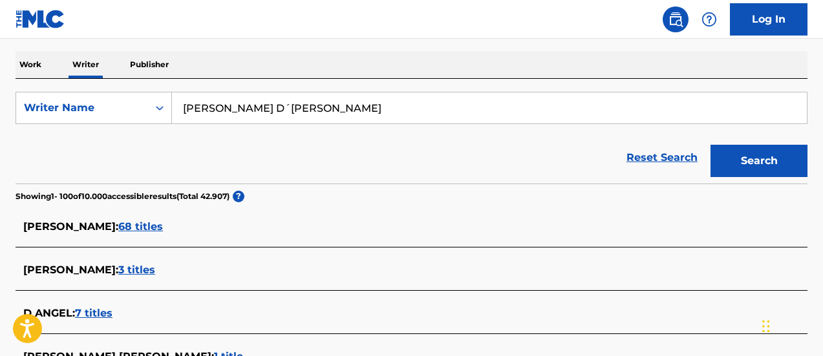
click at [141, 226] on span "68 titles" at bounding box center [140, 227] width 45 height 12
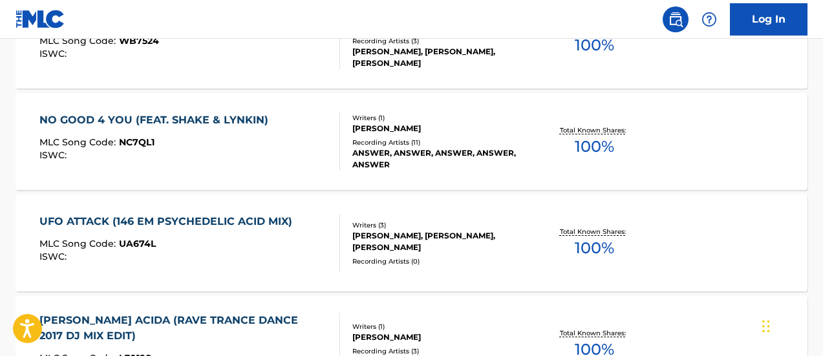
scroll to position [584, 0]
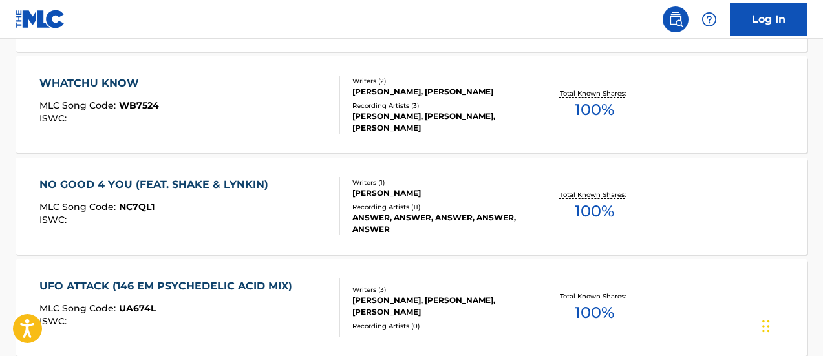
click at [596, 114] on span "100 %" at bounding box center [594, 109] width 39 height 23
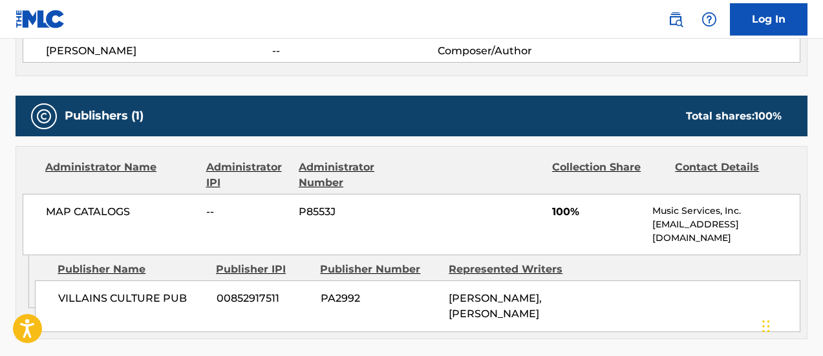
scroll to position [776, 0]
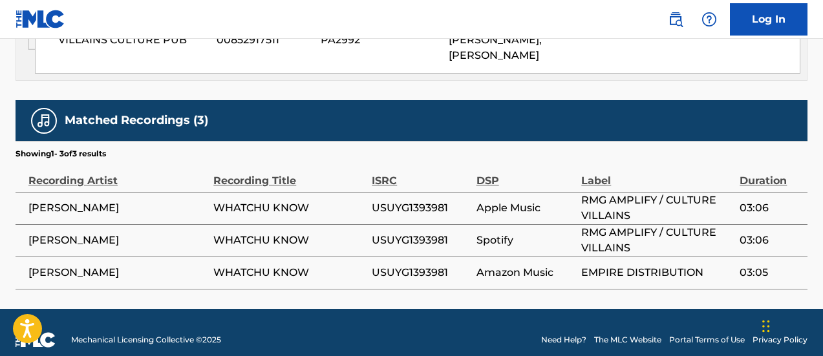
drag, startPoint x: 574, startPoint y: 163, endPoint x: 576, endPoint y: 157, distance: 7.0
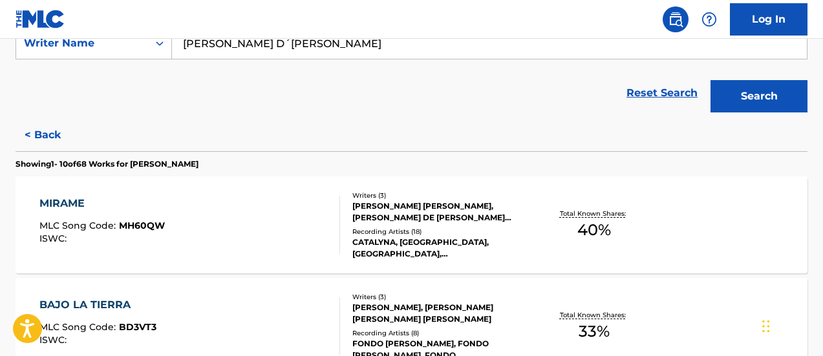
scroll to position [67, 0]
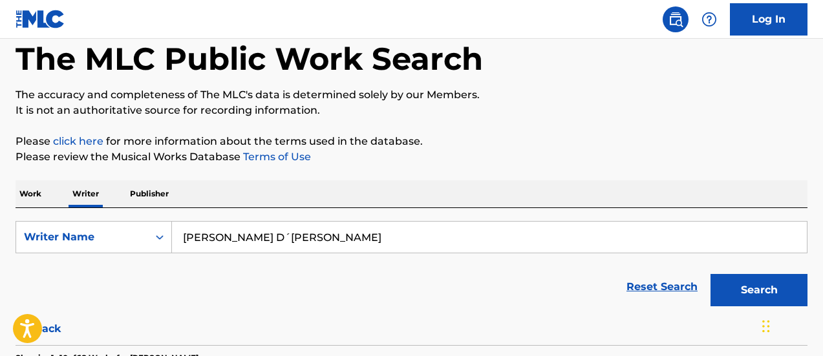
click at [351, 251] on input "MIGUEL ANGEL D´ANIBALE" at bounding box center [489, 237] width 635 height 31
click at [747, 284] on button "Search" at bounding box center [759, 290] width 97 height 32
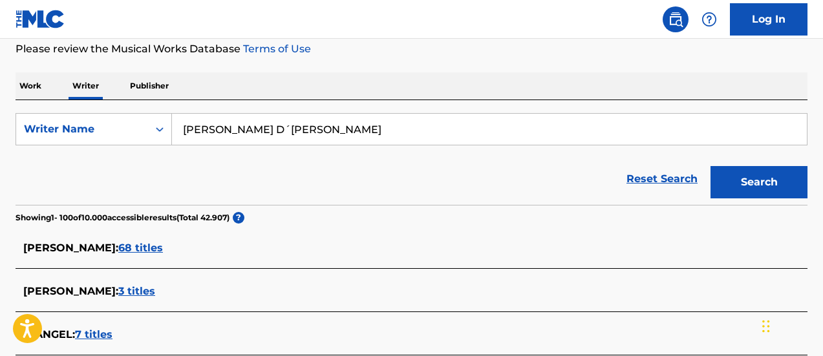
scroll to position [239, 0]
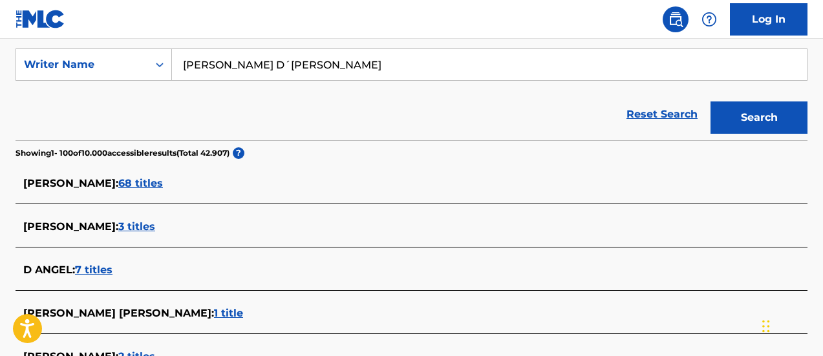
click at [155, 223] on span "3 titles" at bounding box center [136, 227] width 37 height 12
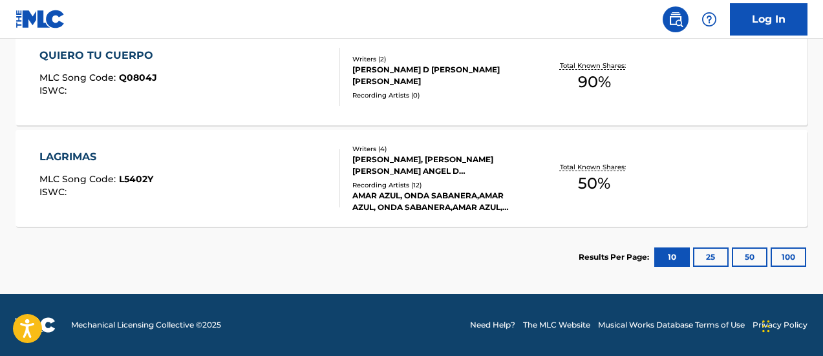
scroll to position [381, 0]
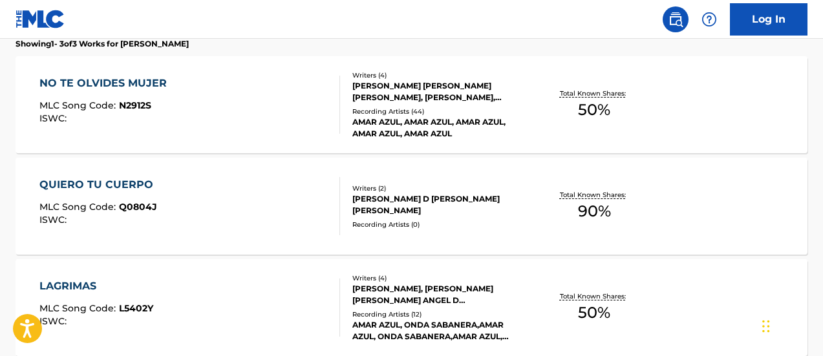
click at [594, 212] on span "90 %" at bounding box center [594, 211] width 33 height 23
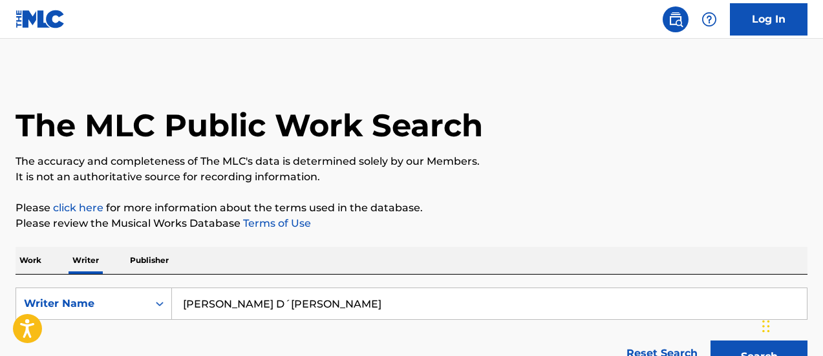
scroll to position [131, 0]
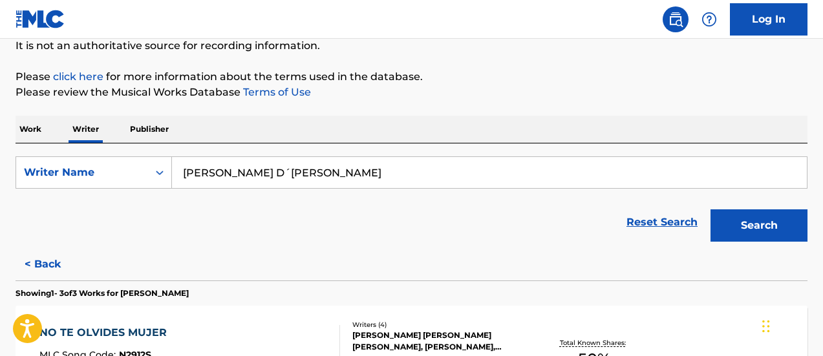
drag, startPoint x: 360, startPoint y: 180, endPoint x: 107, endPoint y: 150, distance: 254.6
click at [107, 150] on div "SearchWithCriteria7a87843d-ab4b-4131-ab0b-70eb05145d35 Writer Name MIGUEL ANGEL…" at bounding box center [412, 196] width 792 height 105
paste input "OSCAR"
click at [711, 210] on button "Search" at bounding box center [759, 226] width 97 height 32
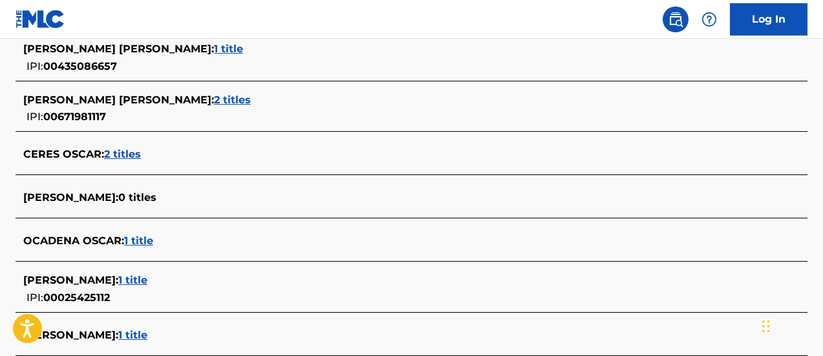
scroll to position [0, 0]
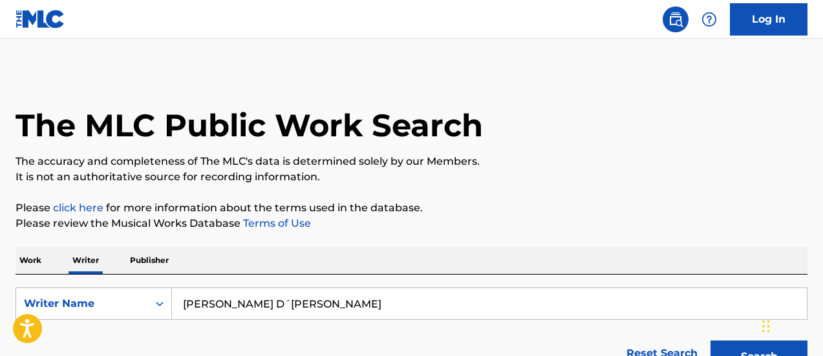
drag, startPoint x: 338, startPoint y: 304, endPoint x: 92, endPoint y: 272, distance: 247.8
click at [92, 279] on div "SearchWithCriteria7a87843d-ab4b-4131-ab0b-70eb05145d35 Writer Name OSCAR D´ANIB…" at bounding box center [412, 327] width 792 height 105
paste input "RAMÓN BOLLINI"
click at [711, 341] on button "Search" at bounding box center [759, 357] width 97 height 32
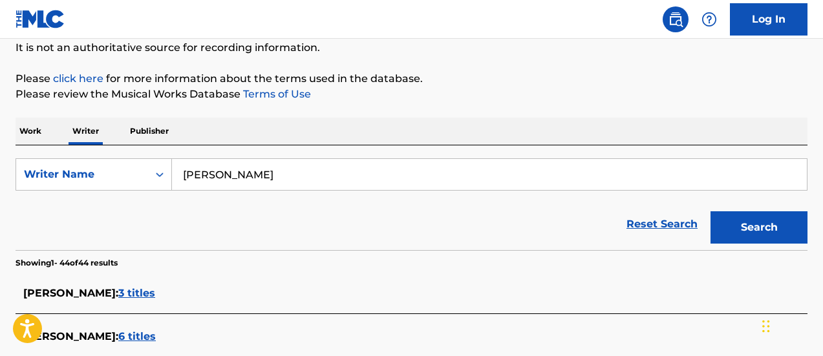
scroll to position [194, 0]
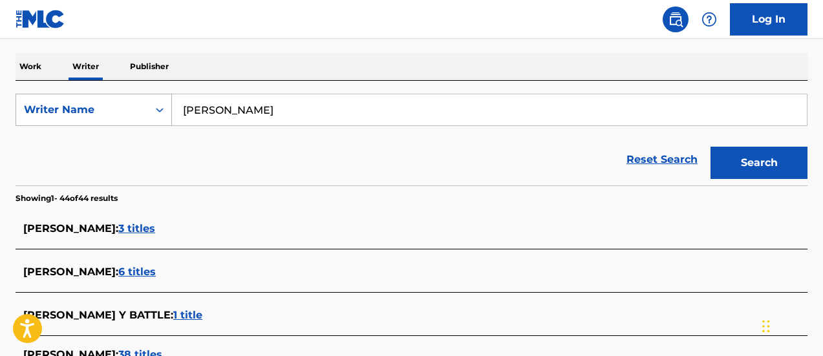
drag, startPoint x: 282, startPoint y: 103, endPoint x: 152, endPoint y: 114, distance: 130.4
click at [152, 114] on div "SearchWithCriteria7a87843d-ab4b-4131-ab0b-70eb05145d35 Writer Name RAMÓN BOLLINI" at bounding box center [412, 110] width 792 height 32
paste input "ODRIGO SEBASTIÁN"
click at [711, 147] on button "Search" at bounding box center [759, 163] width 97 height 32
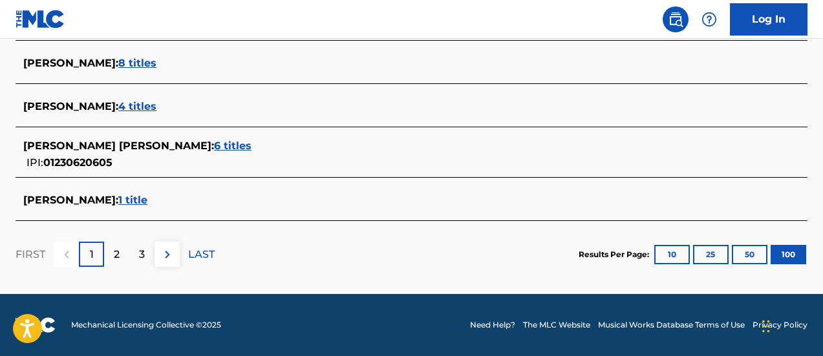
click at [115, 255] on p "2" at bounding box center [117, 255] width 6 height 16
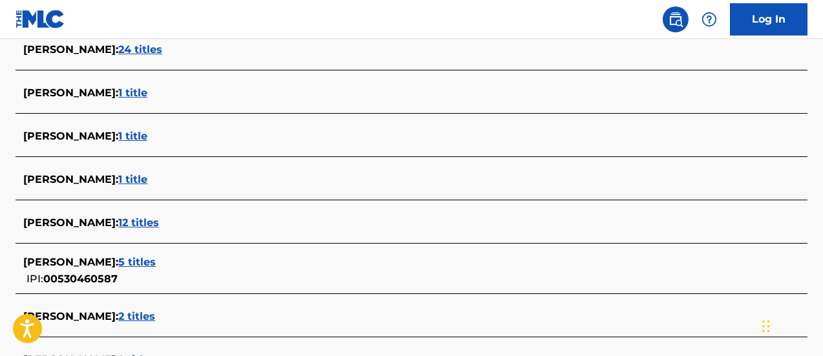
scroll to position [4639, 0]
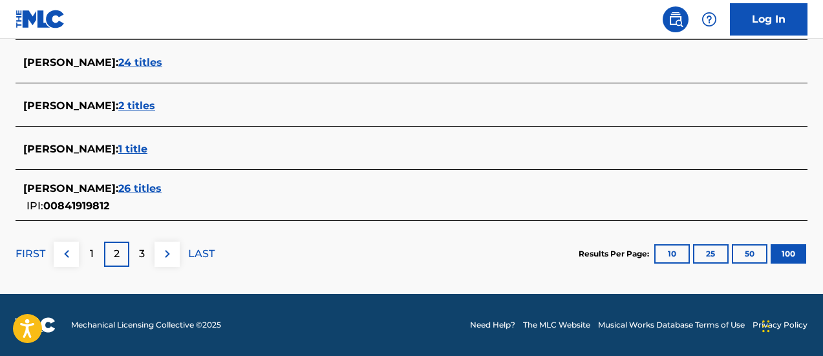
click at [135, 257] on div "3" at bounding box center [141, 254] width 25 height 25
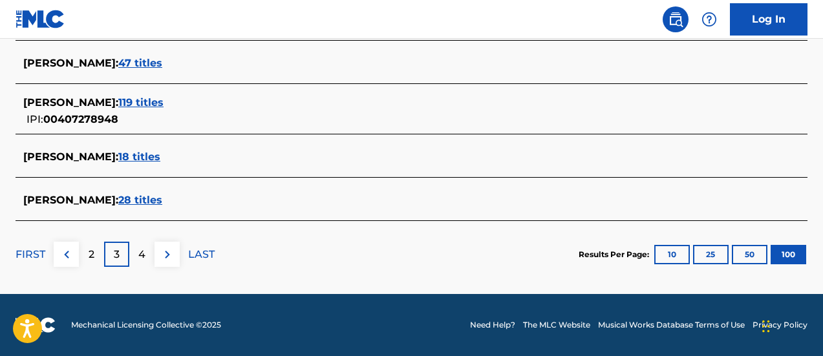
scroll to position [126, 0]
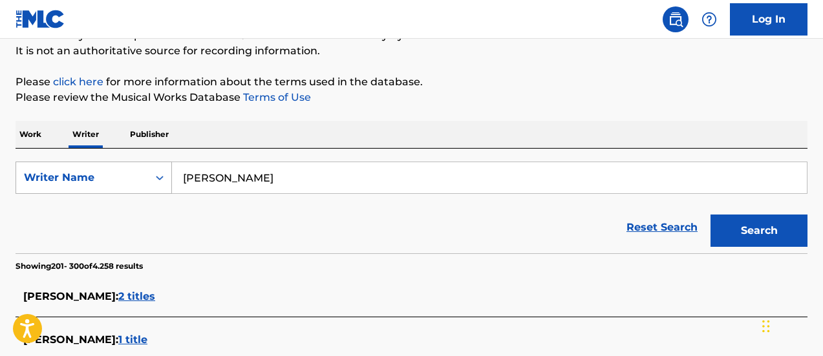
drag, startPoint x: 316, startPoint y: 181, endPoint x: 160, endPoint y: 175, distance: 156.0
click at [160, 175] on div "SearchWithCriteria7a87843d-ab4b-4131-ab0b-70eb05145d35 Writer Name RODRIGO SEBA…" at bounding box center [412, 178] width 792 height 32
paste input "ALICIA MERCEDES FERRARO"
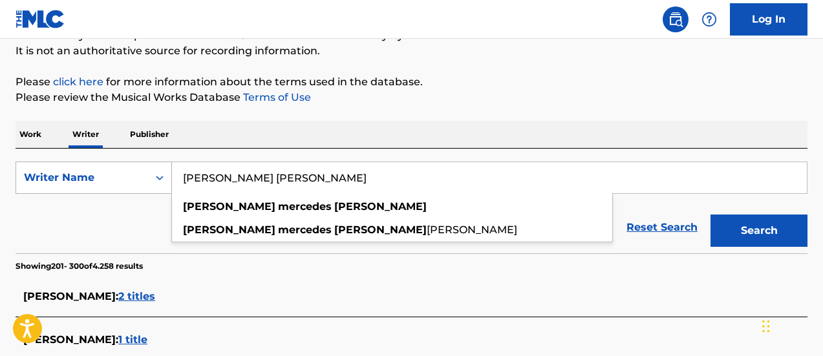
type input "ALICIA MERCEDES FERRARO"
click at [711, 215] on button "Search" at bounding box center [759, 231] width 97 height 32
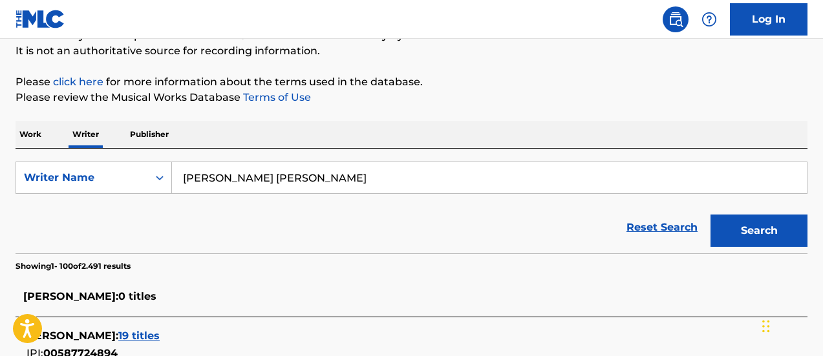
scroll to position [3191, 0]
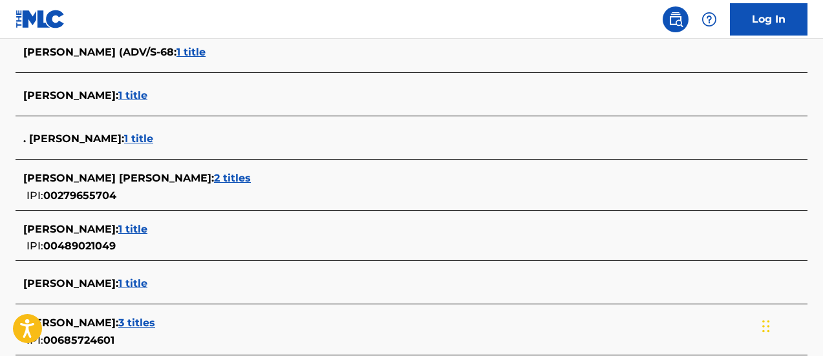
click at [215, 177] on span "2 titles" at bounding box center [232, 178] width 37 height 12
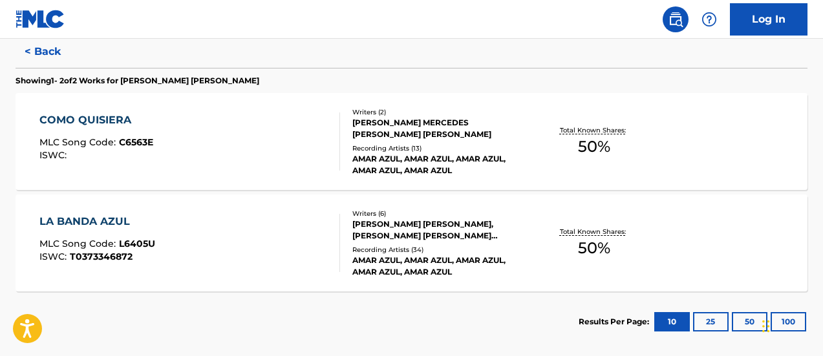
scroll to position [215, 0]
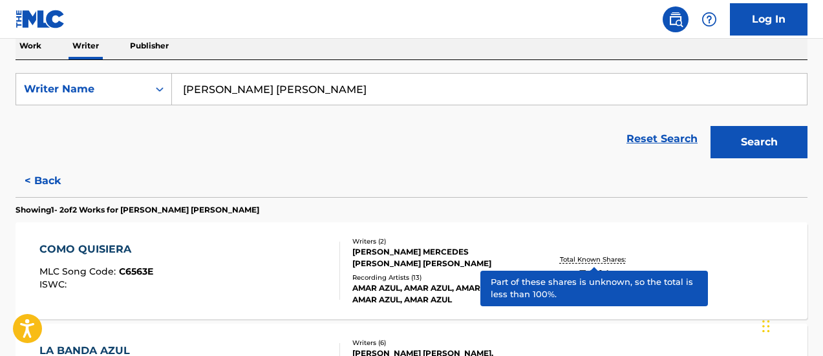
click at [584, 276] on span "50 %" at bounding box center [594, 276] width 32 height 23
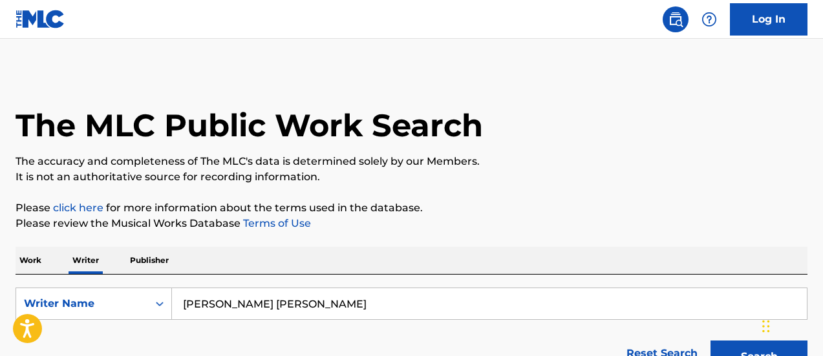
scroll to position [131, 0]
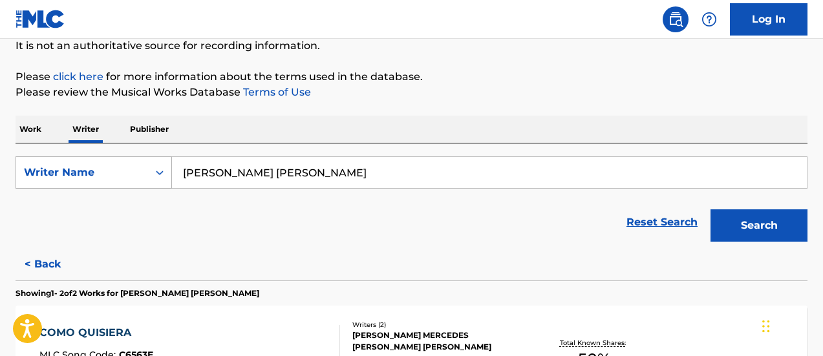
drag, startPoint x: 244, startPoint y: 174, endPoint x: 129, endPoint y: 176, distance: 115.8
click at [129, 176] on div "SearchWithCriteria7a87843d-ab4b-4131-ab0b-70eb05145d35 Writer Name ALICIA MERCE…" at bounding box center [412, 173] width 792 height 32
paste input "GUSTAVO CRISTAUD"
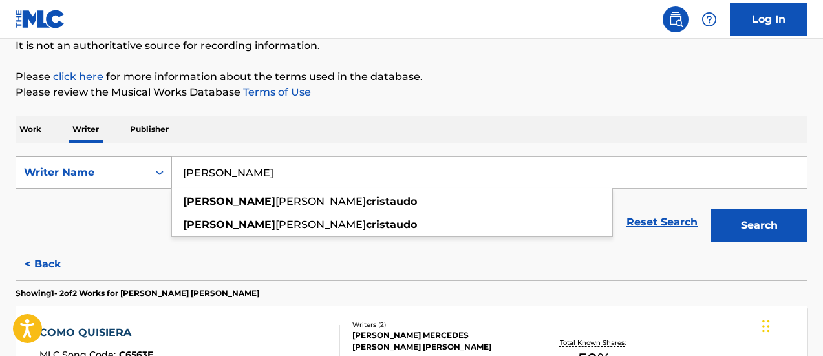
type input "GUSTAVO CRISTAUDO"
click at [711, 210] on button "Search" at bounding box center [759, 226] width 97 height 32
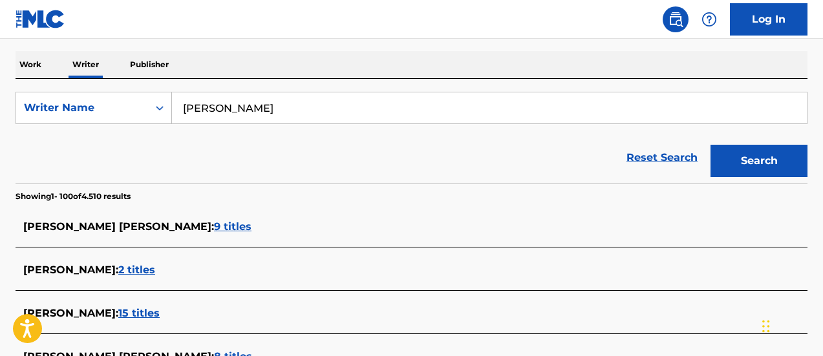
scroll to position [261, 0]
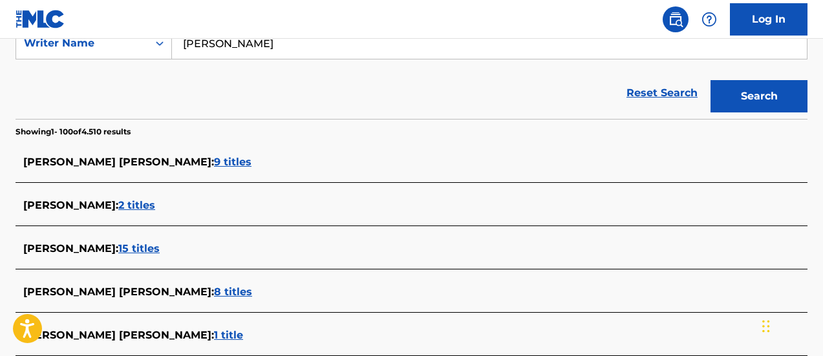
click at [160, 248] on span "15 titles" at bounding box center [138, 249] width 41 height 12
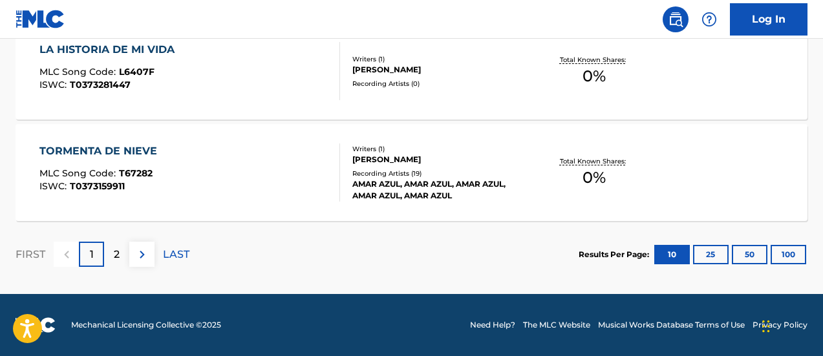
scroll to position [968, 0]
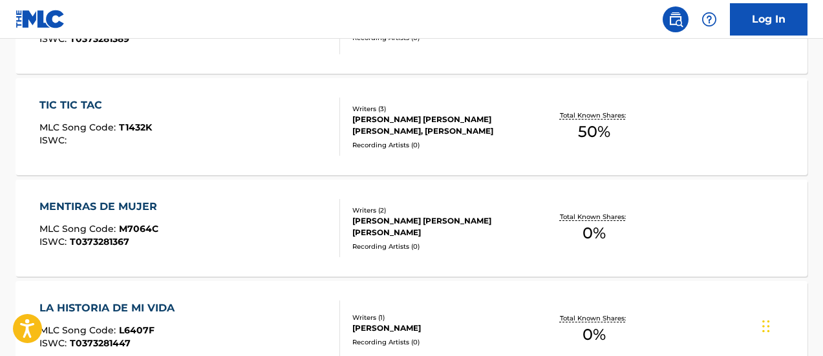
click at [602, 126] on span "50 %" at bounding box center [594, 131] width 32 height 23
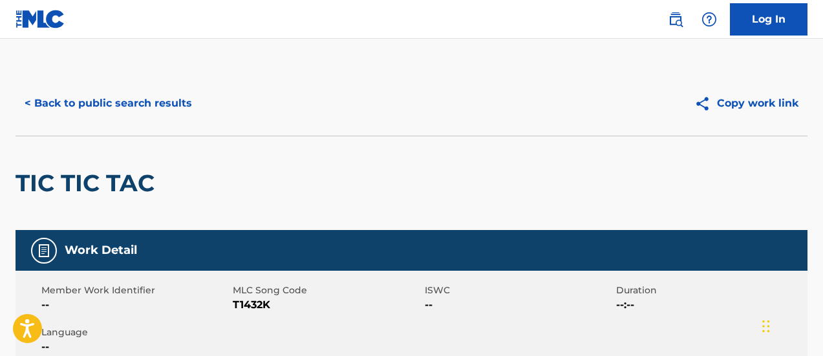
click at [453, 101] on div "Copy work link" at bounding box center [610, 103] width 396 height 32
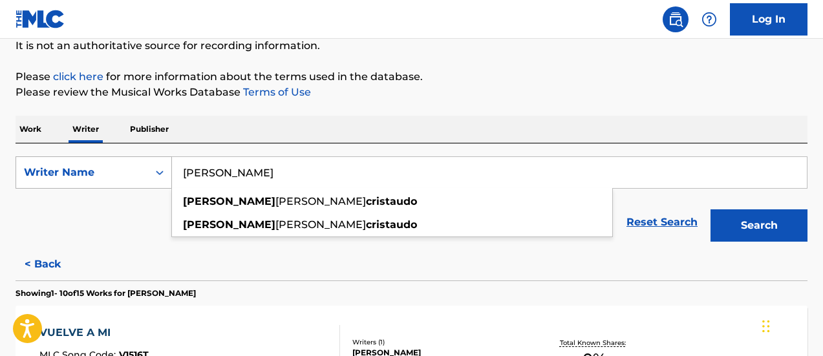
drag, startPoint x: 327, startPoint y: 171, endPoint x: 113, endPoint y: 171, distance: 214.1
click at [113, 171] on div "SearchWithCriteria7a87843d-ab4b-4131-ab0b-70eb05145d35 Writer Name GUSTAVO CRIS…" at bounding box center [412, 173] width 792 height 32
paste input "ALICIA MERCEDES FERRAR"
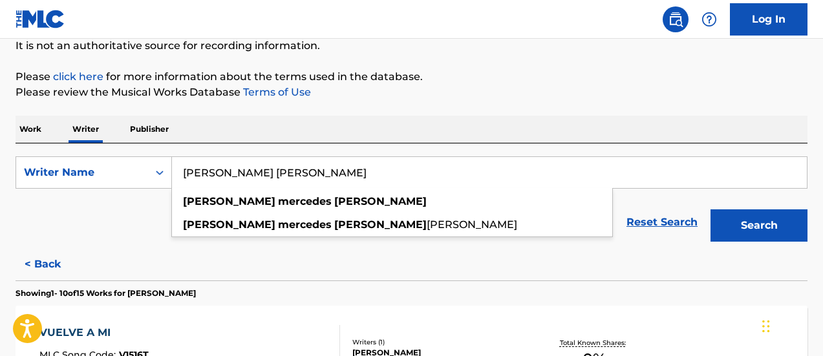
click at [711, 210] on button "Search" at bounding box center [759, 226] width 97 height 32
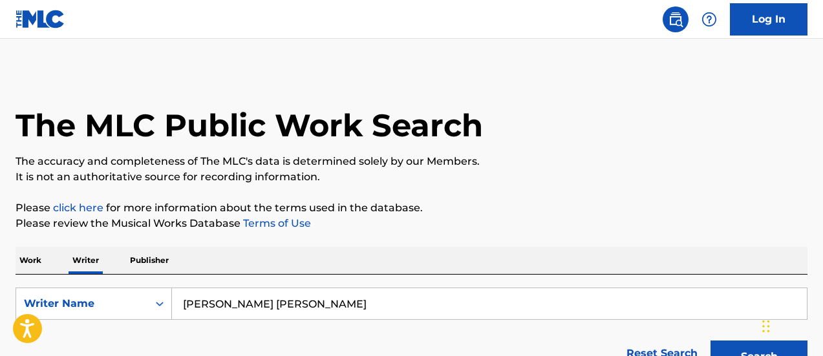
scroll to position [129, 0]
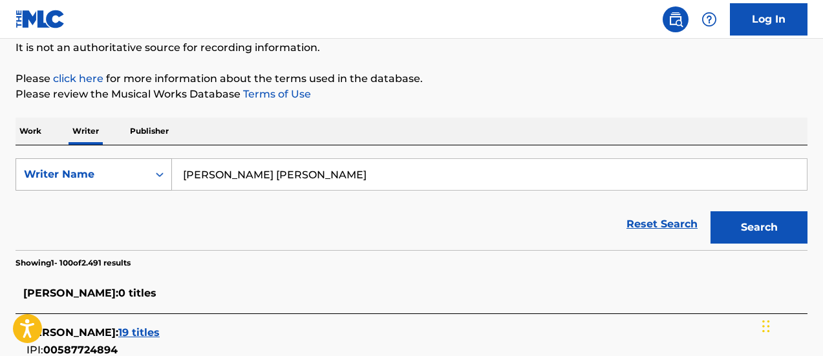
drag, startPoint x: 360, startPoint y: 178, endPoint x: 126, endPoint y: 166, distance: 233.8
click at [127, 166] on div "SearchWithCriteria7a87843d-ab4b-4131-ab0b-70eb05145d35 Writer Name ALICIA MERCE…" at bounding box center [412, 174] width 792 height 32
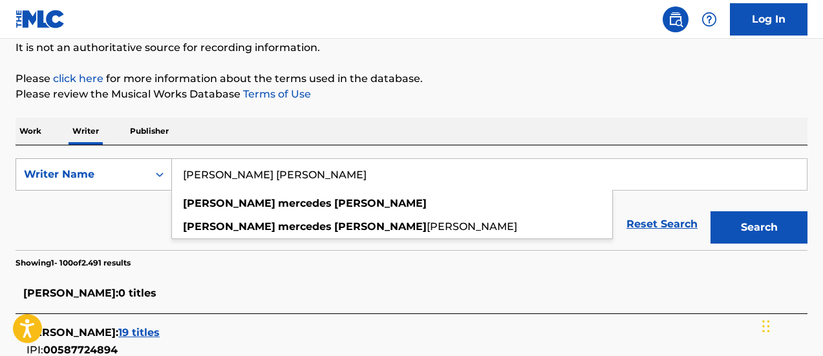
paste input "MIGUEL ANGEL D ANIBALE"
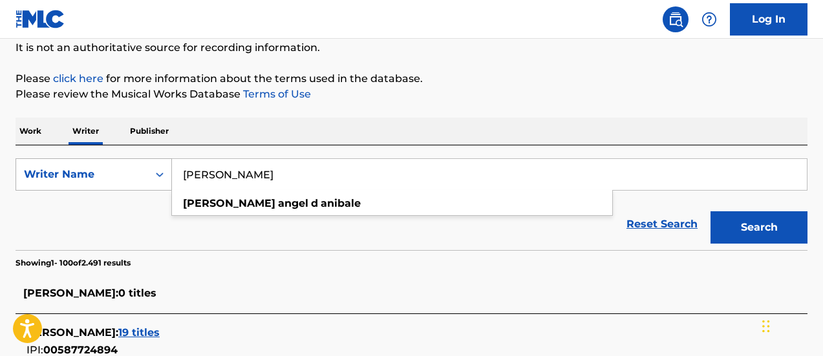
type input "MIGUEL ANGEL D ANIBALE"
click at [711, 211] on button "Search" at bounding box center [759, 227] width 97 height 32
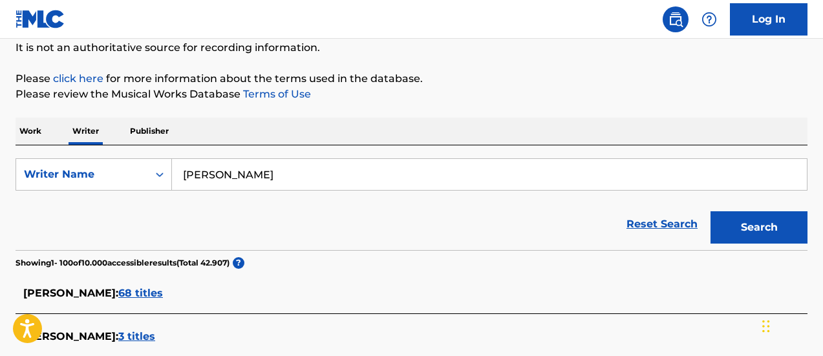
scroll to position [194, 0]
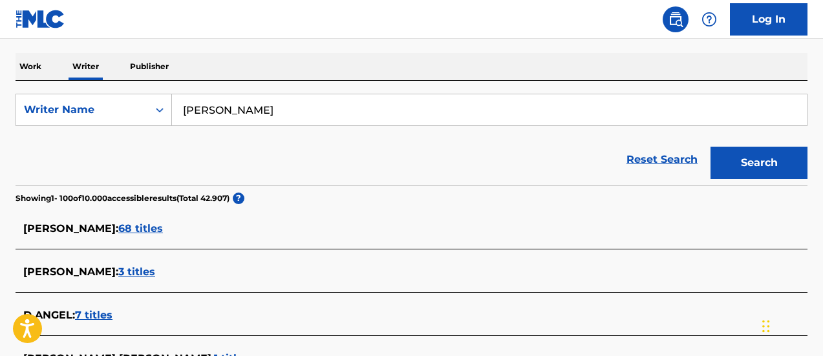
click at [199, 265] on div "MIGUEL ANGEL D ANIBALE : 3 titles" at bounding box center [394, 273] width 743 height 16
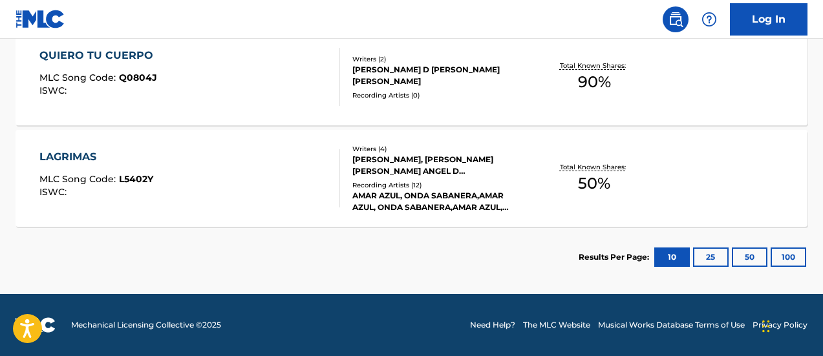
scroll to position [381, 0]
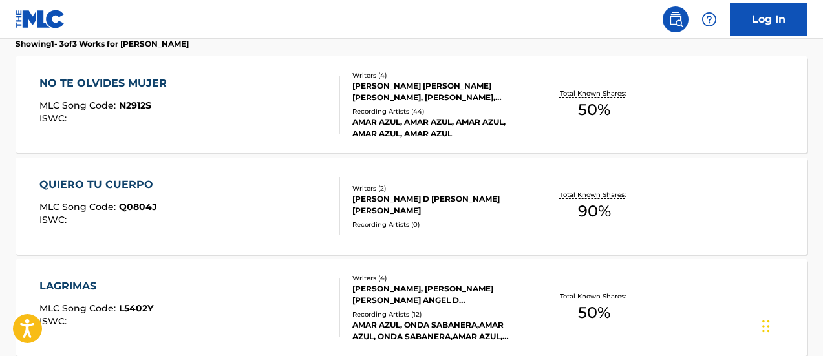
click at [596, 210] on span "90 %" at bounding box center [594, 211] width 33 height 23
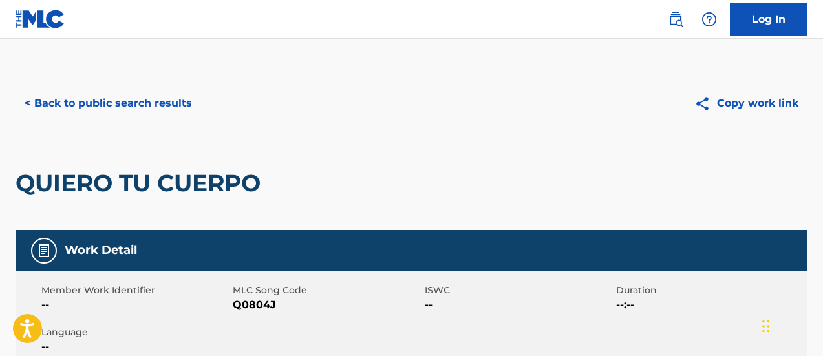
click at [391, 157] on div "QUIERO TU CUERPO" at bounding box center [412, 183] width 792 height 94
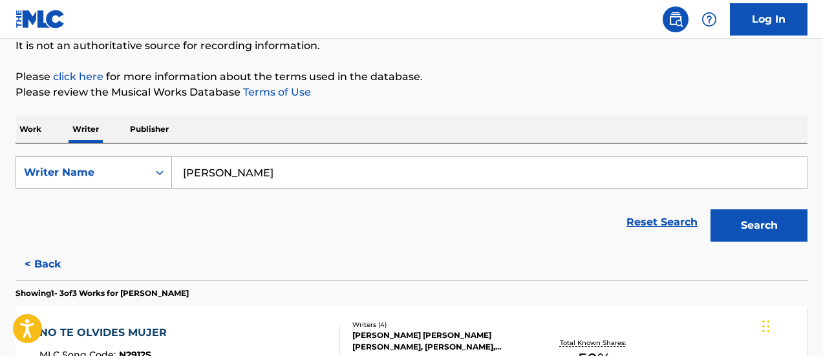
drag, startPoint x: 291, startPoint y: 173, endPoint x: 160, endPoint y: 172, distance: 130.6
click at [160, 172] on div "SearchWithCriteria7a87843d-ab4b-4131-ab0b-70eb05145d35 Writer Name MIGUEL ANGEL…" at bounding box center [412, 173] width 792 height 32
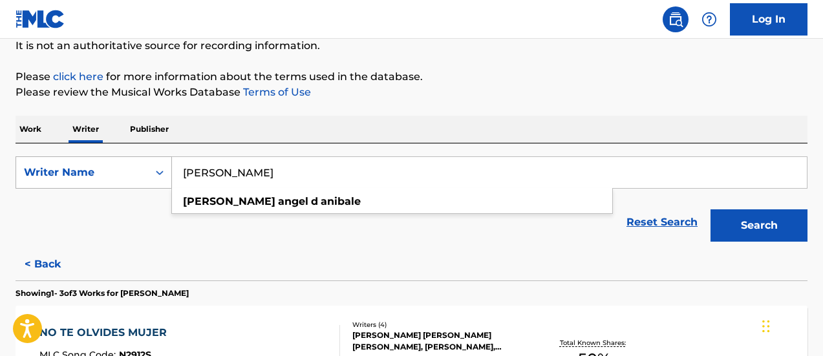
paste input "GONZALO C. FERRER"
click at [711, 210] on button "Search" at bounding box center [759, 226] width 97 height 32
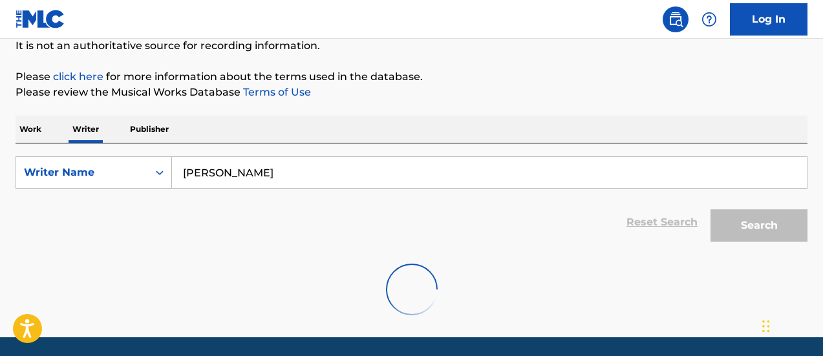
click at [248, 175] on input "GONZALO C. FERRER" at bounding box center [489, 172] width 635 height 31
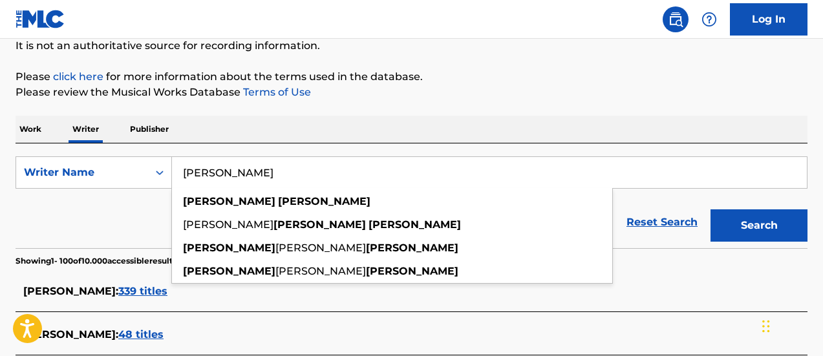
type input "GONZALO FERRER"
click at [711, 210] on button "Search" at bounding box center [759, 226] width 97 height 32
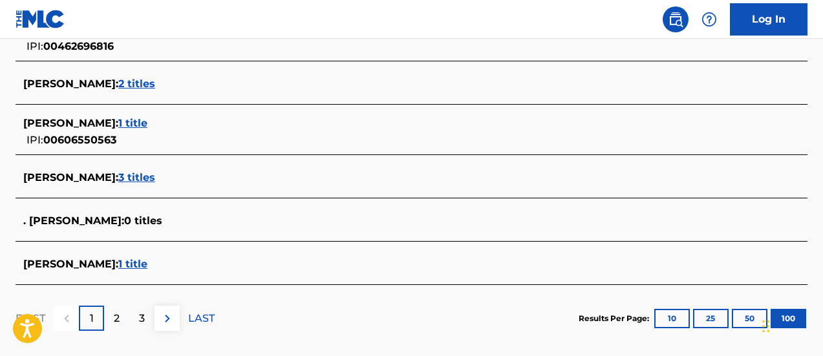
scroll to position [3121, 0]
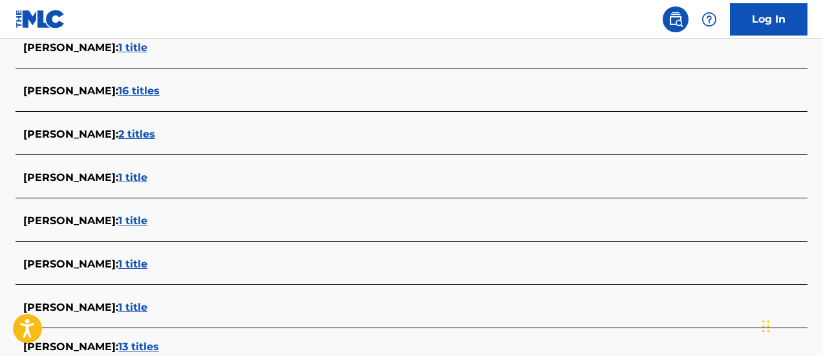
click at [147, 179] on span "1 title" at bounding box center [132, 177] width 29 height 12
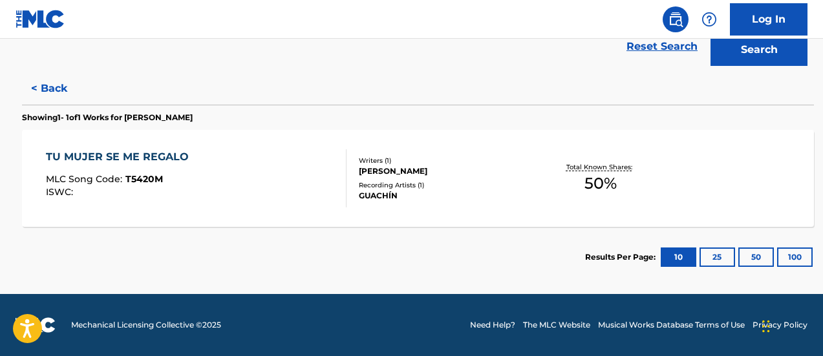
scroll to position [307, 0]
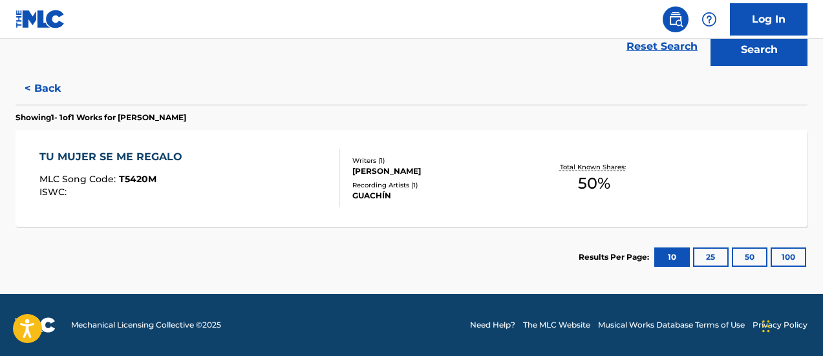
click at [597, 182] on span "50 %" at bounding box center [594, 183] width 32 height 23
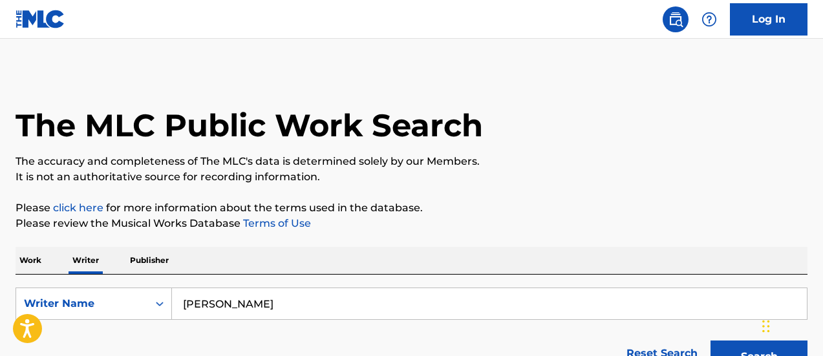
scroll to position [131, 0]
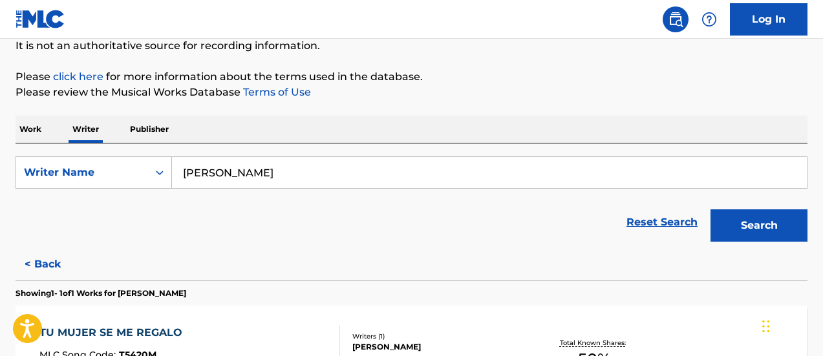
click at [101, 190] on form "SearchWithCriteria7a87843d-ab4b-4131-ab0b-70eb05145d35 Writer Name GONZALO FERR…" at bounding box center [412, 203] width 792 height 92
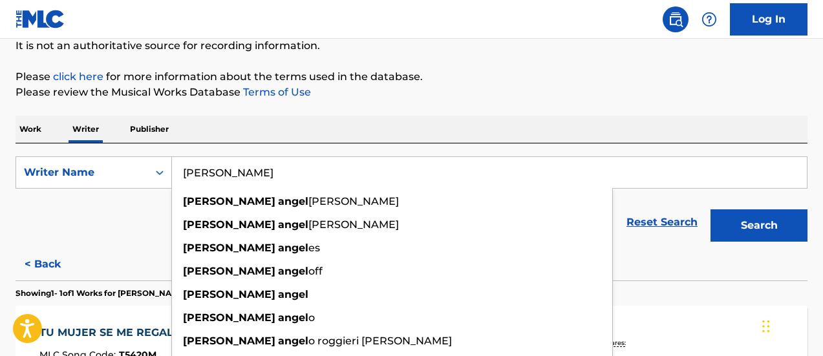
click at [711, 210] on button "Search" at bounding box center [759, 226] width 97 height 32
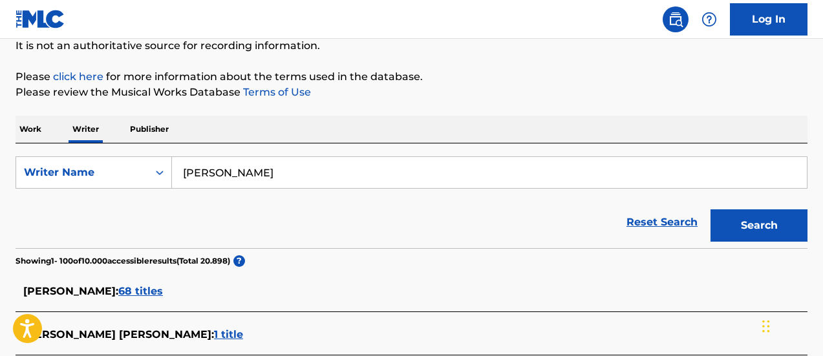
scroll to position [196, 0]
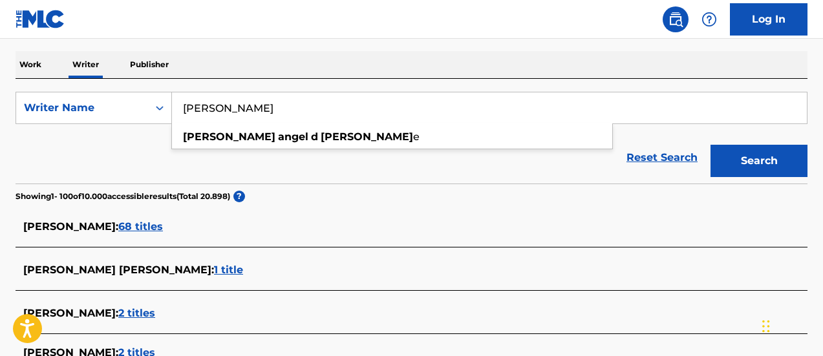
type input "MIGUEL ANGEL D ANIBALE"
click at [711, 145] on button "Search" at bounding box center [759, 161] width 97 height 32
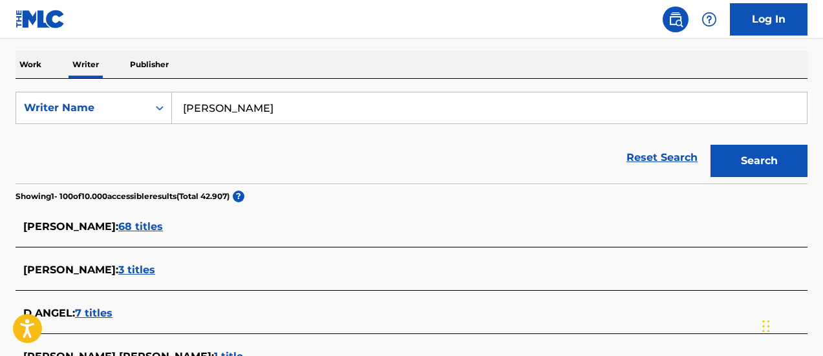
click at [155, 271] on span "3 titles" at bounding box center [136, 270] width 37 height 12
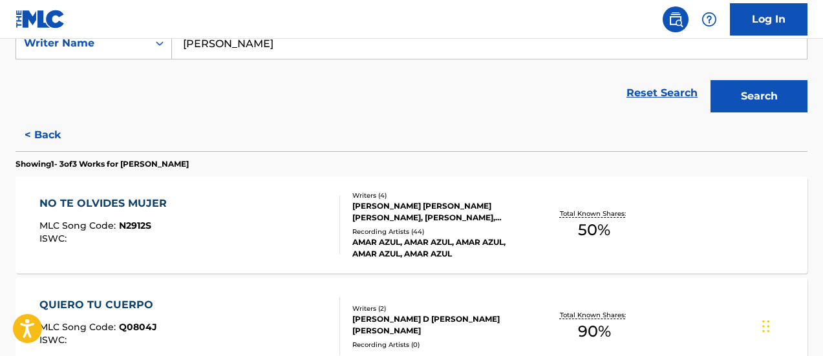
scroll to position [325, 0]
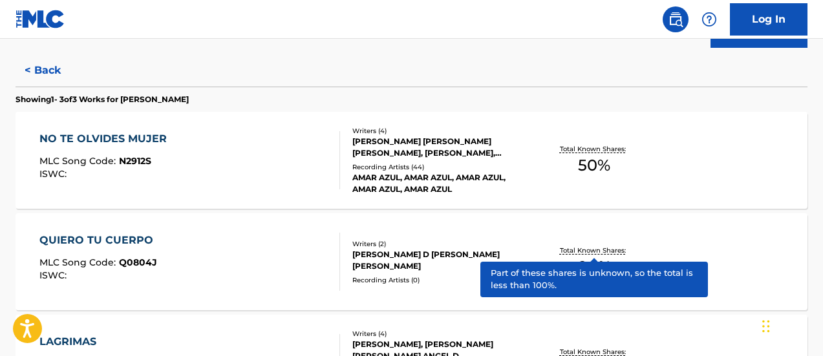
click at [609, 246] on p "Total Known Shares:" at bounding box center [594, 251] width 69 height 10
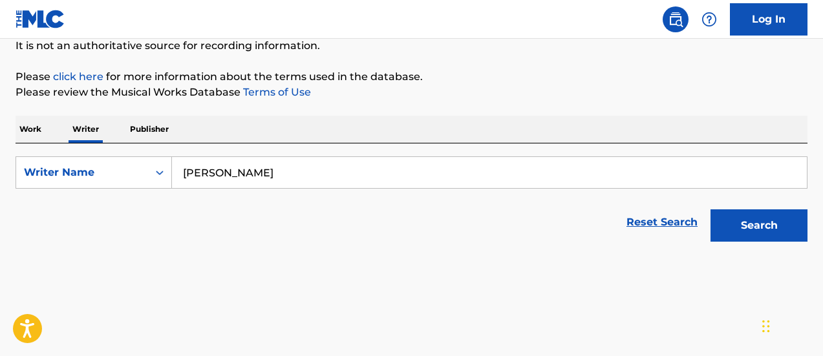
scroll to position [2, 0]
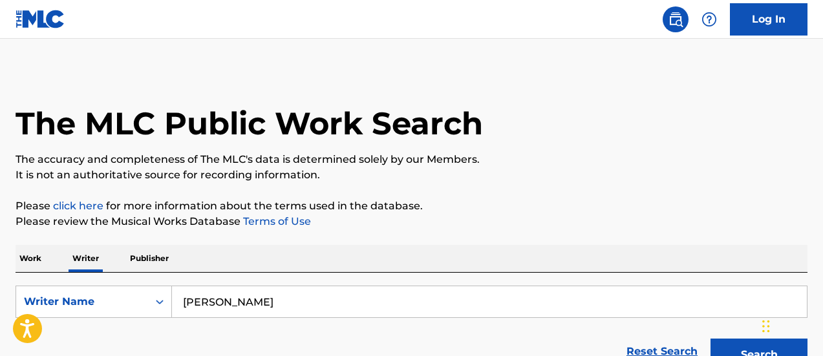
drag, startPoint x: 349, startPoint y: 306, endPoint x: 197, endPoint y: 248, distance: 163.4
click at [129, 288] on div "SearchWithCriteria7a87843d-ab4b-4131-ab0b-70eb05145d35 Writer Name MIGUEL ANGEL…" at bounding box center [412, 302] width 792 height 32
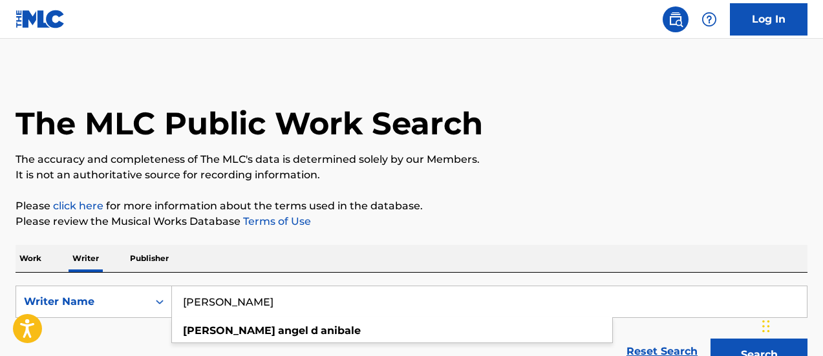
paste input "GUSTAVO GABRIEL PORQUERES"
type input "GUSTAVO GABRIEL PORQUERES"
click at [711, 339] on button "Search" at bounding box center [759, 355] width 97 height 32
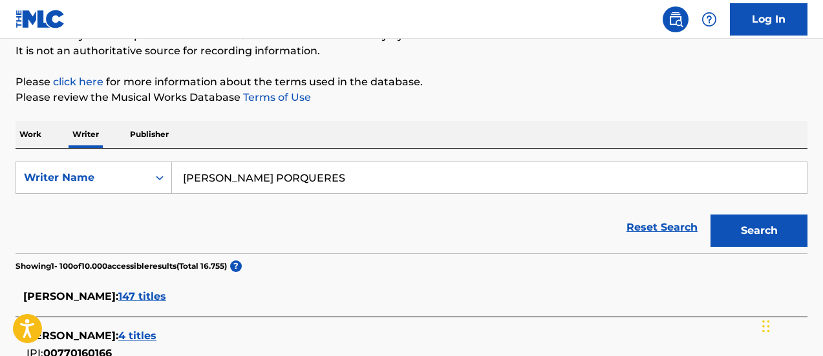
scroll to position [515, 0]
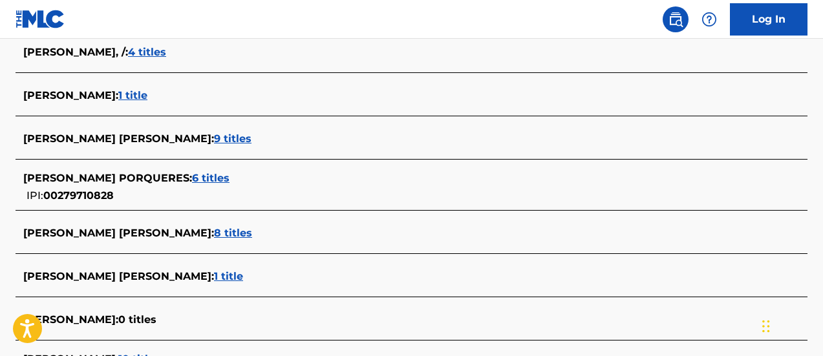
click at [228, 176] on span "6 titles" at bounding box center [211, 178] width 38 height 12
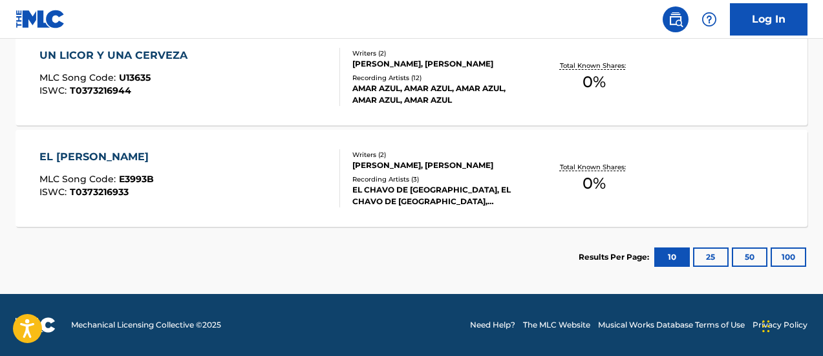
scroll to position [621, 0]
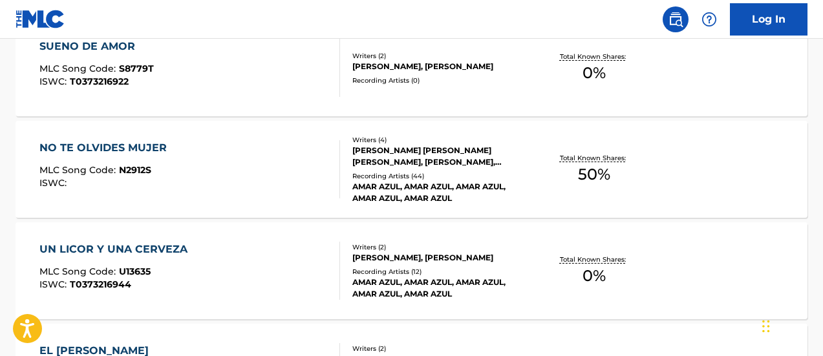
click at [597, 171] on span "50 %" at bounding box center [594, 174] width 32 height 23
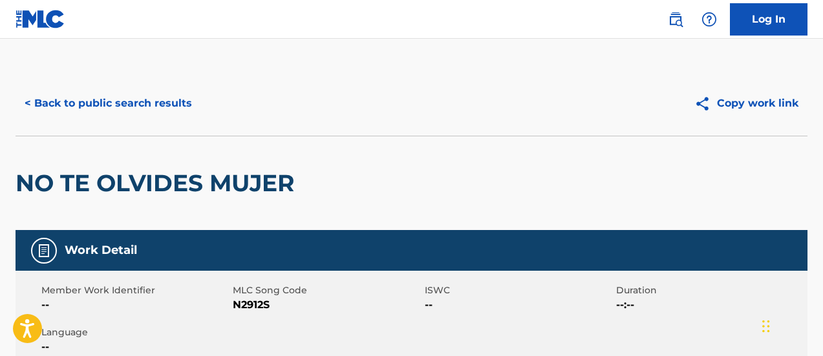
click at [350, 114] on div "< Back to public search results" at bounding box center [214, 103] width 396 height 32
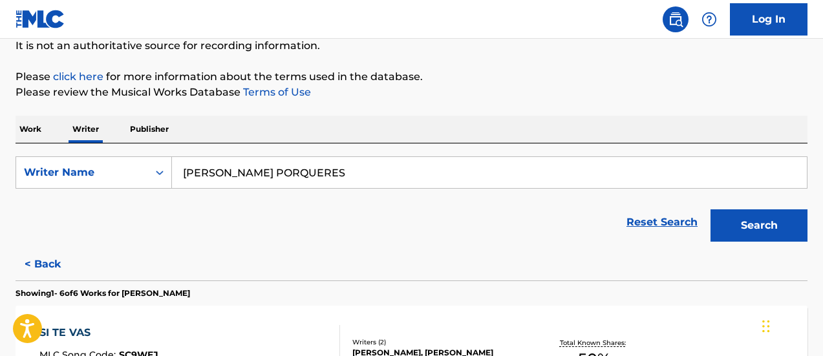
drag, startPoint x: 353, startPoint y: 168, endPoint x: 82, endPoint y: 153, distance: 271.4
click at [70, 161] on div "SearchWithCriteria7a87843d-ab4b-4131-ab0b-70eb05145d35 Writer Name GUSTAVO GABR…" at bounding box center [412, 173] width 792 height 32
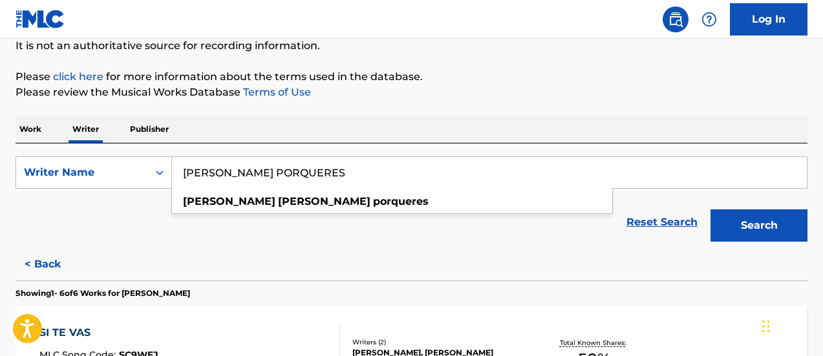
paste input "JOSE ANTONIO LOPEZ"
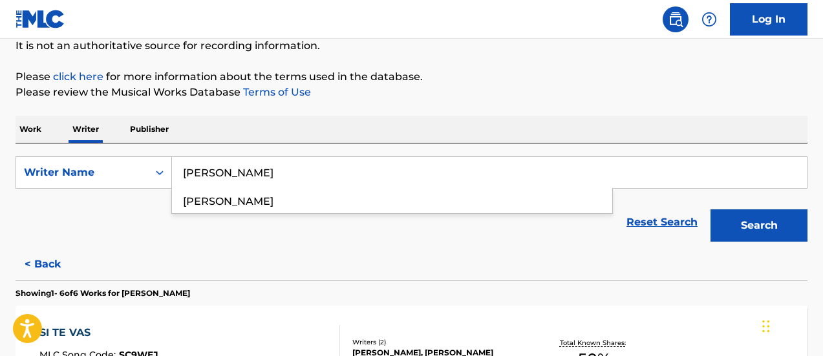
type input "JOSE ANTONIO LOPEZ"
click at [711, 210] on button "Search" at bounding box center [759, 226] width 97 height 32
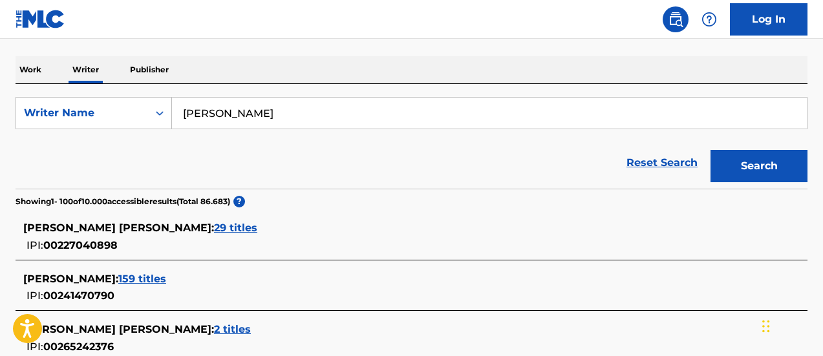
scroll to position [255, 0]
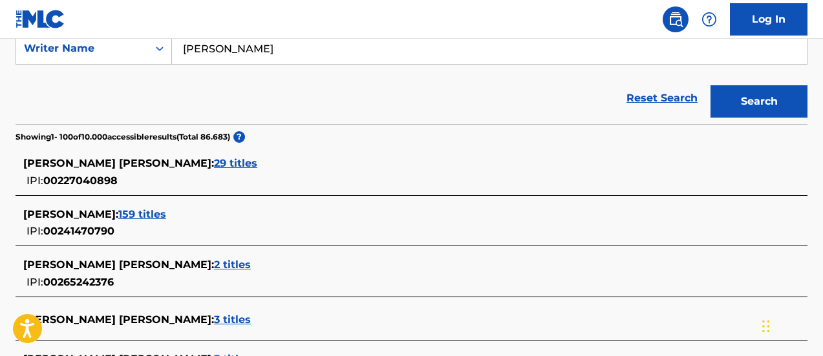
click at [166, 211] on span "159 titles" at bounding box center [142, 214] width 48 height 12
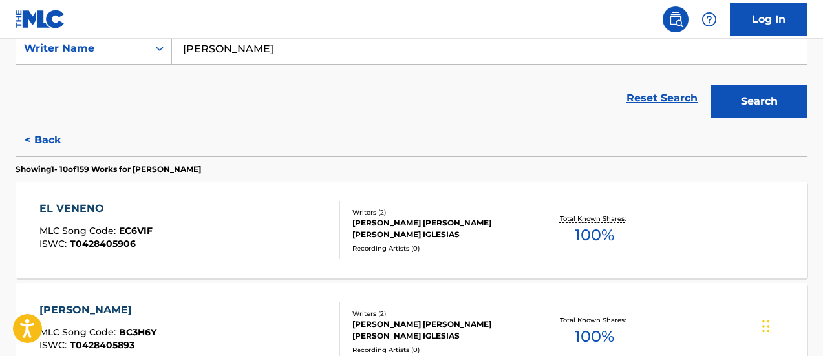
scroll to position [320, 0]
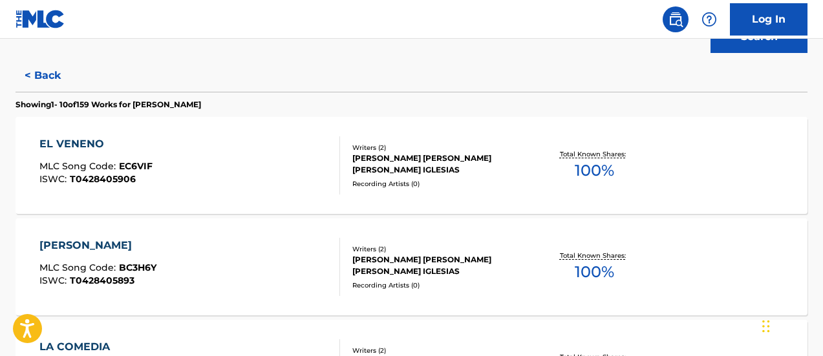
click at [594, 173] on span "100 %" at bounding box center [594, 170] width 39 height 23
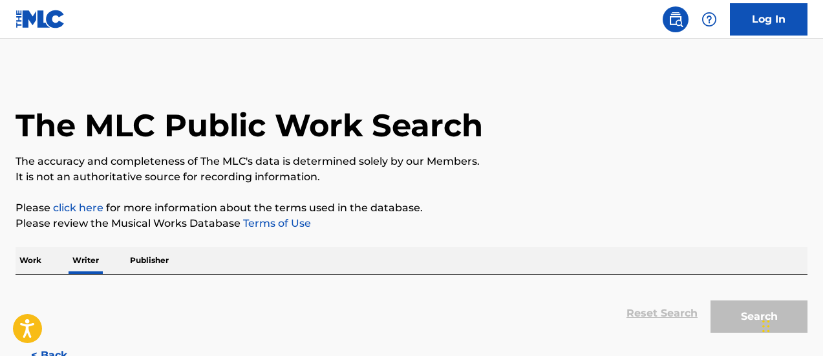
scroll to position [131, 0]
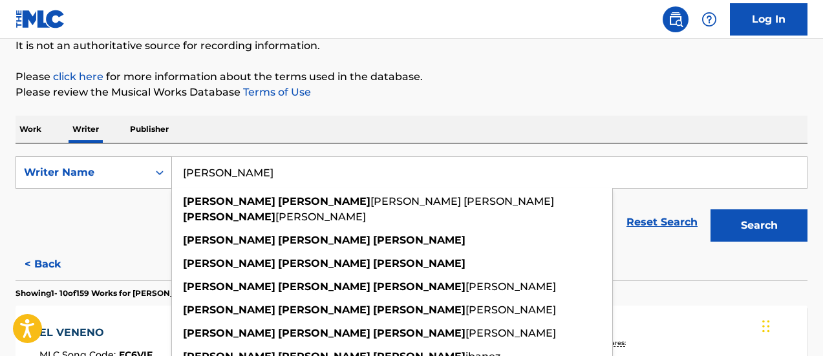
drag, startPoint x: 367, startPoint y: 173, endPoint x: 158, endPoint y: 171, distance: 208.9
click at [158, 171] on div "SearchWithCriteria7a87843d-ab4b-4131-ab0b-70eb05145d35 Writer Name JOSE ANTONIO…" at bounding box center [412, 173] width 792 height 32
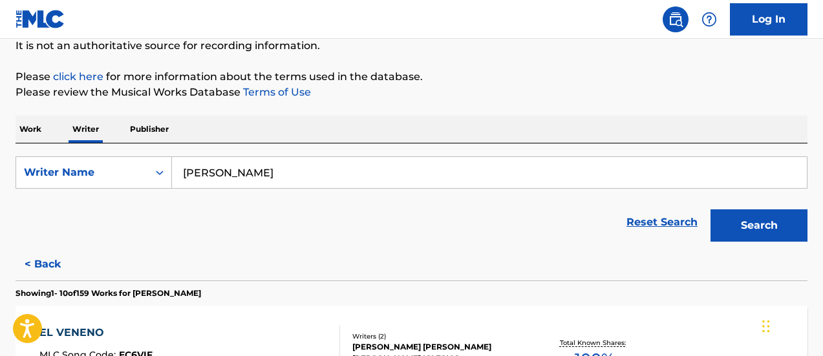
scroll to position [261, 0]
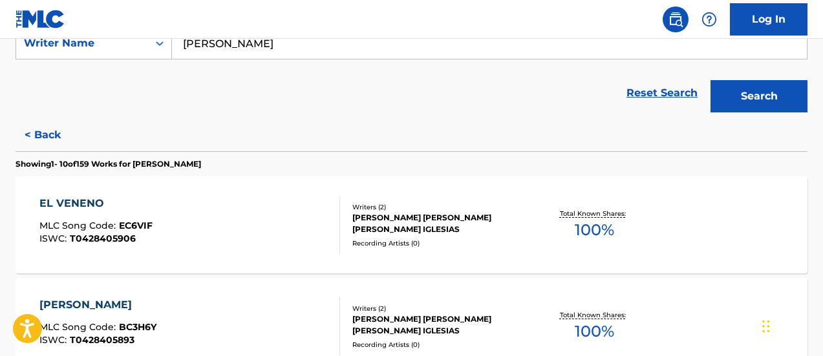
click at [591, 231] on span "100 %" at bounding box center [594, 230] width 39 height 23
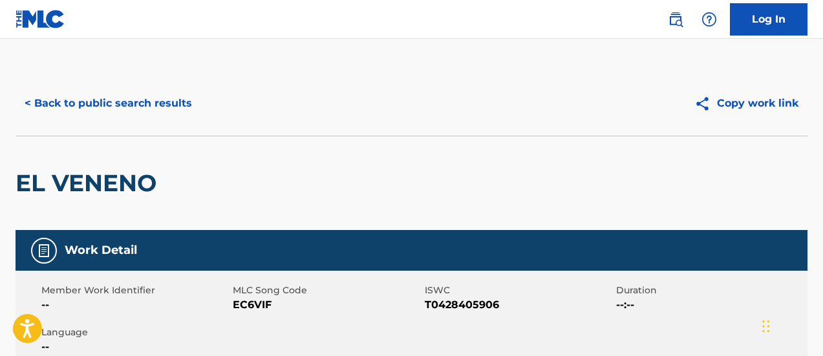
scroll to position [131, 0]
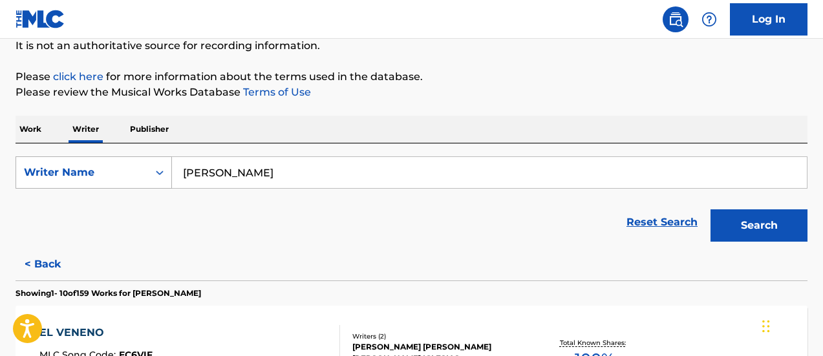
click at [140, 164] on div "SearchWithCriteria7a87843d-ab4b-4131-ab0b-70eb05145d35 Writer Name JOSE ANTONIO…" at bounding box center [412, 173] width 792 height 32
paste input "PATRICIO ORMEÑO"
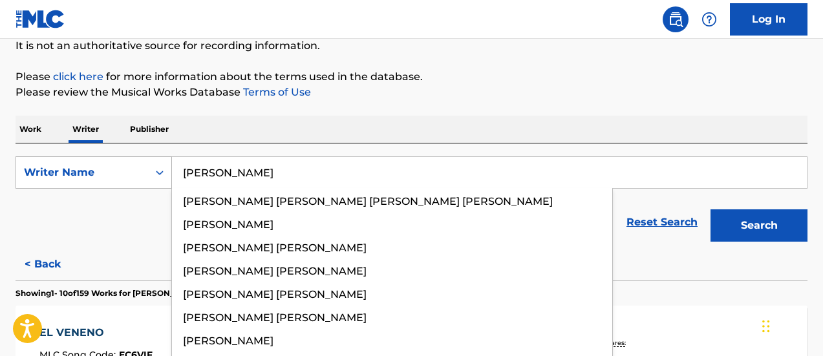
click at [711, 210] on button "Search" at bounding box center [759, 226] width 97 height 32
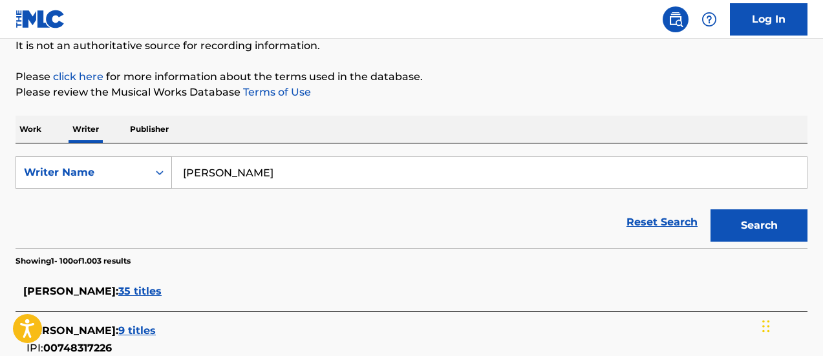
drag, startPoint x: 305, startPoint y: 170, endPoint x: 103, endPoint y: 171, distance: 201.1
click at [105, 171] on div "SearchWithCriteria7a87843d-ab4b-4131-ab0b-70eb05145d35 Writer Name PATRICIO ORM…" at bounding box center [412, 173] width 792 height 32
paste input "AMÉRIC"
type input "AMÉRICO"
click at [711, 210] on button "Search" at bounding box center [759, 226] width 97 height 32
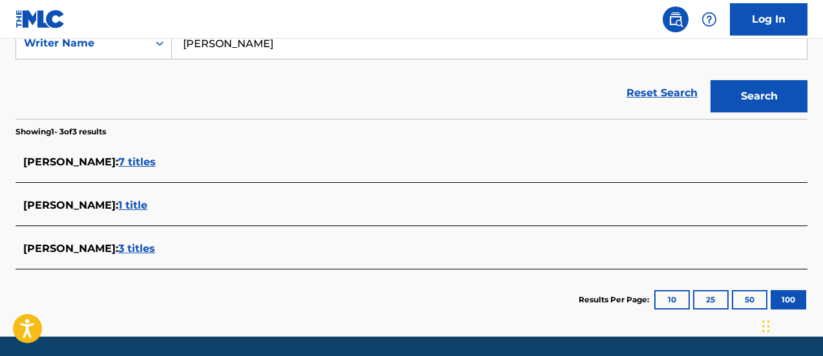
scroll to position [303, 0]
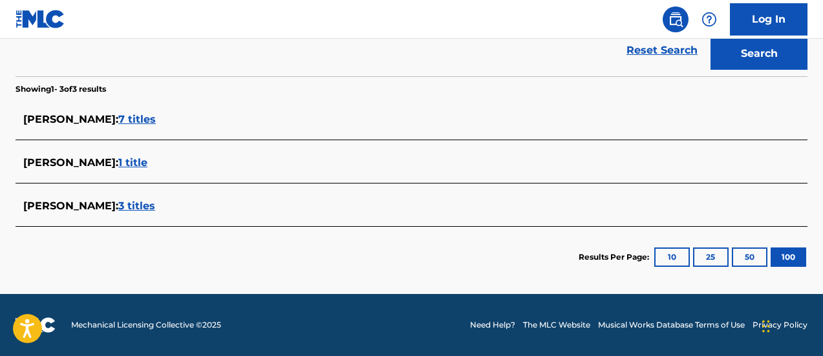
click at [118, 118] on span "7 titles" at bounding box center [137, 119] width 38 height 12
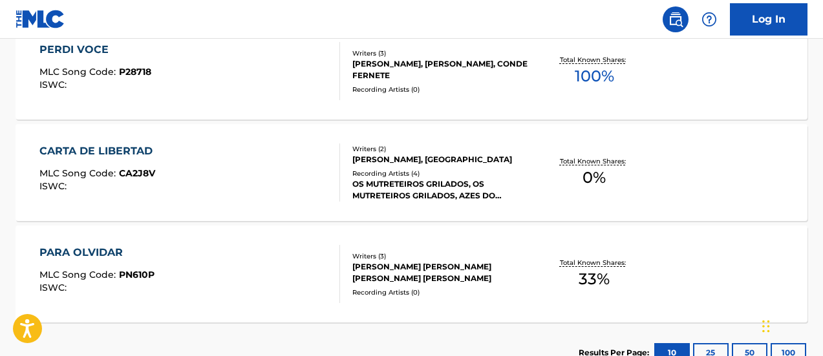
scroll to position [627, 0]
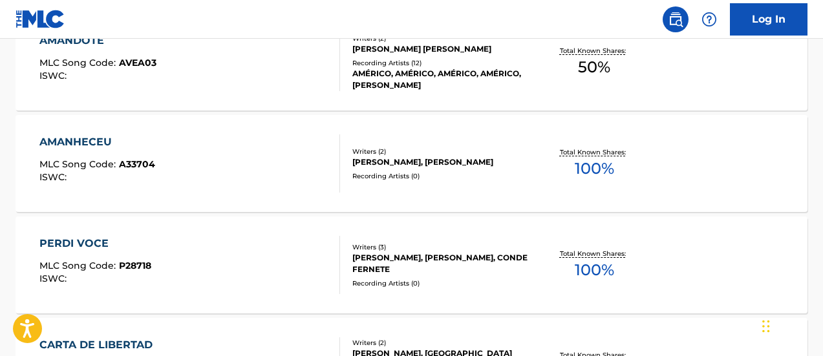
click at [601, 166] on span "100 %" at bounding box center [594, 168] width 39 height 23
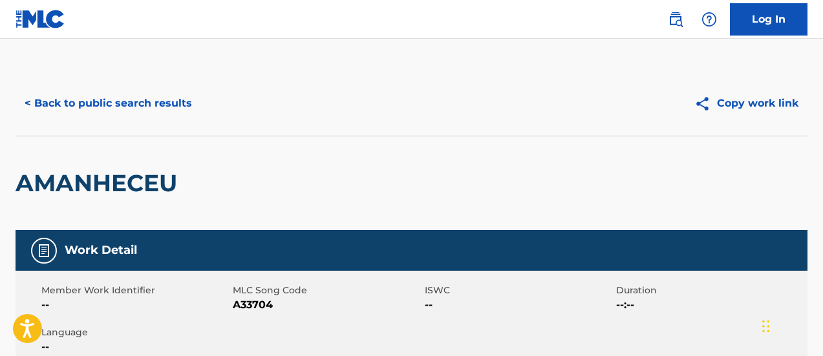
click at [392, 186] on div "AMANHECEU" at bounding box center [412, 183] width 792 height 94
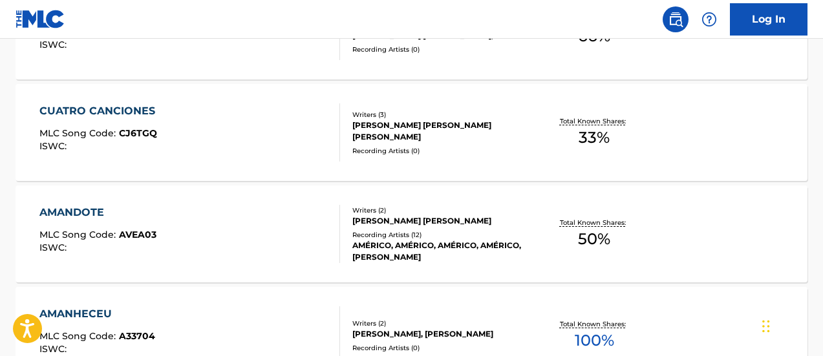
scroll to position [649, 0]
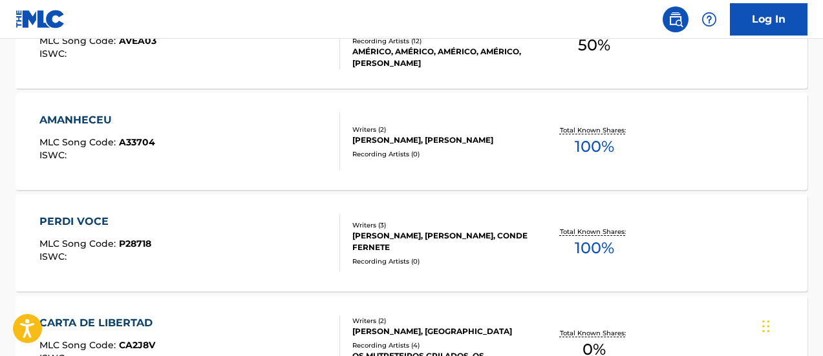
click at [600, 144] on span "100 %" at bounding box center [594, 146] width 39 height 23
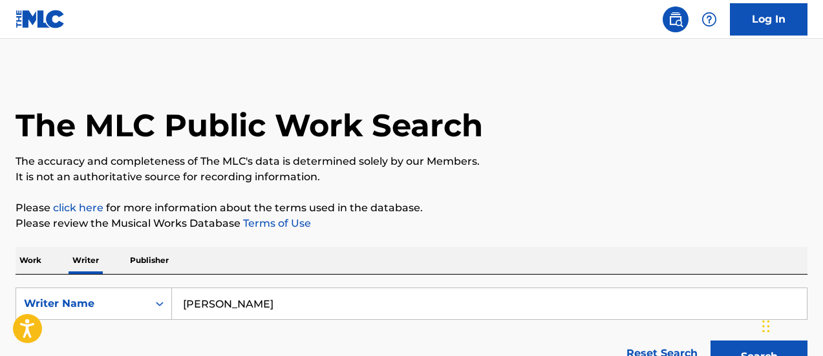
scroll to position [131, 0]
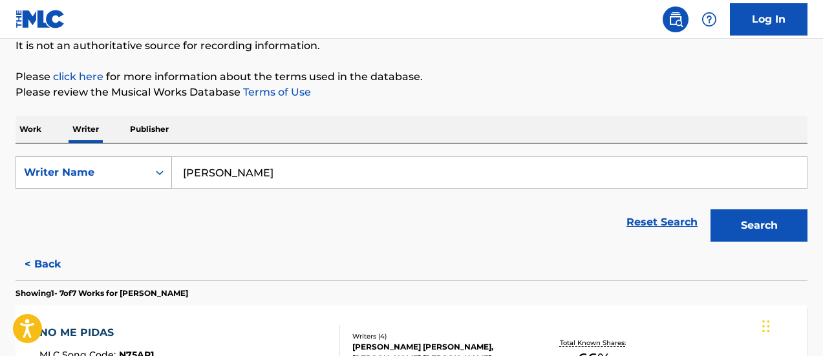
click at [129, 173] on div "SearchWithCriteria7a87843d-ab4b-4131-ab0b-70eb05145d35 Writer Name AMÉRICO" at bounding box center [412, 173] width 792 height 32
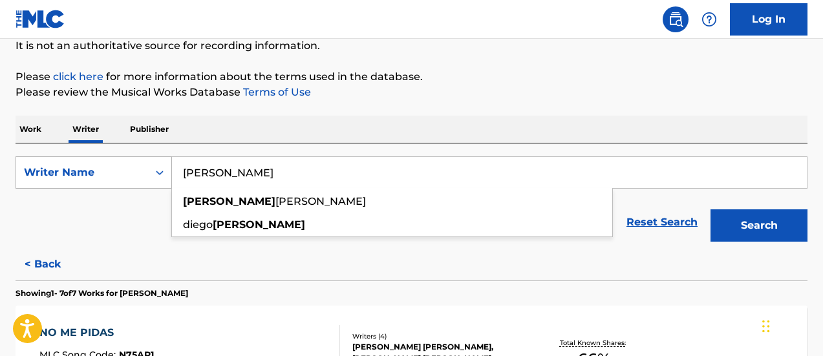
paste input "VINCENT MEJIAS"
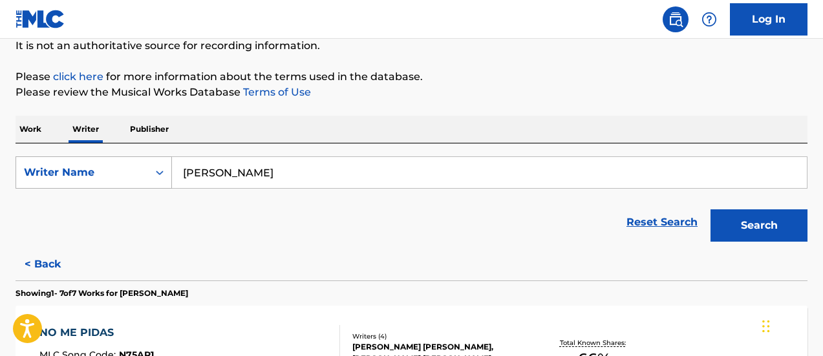
click at [711, 210] on button "Search" at bounding box center [759, 226] width 97 height 32
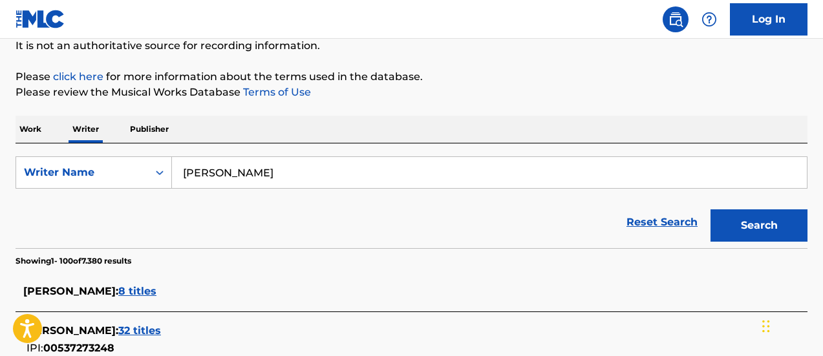
drag, startPoint x: 272, startPoint y: 186, endPoint x: 177, endPoint y: 184, distance: 95.7
click at [177, 184] on input "VINCENT MEJIAS" at bounding box center [489, 172] width 635 height 31
paste input "DIEGO VERDAGUER"
type input "DIEGO VERDAGUER"
click at [711, 210] on button "Search" at bounding box center [759, 226] width 97 height 32
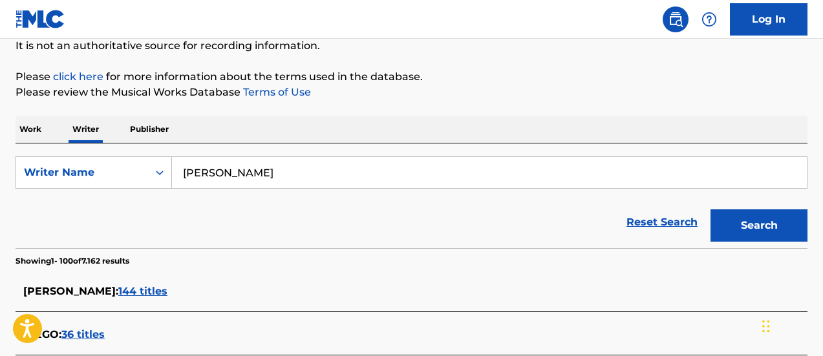
scroll to position [196, 0]
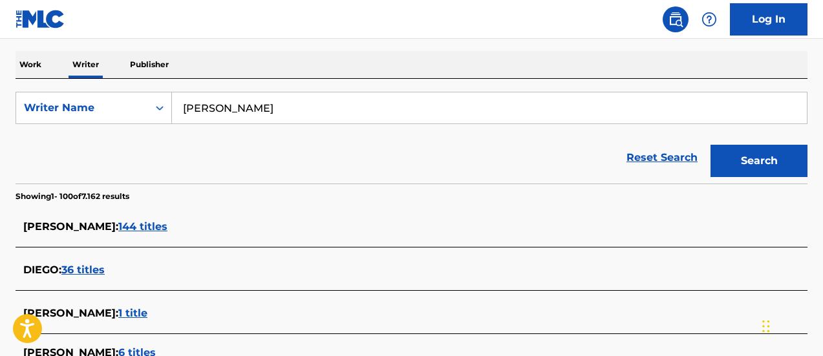
click at [225, 174] on div "Reset Search Search" at bounding box center [412, 158] width 792 height 52
click at [168, 222] on span "144 titles" at bounding box center [142, 227] width 49 height 12
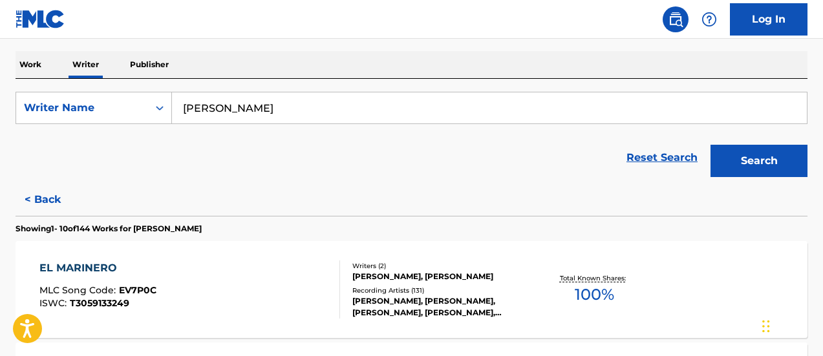
scroll to position [325, 0]
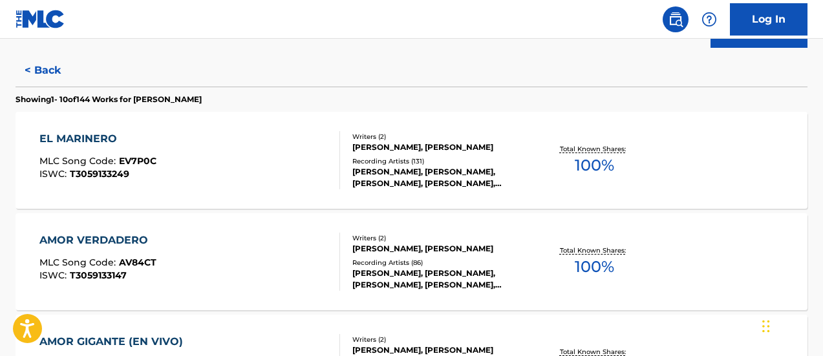
click at [602, 164] on span "100 %" at bounding box center [594, 165] width 39 height 23
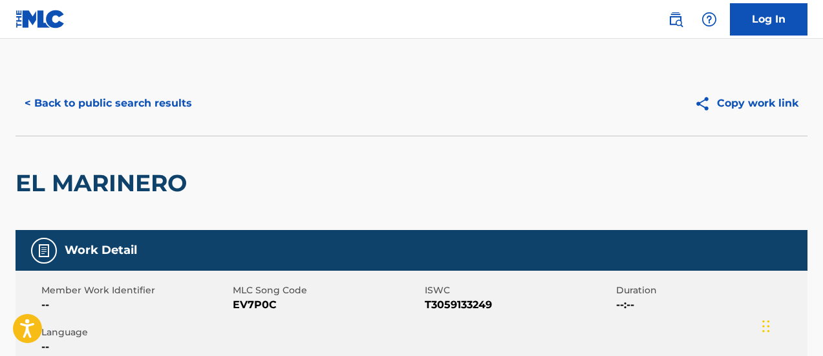
click at [332, 113] on div "< Back to public search results" at bounding box center [214, 103] width 396 height 32
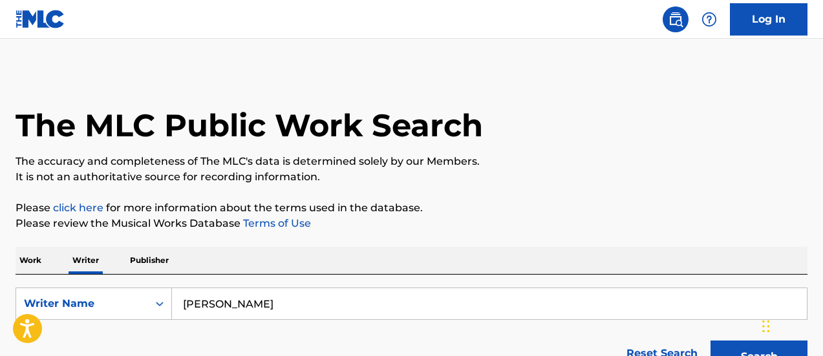
scroll to position [131, 0]
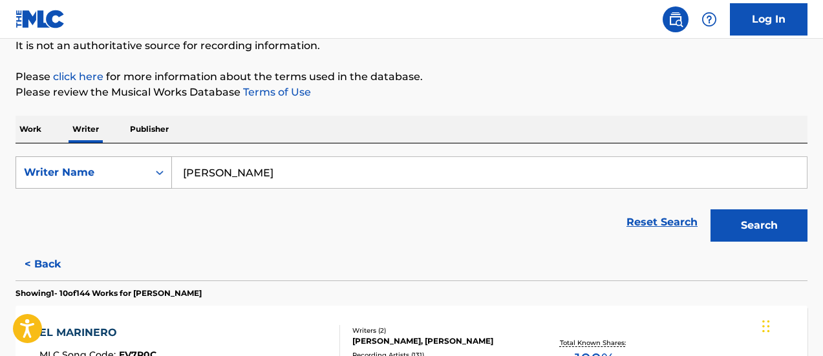
drag, startPoint x: 333, startPoint y: 177, endPoint x: 52, endPoint y: 178, distance: 280.7
click at [52, 178] on div "SearchWithCriteria7a87843d-ab4b-4131-ab0b-70eb05145d35 Writer Name DIEGO VERDAG…" at bounding box center [412, 173] width 792 height 32
paste input "PEDRO PLASCENCIA"
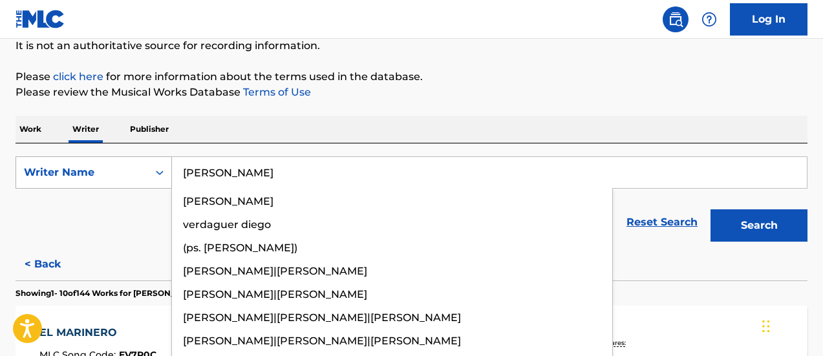
type input "PEDRO PLASCENCIA"
click at [711, 210] on button "Search" at bounding box center [759, 226] width 97 height 32
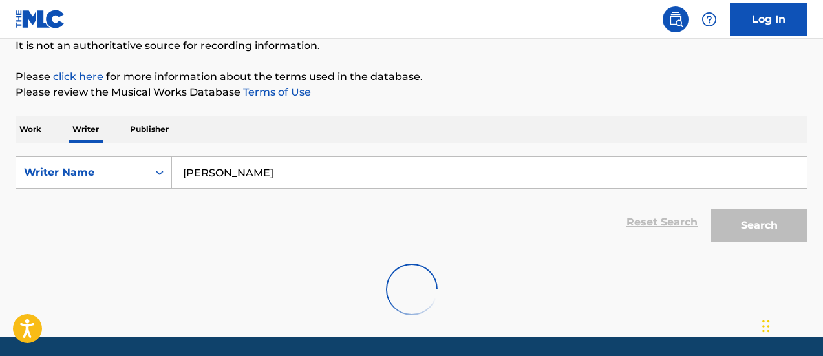
click at [502, 98] on p "Please review the Musical Works Database Terms of Use" at bounding box center [412, 93] width 792 height 16
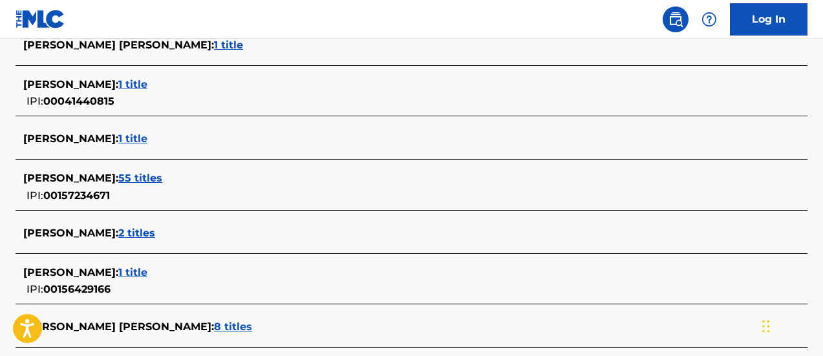
scroll to position [1105, 0]
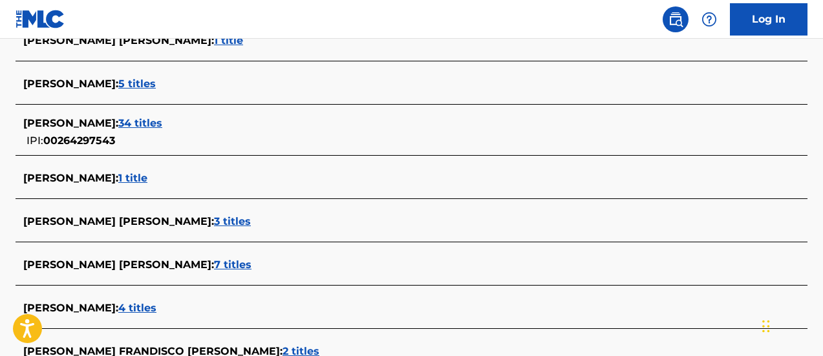
click at [159, 171] on div "PEDRO PLASCENCIA : 1 title" at bounding box center [394, 179] width 743 height 16
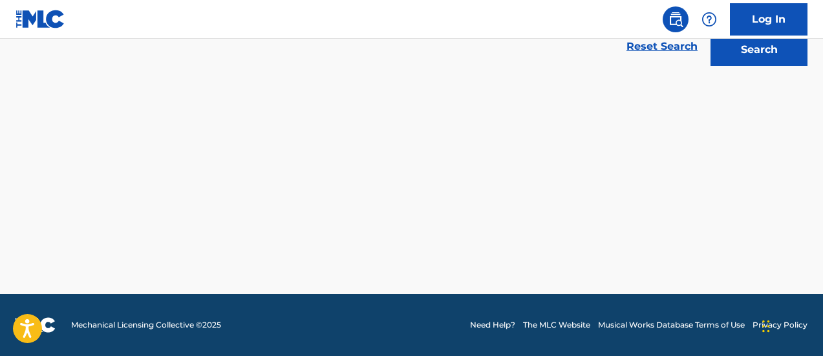
scroll to position [307, 0]
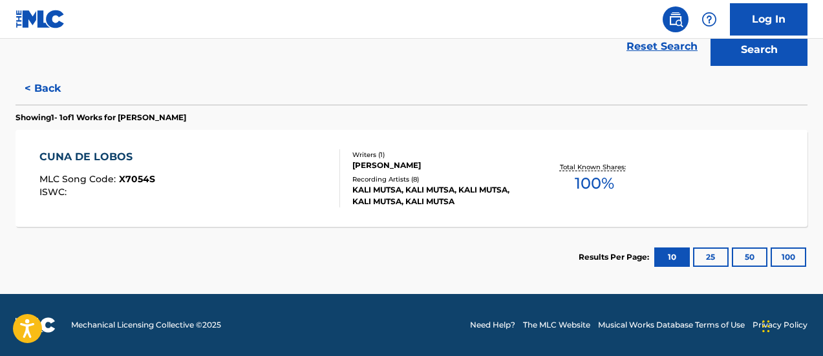
click at [596, 189] on span "100 %" at bounding box center [594, 183] width 39 height 23
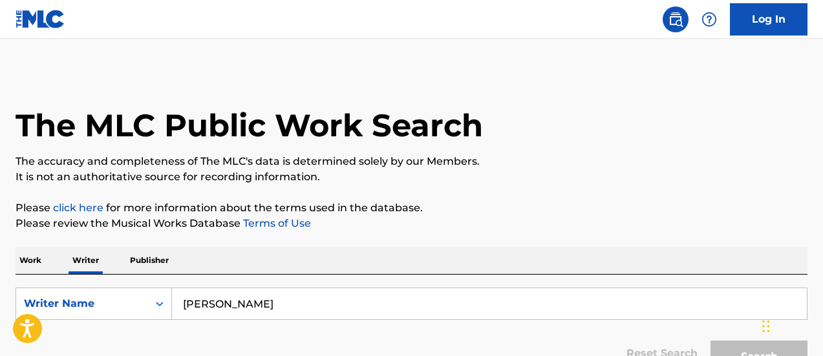
scroll to position [131, 0]
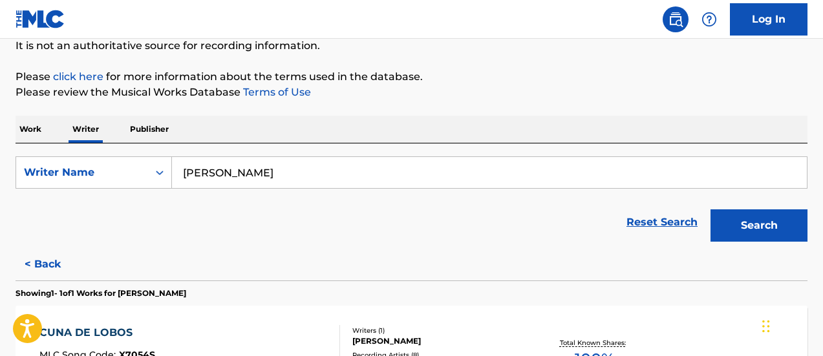
drag, startPoint x: 341, startPoint y: 177, endPoint x: 191, endPoint y: 177, distance: 150.0
click at [191, 177] on input "PEDRO PLASCENCIA" at bounding box center [489, 172] width 635 height 31
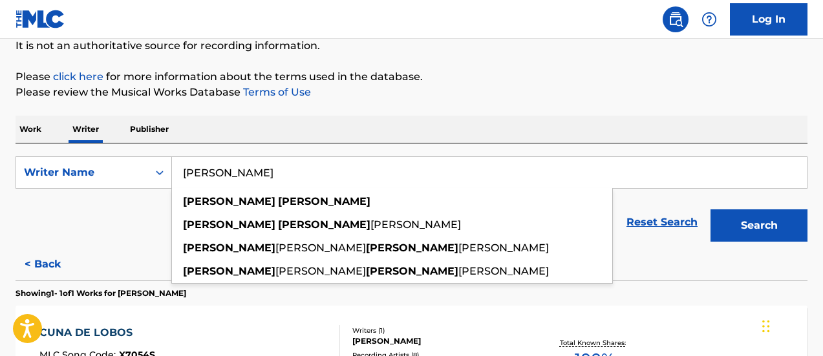
type input "P"
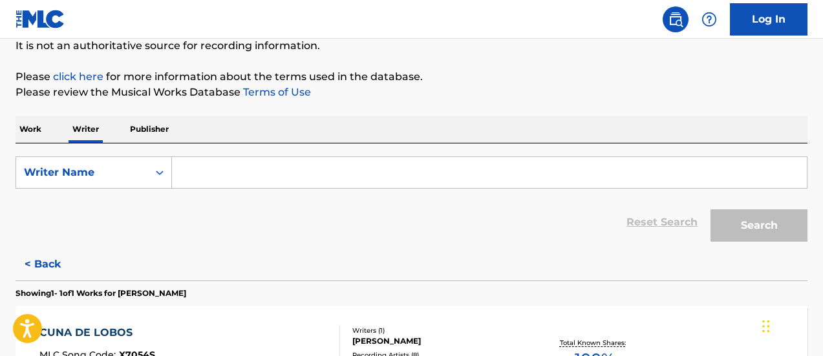
paste input "JAVIER YAIPÉN"
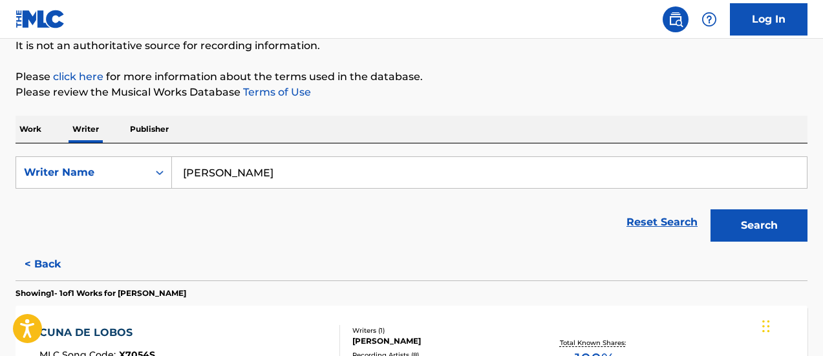
click at [711, 210] on button "Search" at bounding box center [759, 226] width 97 height 32
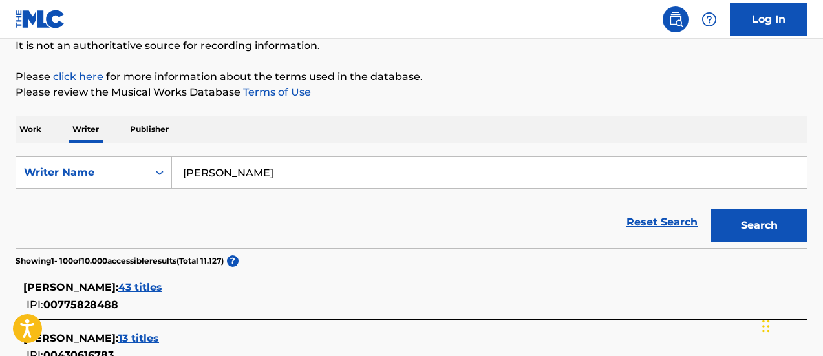
scroll to position [196, 0]
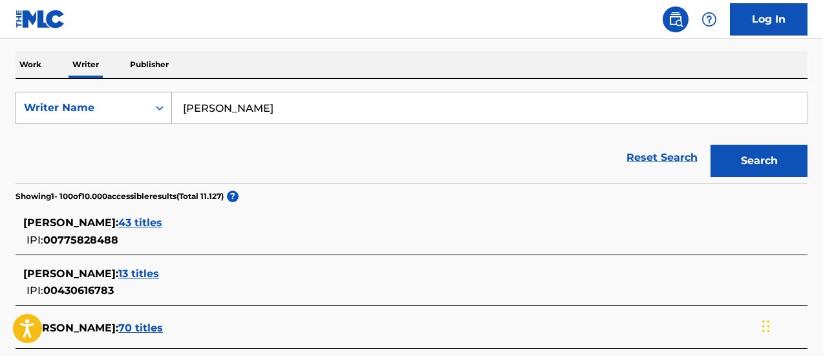
drag, startPoint x: 274, startPoint y: 102, endPoint x: 151, endPoint y: 114, distance: 123.6
click at [151, 114] on div "SearchWithCriteria7a87843d-ab4b-4131-ab0b-70eb05145d35 Writer Name JAVIER YAIPÉN" at bounding box center [412, 108] width 792 height 32
paste input "ALEX MUÑOZ"
type input "ALEX MUÑOZ"
click at [711, 145] on button "Search" at bounding box center [759, 161] width 97 height 32
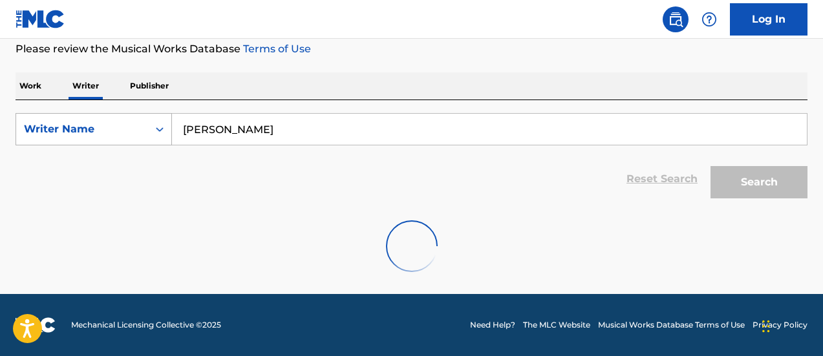
scroll to position [175, 0]
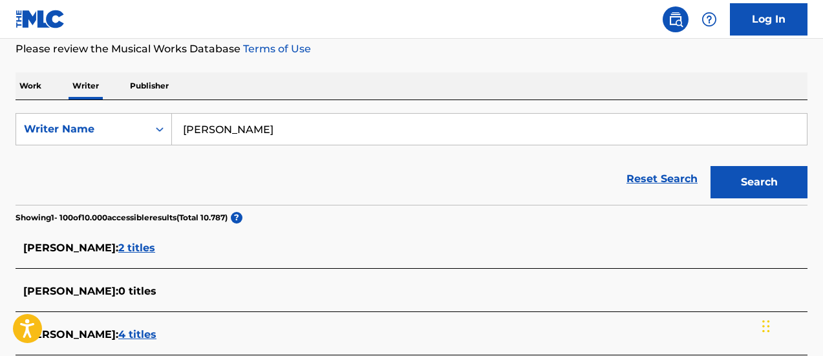
click at [123, 243] on span "2 titles" at bounding box center [136, 248] width 37 height 12
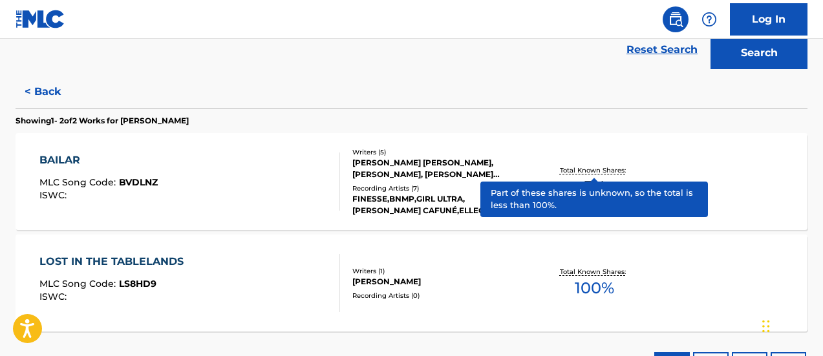
scroll to position [409, 0]
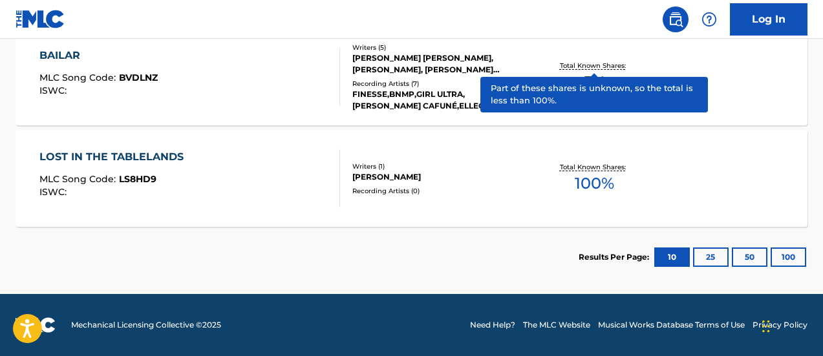
click at [606, 175] on span "100 %" at bounding box center [594, 183] width 39 height 23
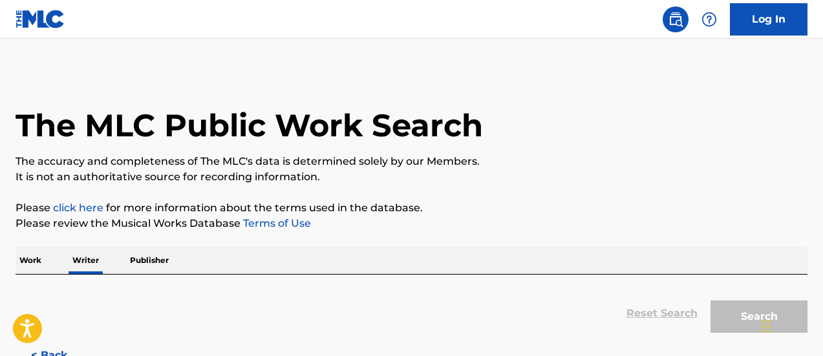
scroll to position [131, 0]
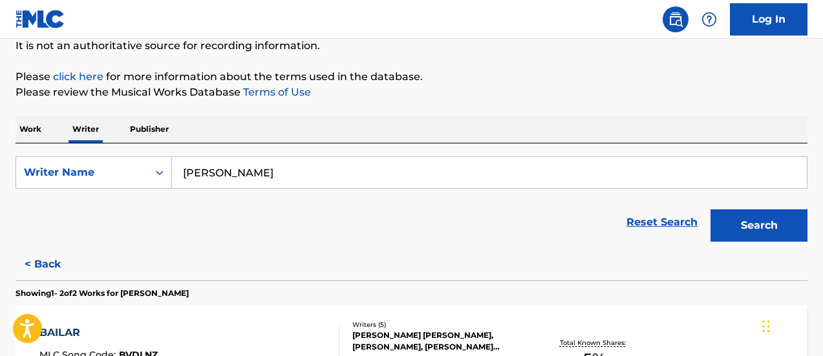
drag, startPoint x: 291, startPoint y: 168, endPoint x: 184, endPoint y: 162, distance: 107.6
click at [168, 166] on div "SearchWithCriteria7a87843d-ab4b-4131-ab0b-70eb05145d35 Writer Name ALEX MUÑOZ" at bounding box center [412, 173] width 792 height 32
paste input "RCE"
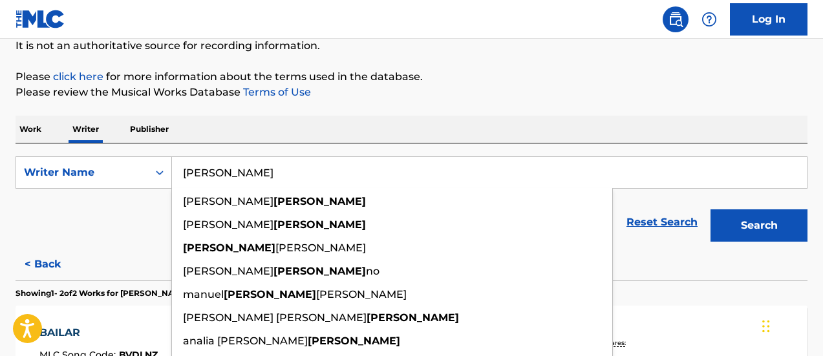
click at [711, 210] on button "Search" at bounding box center [759, 226] width 97 height 32
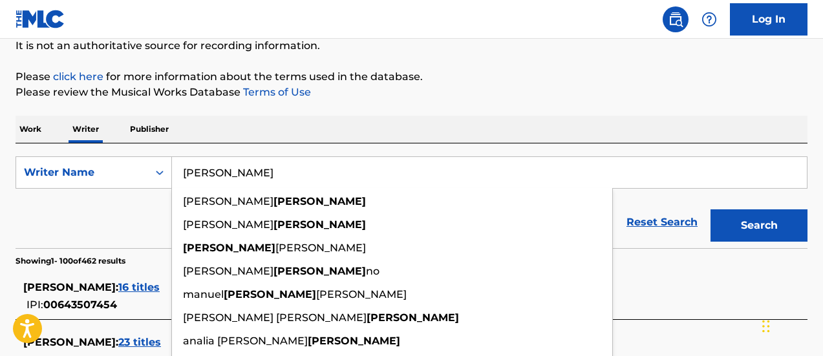
click at [422, 90] on p "Please review the Musical Works Database Terms of Use" at bounding box center [412, 93] width 792 height 16
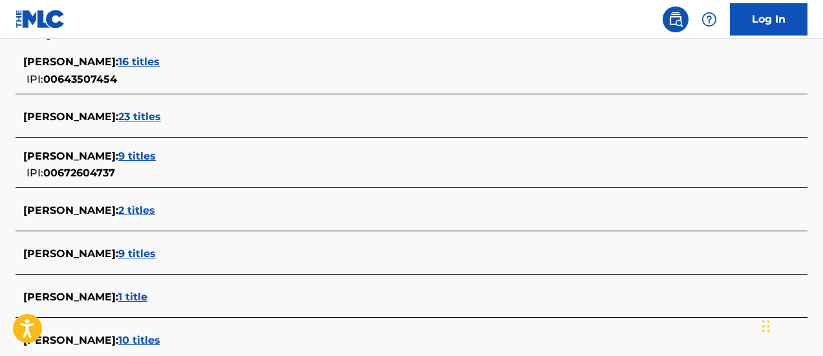
scroll to position [0, 0]
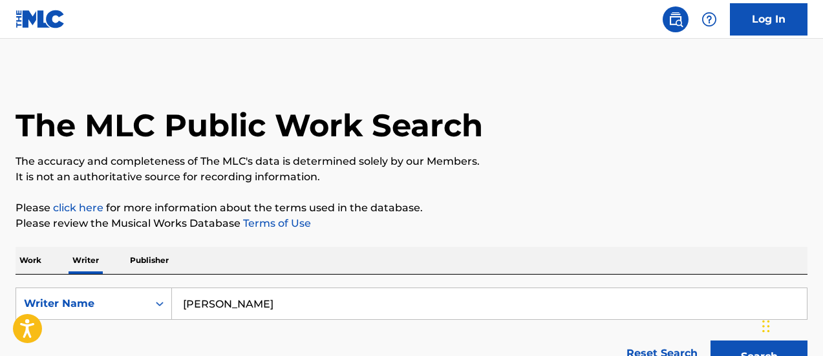
drag, startPoint x: 208, startPoint y: 301, endPoint x: 172, endPoint y: 275, distance: 44.5
click at [173, 292] on input "ARCE" at bounding box center [489, 303] width 635 height 31
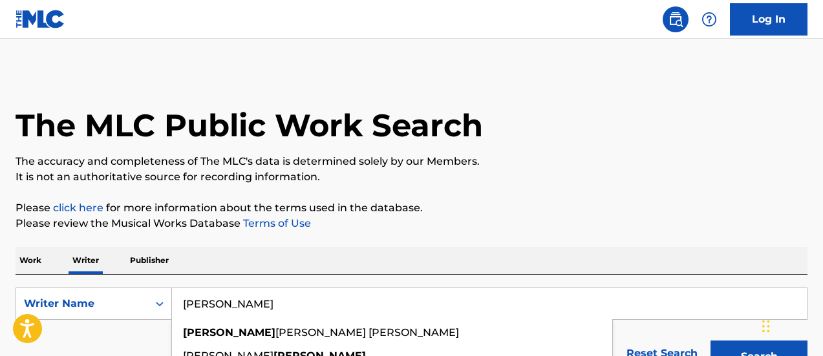
paste input "JULIO CALDERON"
type input "JULIO CALDERON"
click at [711, 341] on button "Search" at bounding box center [759, 357] width 97 height 32
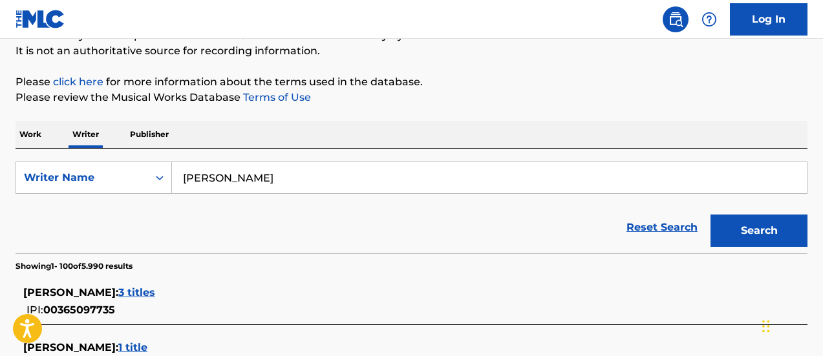
scroll to position [4163, 0]
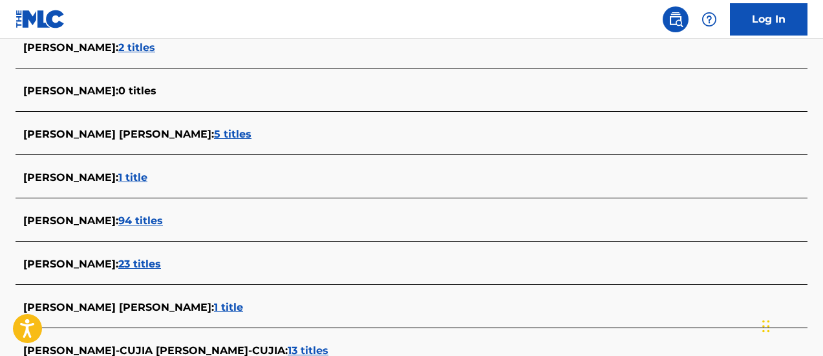
click at [147, 178] on span "1 title" at bounding box center [132, 177] width 29 height 12
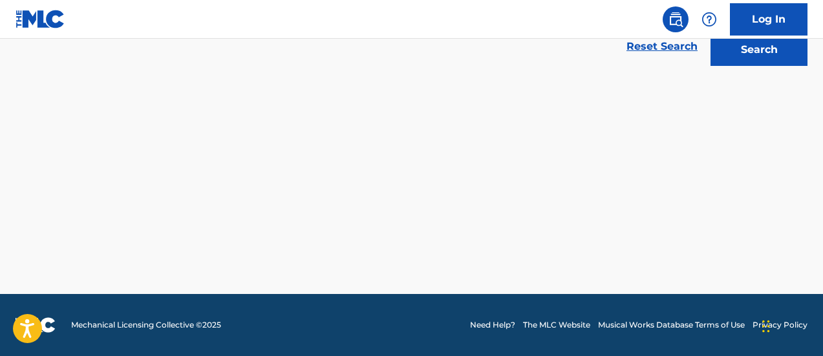
scroll to position [307, 0]
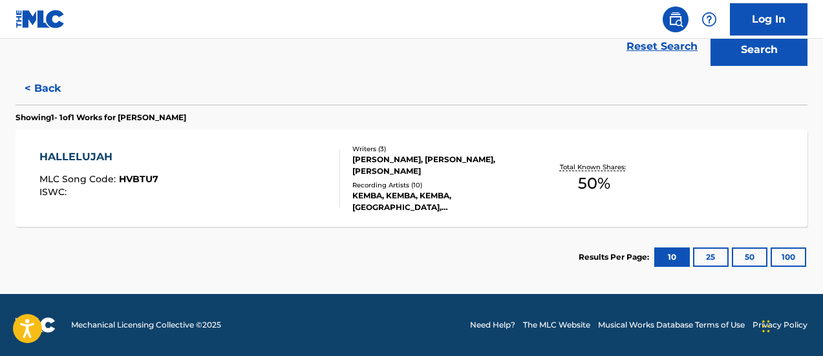
click at [601, 187] on span "50 %" at bounding box center [594, 183] width 32 height 23
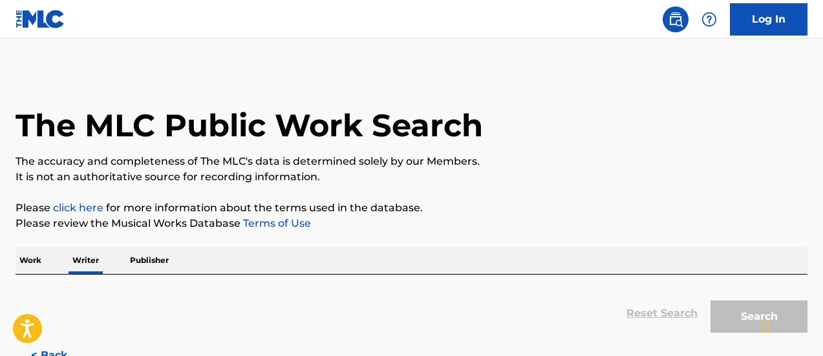
scroll to position [131, 0]
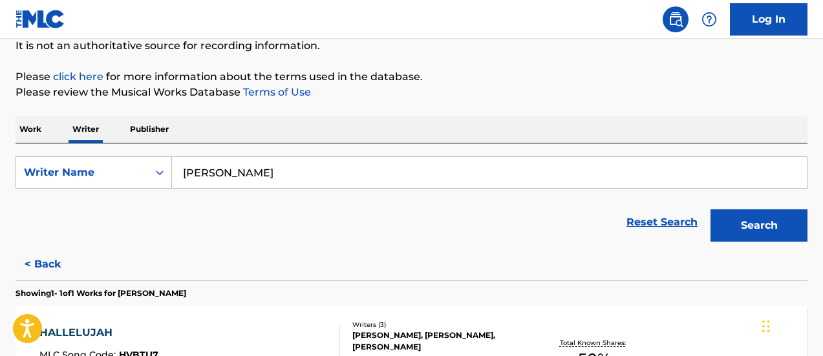
drag, startPoint x: 293, startPoint y: 172, endPoint x: 188, endPoint y: 162, distance: 105.9
click at [188, 171] on input "JULIO CALDERON" at bounding box center [489, 172] width 635 height 31
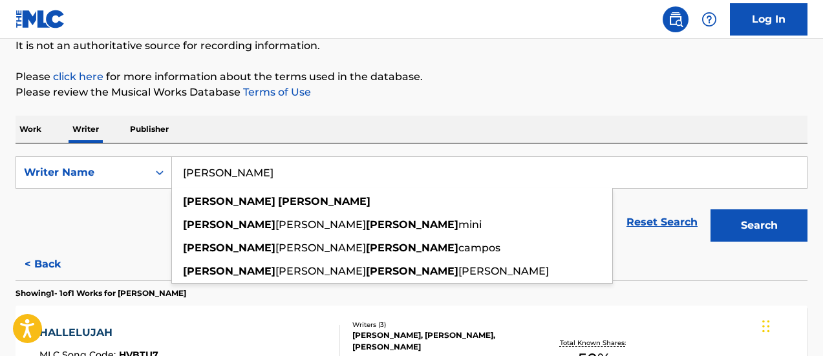
type input "J"
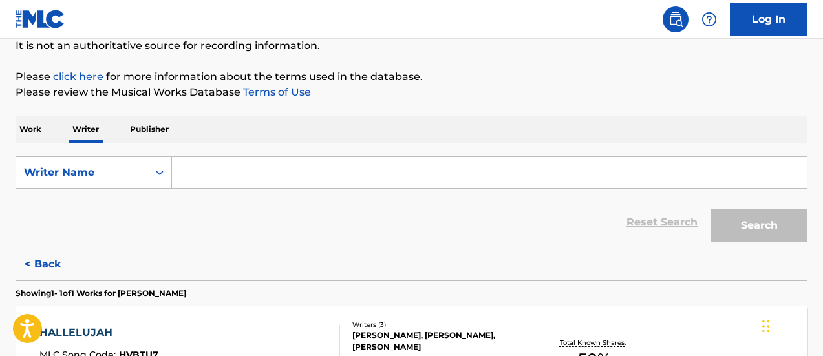
paste input "GERSHON KINGSLEY"
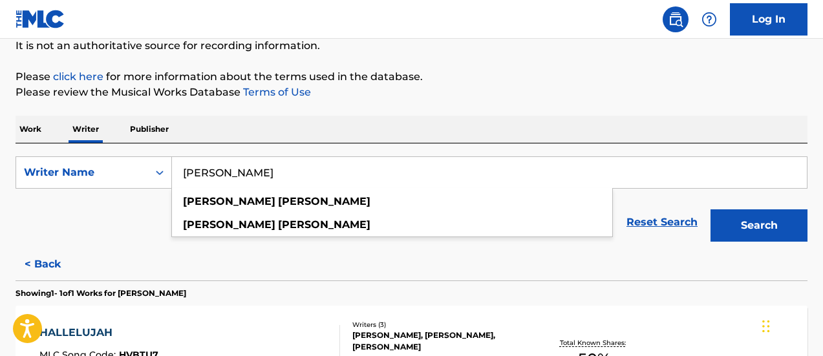
type input "GERSHON KINGSLEY"
click at [319, 174] on input "GERSHON KINGSLEY" at bounding box center [489, 172] width 635 height 31
click at [711, 210] on button "Search" at bounding box center [759, 226] width 97 height 32
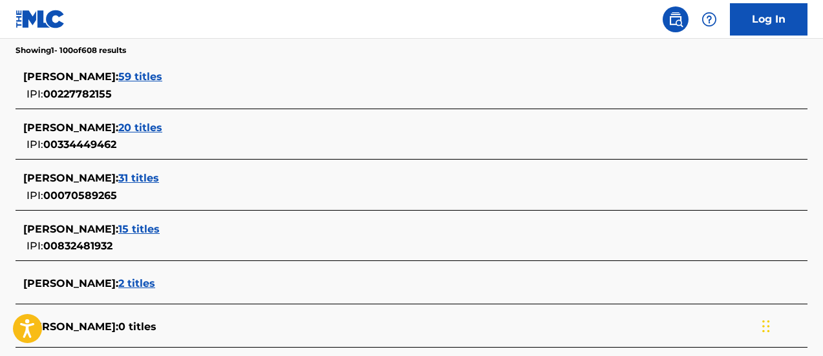
scroll to position [622, 0]
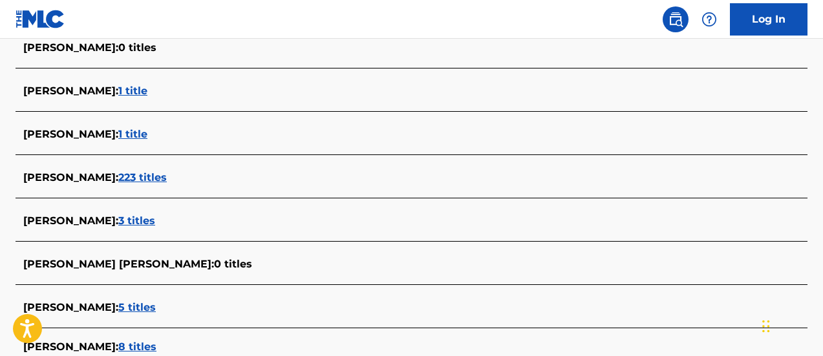
click at [167, 180] on span "223 titles" at bounding box center [142, 177] width 49 height 12
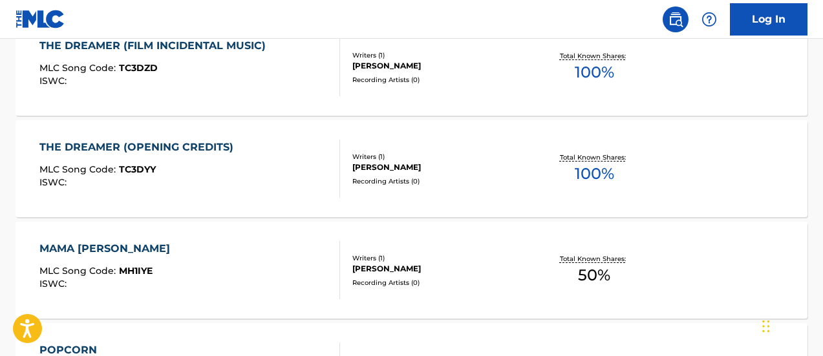
click at [590, 76] on span "100 %" at bounding box center [594, 72] width 39 height 23
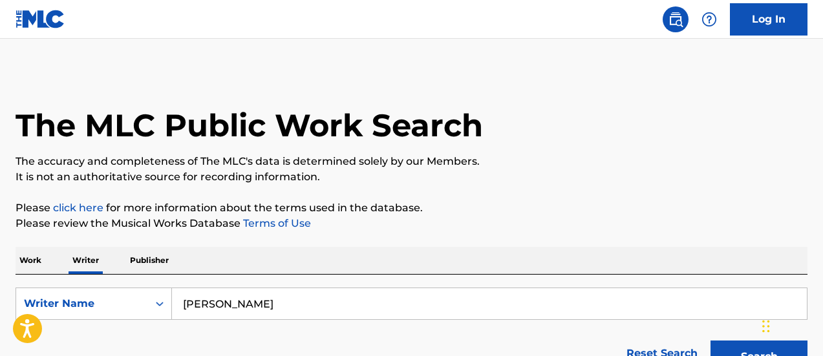
scroll to position [131, 0]
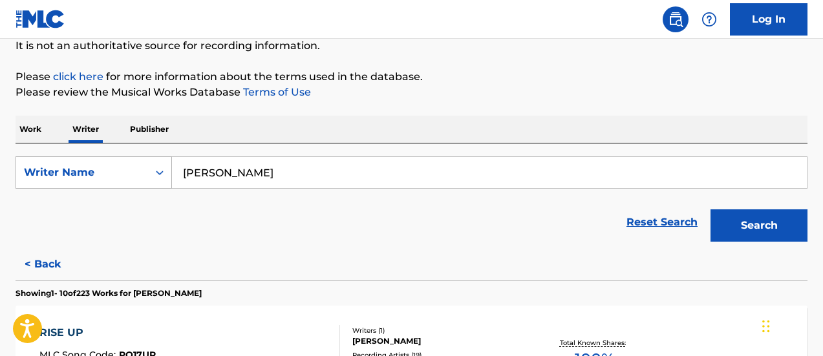
drag, startPoint x: 334, startPoint y: 180, endPoint x: 146, endPoint y: 180, distance: 188.2
click at [146, 180] on div "SearchWithCriteria7a87843d-ab4b-4131-ab0b-70eb05145d35 Writer Name GERSHON KING…" at bounding box center [412, 173] width 792 height 32
paste input "DIANEY HOYOS"
click at [711, 210] on button "Search" at bounding box center [759, 226] width 97 height 32
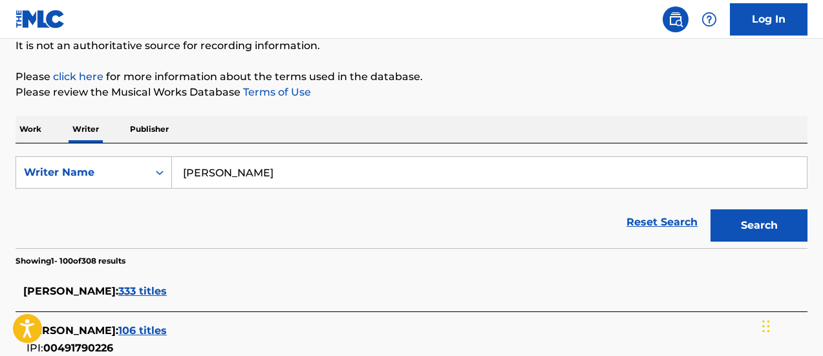
drag, startPoint x: 309, startPoint y: 179, endPoint x: 183, endPoint y: 190, distance: 126.6
click at [183, 190] on form "SearchWithCriteria7a87843d-ab4b-4131-ab0b-70eb05145d35 Writer Name DIANEY HOYOS…" at bounding box center [412, 203] width 792 height 92
paste input "EGO LEONARDO"
type input "DIEGO LEONARDO"
click at [711, 210] on button "Search" at bounding box center [759, 226] width 97 height 32
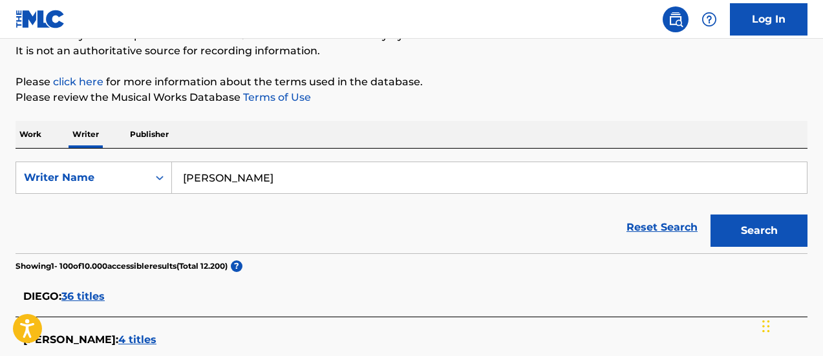
scroll to position [191, 0]
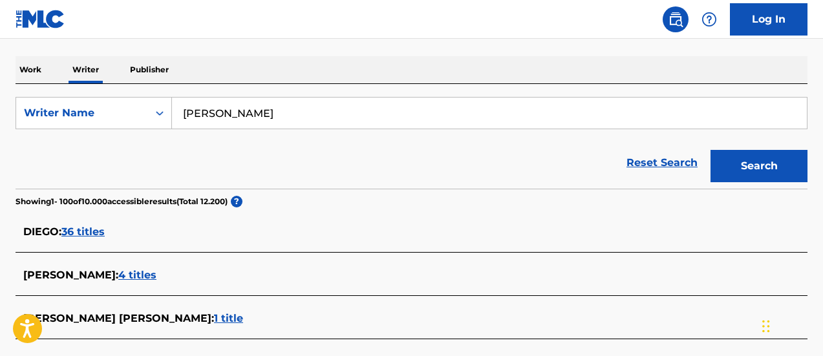
click at [155, 277] on span "4 titles" at bounding box center [137, 275] width 38 height 12
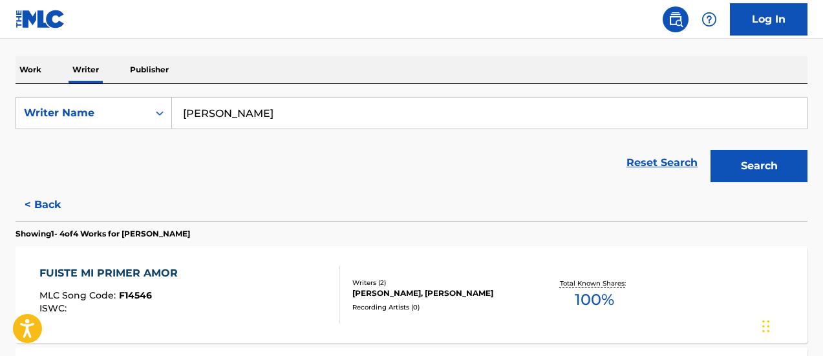
scroll to position [320, 0]
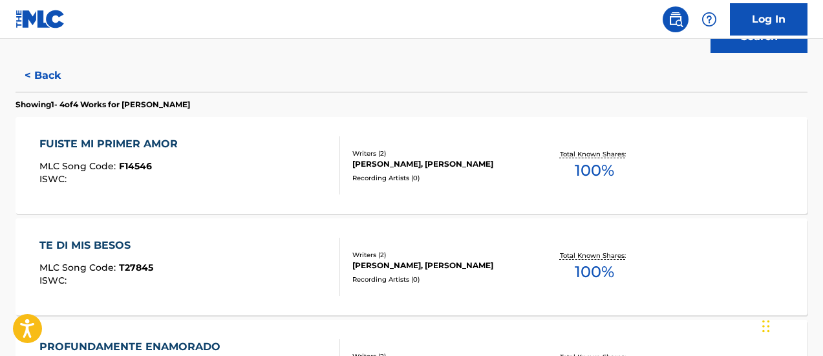
click at [589, 175] on span "100 %" at bounding box center [594, 170] width 39 height 23
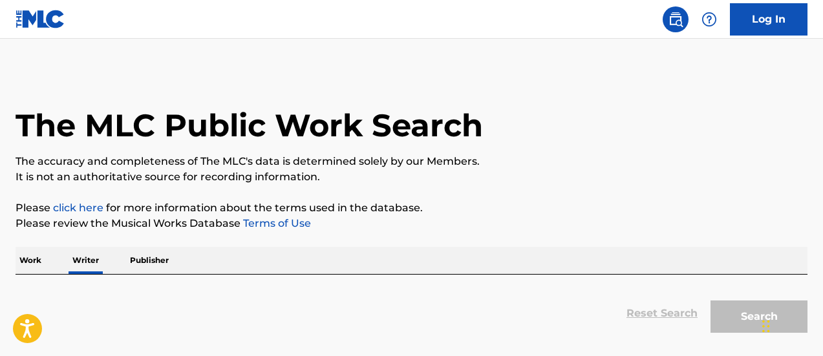
scroll to position [131, 0]
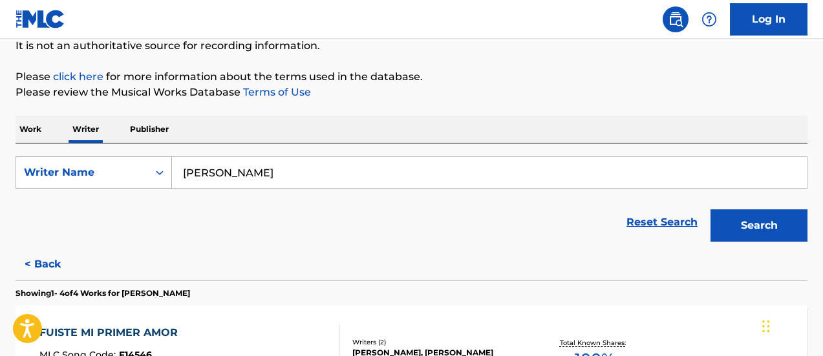
drag, startPoint x: 298, startPoint y: 171, endPoint x: 144, endPoint y: 171, distance: 153.9
click at [144, 171] on div "SearchWithCriteria7a87843d-ab4b-4131-ab0b-70eb05145d35 Writer Name DIEGO LEONAR…" at bounding box center [412, 173] width 792 height 32
paste input "RODRÍGUEZ ALSAMORA"
click at [711, 210] on button "Search" at bounding box center [759, 226] width 97 height 32
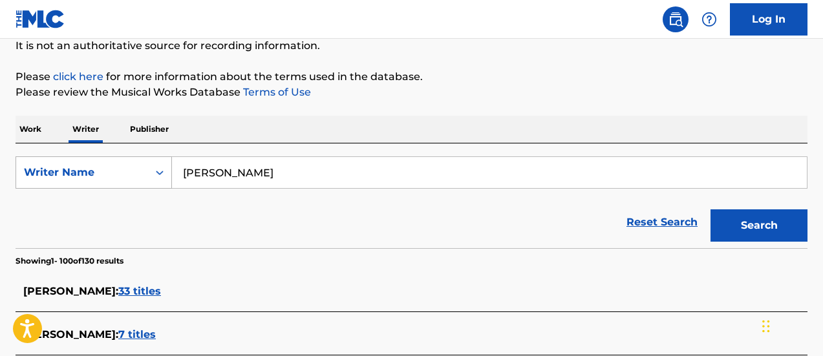
drag, startPoint x: 270, startPoint y: 170, endPoint x: 131, endPoint y: 168, distance: 139.7
click at [131, 168] on div "SearchWithCriteria7a87843d-ab4b-4131-ab0b-70eb05145d35 Writer Name RODRÍGUEZ AL…" at bounding box center [412, 173] width 792 height 32
paste input "CARLOS RODRÍGUEZ"
type input "CARLOS RODRÍGUEZ"
click at [711, 210] on button "Search" at bounding box center [759, 226] width 97 height 32
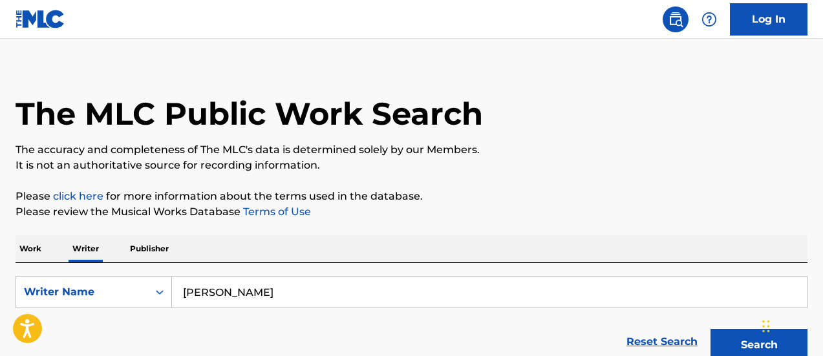
scroll to position [206, 0]
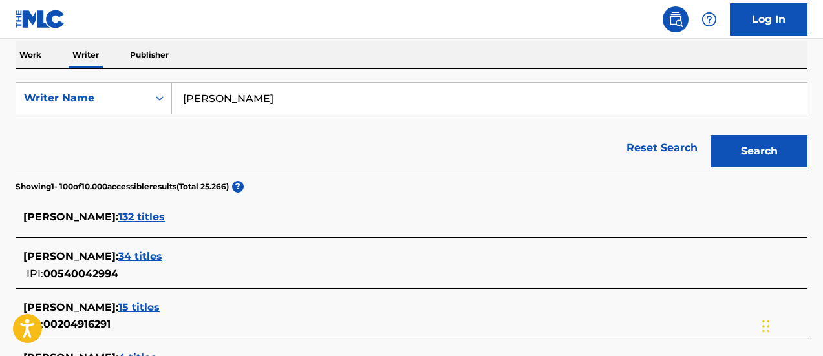
click at [165, 217] on span "132 titles" at bounding box center [141, 217] width 47 height 12
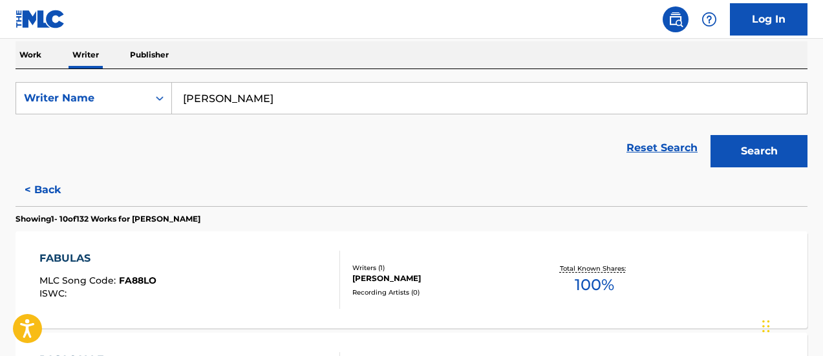
click at [585, 288] on span "100 %" at bounding box center [594, 285] width 39 height 23
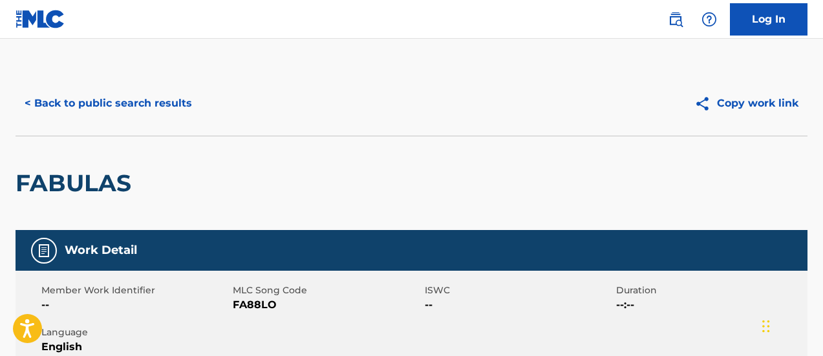
click at [475, 189] on div "FABULAS" at bounding box center [412, 183] width 792 height 94
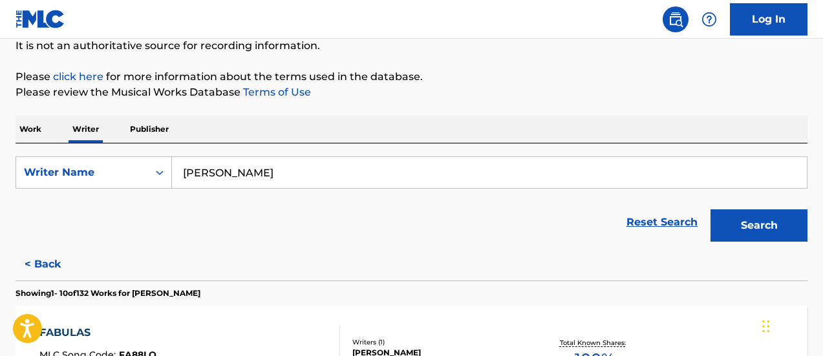
scroll to position [261, 0]
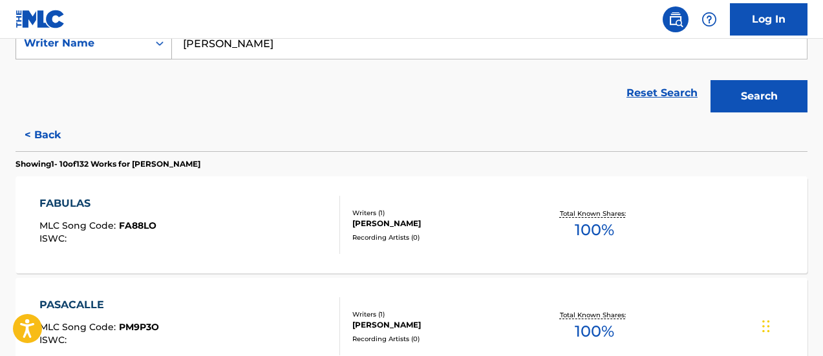
drag, startPoint x: 323, startPoint y: 41, endPoint x: 109, endPoint y: 40, distance: 213.4
click at [109, 40] on div "SearchWithCriteria7a87843d-ab4b-4131-ab0b-70eb05145d35 Writer Name CARLOS RODRÍ…" at bounding box center [412, 43] width 792 height 32
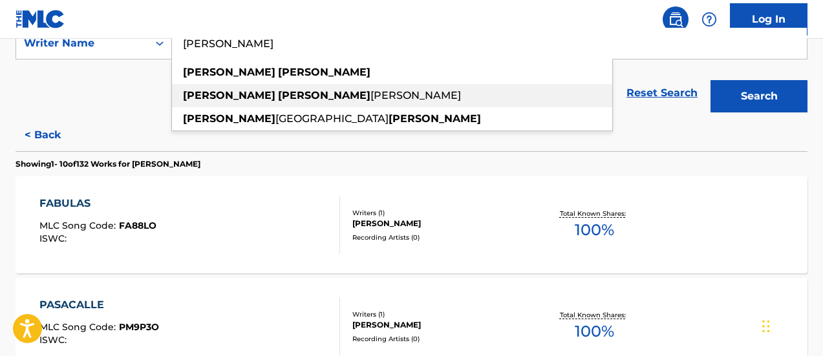
paste input "VICTOR CASAHUAMAN"
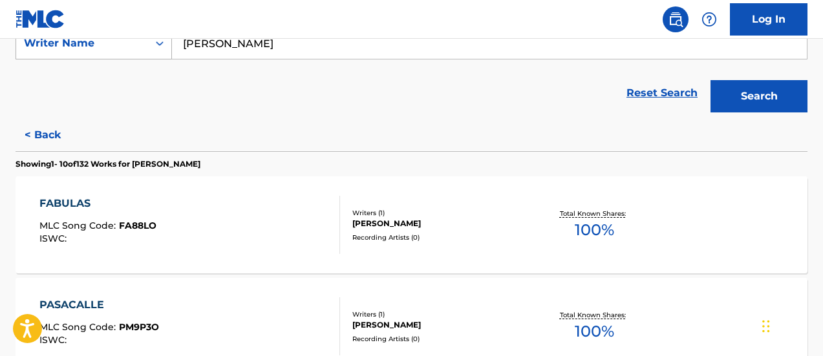
drag, startPoint x: 233, startPoint y: 43, endPoint x: 135, endPoint y: 45, distance: 98.3
click at [135, 45] on div "SearchWithCriteria7a87843d-ab4b-4131-ab0b-70eb05145d35 Writer Name victor horac…" at bounding box center [412, 43] width 792 height 32
paste input "VICTOR CASAHUAMAN"
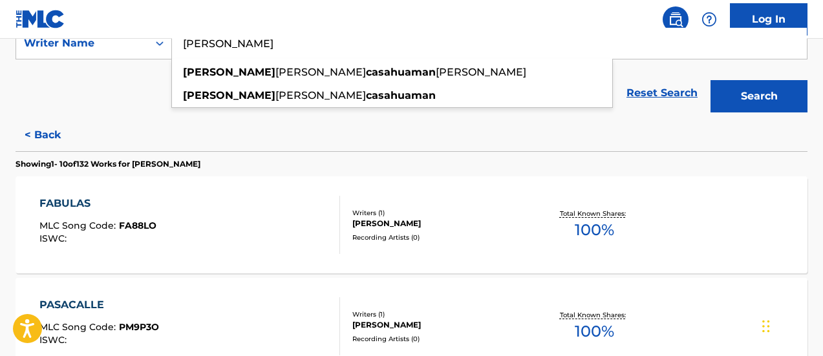
type input "VICTOR CASAHUAMAN"
click at [711, 80] on button "Search" at bounding box center [759, 96] width 97 height 32
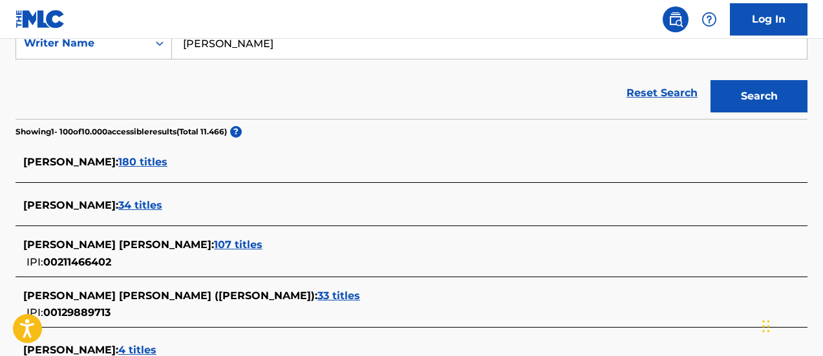
click at [118, 160] on span "180 titles" at bounding box center [142, 162] width 49 height 12
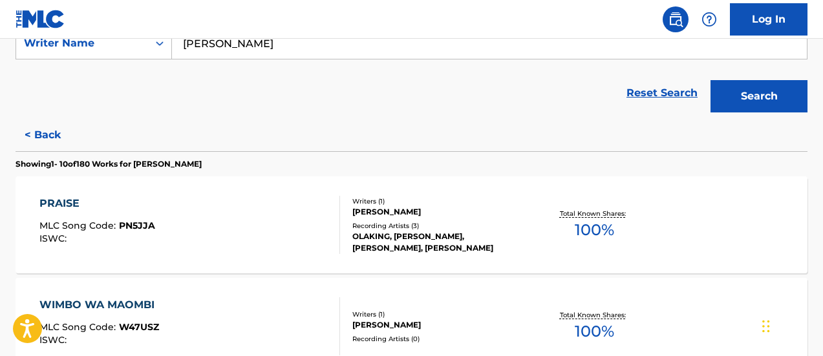
click at [596, 231] on span "100 %" at bounding box center [594, 230] width 39 height 23
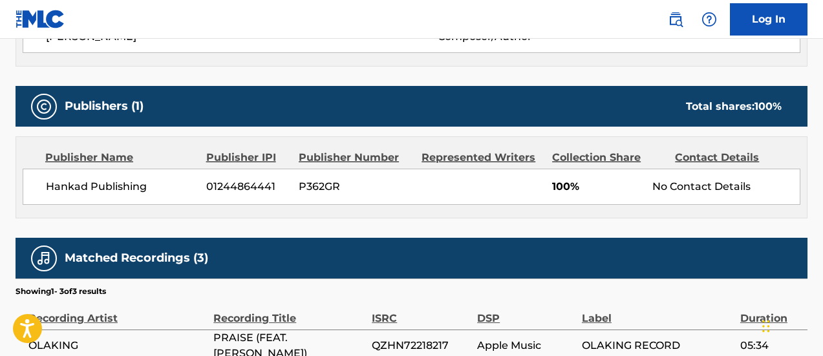
scroll to position [647, 0]
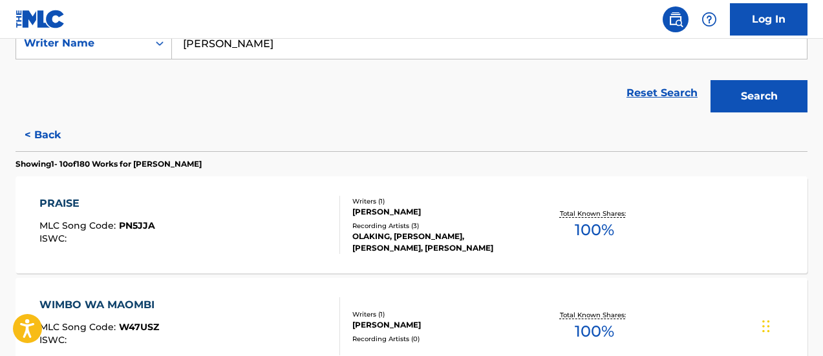
scroll to position [390, 0]
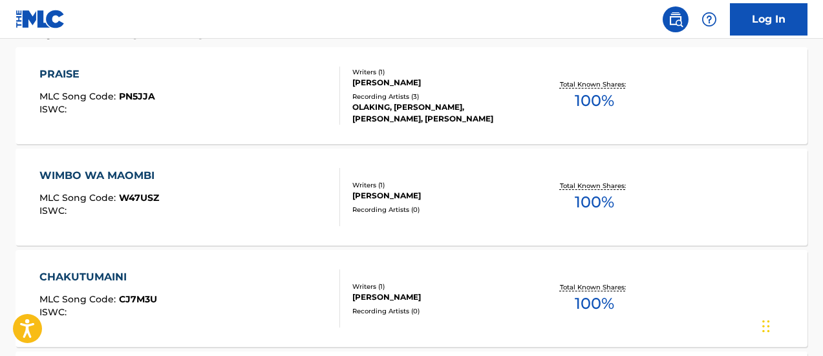
click at [605, 105] on span "100 %" at bounding box center [594, 100] width 39 height 23
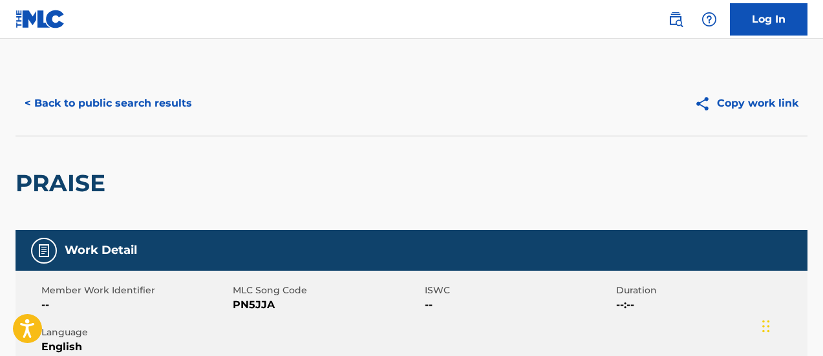
click at [290, 161] on div "PRAISE" at bounding box center [412, 183] width 792 height 94
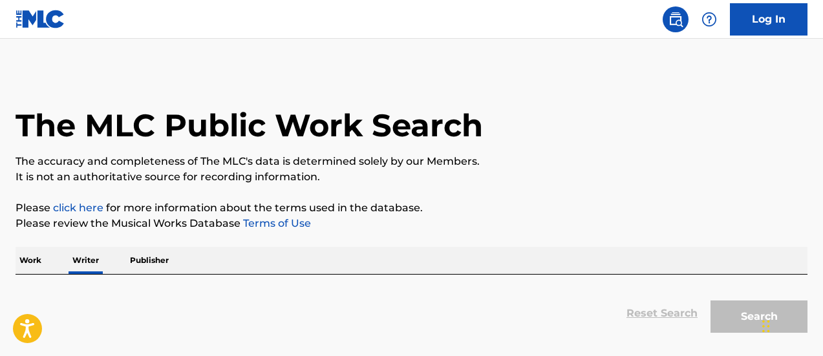
scroll to position [131, 0]
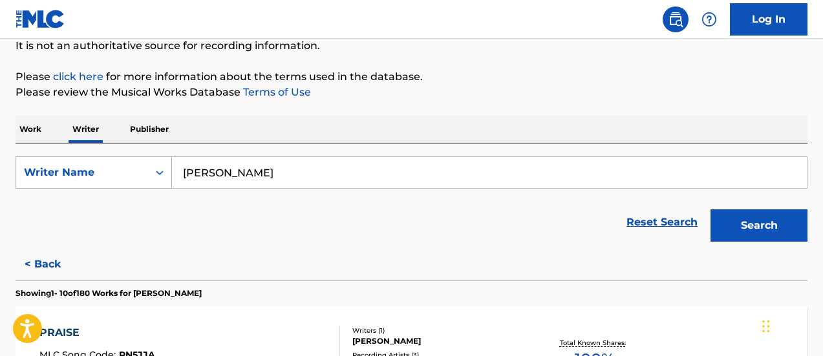
drag, startPoint x: 313, startPoint y: 168, endPoint x: 116, endPoint y: 159, distance: 196.8
click at [116, 159] on div "SearchWithCriteria7a87843d-ab4b-4131-ab0b-70eb05145d35 Writer Name VICTOR CASAH…" at bounding box center [412, 173] width 792 height 32
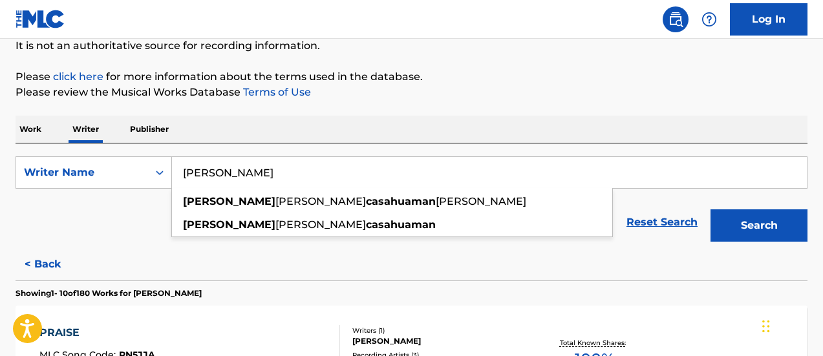
paste input "GRUPO NECTAR"
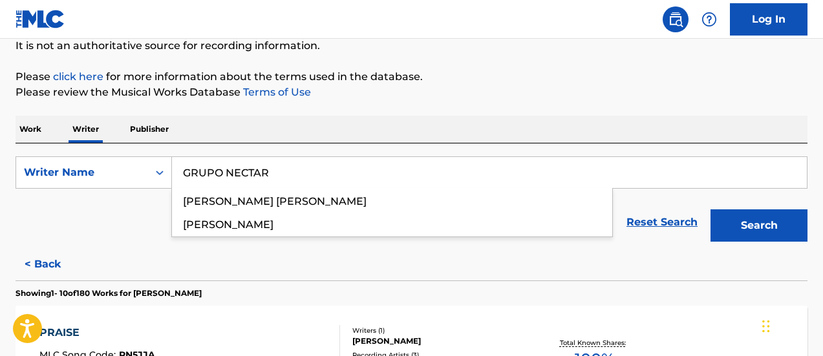
type input "GRUPO NECTAR"
click at [711, 210] on button "Search" at bounding box center [759, 226] width 97 height 32
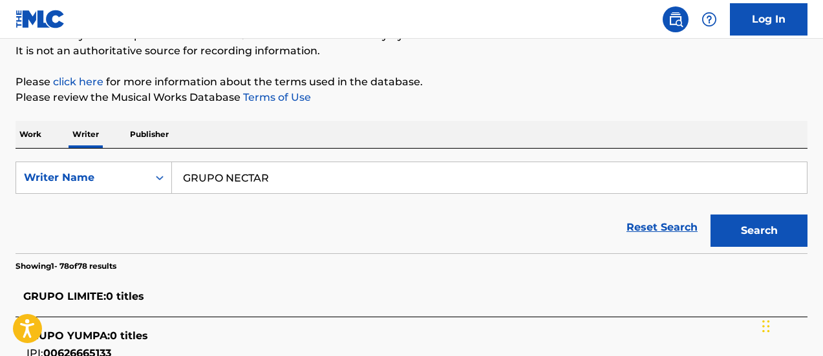
scroll to position [382, 0]
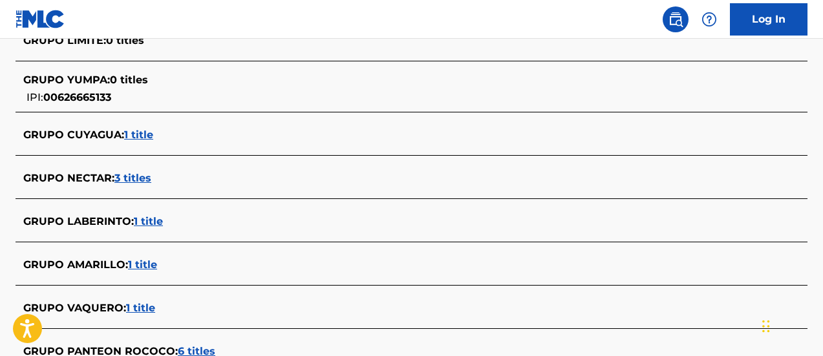
click at [138, 175] on span "3 titles" at bounding box center [132, 178] width 37 height 12
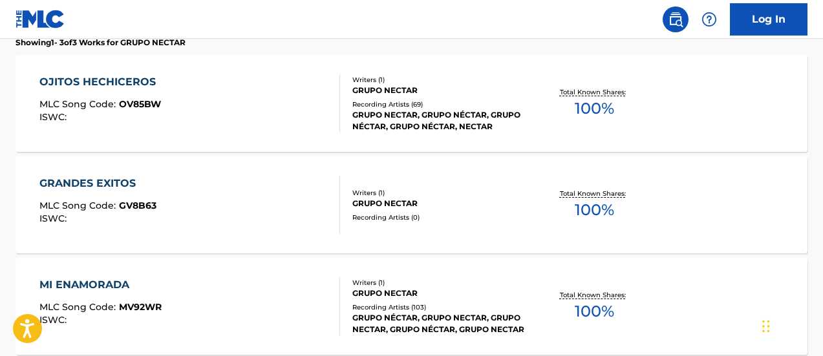
click at [593, 102] on span "100 %" at bounding box center [594, 108] width 39 height 23
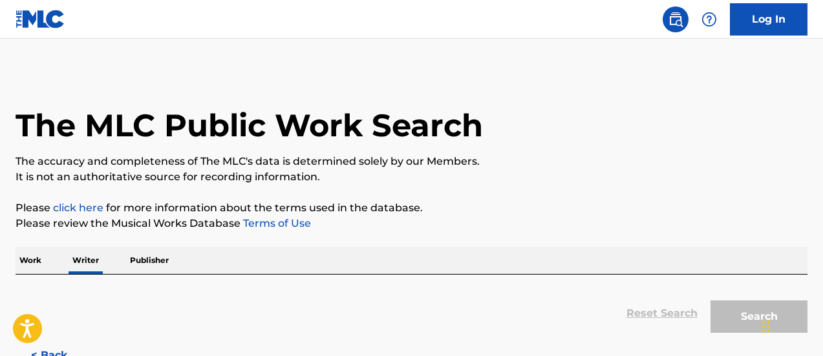
scroll to position [131, 0]
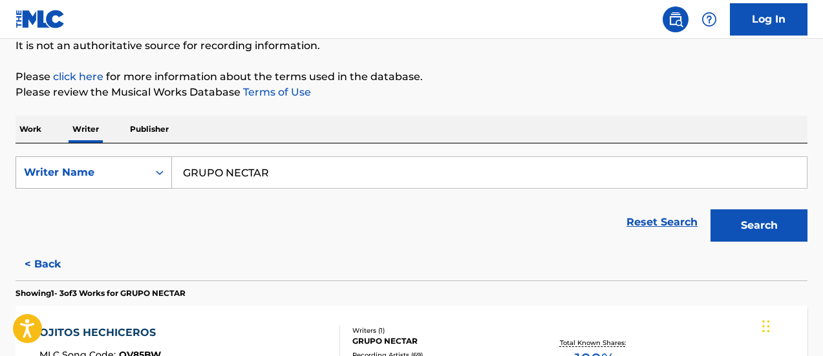
drag, startPoint x: 309, startPoint y: 177, endPoint x: 156, endPoint y: 169, distance: 153.4
click at [156, 169] on div "SearchWithCriteria7a87843d-ab4b-4131-ab0b-70eb05145d35 Writer Name GRUPO NECTAR" at bounding box center [412, 173] width 792 height 32
paste input "SOUNDPLAY"
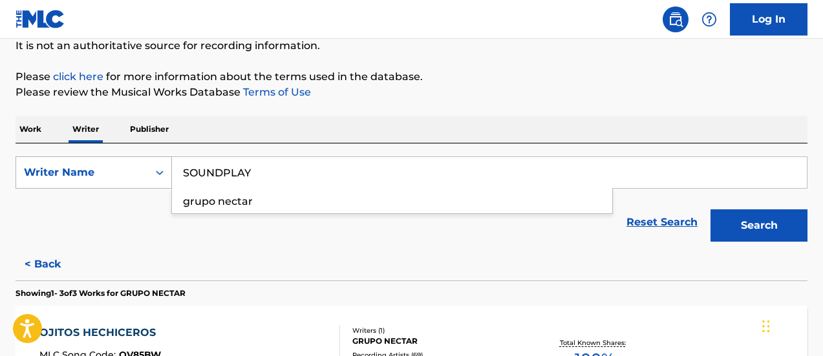
click at [711, 210] on button "Search" at bounding box center [759, 226] width 97 height 32
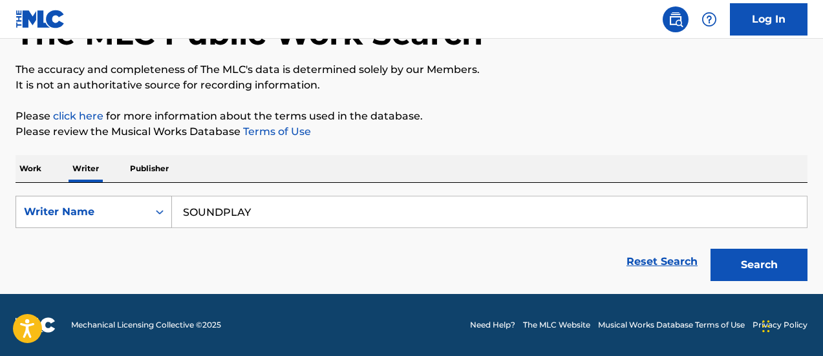
scroll to position [92, 0]
click at [298, 221] on input "SOUNDPLAY" at bounding box center [489, 212] width 635 height 31
click at [711, 249] on button "Search" at bounding box center [759, 265] width 97 height 32
drag, startPoint x: 232, startPoint y: 209, endPoint x: 180, endPoint y: 203, distance: 51.4
click at [180, 203] on input "SOUNDPLAY" at bounding box center [489, 212] width 635 height 31
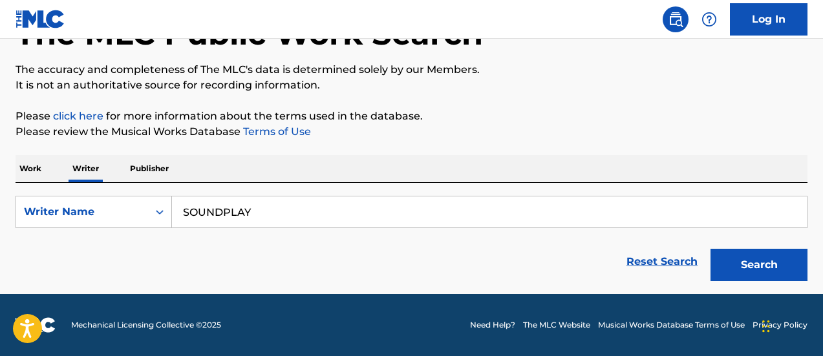
paste input "JHONNATAN OROSCO"
click at [711, 249] on button "Search" at bounding box center [759, 265] width 97 height 32
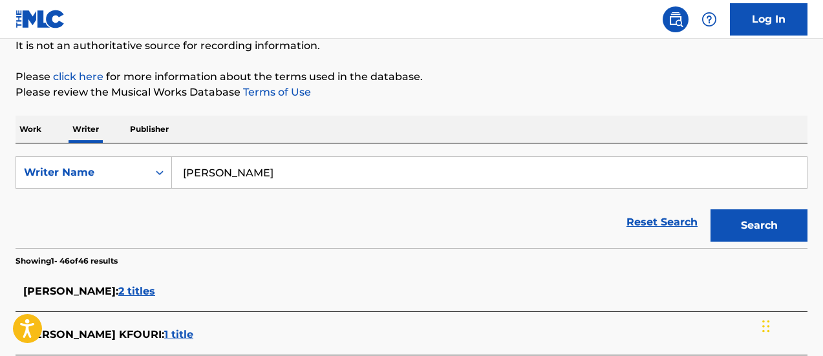
drag, startPoint x: 221, startPoint y: 173, endPoint x: 186, endPoint y: 173, distance: 35.6
click at [186, 173] on input "JHONNATAN OROSCO" at bounding box center [489, 172] width 635 height 31
paste input "LEÓN WALTER"
click at [711, 210] on button "Search" at bounding box center [759, 226] width 97 height 32
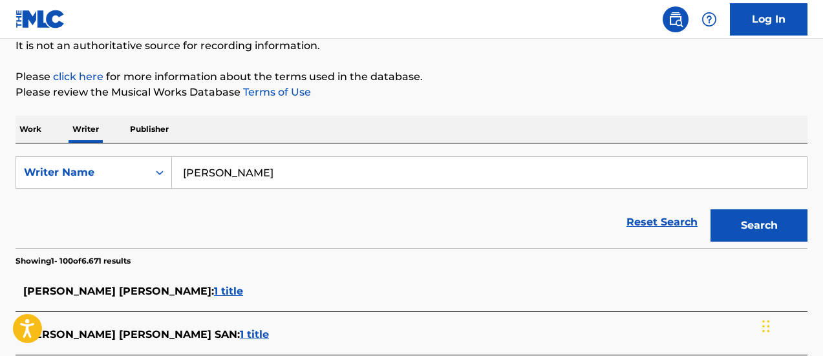
scroll to position [0, 0]
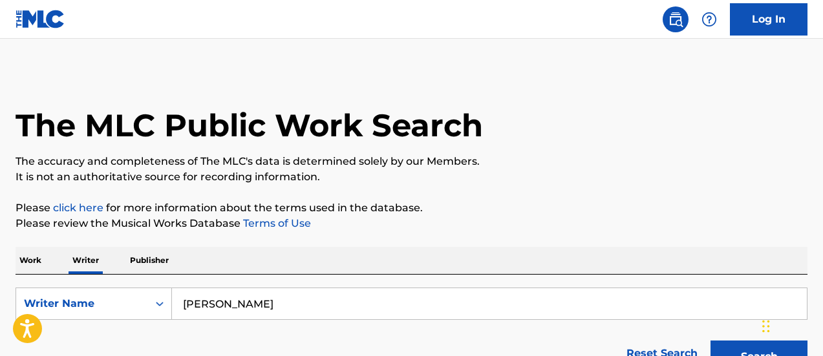
drag, startPoint x: 285, startPoint y: 303, endPoint x: 179, endPoint y: 292, distance: 107.2
click at [168, 299] on div "SearchWithCriteria7a87843d-ab4b-4131-ab0b-70eb05145d35 Writer Name LEÓN WALTER" at bounding box center [412, 304] width 792 height 32
paste input "JOHNNY OROSCO"
type input "JOHNNY OROSCO"
click at [711, 341] on button "Search" at bounding box center [759, 357] width 97 height 32
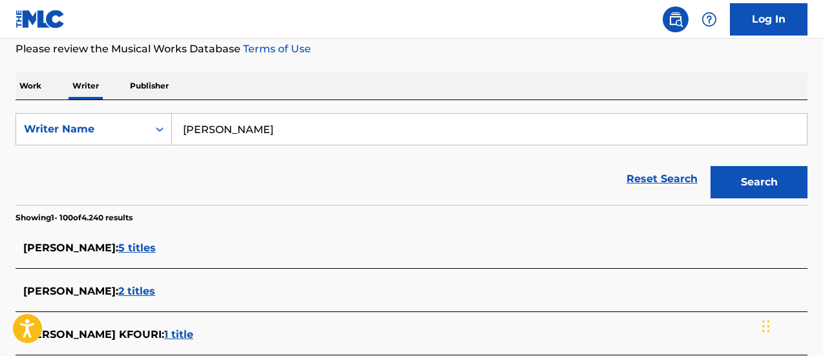
scroll to position [239, 0]
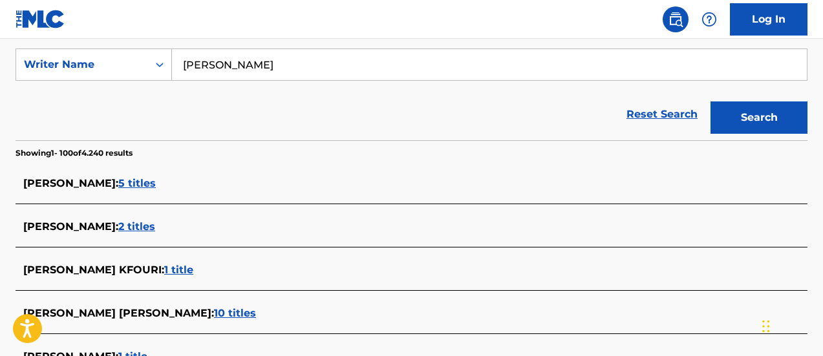
click at [118, 188] on span "5 titles" at bounding box center [137, 183] width 38 height 12
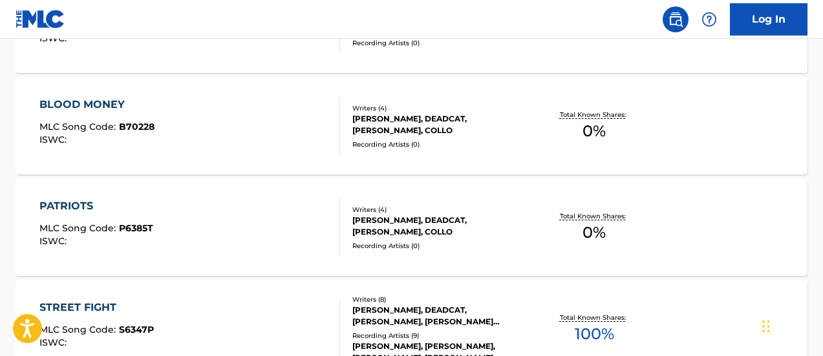
scroll to position [627, 0]
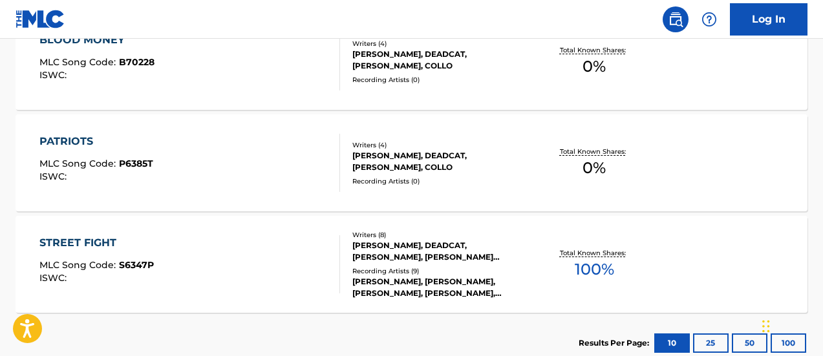
click at [595, 270] on span "100 %" at bounding box center [594, 269] width 39 height 23
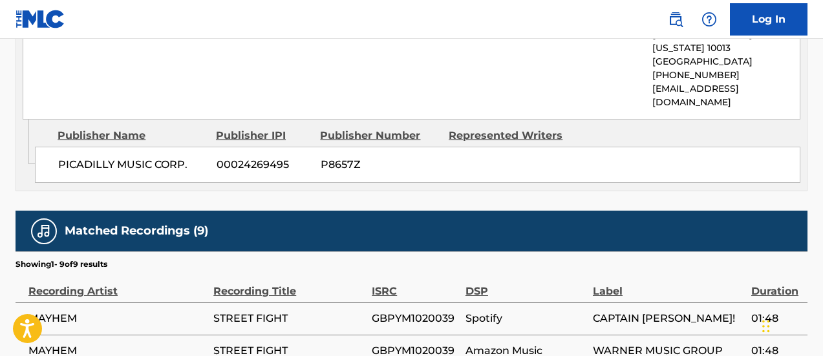
scroll to position [1035, 0]
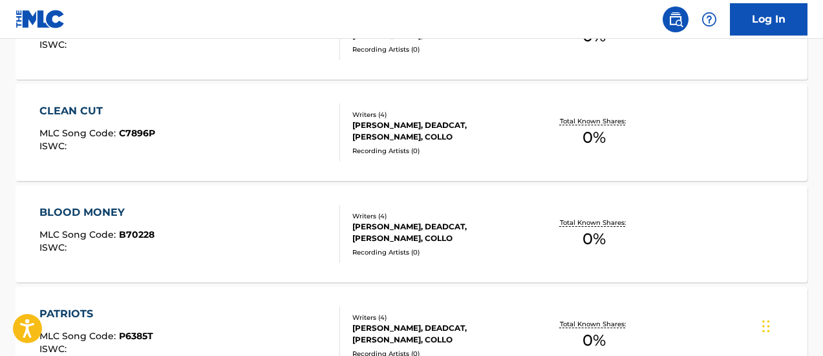
scroll to position [131, 0]
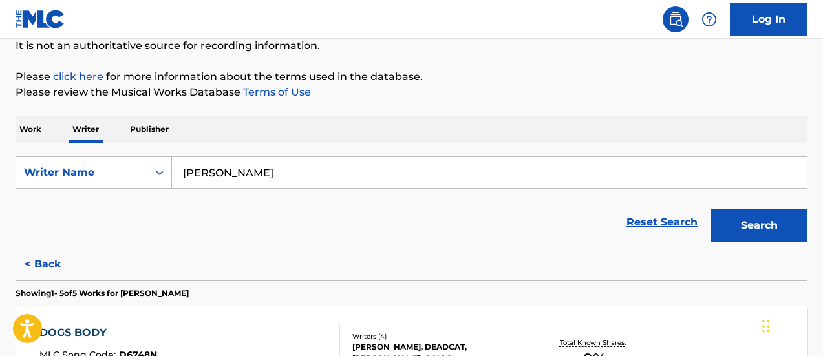
drag, startPoint x: 219, startPoint y: 175, endPoint x: 174, endPoint y: 175, distance: 44.6
click at [174, 175] on input "JOHNNY OROSCO" at bounding box center [489, 172] width 635 height 31
paste input "RAFAEL MEJÍA"
type input "RAFAEL MEJÍA"
click at [711, 210] on button "Search" at bounding box center [759, 226] width 97 height 32
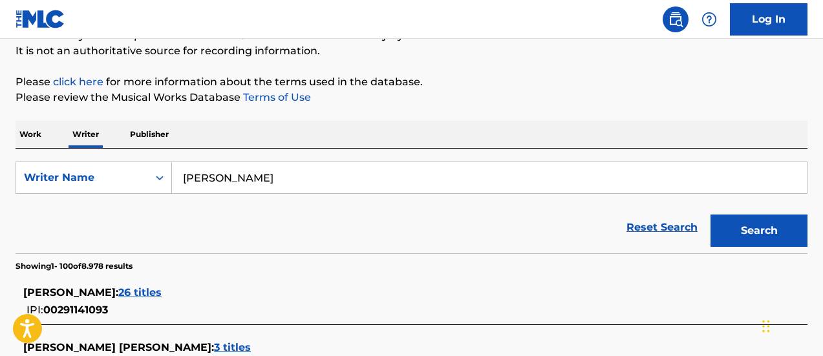
scroll to position [433, 0]
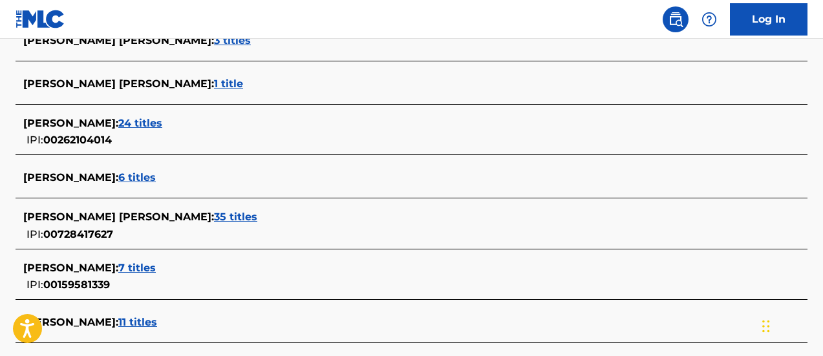
click at [133, 176] on span "6 titles" at bounding box center [137, 177] width 38 height 12
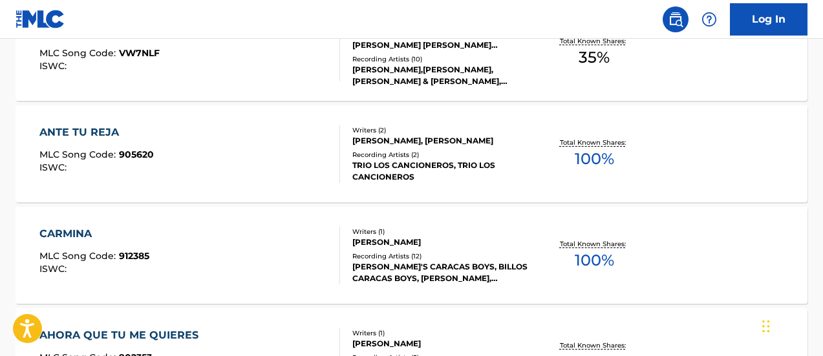
click at [599, 155] on span "100 %" at bounding box center [594, 158] width 39 height 23
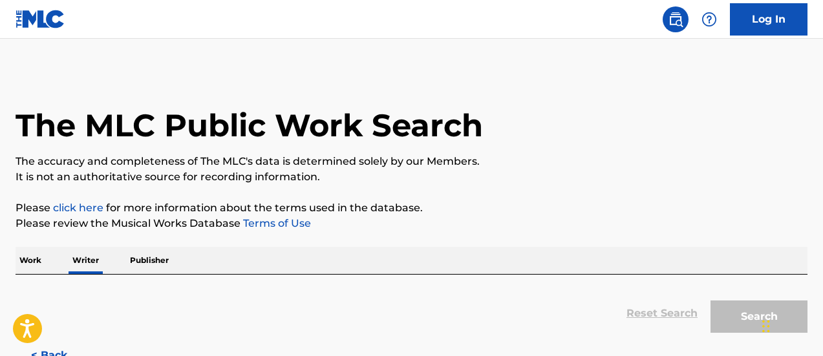
scroll to position [131, 0]
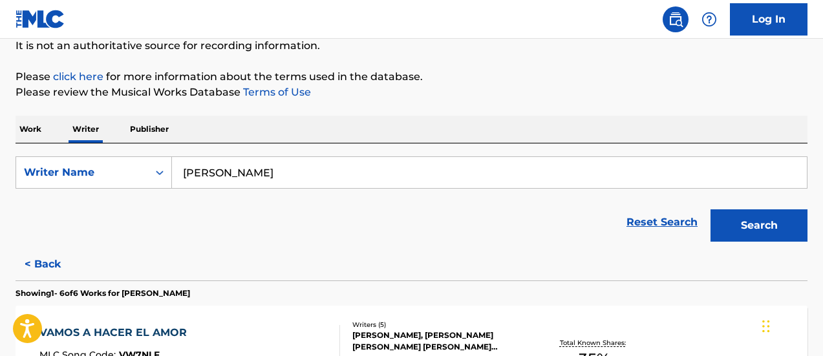
drag, startPoint x: 327, startPoint y: 178, endPoint x: 174, endPoint y: 174, distance: 153.3
click at [174, 174] on input "RAFAEL MEJÍA" at bounding box center [489, 172] width 635 height 31
paste input "YESID URIBE ORDOÑEZ"
click at [711, 210] on button "Search" at bounding box center [759, 226] width 97 height 32
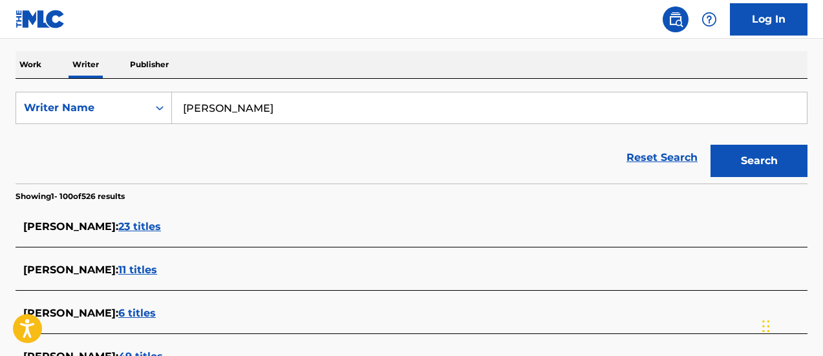
scroll to position [261, 0]
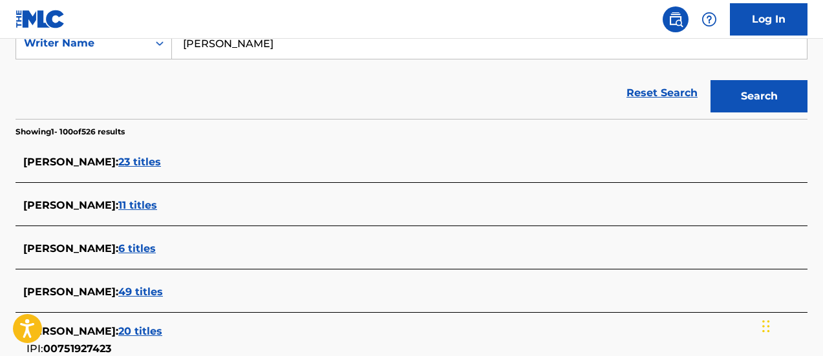
drag, startPoint x: 331, startPoint y: 47, endPoint x: 184, endPoint y: 49, distance: 147.5
click at [184, 49] on input "YESID URIBE ORDOÑEZ" at bounding box center [489, 43] width 635 height 31
paste input "JESSI URIBE"
click at [298, 48] on input "jessi uribe" at bounding box center [489, 43] width 635 height 31
drag, startPoint x: 195, startPoint y: 56, endPoint x: 180, endPoint y: 52, distance: 15.2
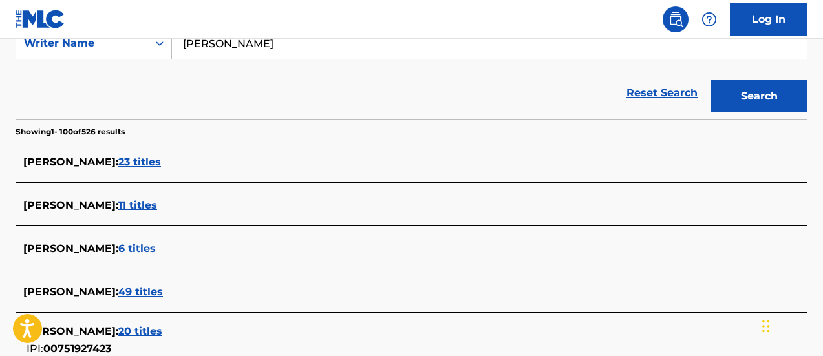
click at [161, 52] on div "SearchWithCriteria7a87843d-ab4b-4131-ab0b-70eb05145d35 Writer Name jessi uribe" at bounding box center [412, 43] width 792 height 32
paste input "JESSI URIBE"
type input "JESSI URIBE"
click at [711, 80] on button "Search" at bounding box center [759, 96] width 97 height 32
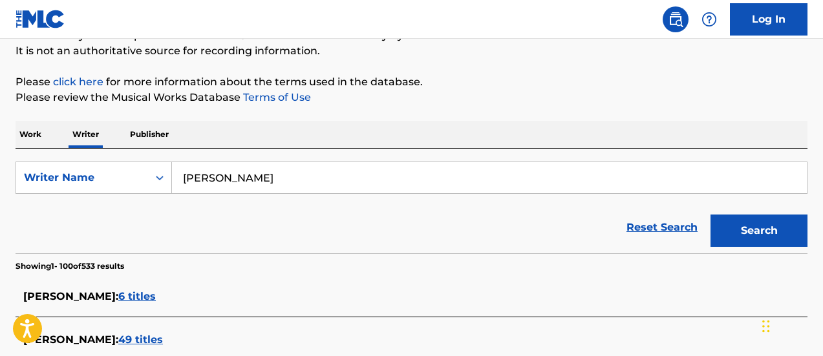
scroll to position [2846, 0]
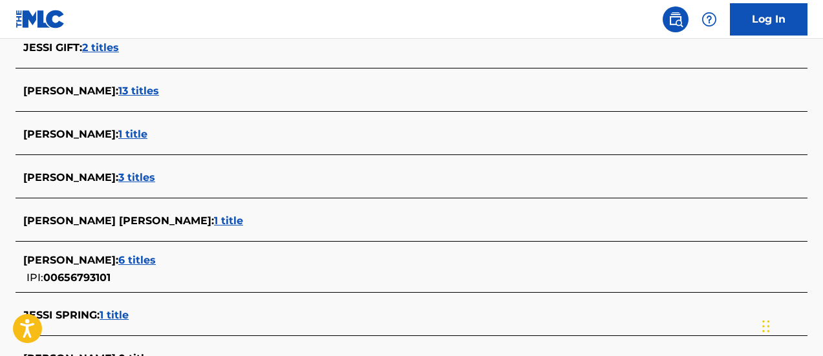
click at [125, 177] on span "3 titles" at bounding box center [136, 177] width 37 height 12
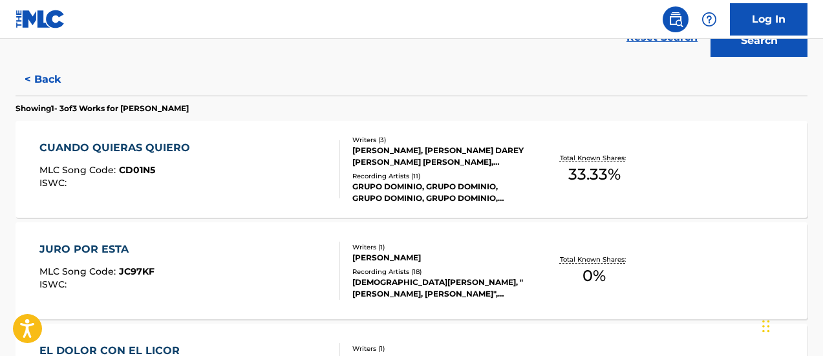
scroll to position [122, 0]
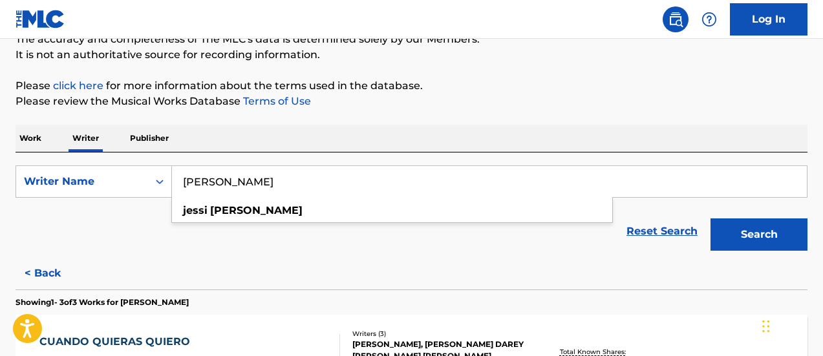
drag, startPoint x: 273, startPoint y: 186, endPoint x: 183, endPoint y: 186, distance: 89.9
click at [183, 186] on input "JESSI URIBE" at bounding box center [489, 181] width 635 height 31
click at [711, 219] on button "Search" at bounding box center [759, 235] width 97 height 32
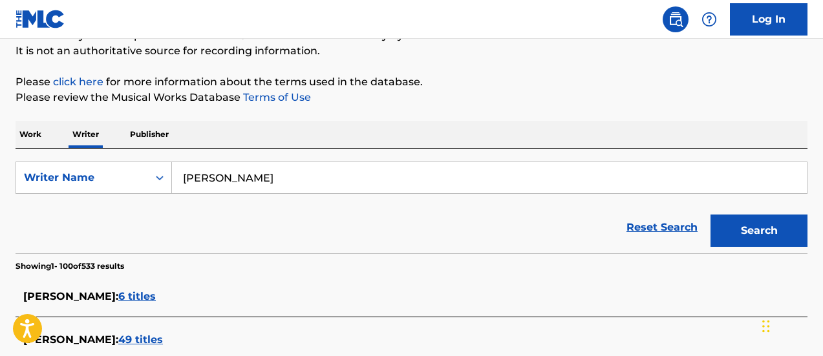
scroll to position [2846, 0]
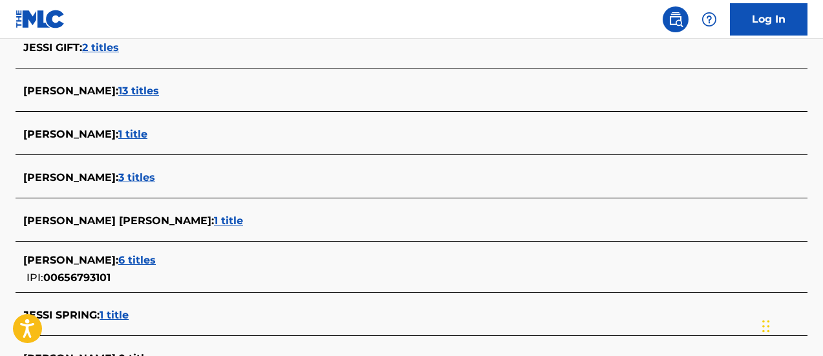
click at [121, 180] on span "3 titles" at bounding box center [136, 177] width 37 height 12
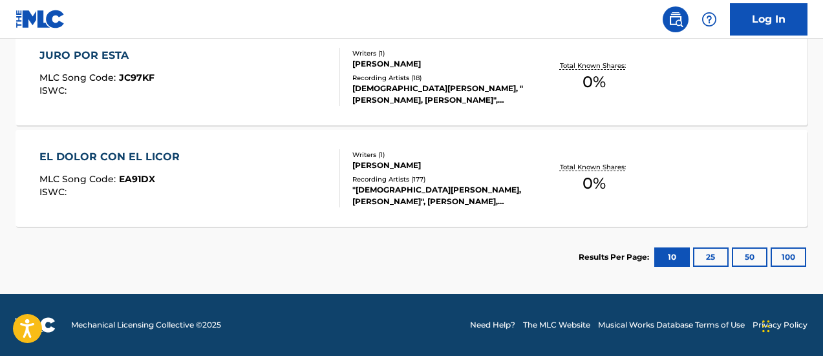
scroll to position [446, 0]
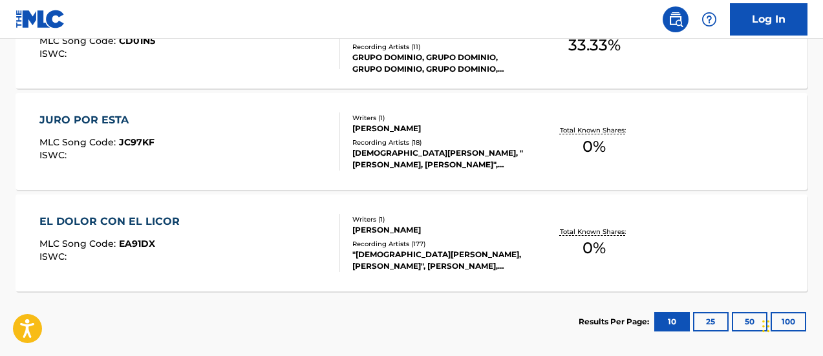
click at [592, 67] on div "CUANDO QUIERAS QUIERO MLC Song Code : CD01N5 ISWC : Writers ( 3 ) JESSI URIBE, …" at bounding box center [412, 40] width 792 height 97
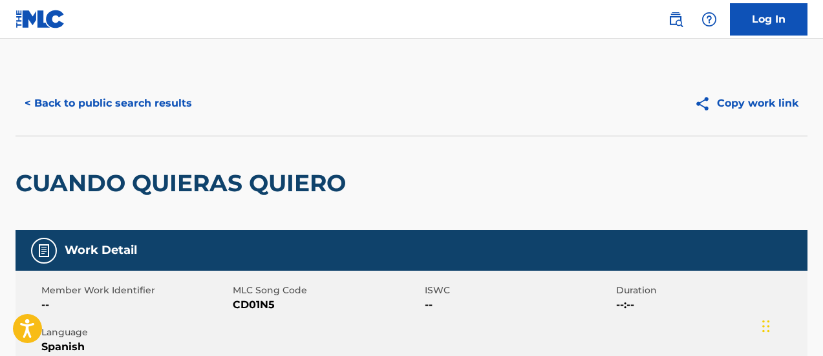
scroll to position [131, 0]
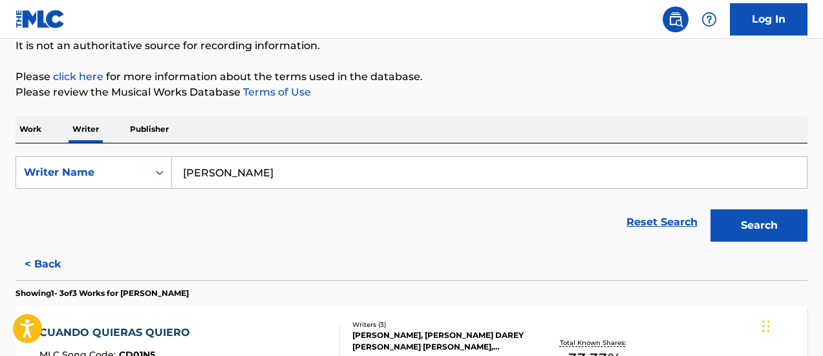
drag, startPoint x: 301, startPoint y: 178, endPoint x: 164, endPoint y: 154, distance: 139.2
click at [167, 168] on div "SearchWithCriteria7a87843d-ab4b-4131-ab0b-70eb05145d35 Writer Name JESSI URIBE" at bounding box center [412, 173] width 792 height 32
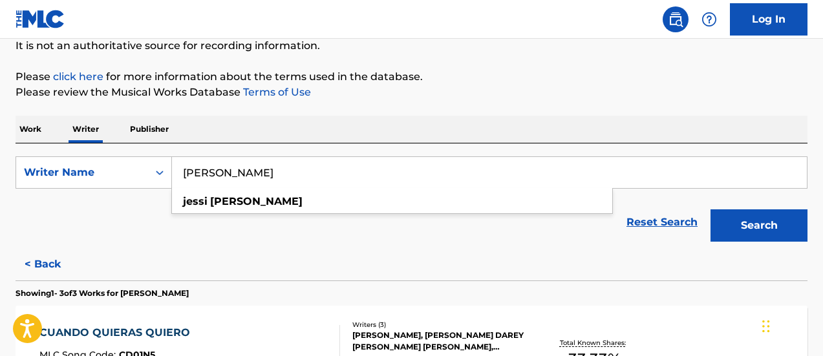
paste input "ELVIO OSCAR MARTINEZ"
type input "ELVIO OSCAR MARTINEZ"
click at [711, 210] on button "Search" at bounding box center [759, 226] width 97 height 32
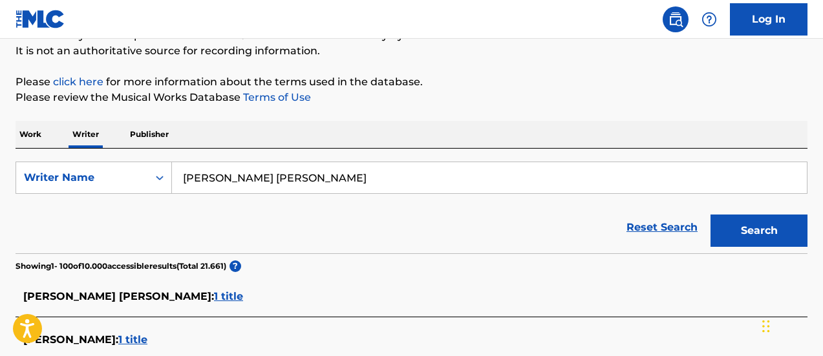
scroll to position [2889, 0]
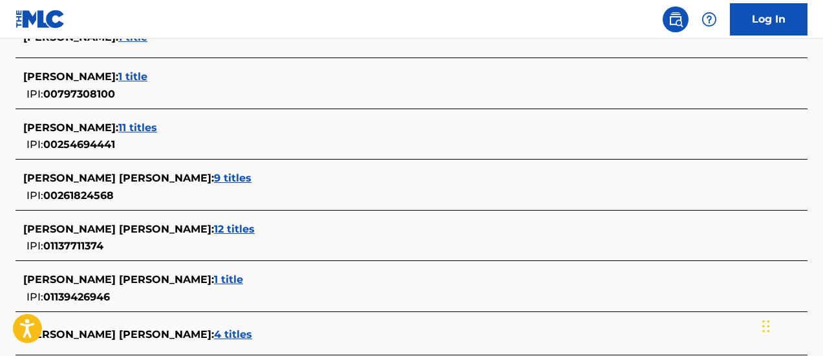
click at [214, 175] on span "9 titles" at bounding box center [233, 178] width 38 height 12
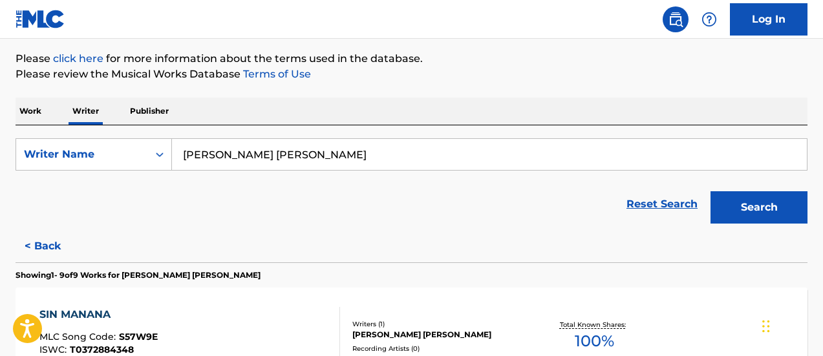
scroll to position [408, 0]
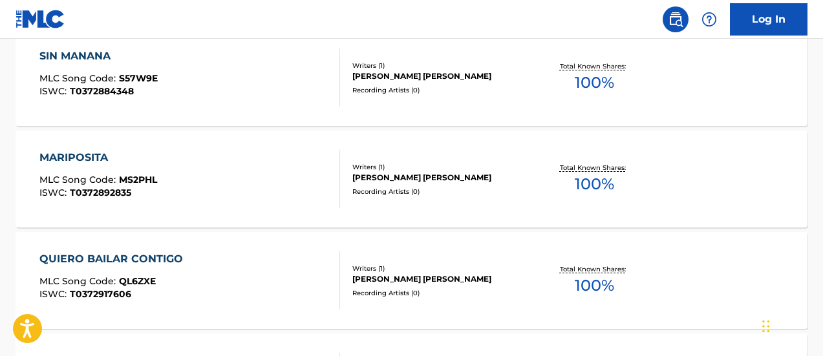
click at [600, 83] on span "100 %" at bounding box center [594, 82] width 39 height 23
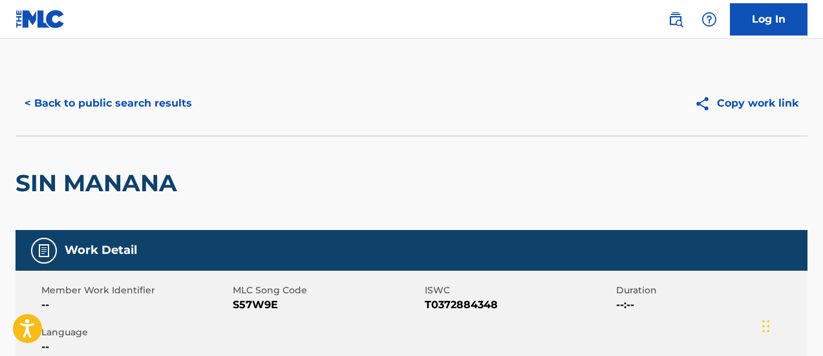
scroll to position [131, 0]
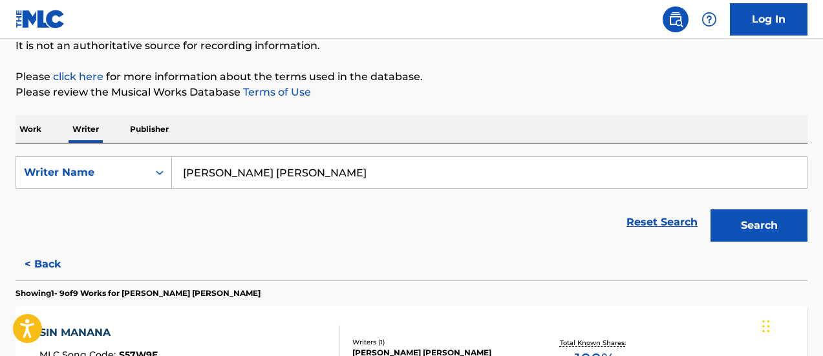
drag, startPoint x: 216, startPoint y: 182, endPoint x: 195, endPoint y: 171, distance: 23.7
click at [198, 182] on input "ELVIO OSCAR MARTINEZ" at bounding box center [489, 172] width 635 height 31
paste input "GEORGY PARRA"
type input "E"
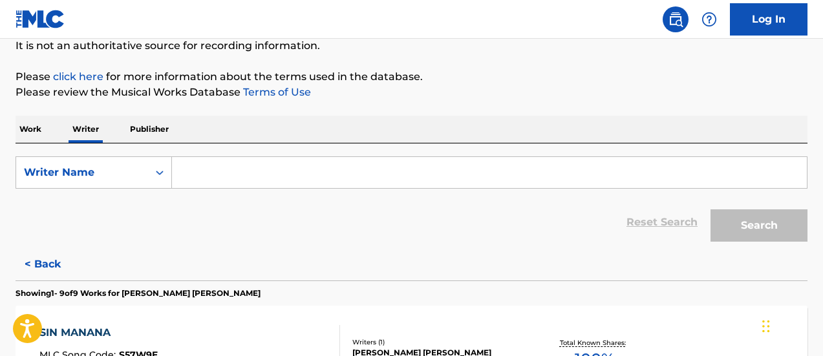
paste input "GEORGY PARRA"
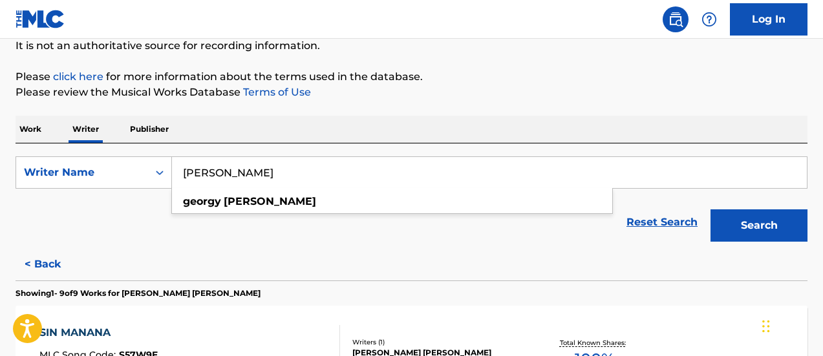
type input "GEORGY PARRA"
click at [711, 210] on button "Search" at bounding box center [759, 226] width 97 height 32
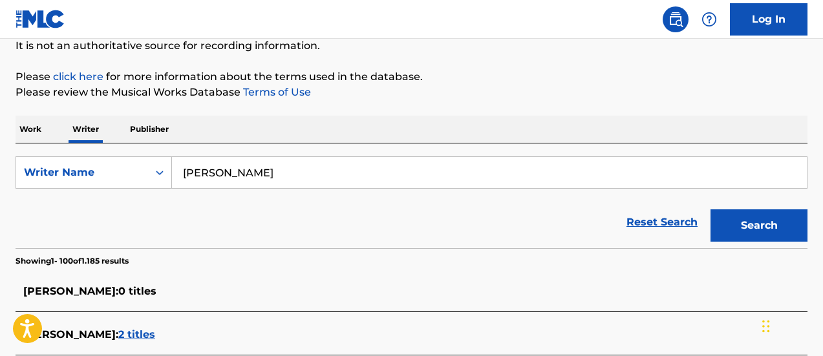
scroll to position [3426, 0]
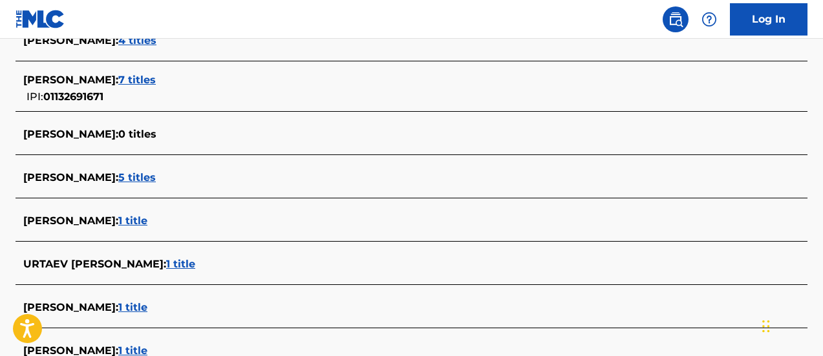
click at [131, 175] on span "5 titles" at bounding box center [137, 177] width 38 height 12
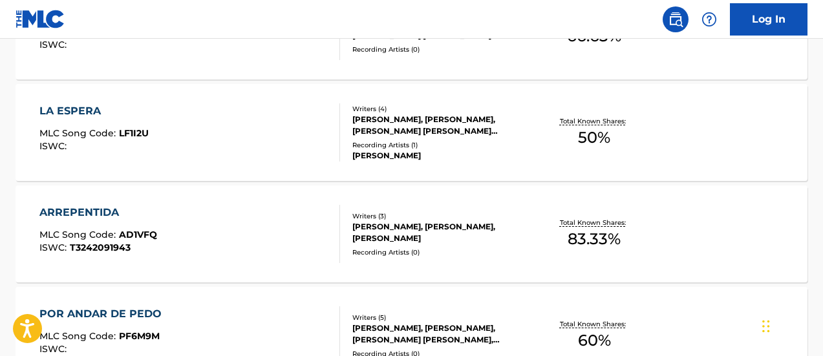
scroll to position [261, 0]
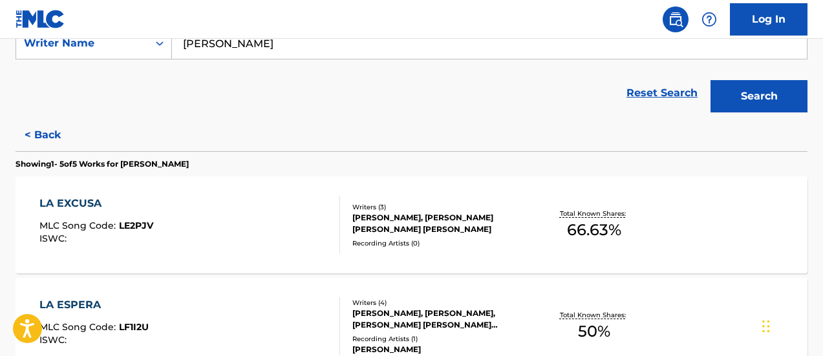
click at [596, 234] on span "66.63 %" at bounding box center [594, 230] width 54 height 23
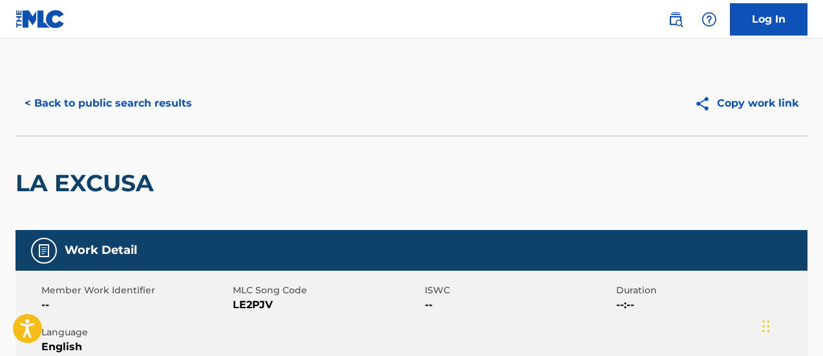
click at [336, 159] on div "LA EXCUSA" at bounding box center [412, 183] width 792 height 94
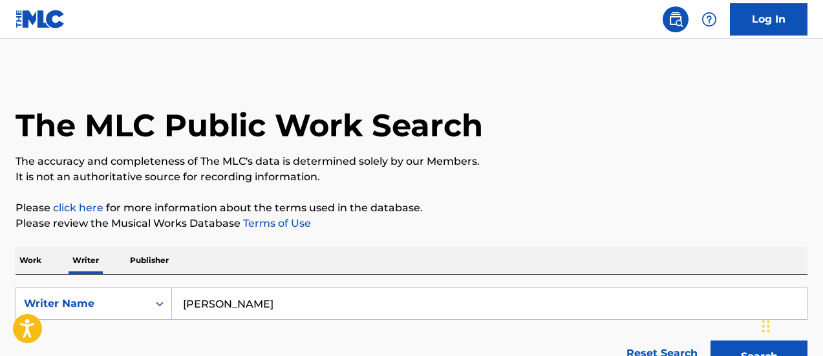
scroll to position [131, 0]
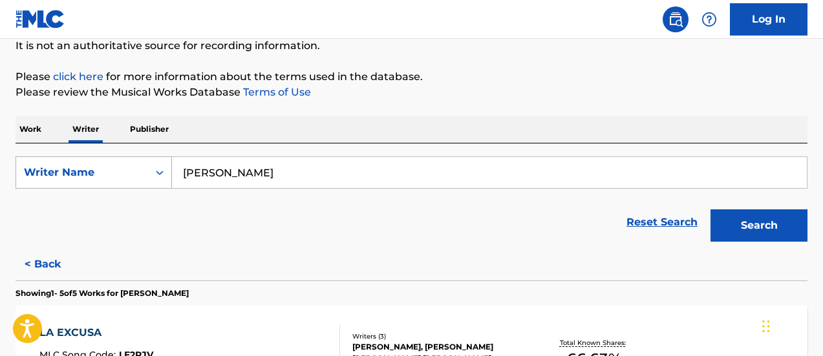
drag, startPoint x: 200, startPoint y: 179, endPoint x: 166, endPoint y: 182, distance: 34.5
click at [166, 182] on div "SearchWithCriteria7a87843d-ab4b-4131-ab0b-70eb05145d35 Writer Name GEORGY PARRA" at bounding box center [412, 173] width 792 height 32
paste input "MARCOS WILFREDO CACERES"
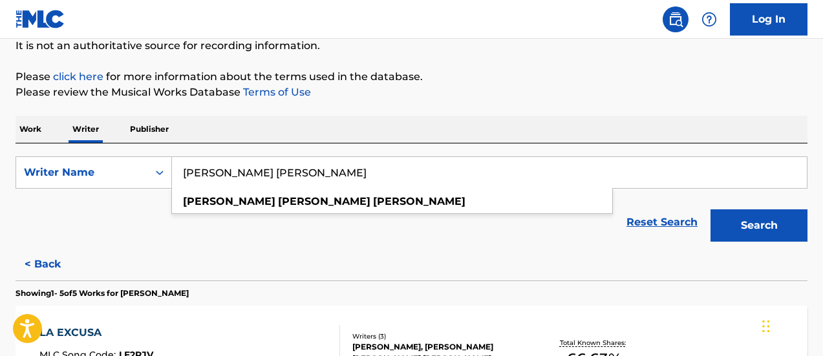
type input "MARCOS WILFREDO CACERES"
click at [711, 210] on button "Search" at bounding box center [759, 226] width 97 height 32
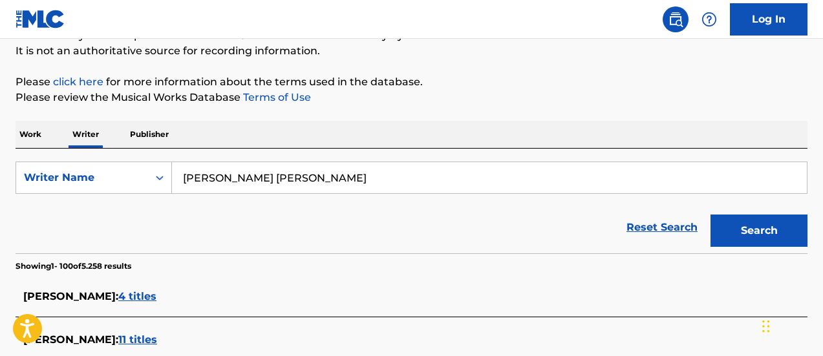
scroll to position [3514, 0]
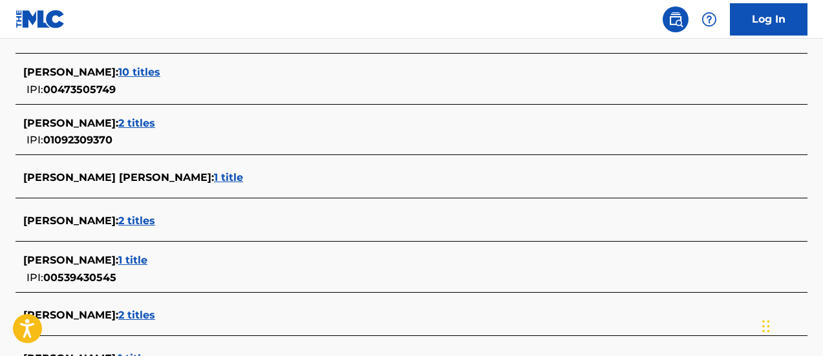
click at [214, 179] on span "1 title" at bounding box center [228, 177] width 29 height 12
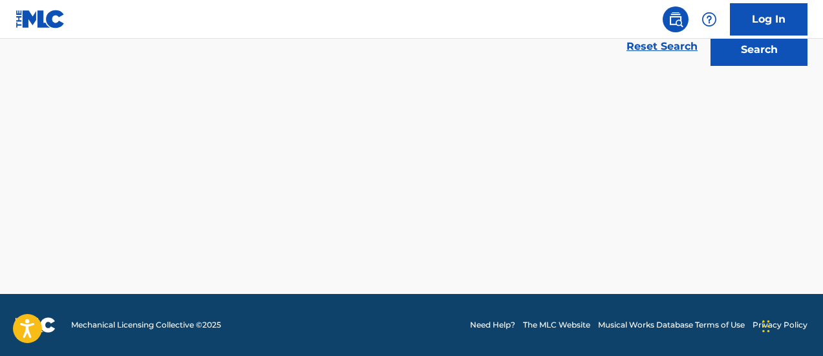
scroll to position [307, 0]
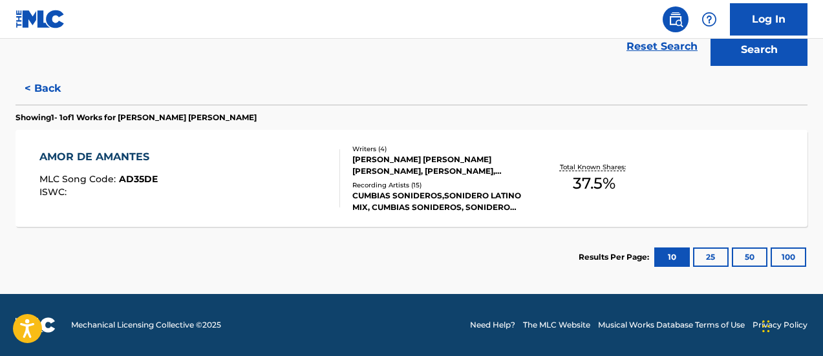
click at [591, 180] on span "37.5 %" at bounding box center [594, 183] width 43 height 23
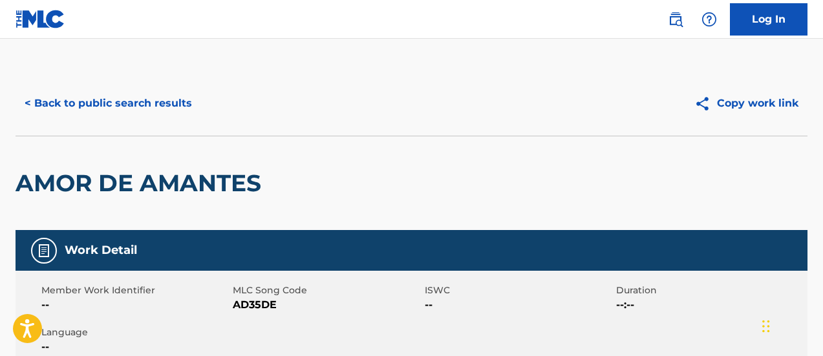
scroll to position [129, 0]
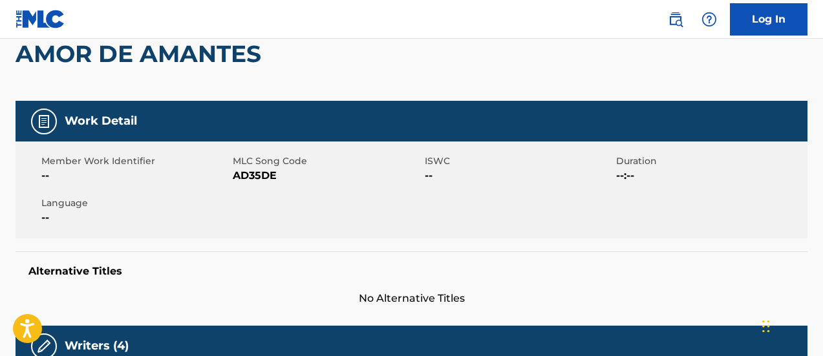
click at [411, 224] on div "Member Work Identifier -- MLC Song Code AD35DE ISWC -- Duration --:-- Language …" at bounding box center [412, 190] width 792 height 97
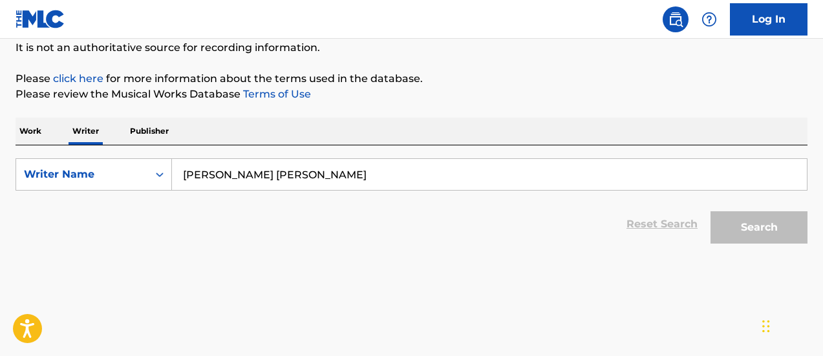
scroll to position [131, 0]
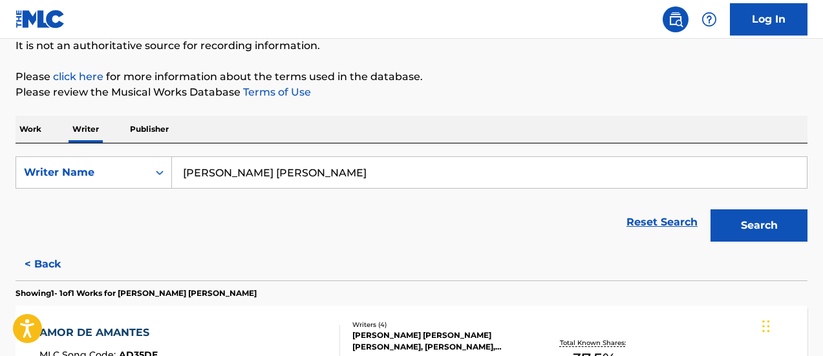
click at [746, 219] on button "Search" at bounding box center [759, 226] width 97 height 32
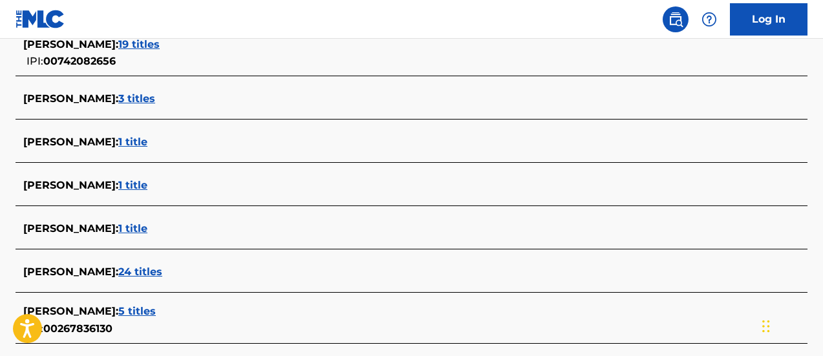
scroll to position [0, 0]
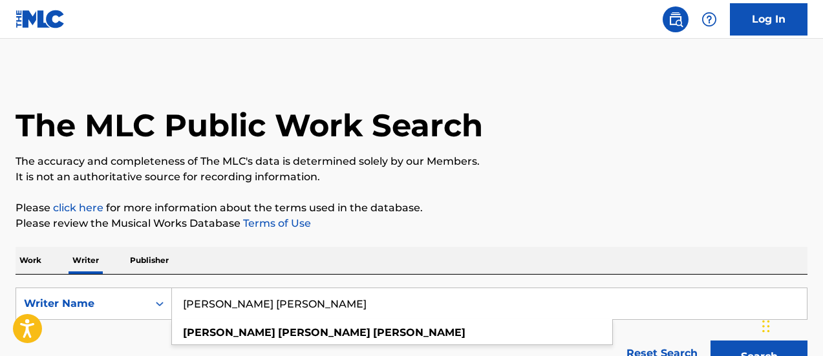
drag, startPoint x: 352, startPoint y: 298, endPoint x: 175, endPoint y: 305, distance: 176.7
click at [175, 305] on input "MARCOS WILFREDO CACERES" at bounding box center [489, 303] width 635 height 31
paste input "IO GONZÁLEZ"
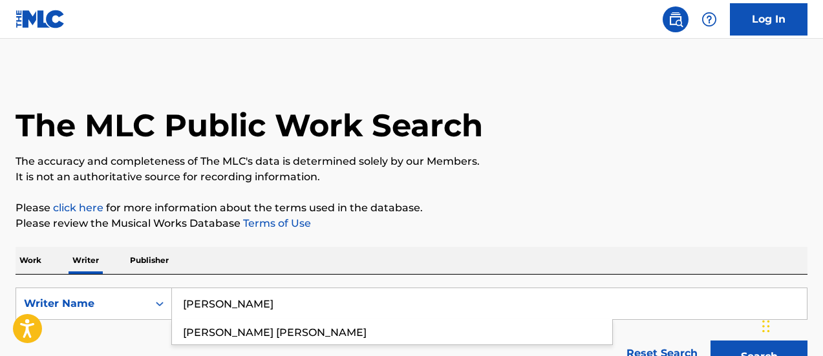
type input "MARIO GONZÁLEZ"
click at [711, 341] on button "Search" at bounding box center [759, 357] width 97 height 32
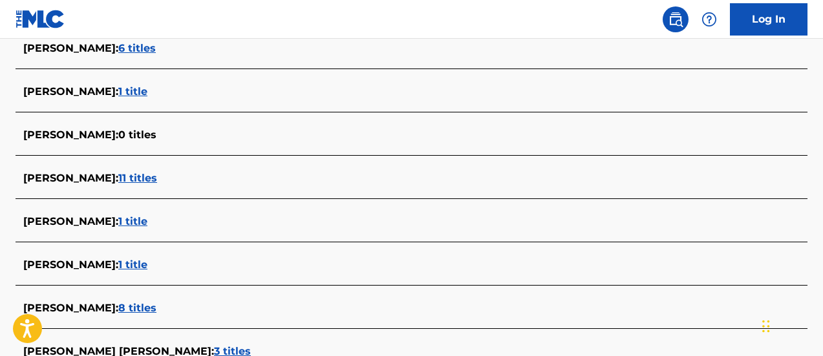
scroll to position [2625, 0]
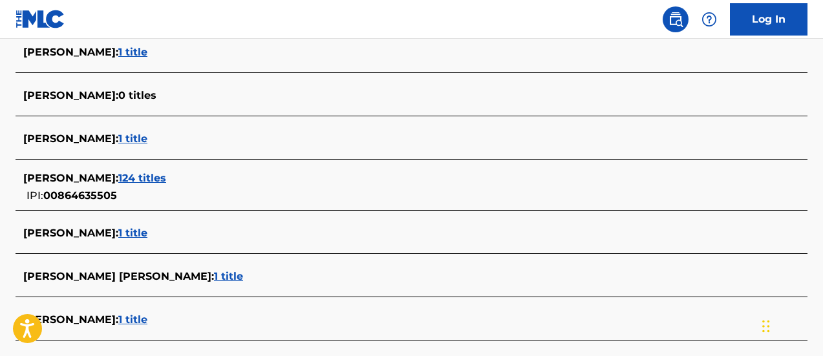
click at [150, 174] on span "124 titles" at bounding box center [142, 178] width 48 height 12
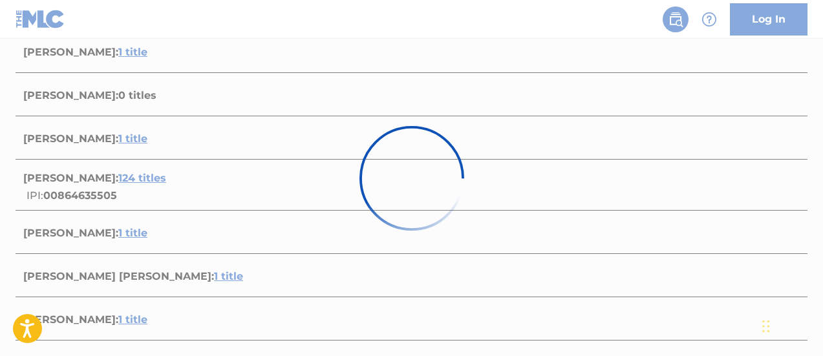
scroll to position [1227, 0]
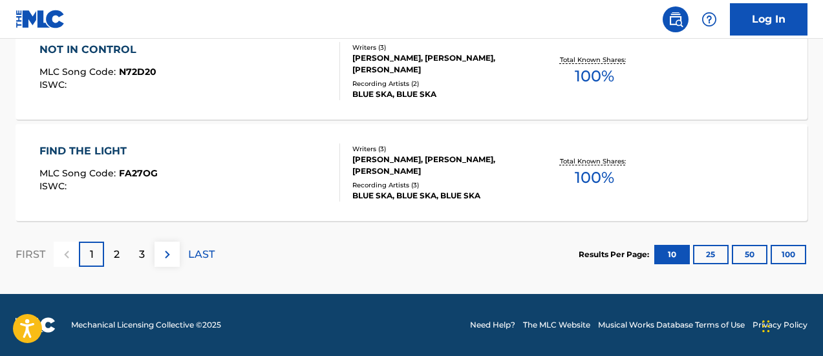
click at [579, 179] on span "100 %" at bounding box center [594, 177] width 39 height 23
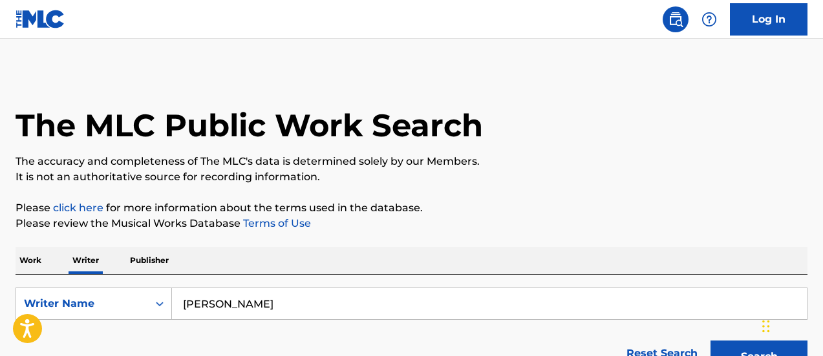
scroll to position [131, 0]
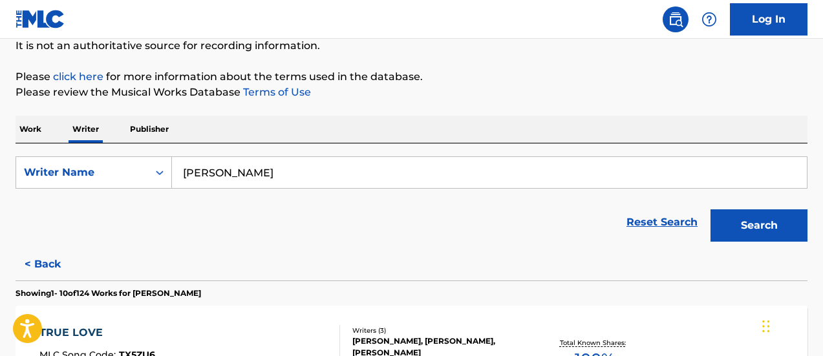
drag, startPoint x: 352, startPoint y: 171, endPoint x: 195, endPoint y: 168, distance: 156.6
click at [195, 168] on input "MARIO GONZÁLEZ" at bounding box center [489, 172] width 635 height 31
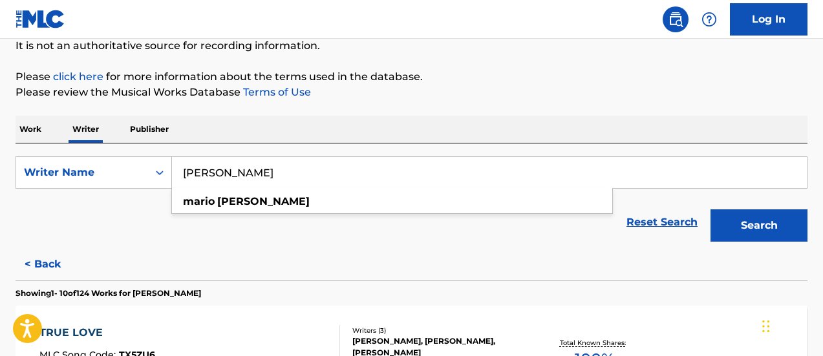
type input "M"
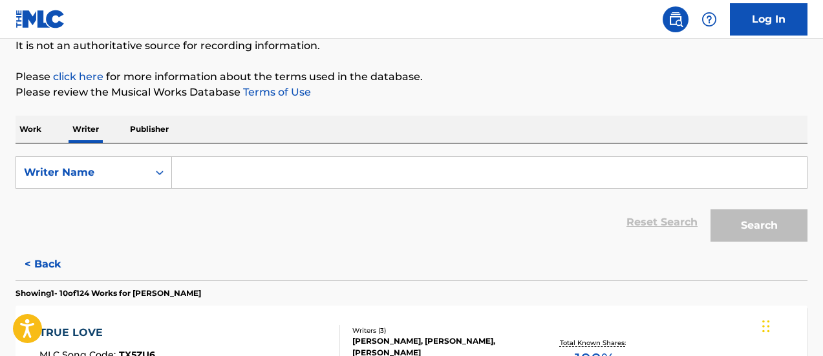
paste input "YESID EDUARDO URIBE ORDÓÑEZ"
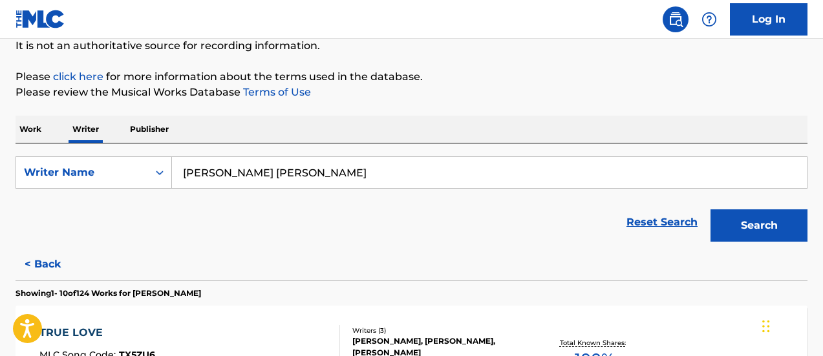
click at [711, 210] on button "Search" at bounding box center [759, 226] width 97 height 32
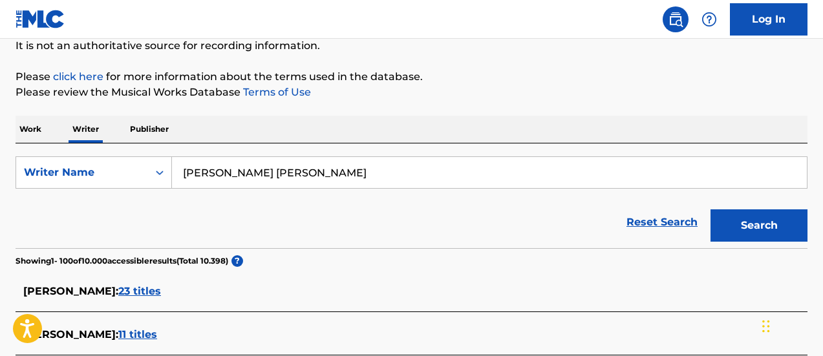
drag, startPoint x: 404, startPoint y: 172, endPoint x: 191, endPoint y: 168, distance: 213.5
click at [191, 168] on input "YESID EDUARDO URIBE ORDÓÑEZ" at bounding box center [489, 172] width 635 height 31
paste input "MIGUEL SOTO"
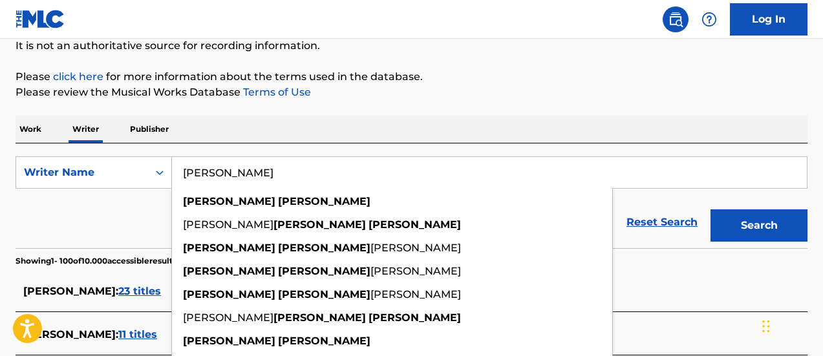
type input "MIGUEL SOTO"
click at [711, 210] on button "Search" at bounding box center [759, 226] width 97 height 32
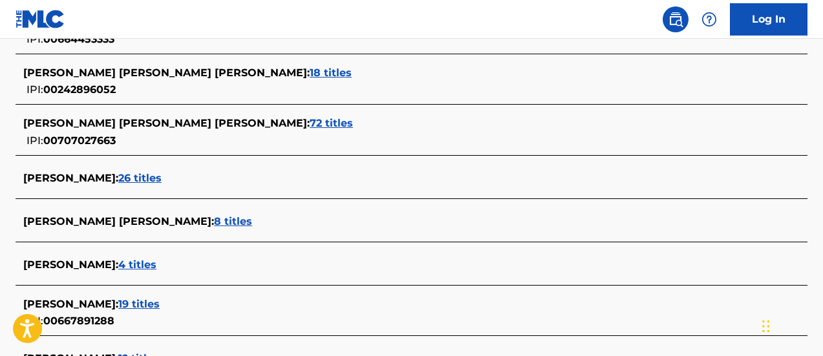
scroll to position [126, 0]
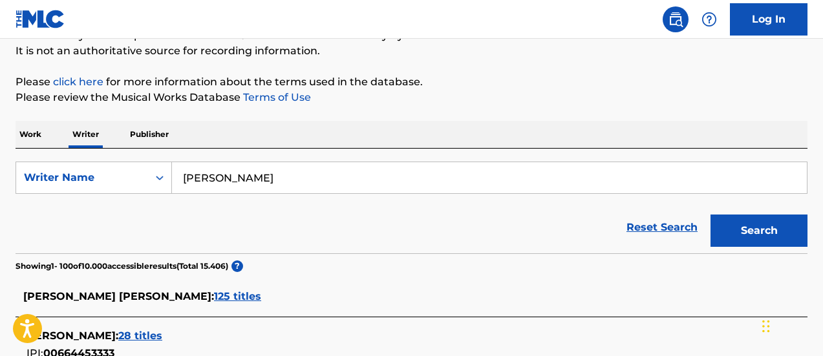
click at [125, 334] on span "28 titles" at bounding box center [140, 336] width 44 height 12
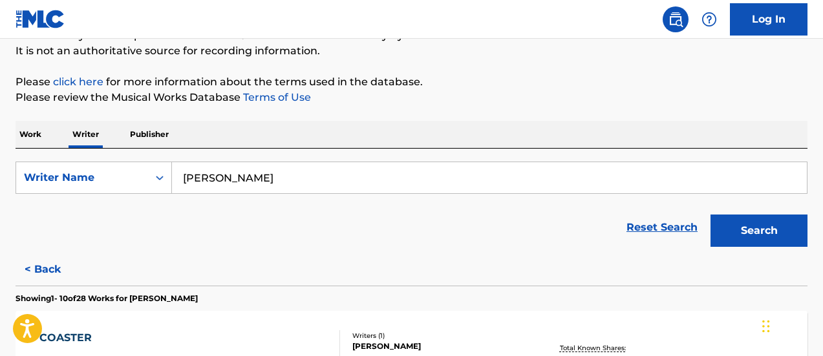
scroll to position [255, 0]
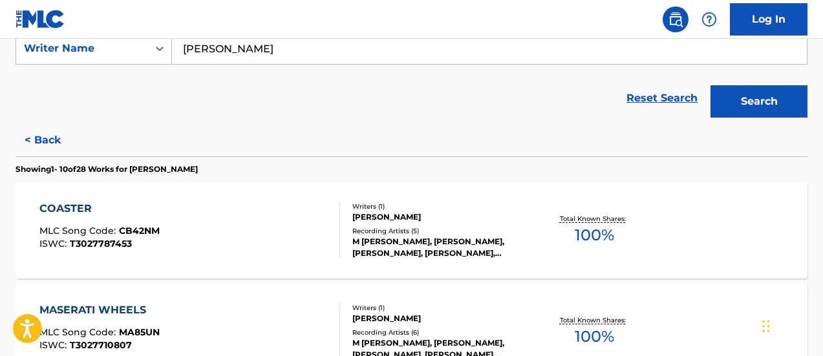
click at [582, 237] on span "100 %" at bounding box center [594, 235] width 39 height 23
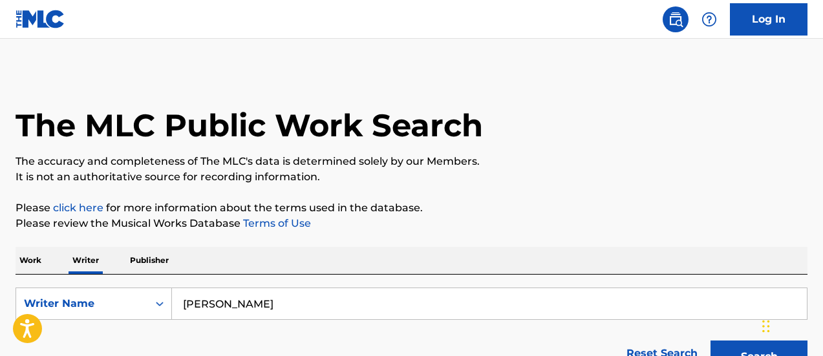
scroll to position [131, 0]
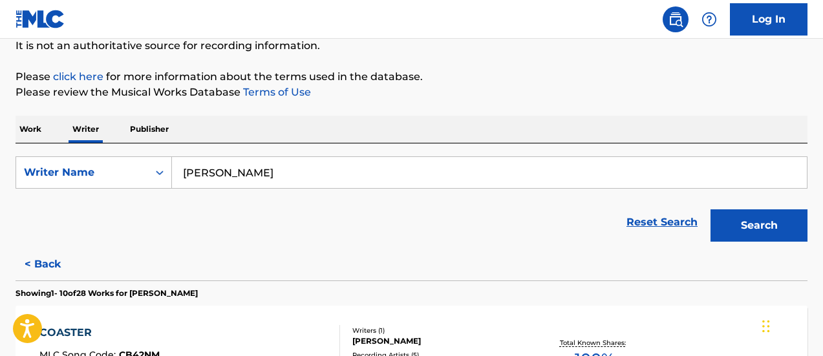
drag, startPoint x: 211, startPoint y: 168, endPoint x: 229, endPoint y: 141, distance: 32.1
click at [169, 158] on div "SearchWithCriteria7a87843d-ab4b-4131-ab0b-70eb05145d35 Writer Name MIGUEL SOTO" at bounding box center [412, 173] width 792 height 32
paste input "ANO DE OBRA"
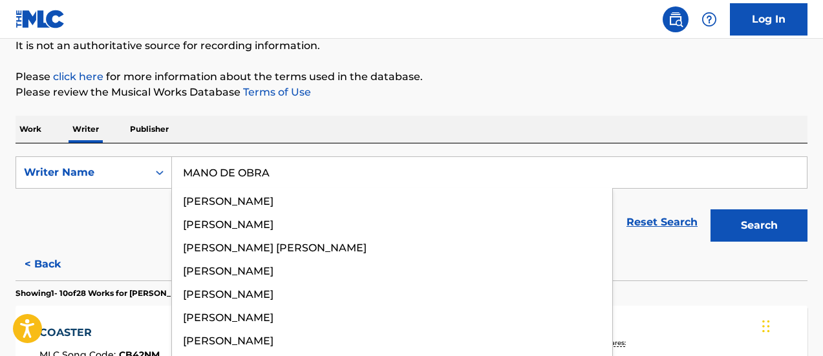
click at [711, 210] on button "Search" at bounding box center [759, 226] width 97 height 32
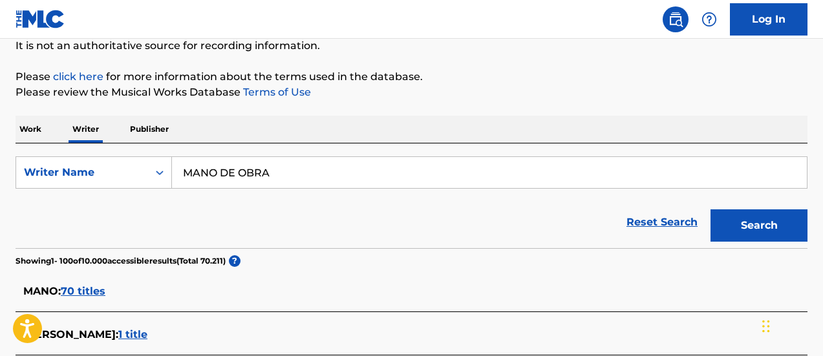
scroll to position [261, 0]
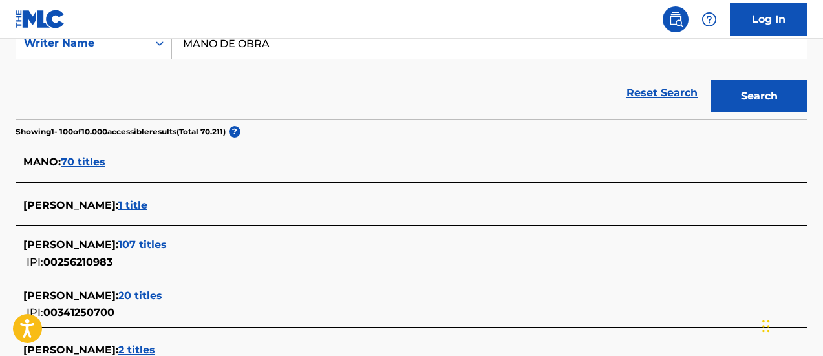
drag, startPoint x: 284, startPoint y: 45, endPoint x: 179, endPoint y: 45, distance: 104.8
click at [179, 45] on input "MANO DE OBRA" at bounding box center [489, 43] width 635 height 31
paste input "IVAN CALDERON"
click at [711, 80] on button "Search" at bounding box center [759, 96] width 97 height 32
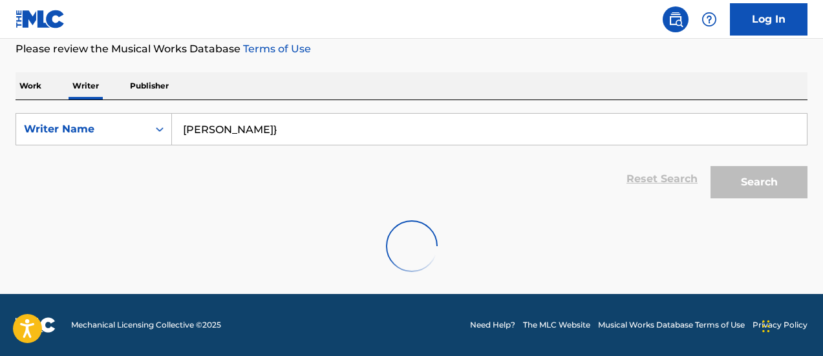
click at [301, 138] on input "IVAN CALDERON}" at bounding box center [489, 129] width 635 height 31
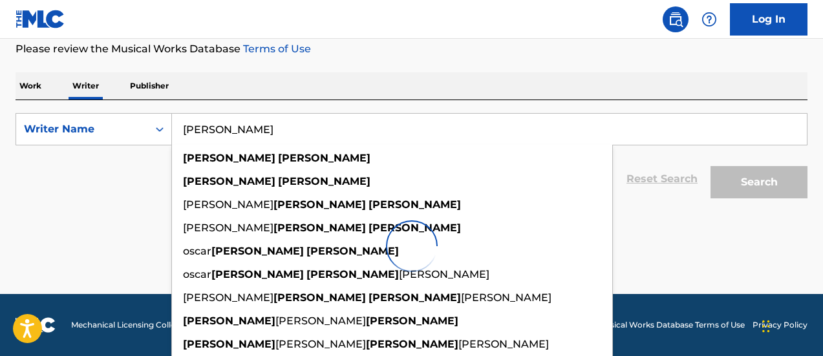
type input "IVAN CALDERON"
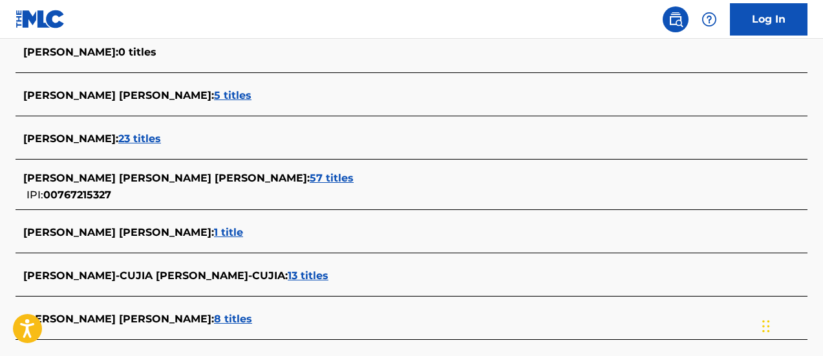
scroll to position [4296, 0]
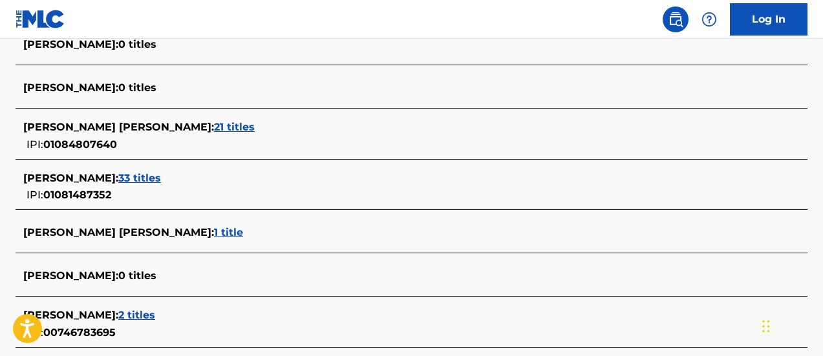
click at [137, 169] on div "IVAN CALDERON : 33 titles IPI: 01081487352" at bounding box center [412, 187] width 792 height 46
click at [141, 180] on span "33 titles" at bounding box center [139, 178] width 43 height 12
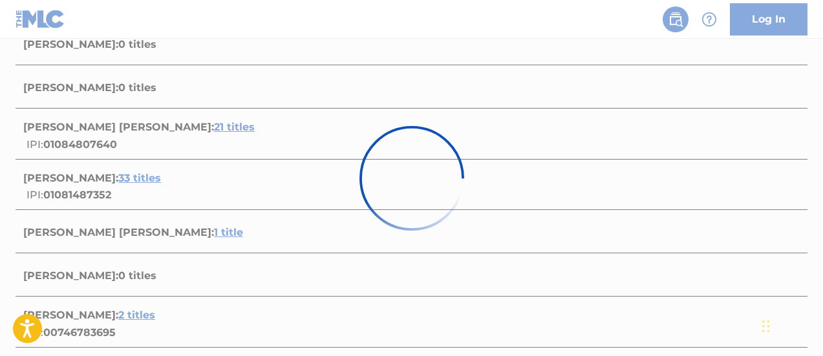
scroll to position [1227, 0]
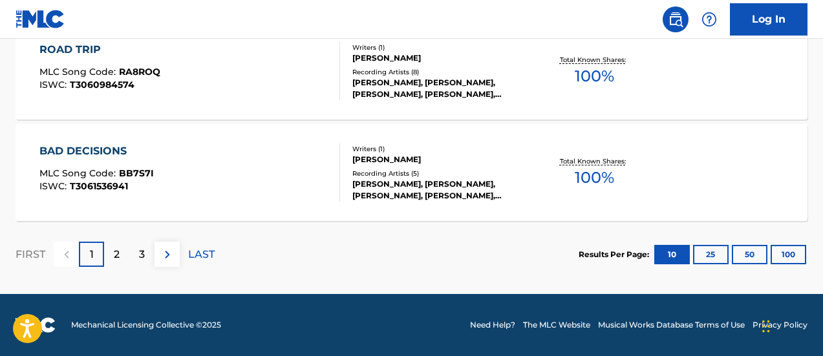
click at [596, 174] on span "100 %" at bounding box center [594, 177] width 39 height 23
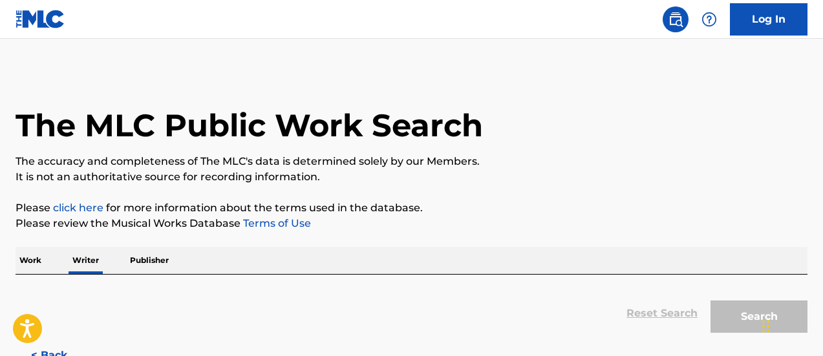
scroll to position [131, 0]
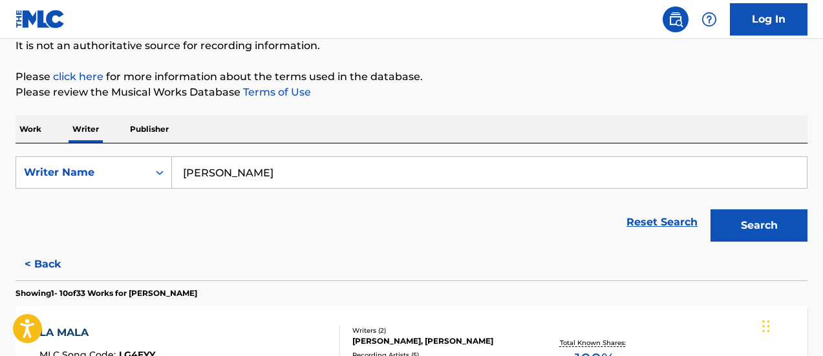
drag, startPoint x: 311, startPoint y: 173, endPoint x: 185, endPoint y: 164, distance: 126.4
click at [185, 164] on input "IVAN CALDERON" at bounding box center [489, 172] width 635 height 31
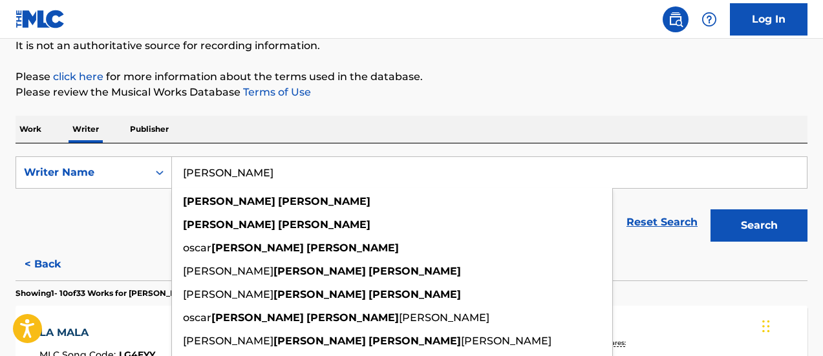
paste input "GUSI LAU"
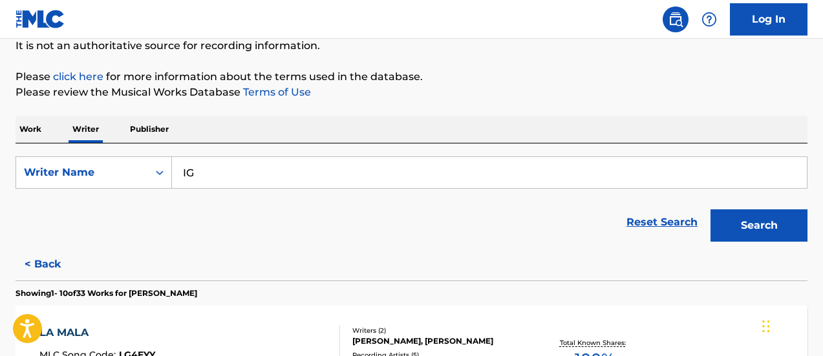
type input "I"
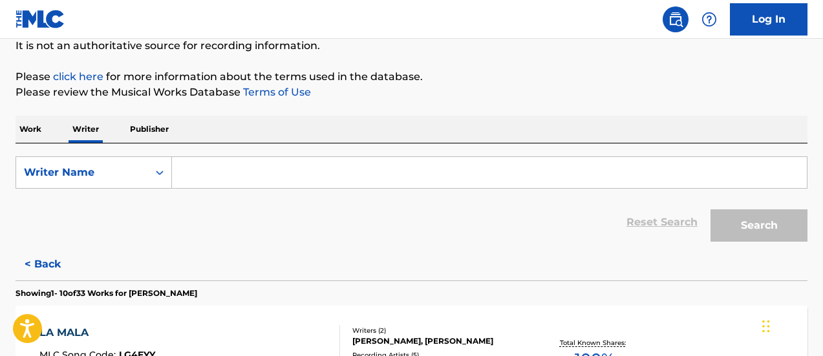
paste input "GUSI LAU"
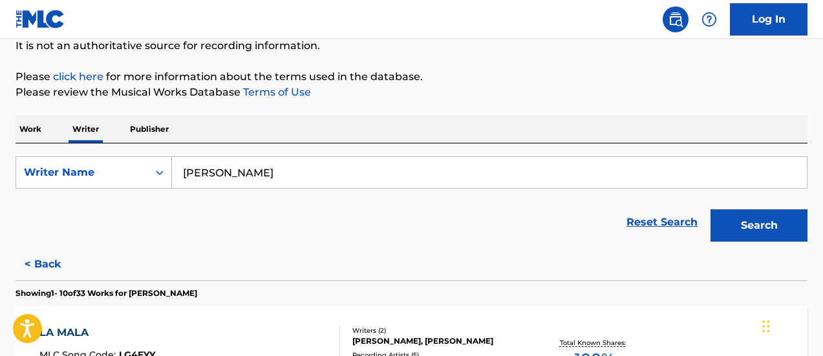
click at [711, 210] on button "Search" at bounding box center [759, 226] width 97 height 32
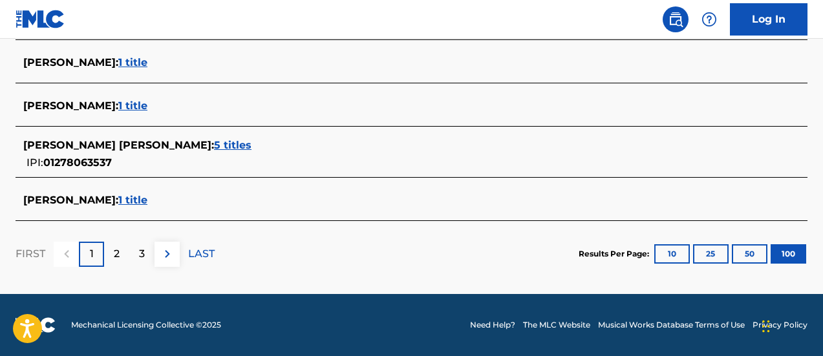
scroll to position [126, 0]
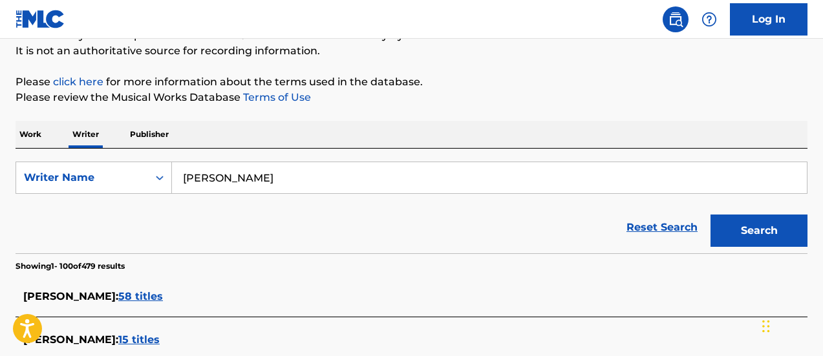
click at [202, 183] on input "GUSI LAU" at bounding box center [489, 177] width 635 height 31
click at [711, 215] on button "Search" at bounding box center [759, 231] width 97 height 32
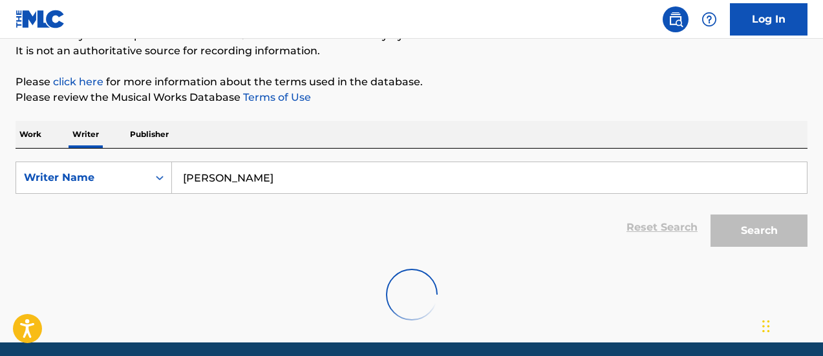
drag, startPoint x: 169, startPoint y: 182, endPoint x: 225, endPoint y: 162, distance: 59.5
click at [160, 182] on div "SearchWithCriteria7a87843d-ab4b-4131-ab0b-70eb05145d35 Writer Name GUsSI LAU" at bounding box center [412, 178] width 792 height 32
click at [276, 199] on form "SearchWithCriteria7a87843d-ab4b-4131-ab0b-70eb05145d35 Writer Name GUsSI LAU Re…" at bounding box center [412, 208] width 792 height 92
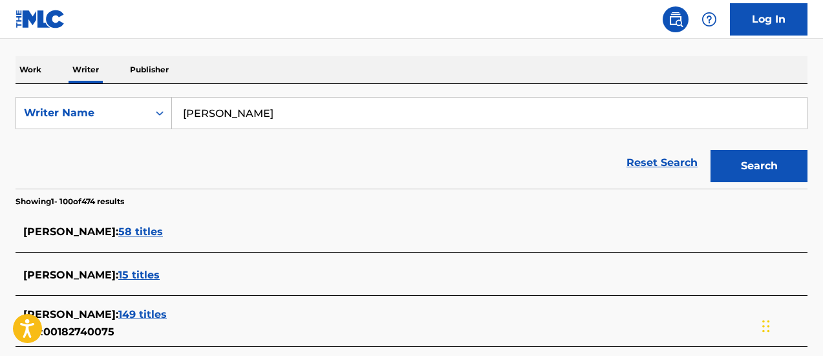
scroll to position [255, 0]
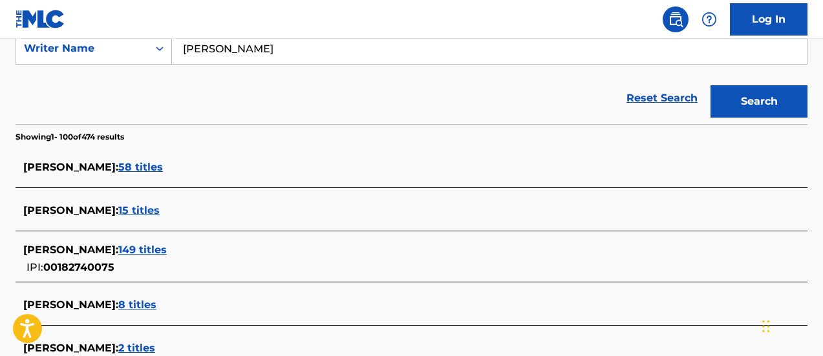
click at [206, 49] on input "GUsSI LAU" at bounding box center [489, 48] width 635 height 31
click at [711, 85] on button "Search" at bounding box center [759, 101] width 97 height 32
drag, startPoint x: 263, startPoint y: 60, endPoint x: 166, endPoint y: 58, distance: 96.4
click at [166, 58] on div "SearchWithCriteria7a87843d-ab4b-4131-ab0b-70eb05145d35 Writer Name GUSSI LAU" at bounding box center [412, 48] width 792 height 32
paste input "JESÚS BALDEMAR"
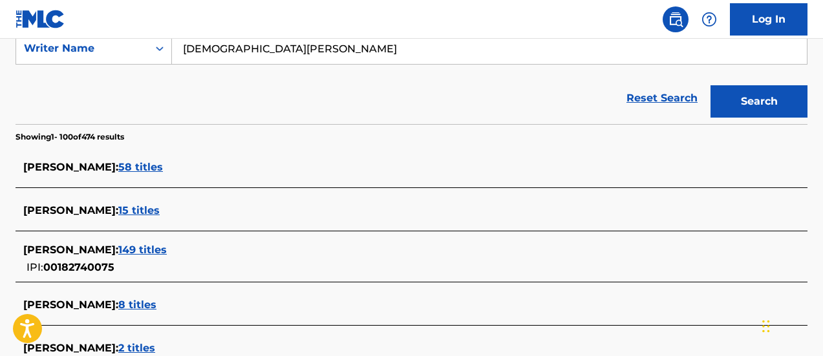
click at [711, 85] on button "Search" at bounding box center [759, 101] width 97 height 32
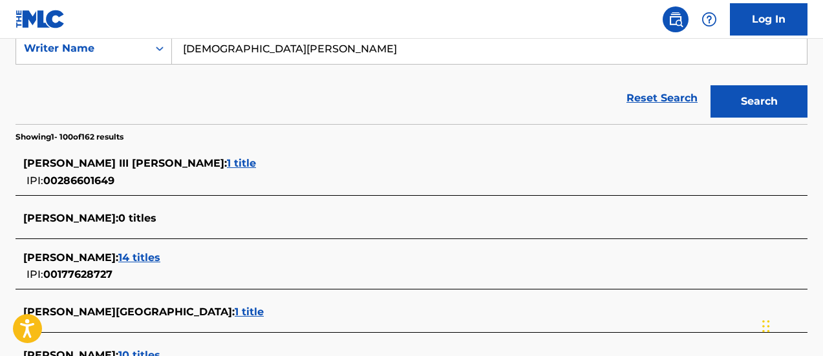
drag, startPoint x: 298, startPoint y: 49, endPoint x: 193, endPoint y: 52, distance: 105.5
click at [193, 52] on input "JESÚS BALDEMAR" at bounding box center [489, 48] width 635 height 31
type input "J"
paste input "RUBÉN SALAZAR"
type input "RUBÉN SALAZAR"
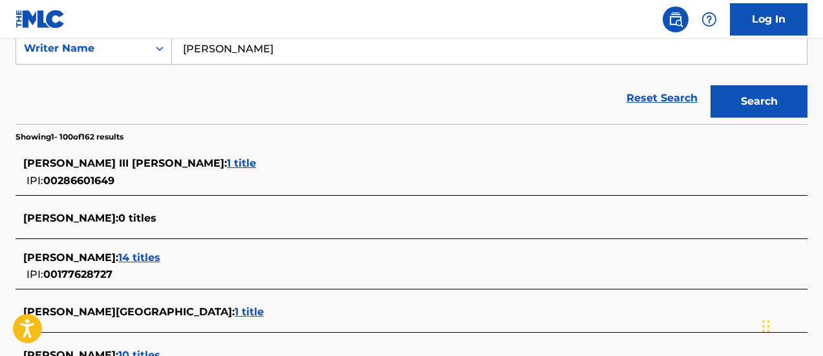
click at [711, 85] on button "Search" at bounding box center [759, 101] width 97 height 32
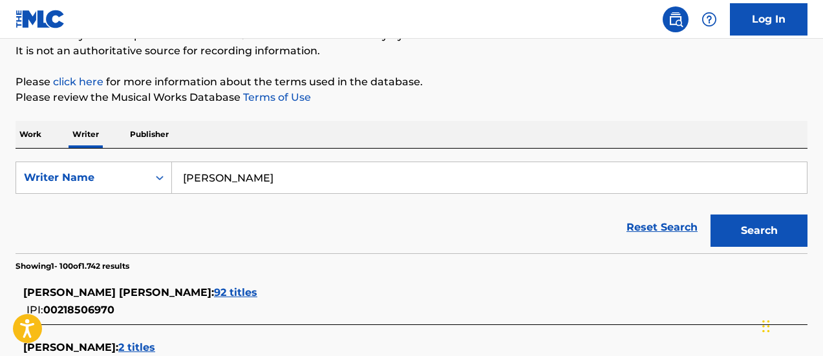
scroll to position [3397, 0]
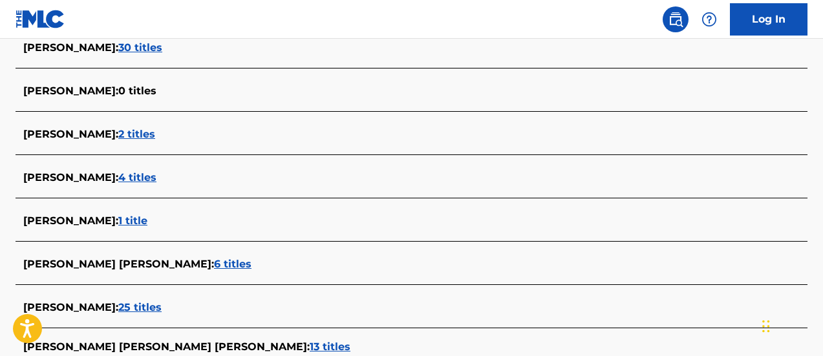
click at [148, 172] on span "4 titles" at bounding box center [137, 177] width 38 height 12
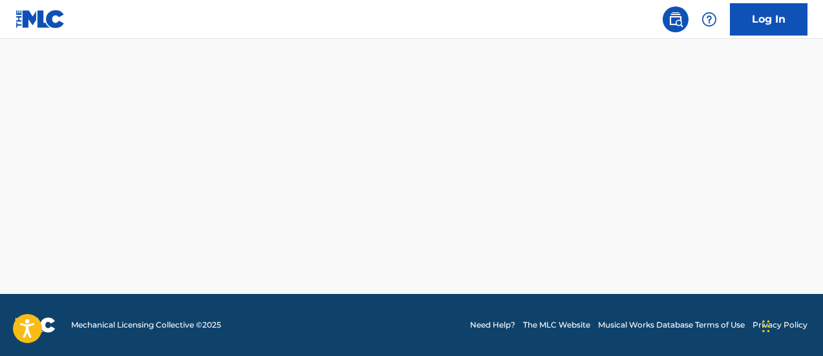
scroll to position [612, 0]
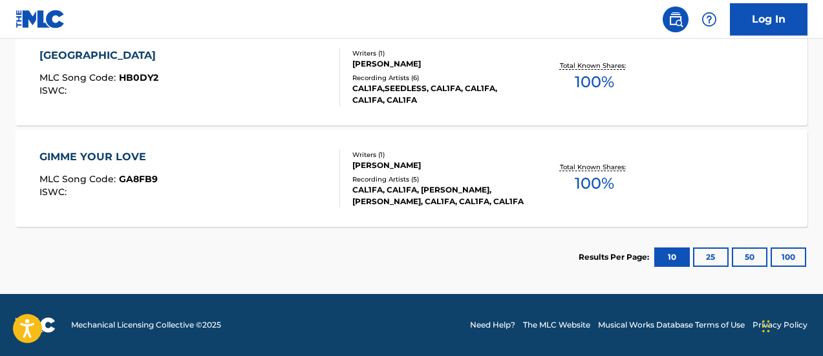
click at [603, 187] on span "100 %" at bounding box center [594, 183] width 39 height 23
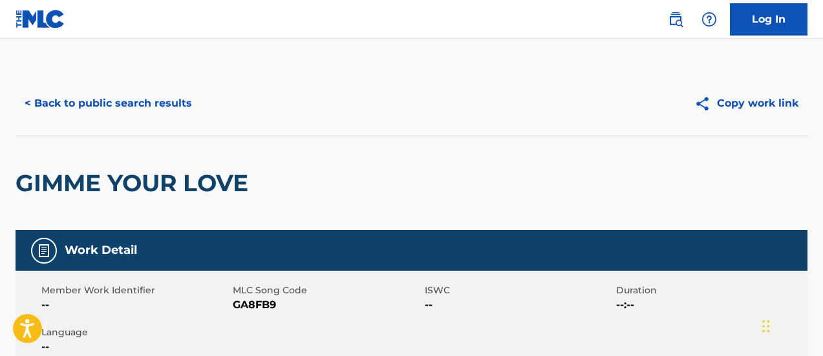
scroll to position [131, 0]
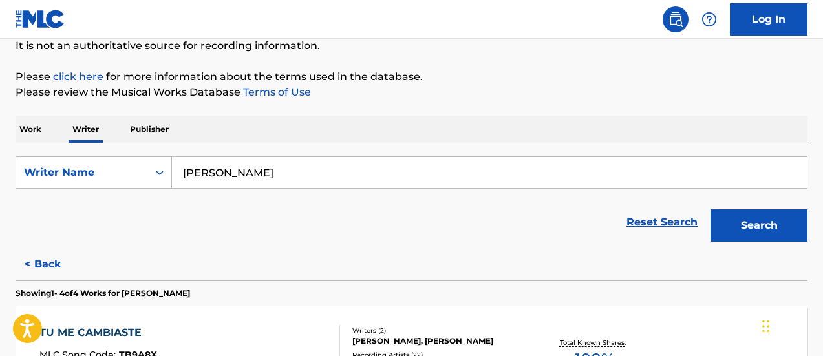
drag, startPoint x: 335, startPoint y: 167, endPoint x: 297, endPoint y: 94, distance: 81.9
click at [164, 164] on div "SearchWithCriteria7a87843d-ab4b-4131-ab0b-70eb05145d35 Writer Name RUBÉN SALAZAR" at bounding box center [412, 173] width 792 height 32
paste input "VALDÉS LOREDO"
type input "VALDÉS LOREDO"
click at [711, 210] on button "Search" at bounding box center [759, 226] width 97 height 32
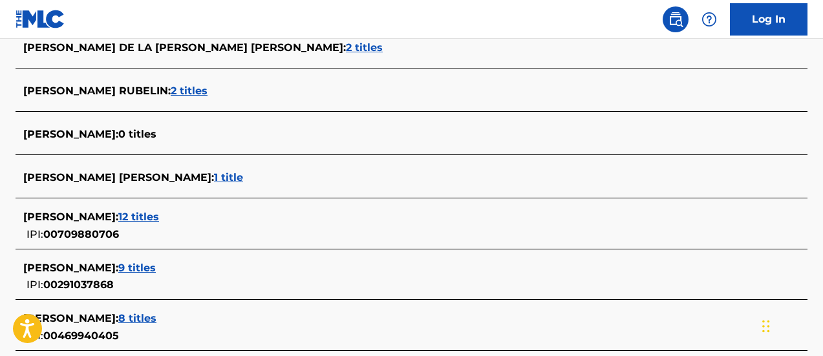
scroll to position [1180, 0]
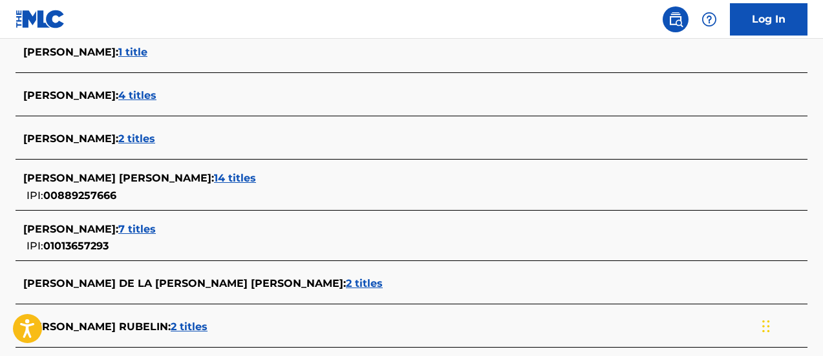
click at [243, 178] on span "14 titles" at bounding box center [235, 178] width 42 height 12
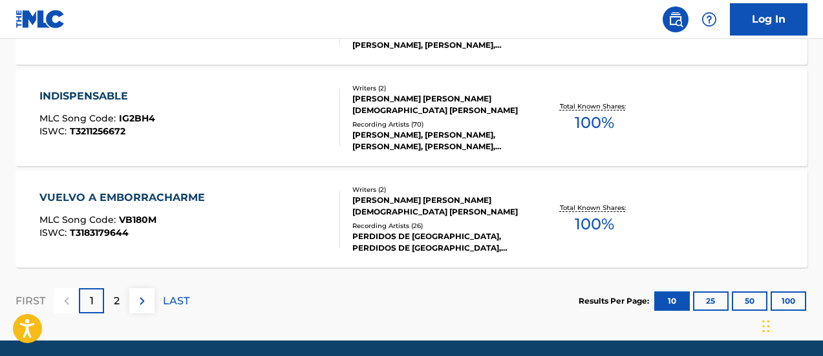
click at [602, 223] on span "100 %" at bounding box center [594, 224] width 39 height 23
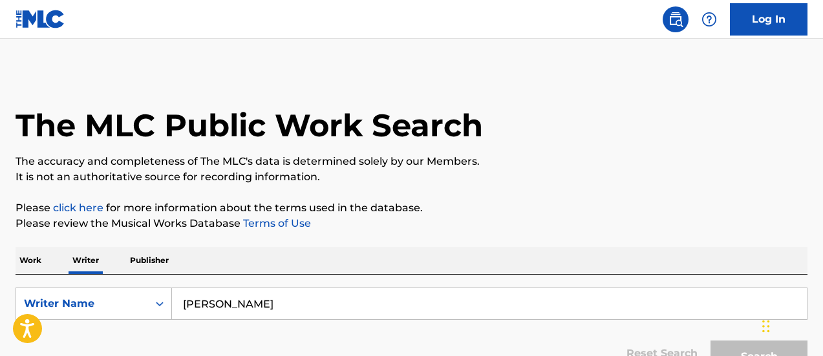
scroll to position [131, 0]
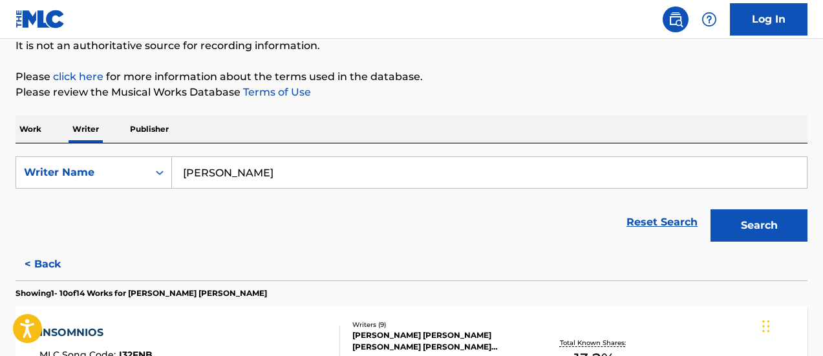
drag, startPoint x: 217, startPoint y: 157, endPoint x: 195, endPoint y: 119, distance: 43.8
paste input "ISRAEL DASIS"
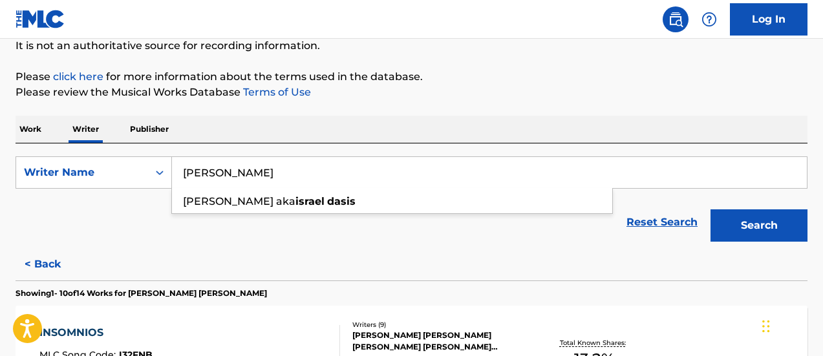
type input "ISRAEL DASIS"
click at [711, 210] on button "Search" at bounding box center [759, 226] width 97 height 32
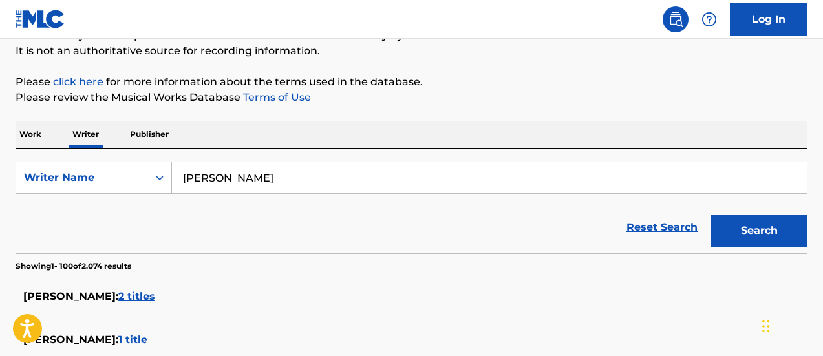
scroll to position [191, 0]
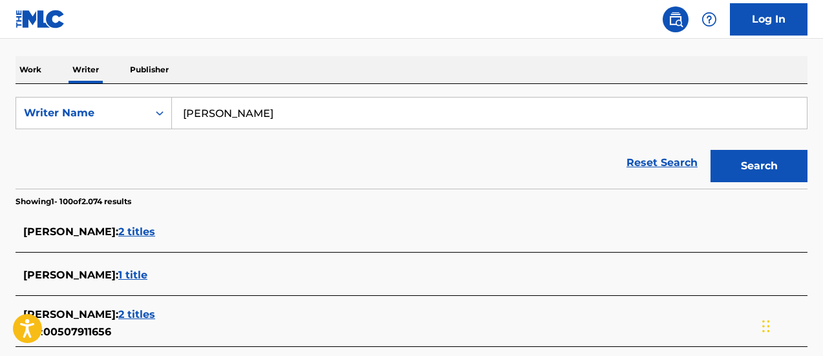
click at [133, 228] on span "2 titles" at bounding box center [136, 232] width 37 height 12
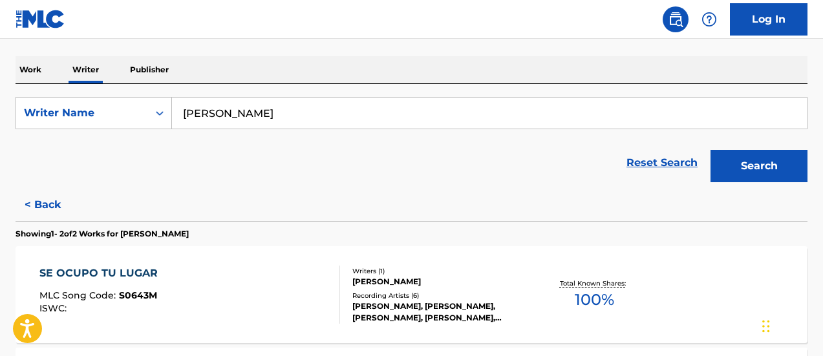
click at [590, 305] on span "100 %" at bounding box center [594, 299] width 39 height 23
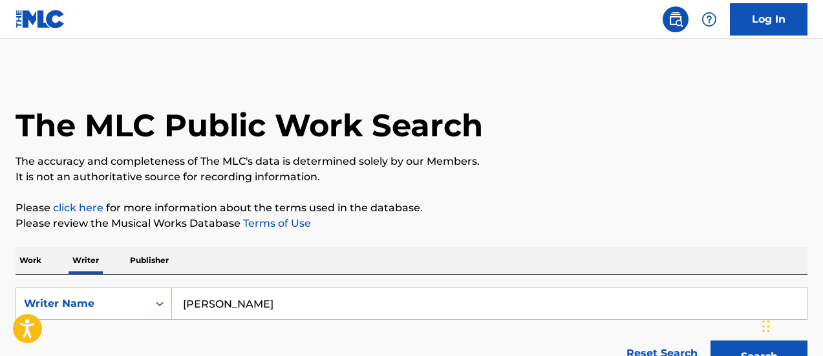
scroll to position [131, 0]
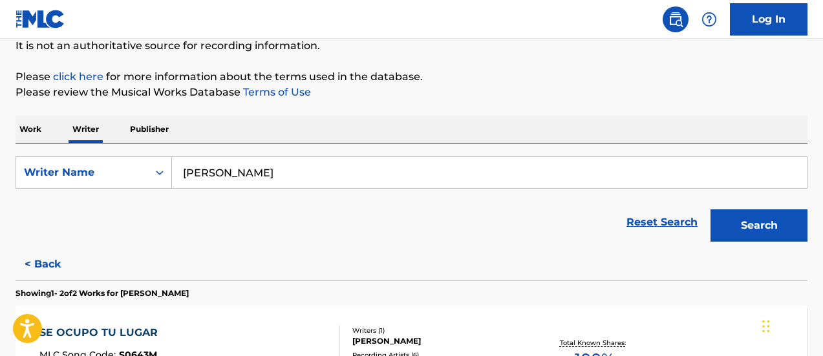
drag, startPoint x: 121, startPoint y: 164, endPoint x: 322, endPoint y: 72, distance: 221.4
click at [125, 151] on div "SearchWithCriteria7a87843d-ab4b-4131-ab0b-70eb05145d35 Writer Name ISRAEL DASIS…" at bounding box center [412, 196] width 792 height 105
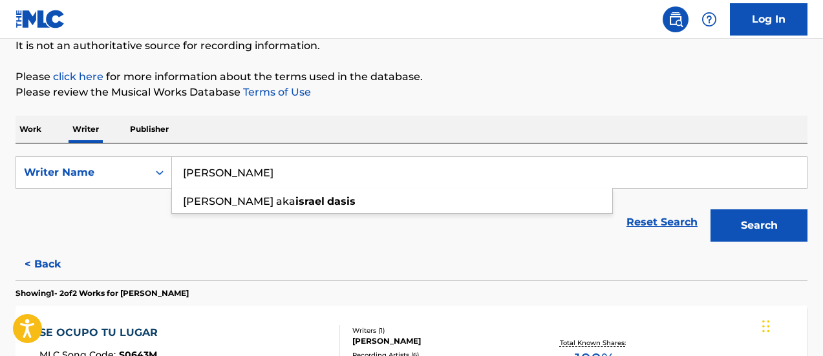
paste input "JUAN GABRIEL"
click at [711, 210] on button "Search" at bounding box center [759, 226] width 97 height 32
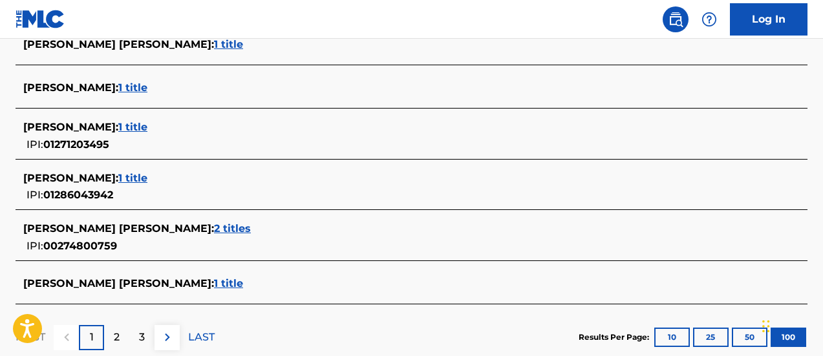
scroll to position [126, 0]
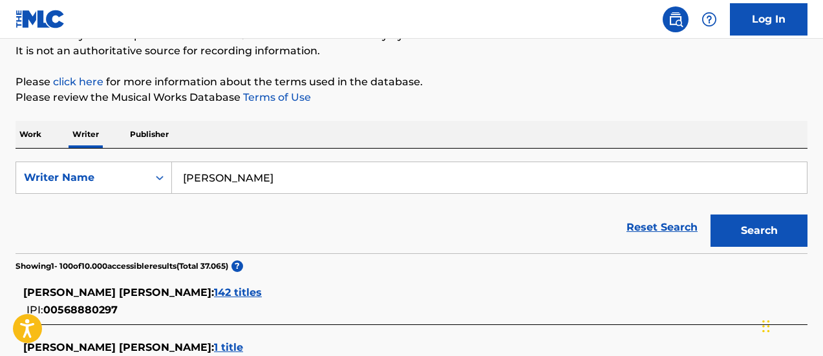
drag, startPoint x: 281, startPoint y: 186, endPoint x: 179, endPoint y: 158, distance: 105.3
click at [177, 166] on input "JUAN GABRIEL" at bounding box center [489, 177] width 635 height 31
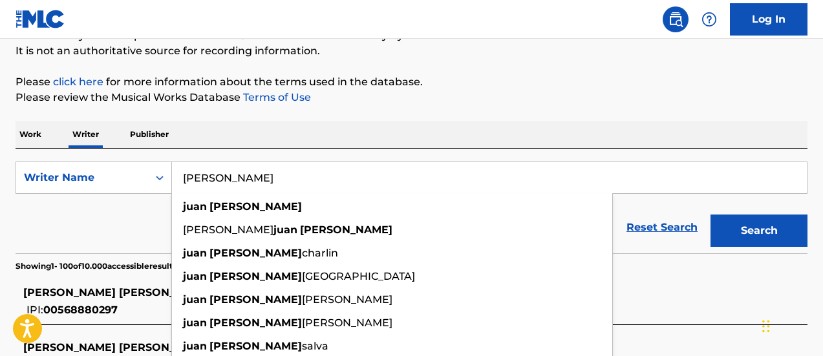
paste input "FEDERICO MÉNDEZ"
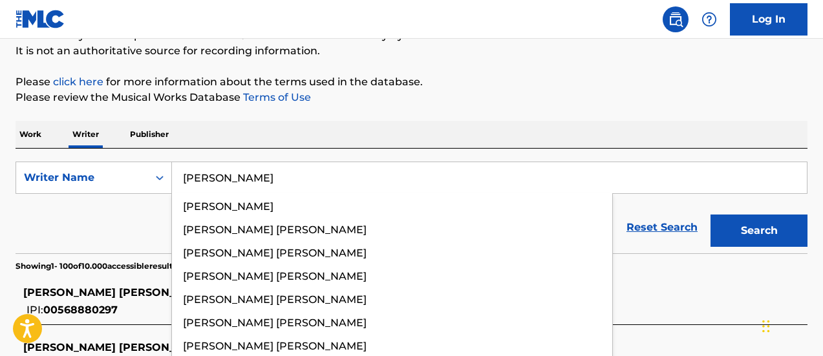
type input "FEDERICO MÉNDEZ"
click at [711, 215] on button "Search" at bounding box center [759, 231] width 97 height 32
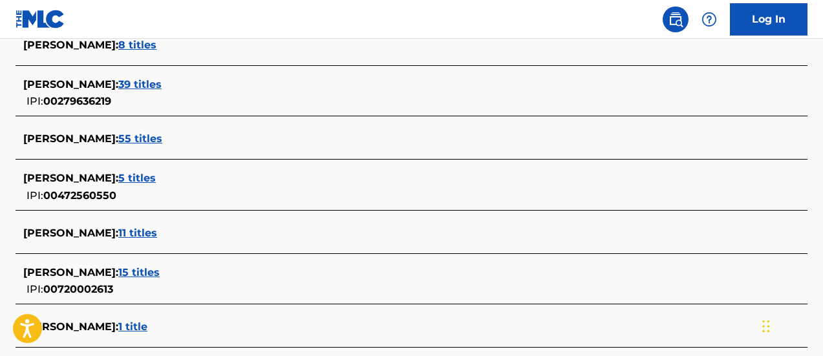
scroll to position [245, 0]
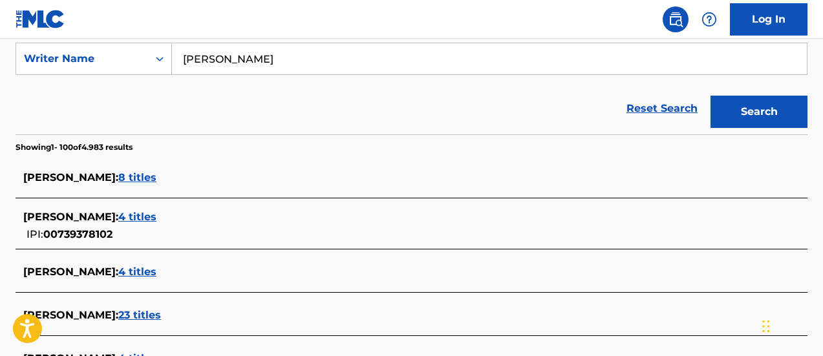
click at [151, 177] on span "8 titles" at bounding box center [137, 177] width 38 height 12
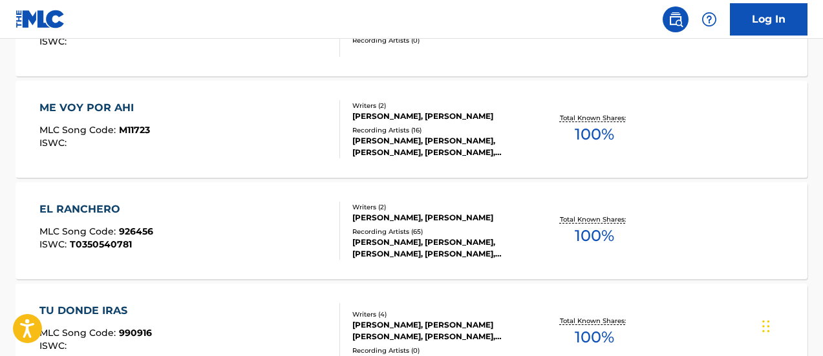
scroll to position [1018, 0]
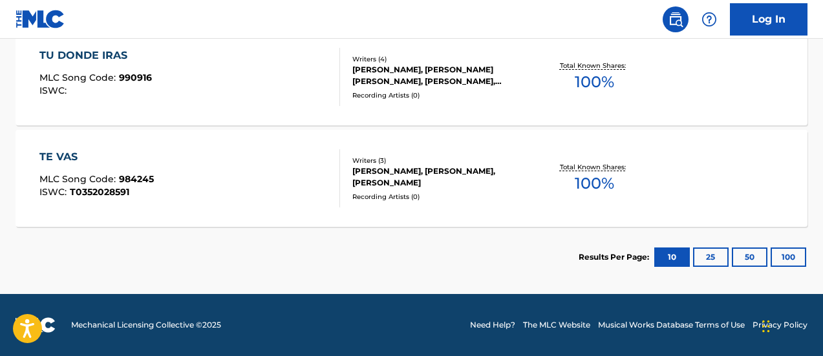
click at [598, 190] on span "100 %" at bounding box center [594, 183] width 39 height 23
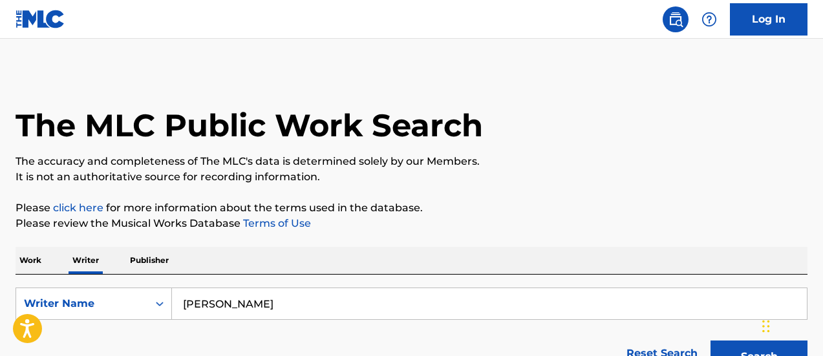
scroll to position [131, 0]
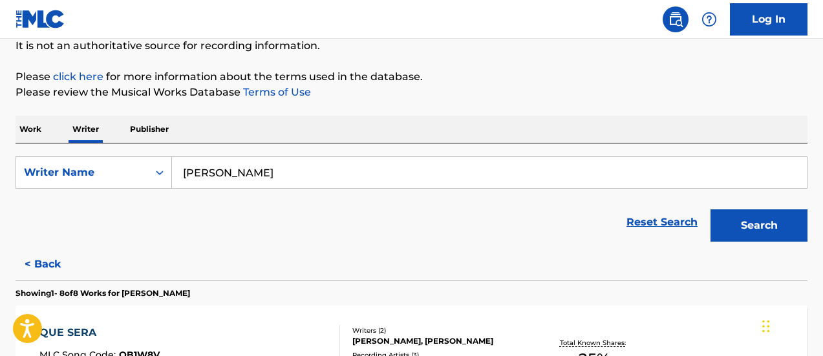
drag, startPoint x: 299, startPoint y: 172, endPoint x: 174, endPoint y: 131, distance: 132.1
click at [123, 145] on div "SearchWithCriteria7a87843d-ab4b-4131-ab0b-70eb05145d35 Writer Name FEDERICO MÉN…" at bounding box center [412, 196] width 792 height 105
paste input "CARILLO SANTANA ABELINO"
click at [711, 210] on button "Search" at bounding box center [759, 226] width 97 height 32
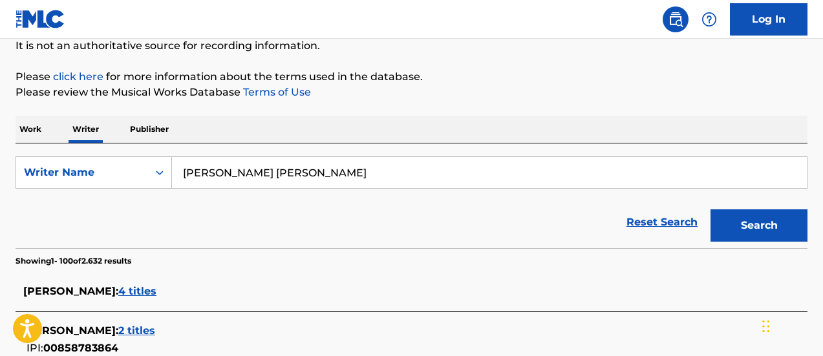
drag, startPoint x: 300, startPoint y: 177, endPoint x: 163, endPoint y: 142, distance: 141.5
click at [158, 151] on div "SearchWithCriteria7a87843d-ab4b-4131-ab0b-70eb05145d35 Writer Name CARILLO SANT…" at bounding box center [412, 196] width 792 height 105
paste input "FERNANDO Z. MALDONAD"
click at [711, 210] on button "Search" at bounding box center [759, 226] width 97 height 32
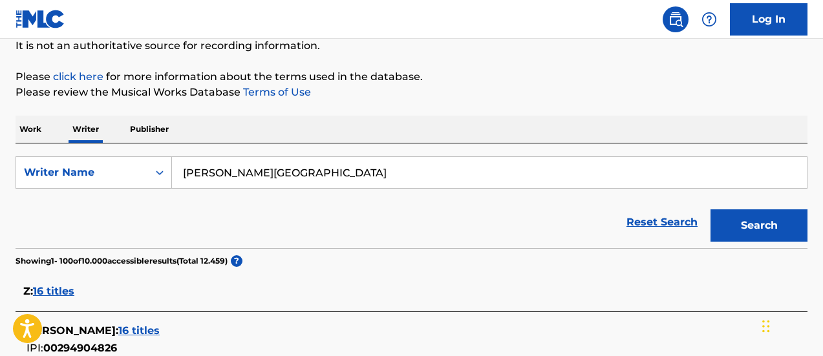
scroll to position [196, 0]
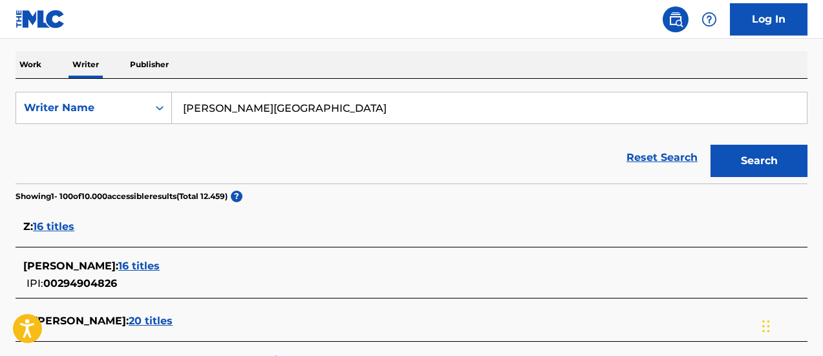
click at [260, 107] on input "FERNANDO Z. MALDONADO" at bounding box center [489, 107] width 635 height 31
drag, startPoint x: 354, startPoint y: 117, endPoint x: 197, endPoint y: 107, distance: 157.5
click at [199, 107] on input "fernando maldonado rivera" at bounding box center [489, 107] width 635 height 31
click at [358, 108] on input "fernando maldonado rivera" at bounding box center [489, 107] width 635 height 31
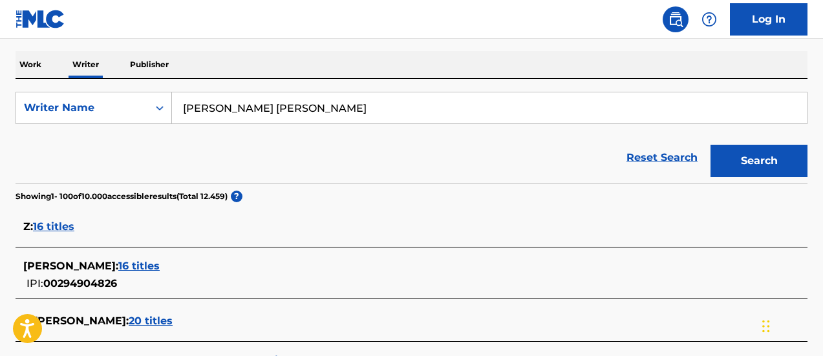
click at [358, 108] on input "fernando maldonado rivera" at bounding box center [489, 107] width 635 height 31
paste input "FERNANDO Z. MALDONADO"
type input "FERNANDO Z. MALDONADO"
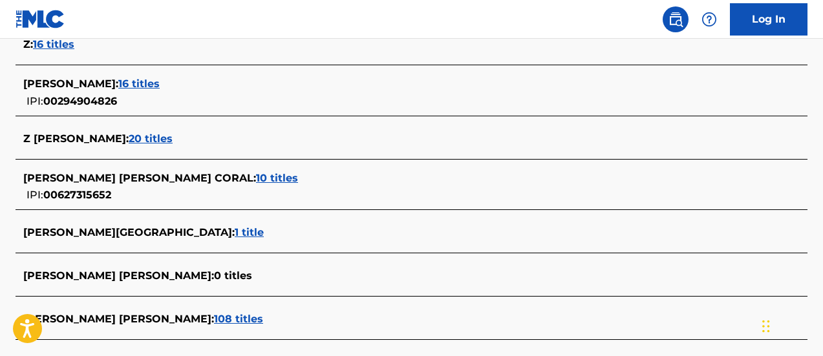
scroll to position [607, 0]
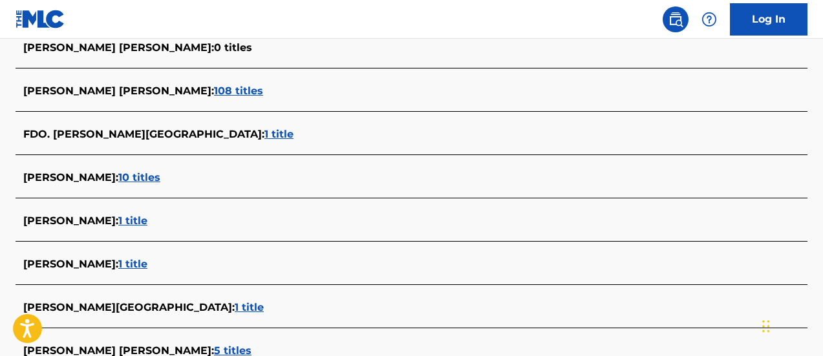
click at [160, 183] on span "10 titles" at bounding box center [139, 177] width 42 height 12
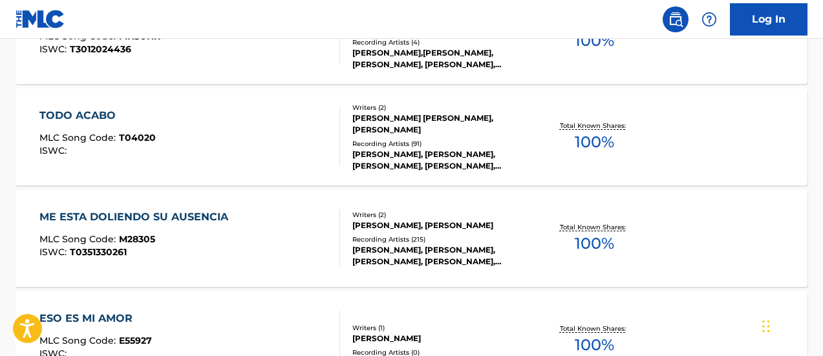
scroll to position [1221, 0]
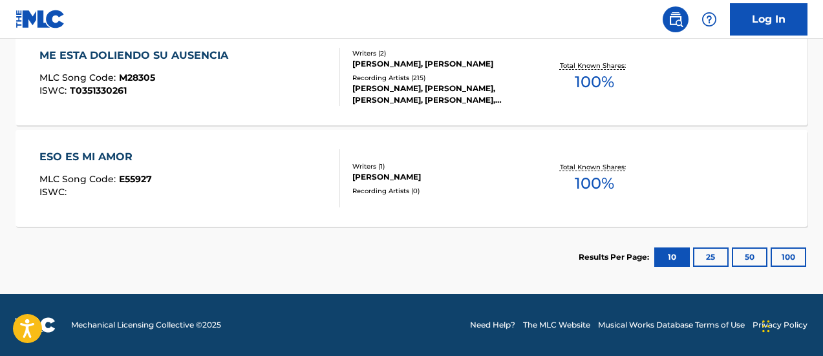
click at [587, 191] on span "100 %" at bounding box center [594, 183] width 39 height 23
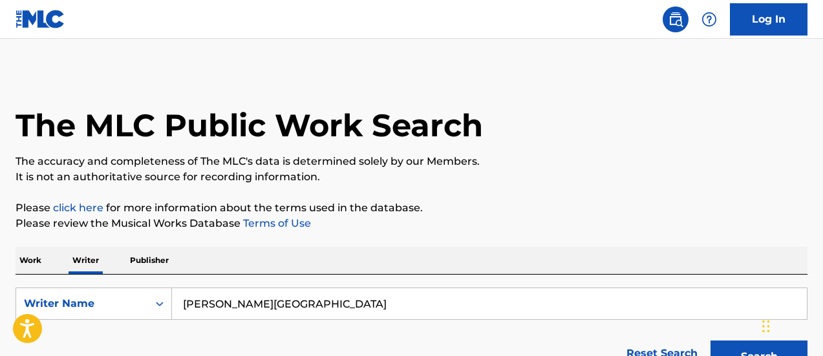
scroll to position [131, 0]
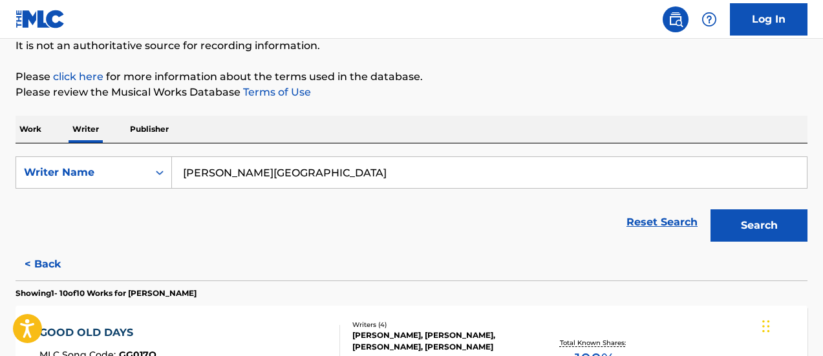
drag, startPoint x: 332, startPoint y: 182, endPoint x: 202, endPoint y: 124, distance: 141.8
click at [151, 162] on div "SearchWithCriteria7a87843d-ab4b-4131-ab0b-70eb05145d35 Writer Name FERNANDO Z. …" at bounding box center [412, 173] width 792 height 32
paste input "ROSANA ARBELO GOPAR"
type input "ROSANA ARBELO GOPAR"
click at [711, 210] on button "Search" at bounding box center [759, 226] width 97 height 32
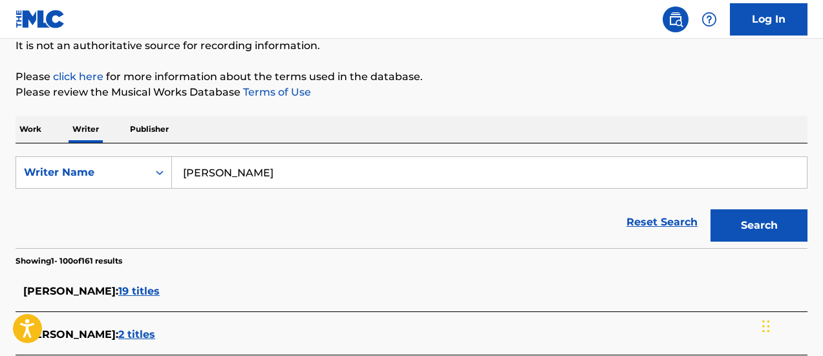
scroll to position [327, 0]
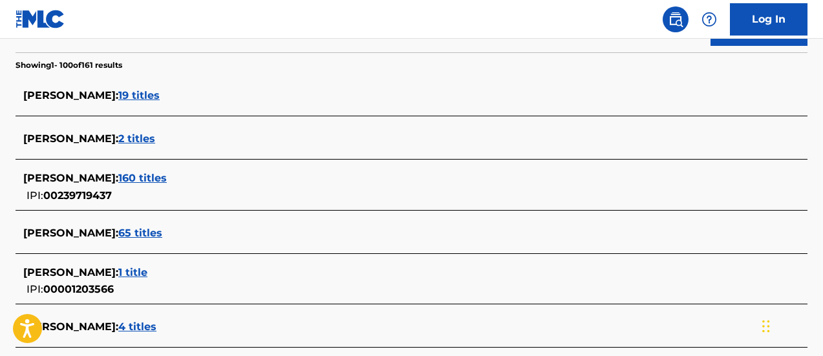
click at [167, 178] on span "160 titles" at bounding box center [142, 178] width 49 height 12
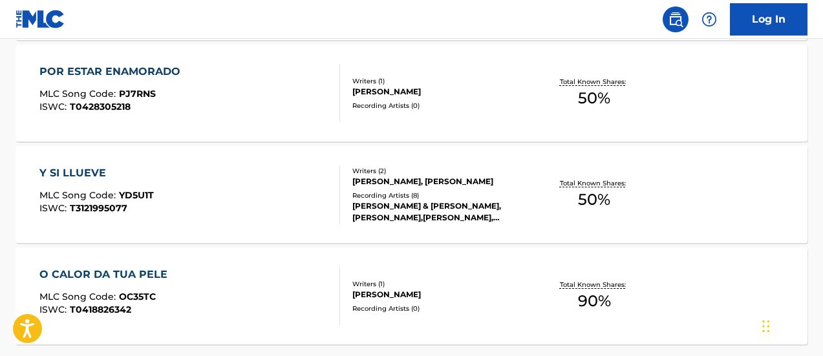
scroll to position [1227, 0]
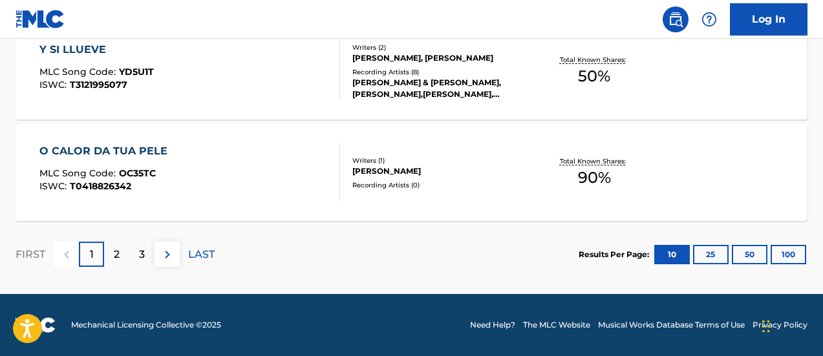
click at [600, 177] on span "90 %" at bounding box center [594, 177] width 33 height 23
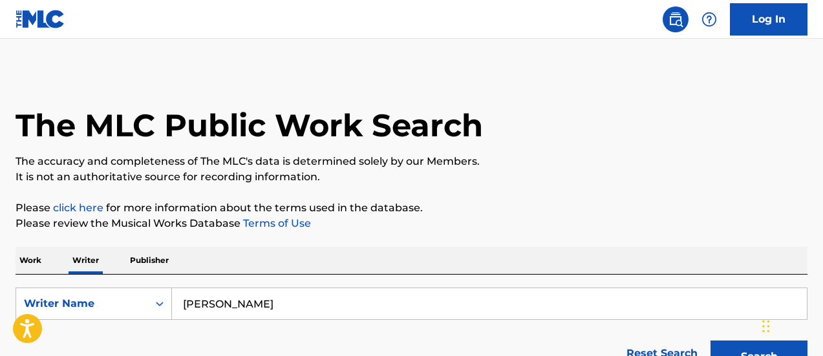
scroll to position [131, 0]
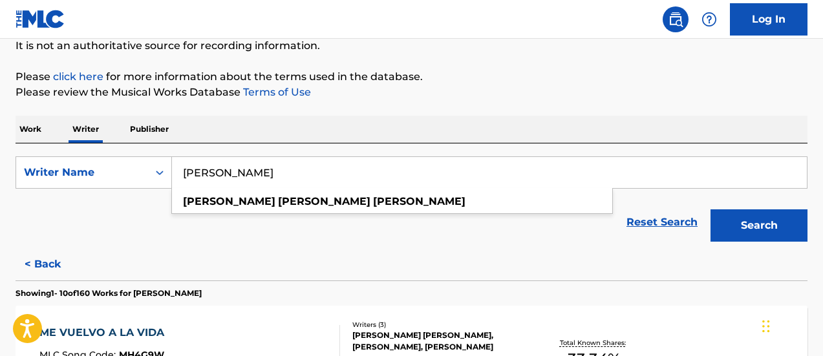
drag, startPoint x: 188, startPoint y: 162, endPoint x: 179, endPoint y: 153, distance: 13.3
click at [179, 158] on input "ROSANA ARBELO GOPAR" at bounding box center [489, 172] width 635 height 31
paste input "ELADIO FLORES"
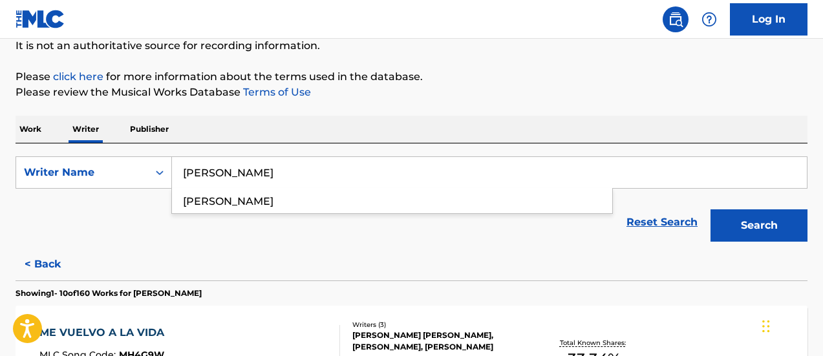
type input "ELADIO FLORES"
click at [711, 210] on button "Search" at bounding box center [759, 226] width 97 height 32
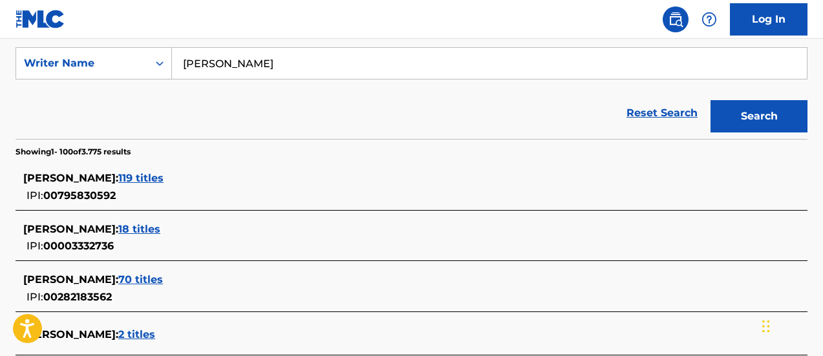
scroll to position [1510, 0]
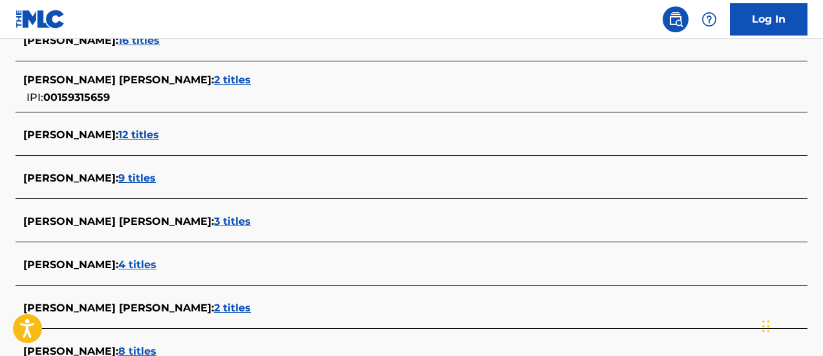
click at [133, 174] on span "9 titles" at bounding box center [137, 178] width 38 height 12
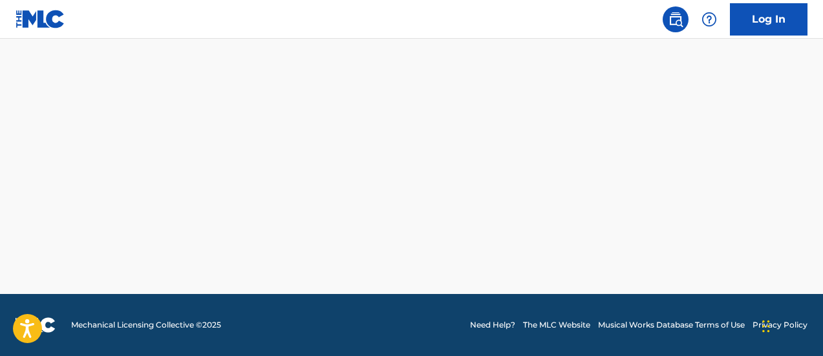
scroll to position [1120, 0]
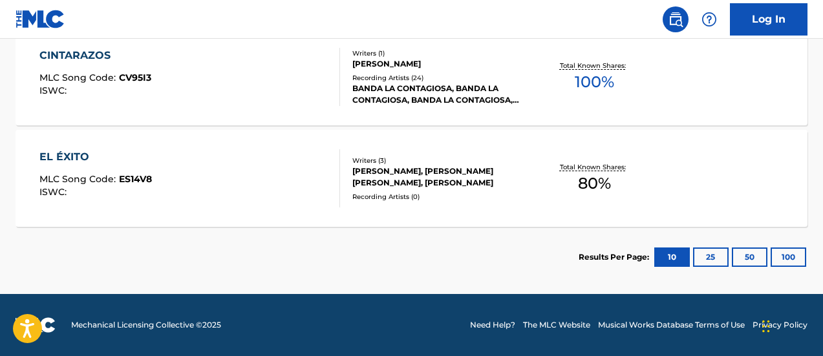
click at [603, 81] on span "100 %" at bounding box center [594, 81] width 39 height 23
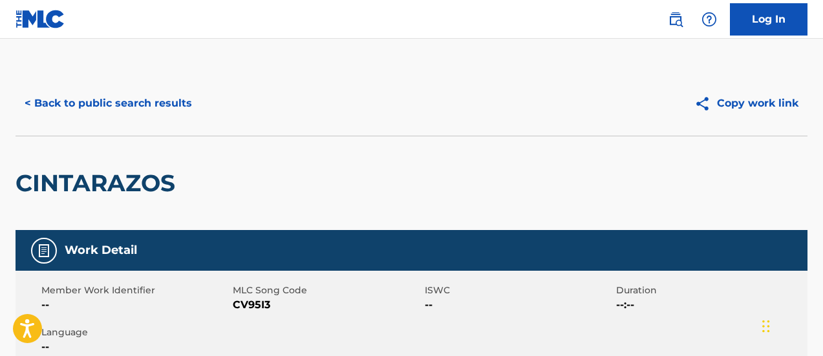
click at [257, 208] on div "CINTARAZOS" at bounding box center [412, 183] width 792 height 94
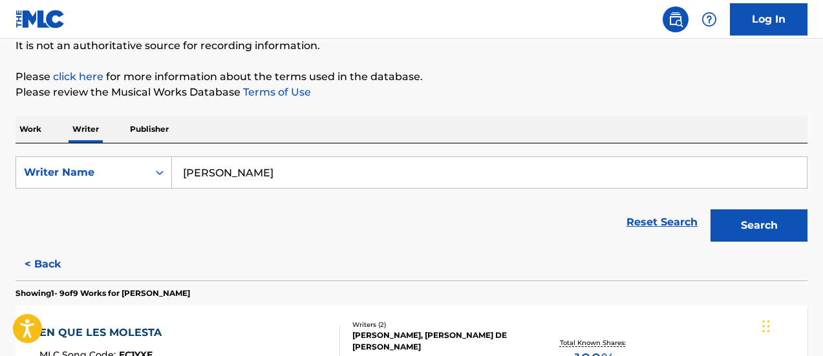
drag, startPoint x: 292, startPoint y: 179, endPoint x: 241, endPoint y: 124, distance: 75.5
click at [153, 158] on div "SearchWithCriteria7a87843d-ab4b-4131-ab0b-70eb05145d35 Writer Name ELADIO FLORES" at bounding box center [412, 173] width 792 height 32
paste input "VICTOR MEDINA"
type input "VICTOR MEDINA"
click at [711, 210] on button "Search" at bounding box center [759, 226] width 97 height 32
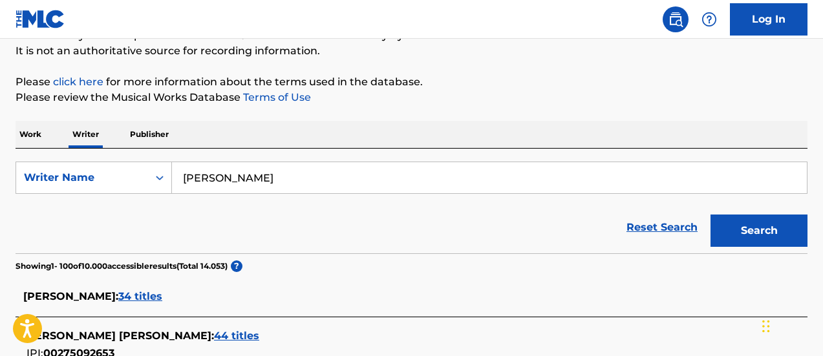
scroll to position [2891, 0]
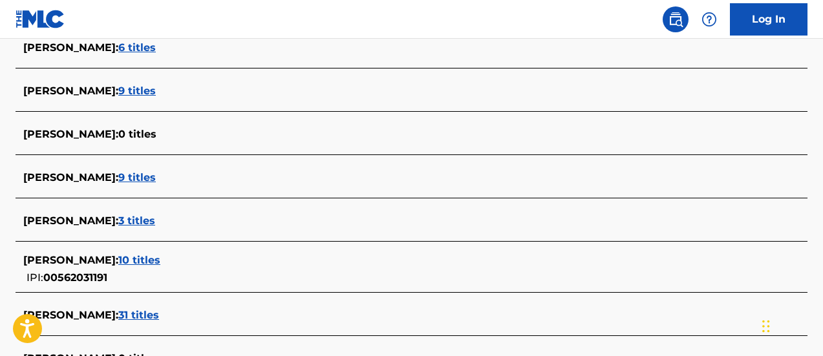
click at [129, 179] on span "9 titles" at bounding box center [137, 177] width 38 height 12
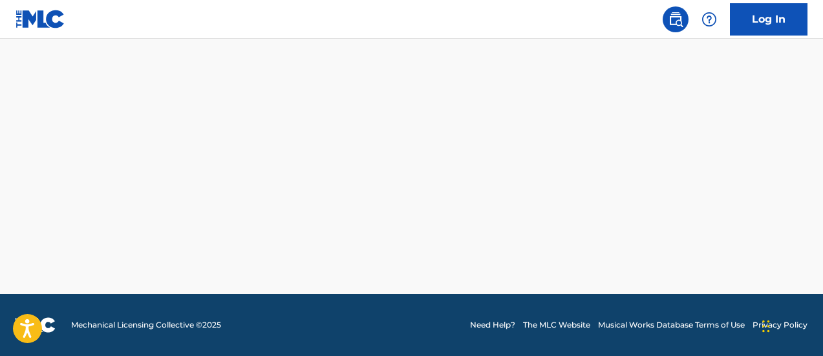
scroll to position [1120, 0]
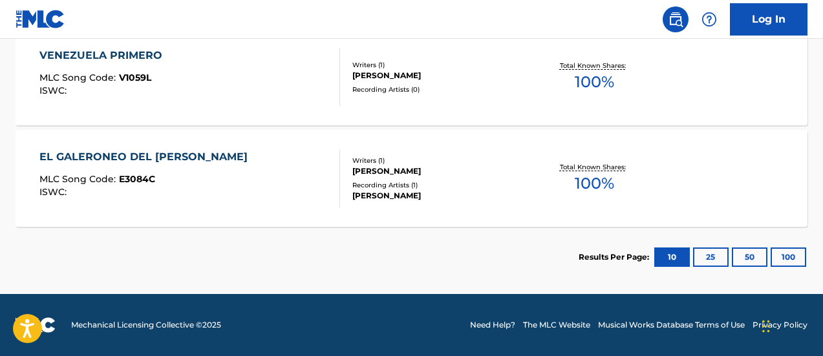
click at [594, 184] on span "100 %" at bounding box center [594, 183] width 39 height 23
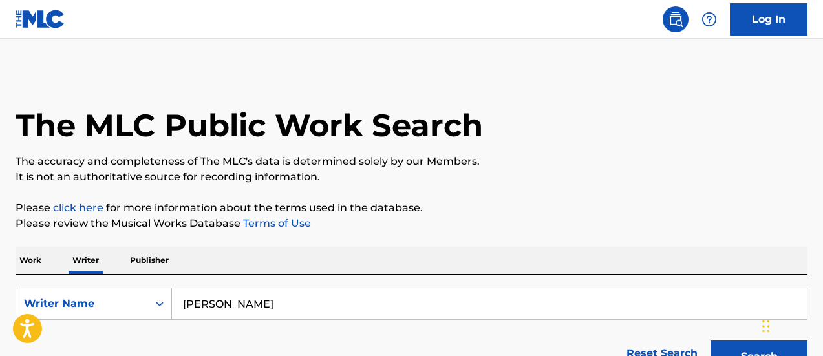
scroll to position [131, 0]
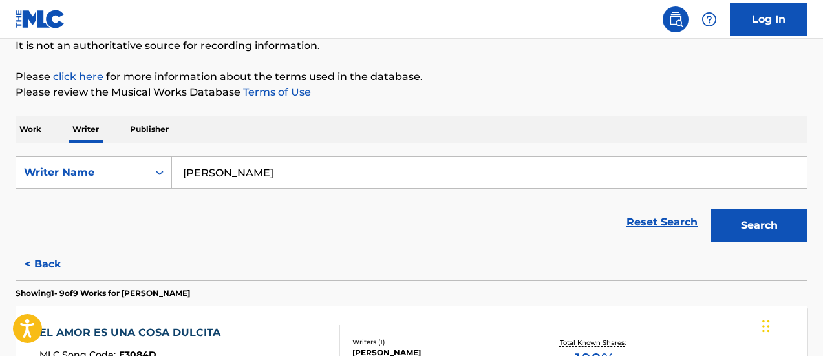
drag, startPoint x: 217, startPoint y: 178, endPoint x: 180, endPoint y: 142, distance: 51.7
click at [173, 164] on input "VICTOR MEDINA" at bounding box center [489, 172] width 635 height 31
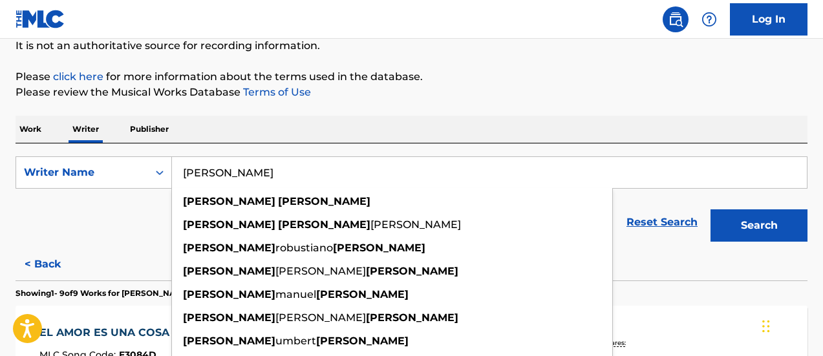
paste input "LÓPEZ"
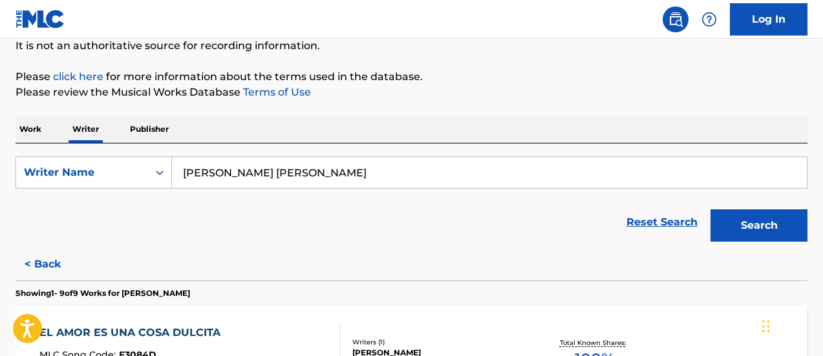
type input "VICTOR LÓPEZ MEDINA"
click at [711, 210] on button "Search" at bounding box center [759, 226] width 97 height 32
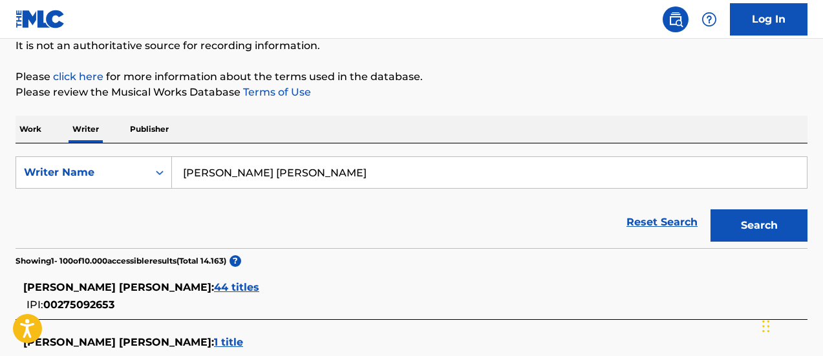
scroll to position [261, 0]
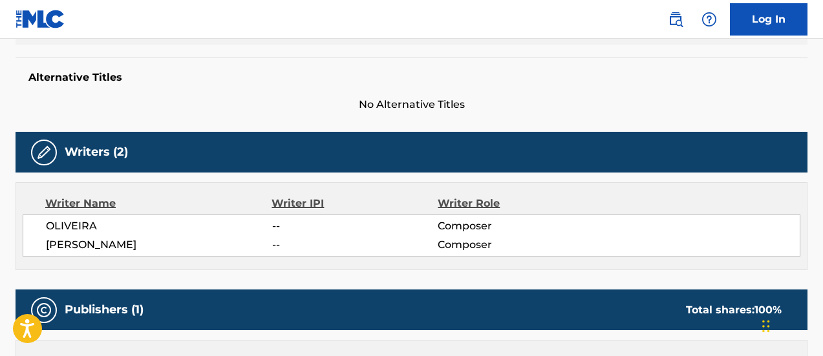
scroll to position [453, 0]
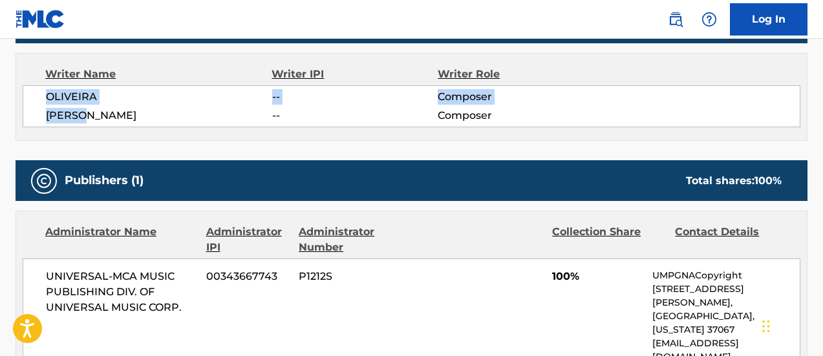
drag, startPoint x: 96, startPoint y: 120, endPoint x: 45, endPoint y: 102, distance: 54.8
click at [45, 102] on div "[PERSON_NAME] -- Composer [PERSON_NAME] -- Composer" at bounding box center [412, 106] width 778 height 42
click at [140, 112] on span "[PERSON_NAME]" at bounding box center [159, 116] width 226 height 16
